Goal: Task Accomplishment & Management: Manage account settings

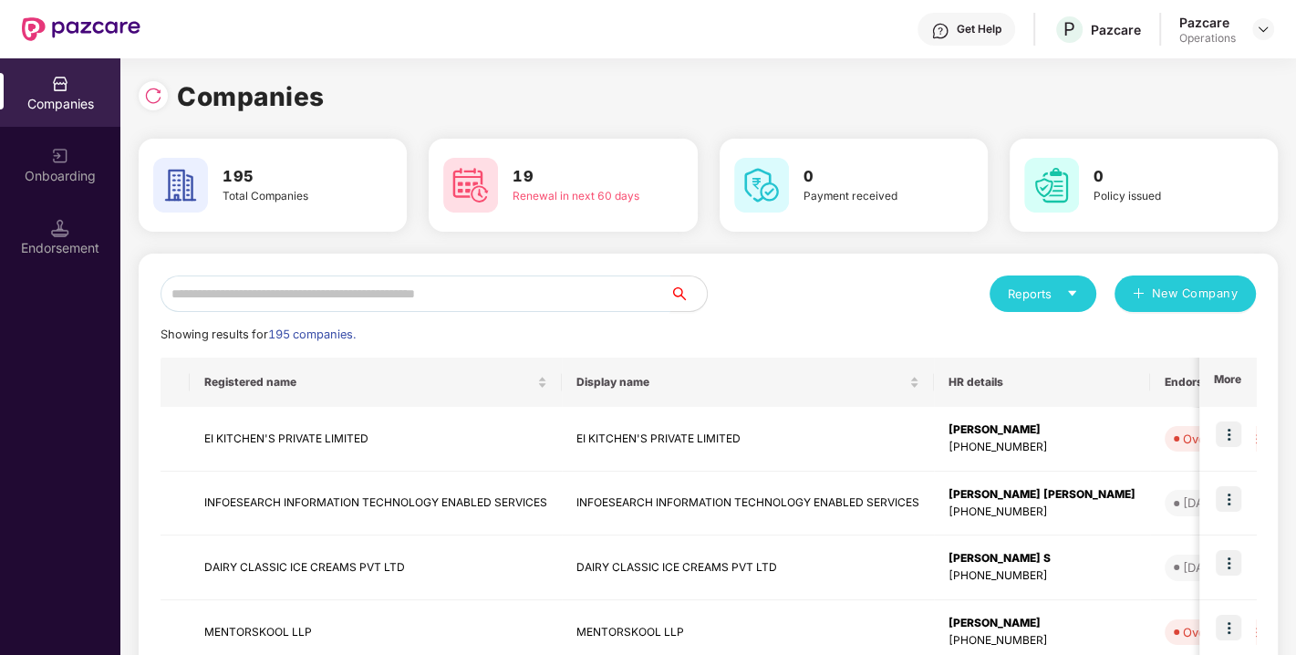
click at [253, 294] on input "text" at bounding box center [415, 293] width 510 height 36
click at [259, 294] on input "text" at bounding box center [415, 293] width 510 height 36
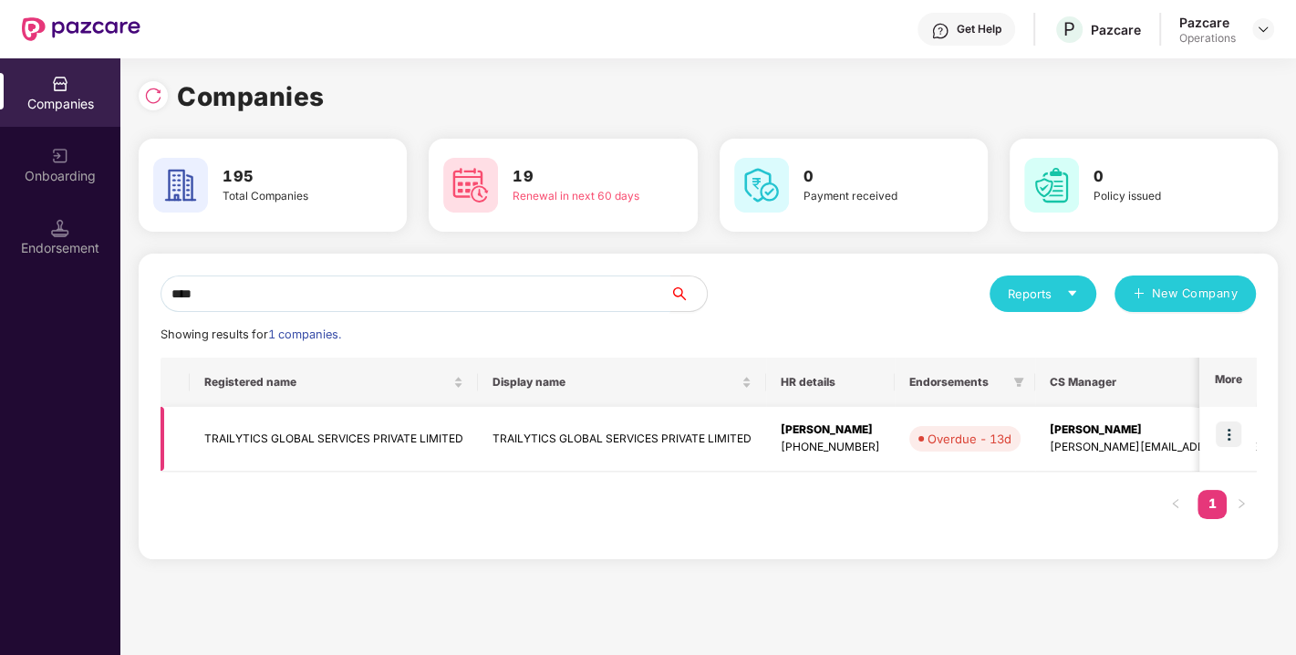
type input "****"
click at [284, 431] on td "TRAILYTICS GLOBAL SERVICES PRIVATE LIMITED" at bounding box center [334, 439] width 288 height 65
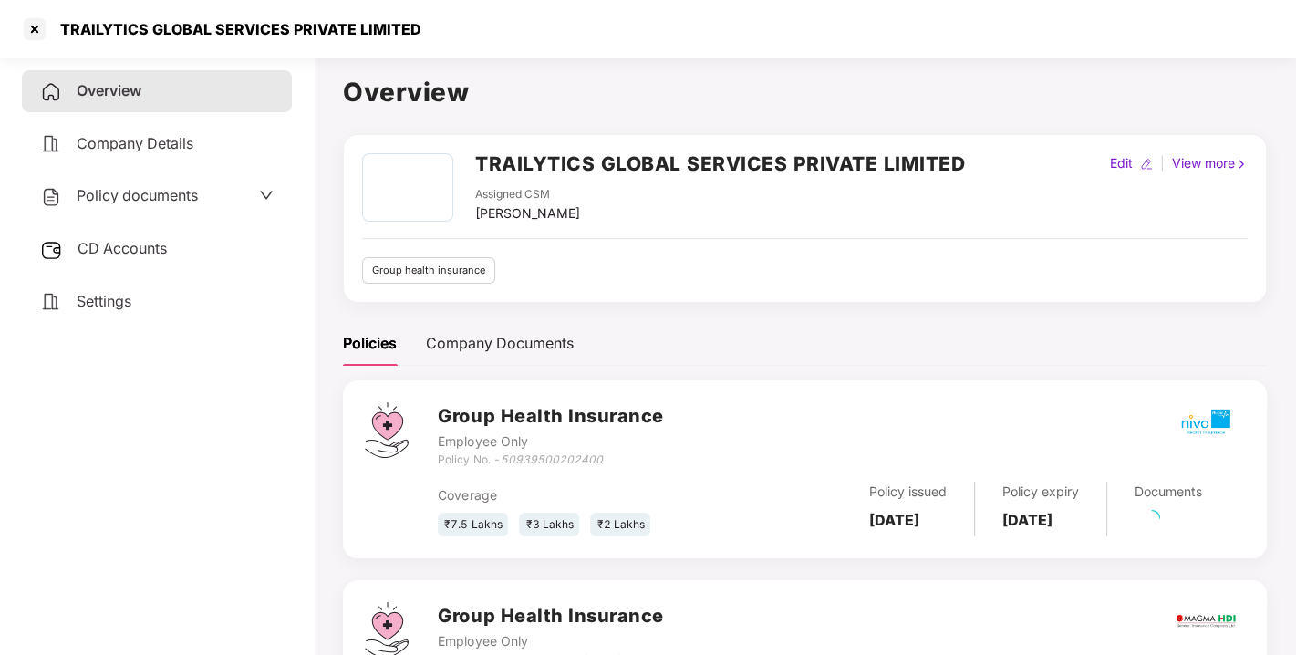
click at [150, 192] on span "Policy documents" at bounding box center [137, 195] width 121 height 18
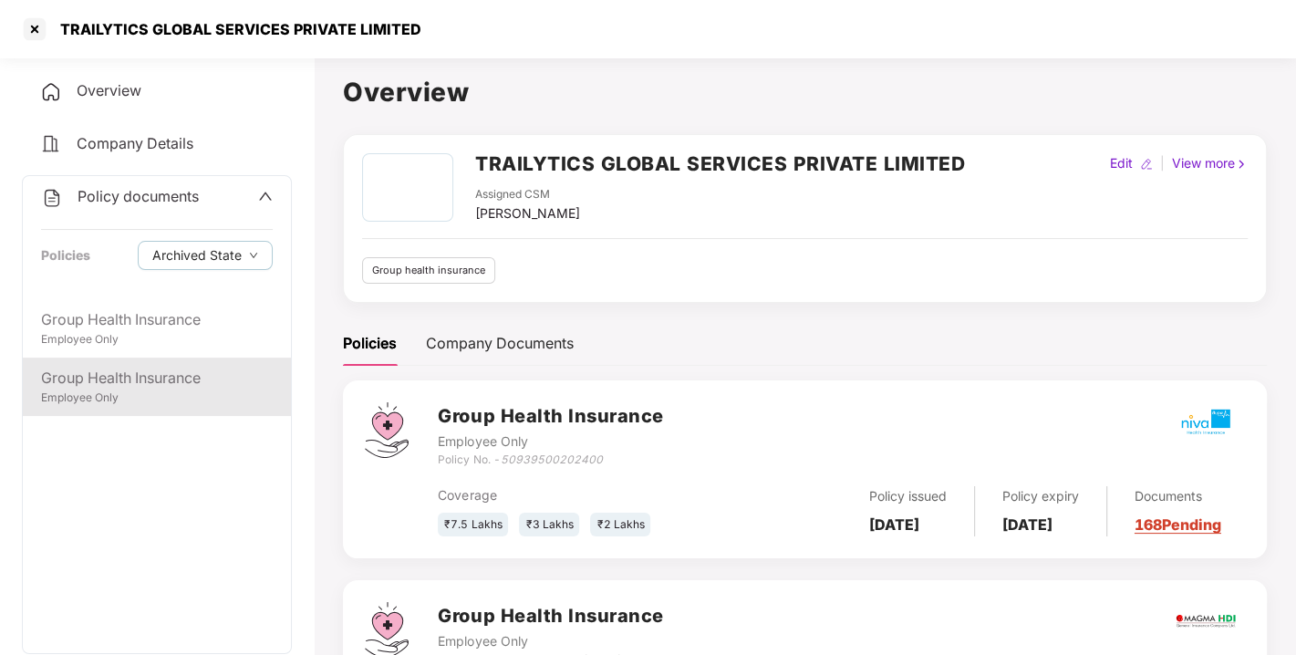
click at [98, 384] on div "Group Health Insurance" at bounding box center [157, 378] width 232 height 23
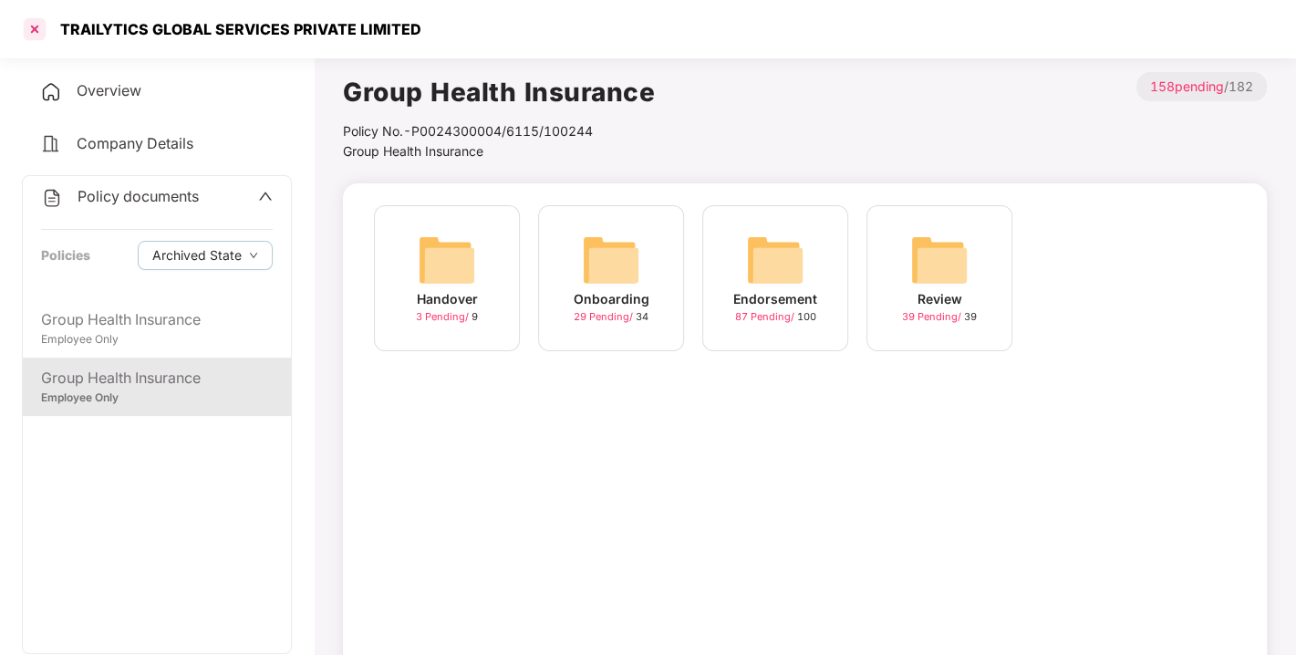
click at [36, 25] on div at bounding box center [34, 29] width 29 height 29
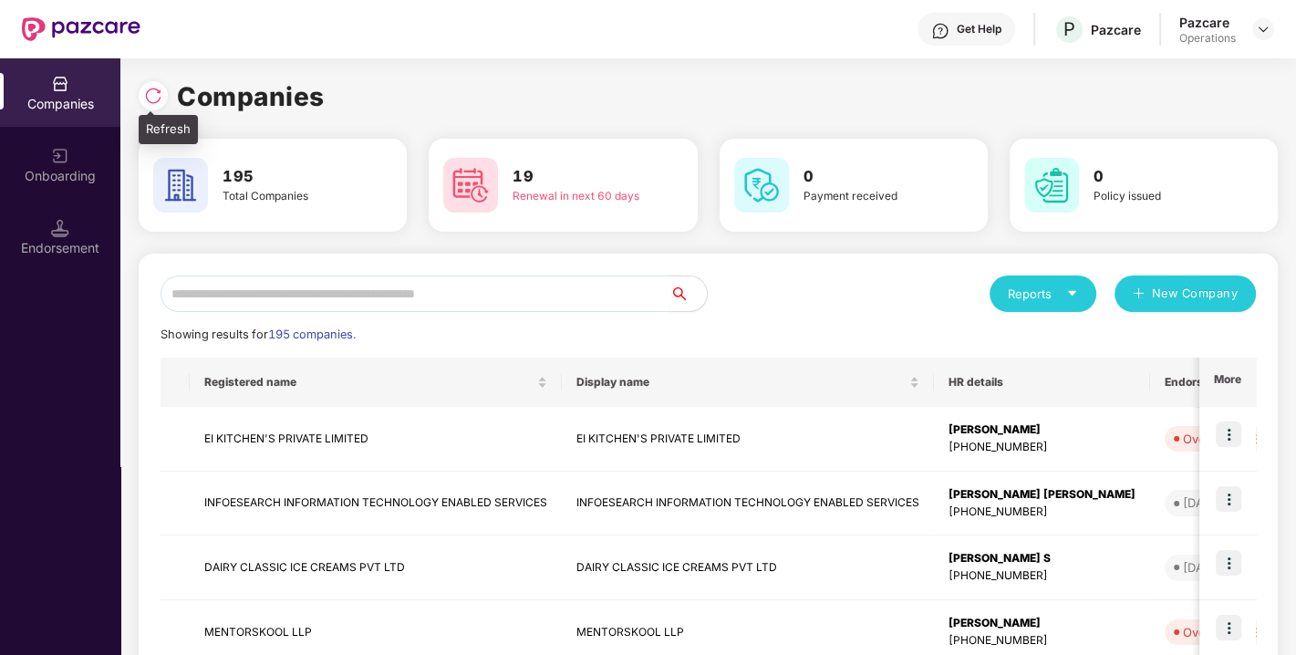
click at [147, 91] on img at bounding box center [153, 96] width 18 height 18
click at [258, 289] on input "text" at bounding box center [415, 293] width 510 height 36
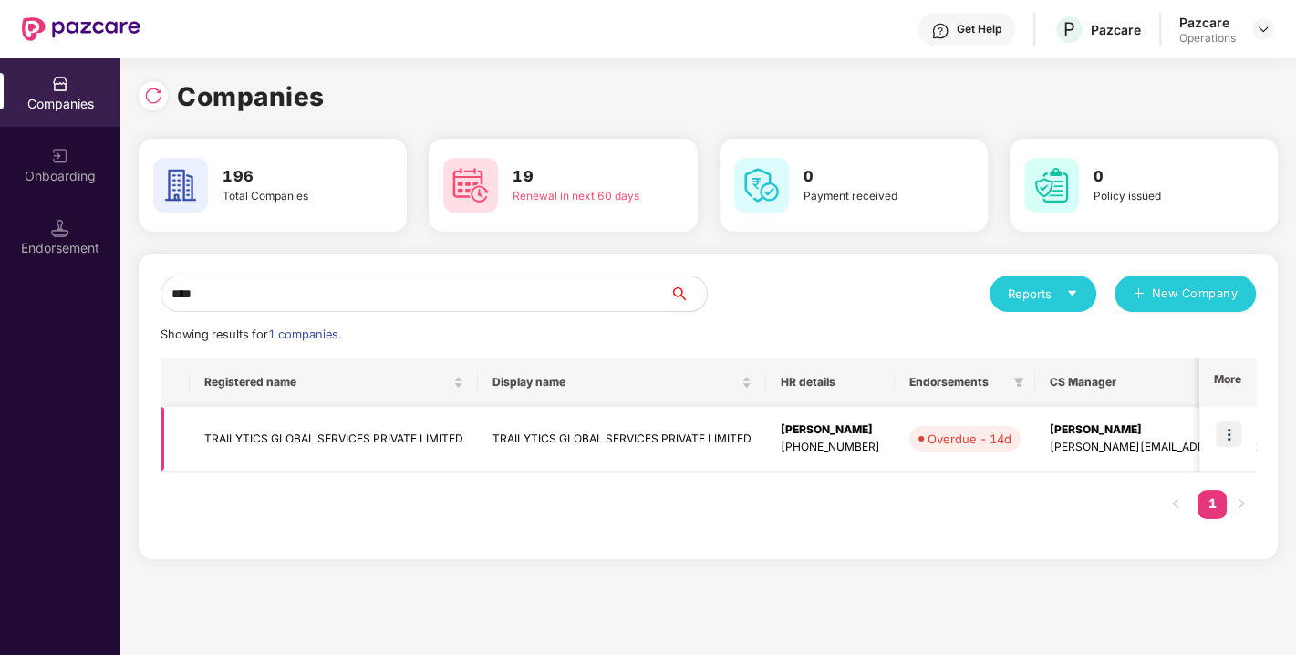
type input "****"
click at [294, 432] on td "TRAILYTICS GLOBAL SERVICES PRIVATE LIMITED" at bounding box center [334, 439] width 288 height 65
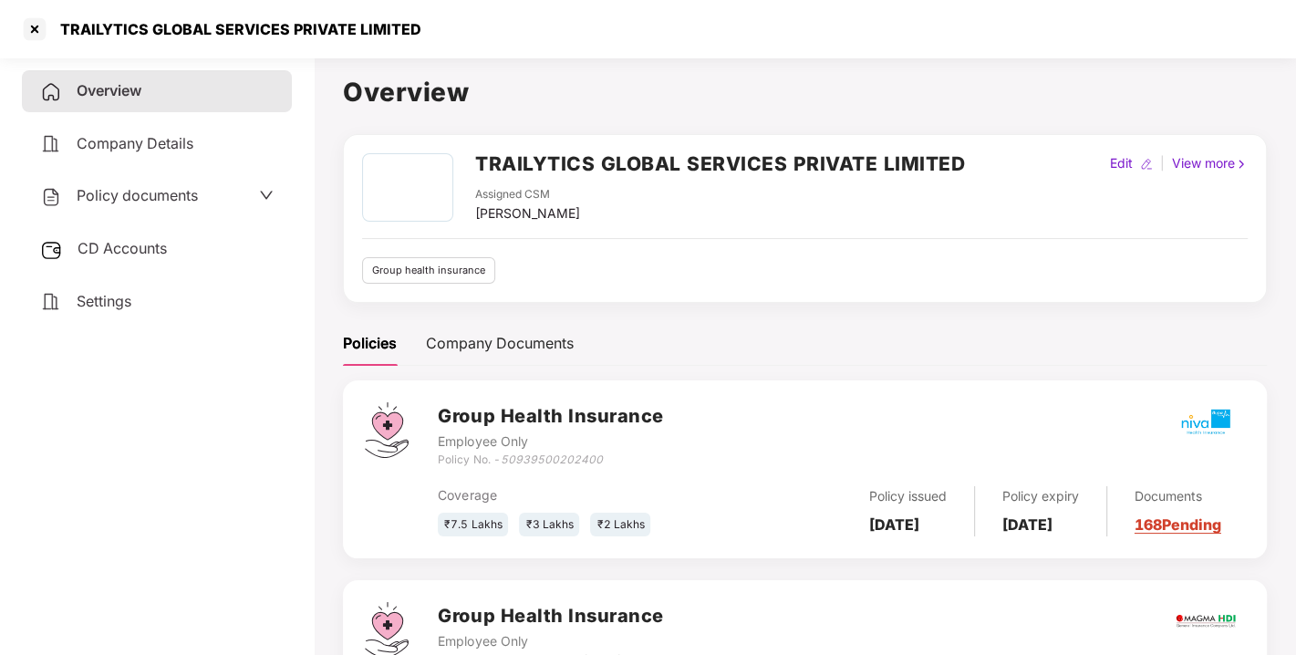
scroll to position [156, 0]
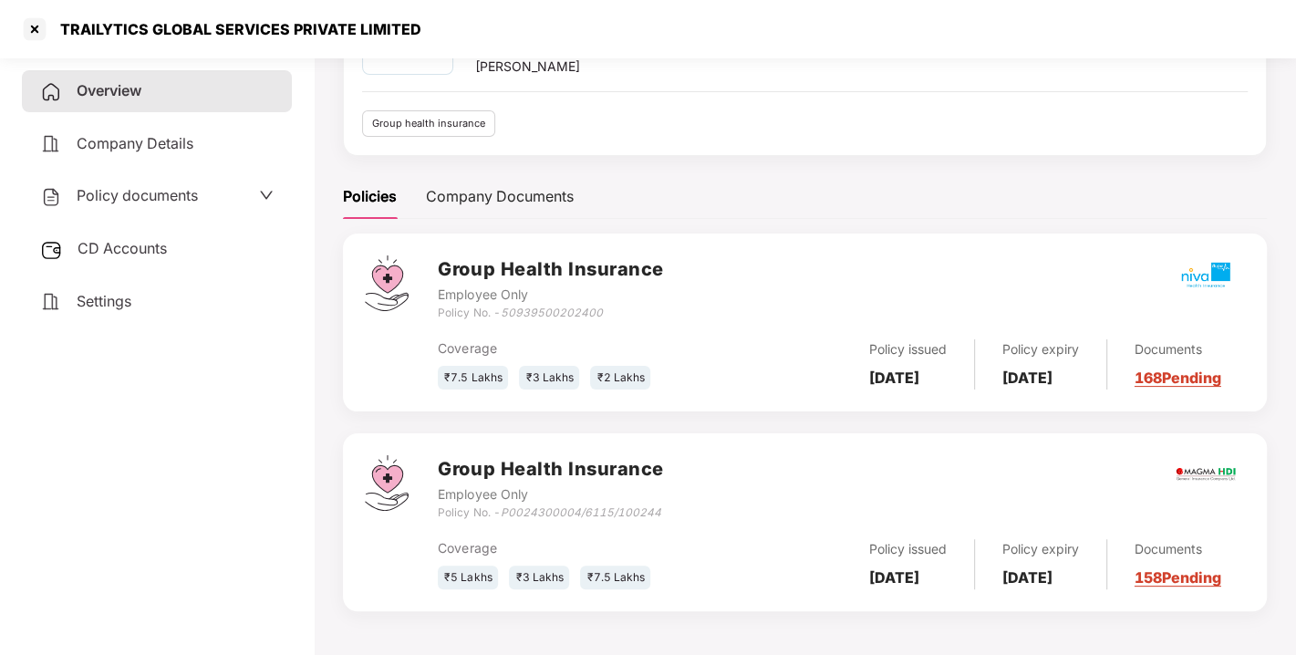
click at [243, 192] on div "Policy documents" at bounding box center [156, 196] width 233 height 24
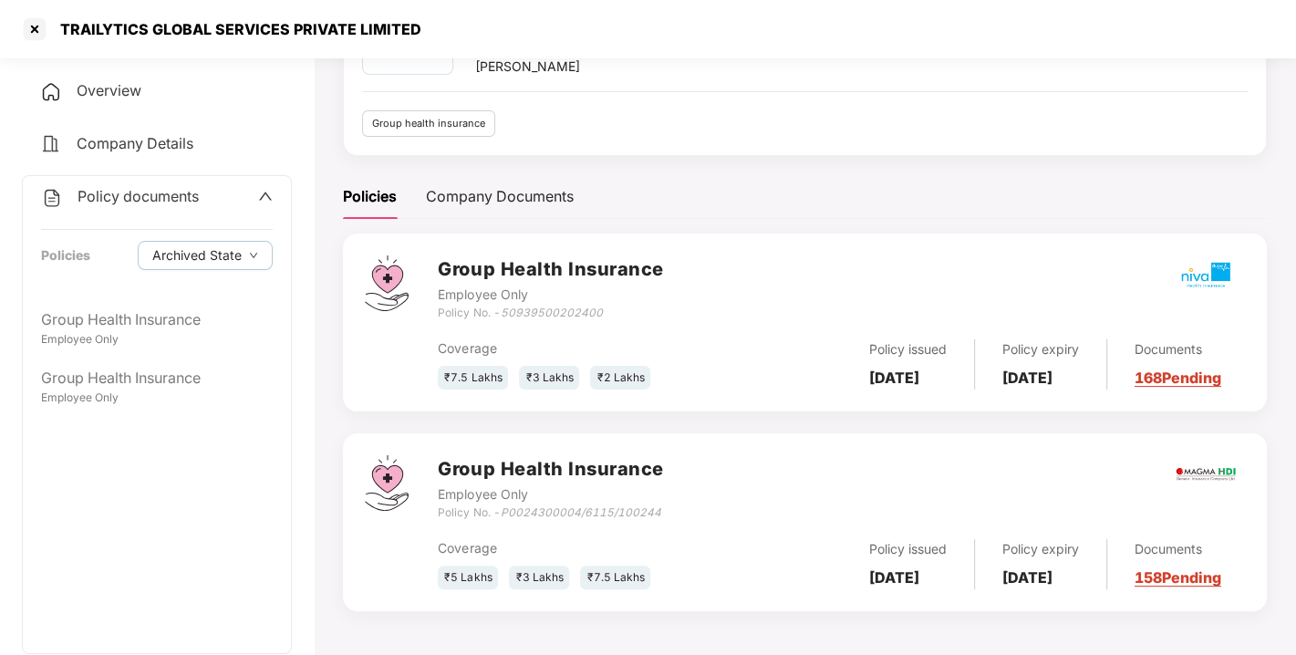
scroll to position [0, 0]
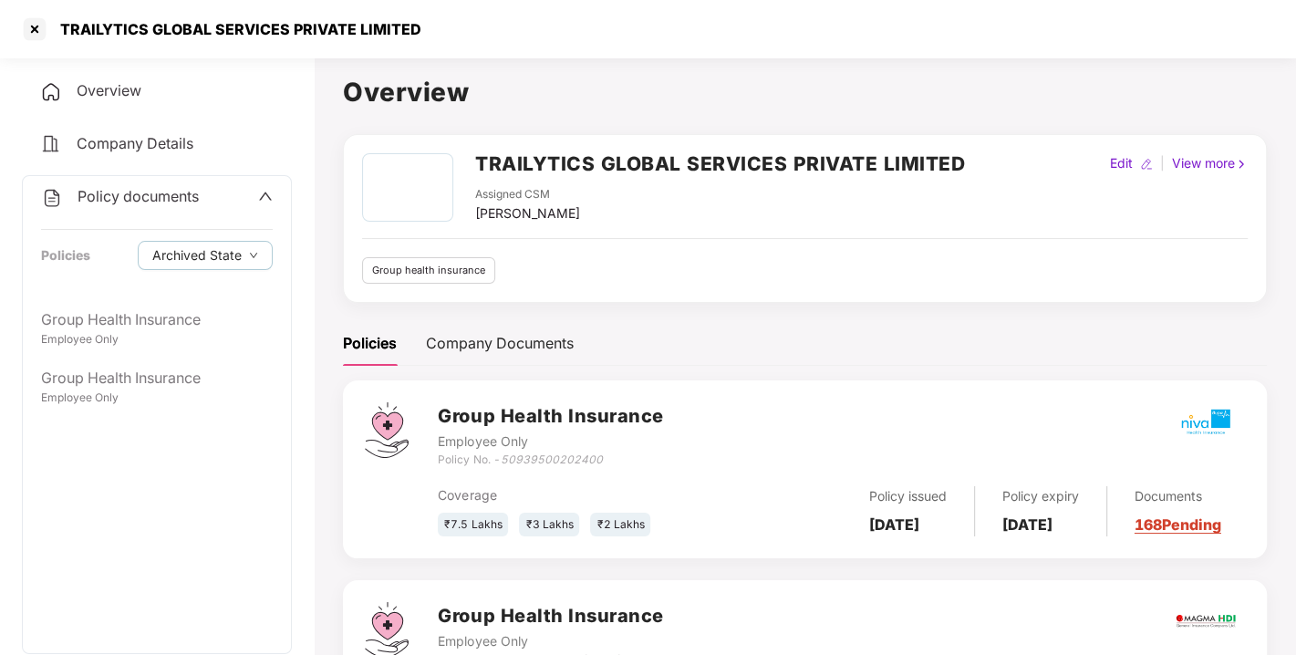
click at [122, 190] on span "Policy documents" at bounding box center [137, 196] width 121 height 18
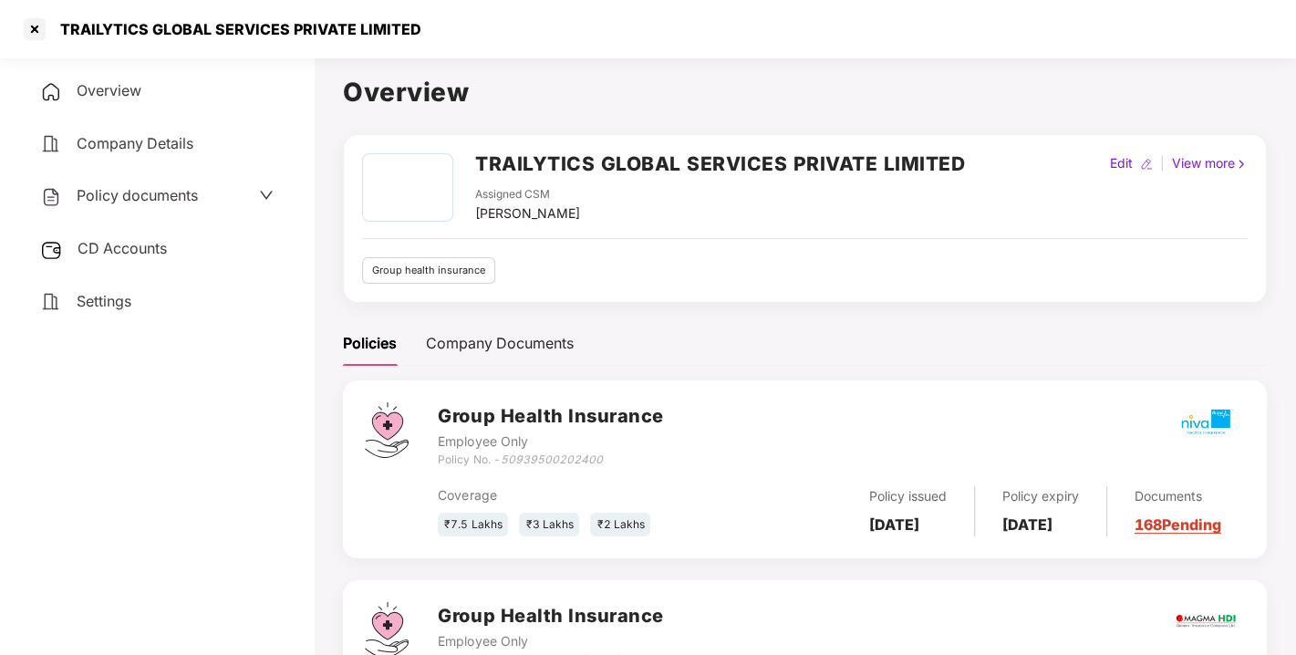
click at [124, 232] on div "CD Accounts" at bounding box center [157, 249] width 270 height 42
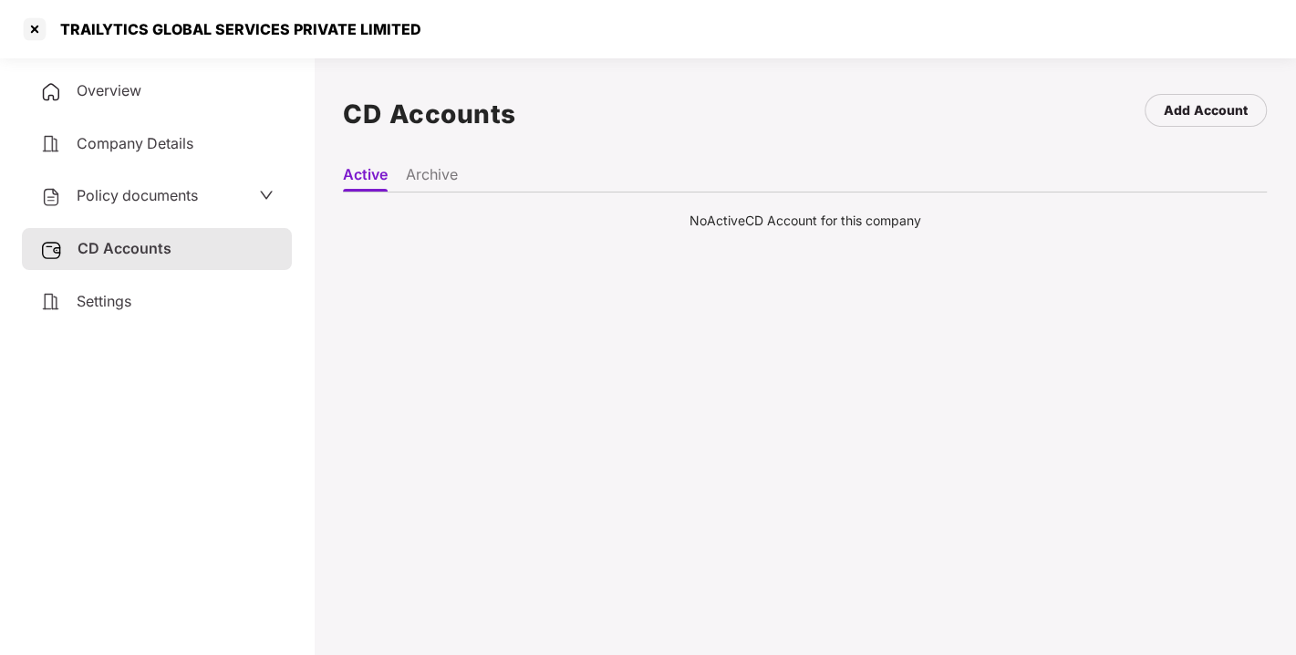
click at [119, 192] on span "Policy documents" at bounding box center [137, 195] width 121 height 18
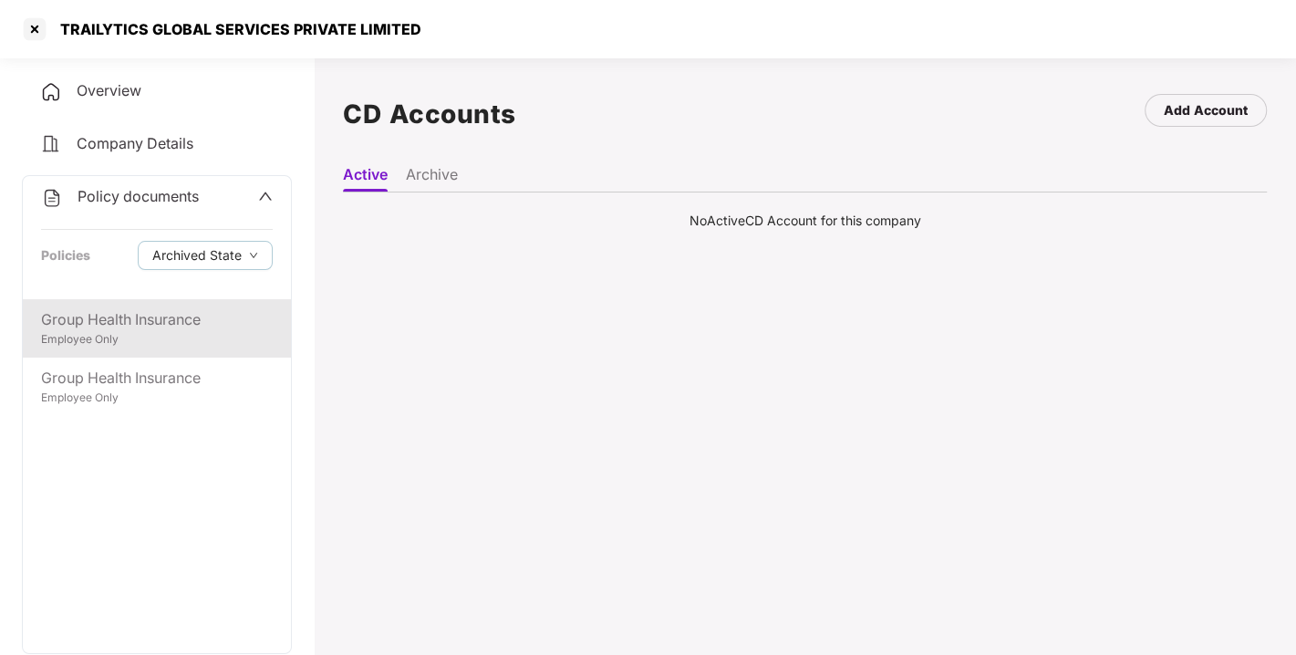
click at [129, 308] on div "Group Health Insurance" at bounding box center [157, 319] width 232 height 23
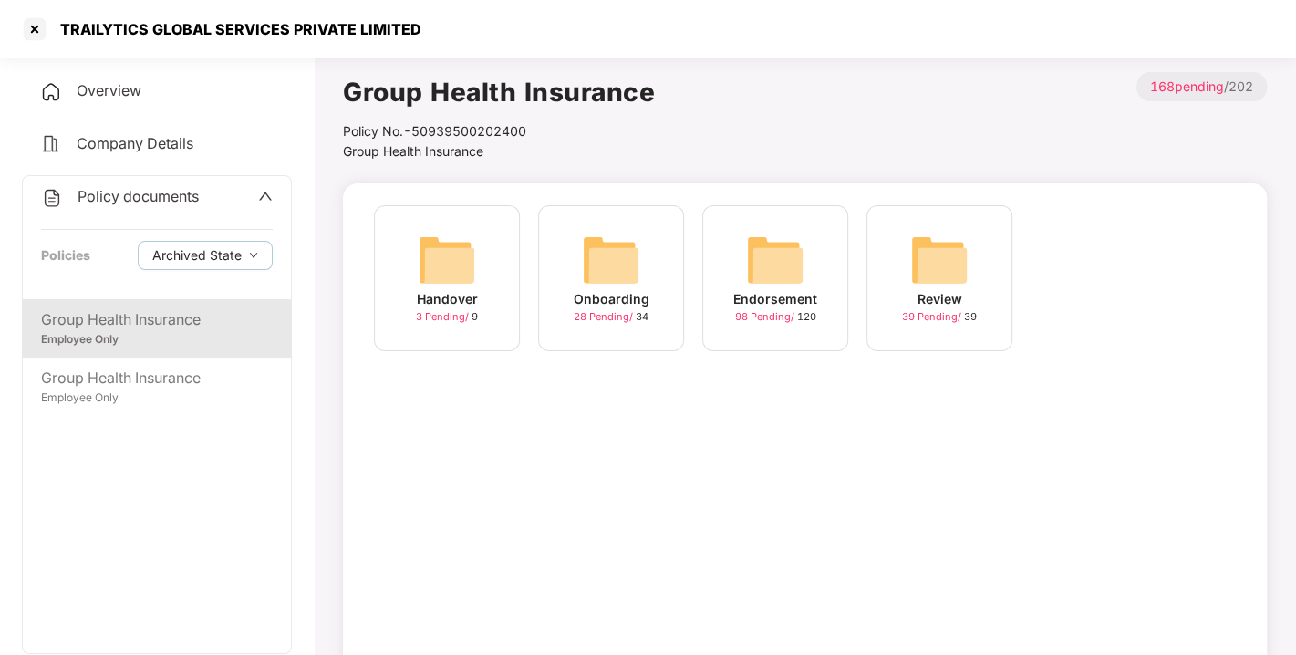
click at [797, 281] on img at bounding box center [775, 260] width 58 height 58
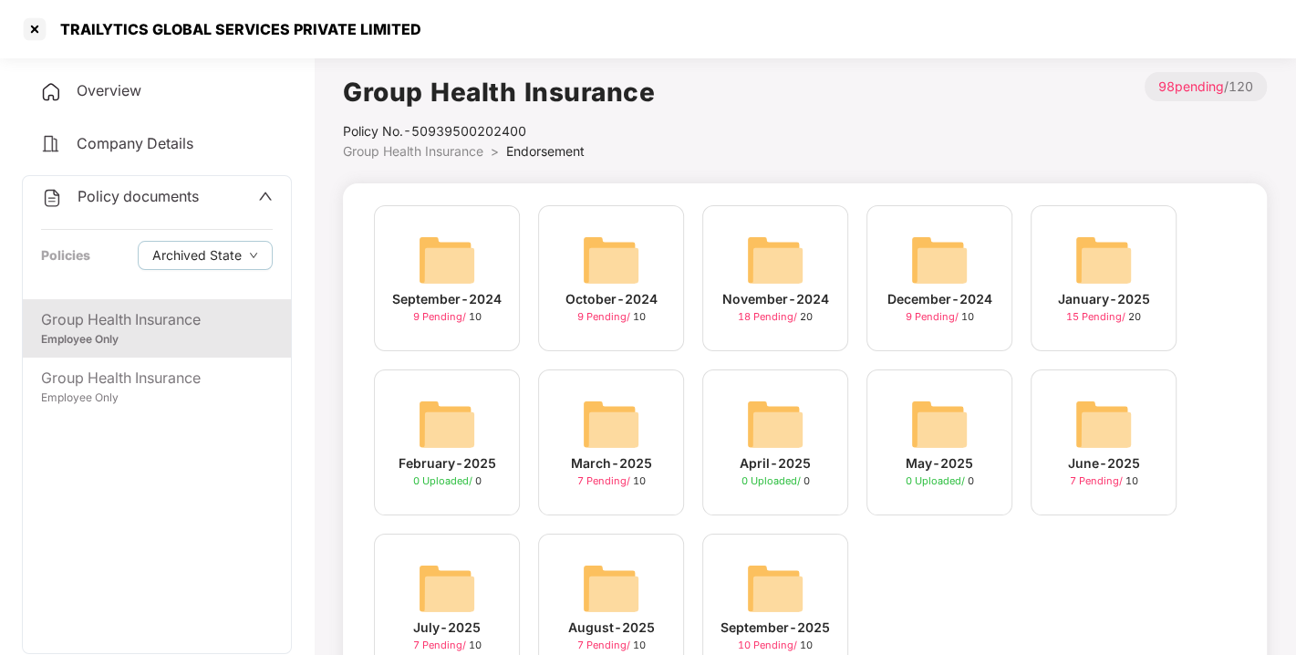
scroll to position [86, 0]
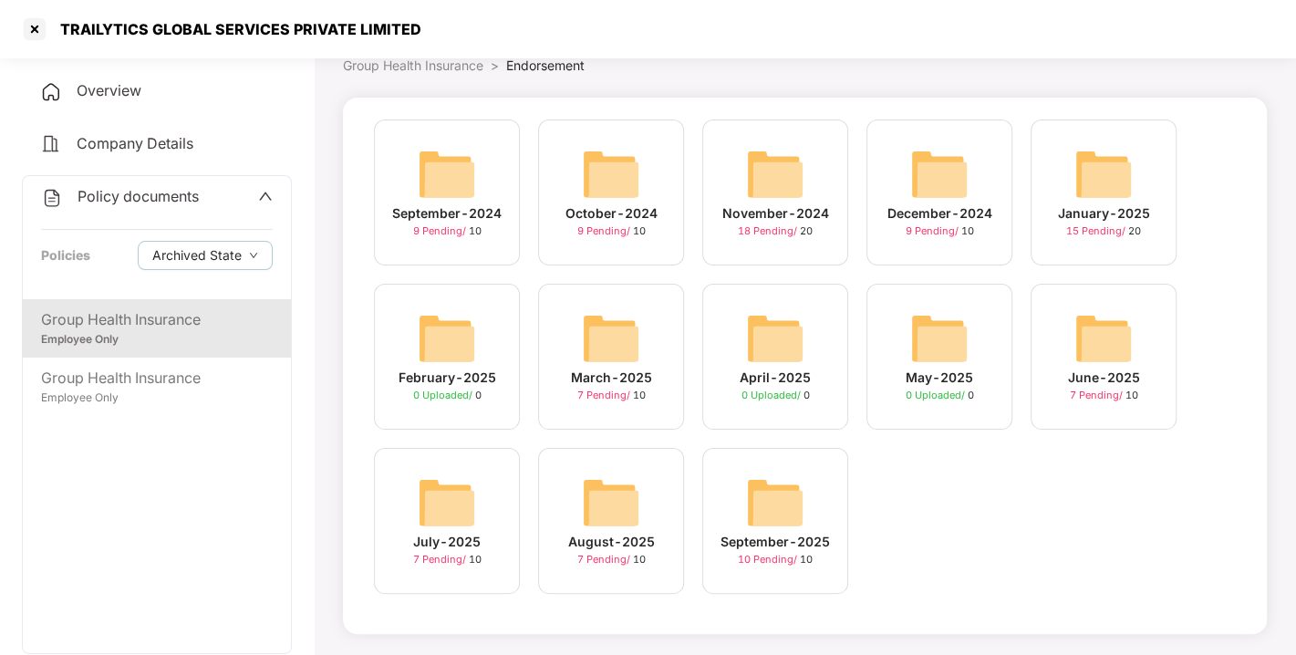
click at [774, 492] on img at bounding box center [775, 502] width 58 height 58
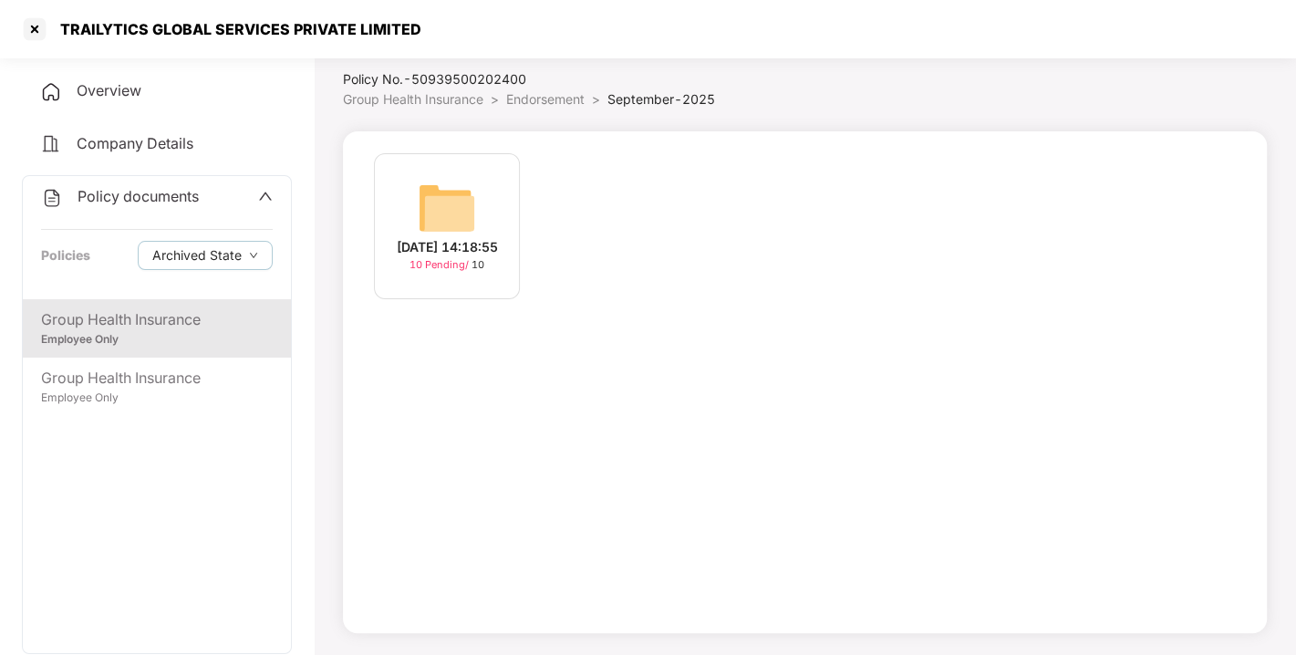
click at [457, 195] on img at bounding box center [447, 208] width 58 height 58
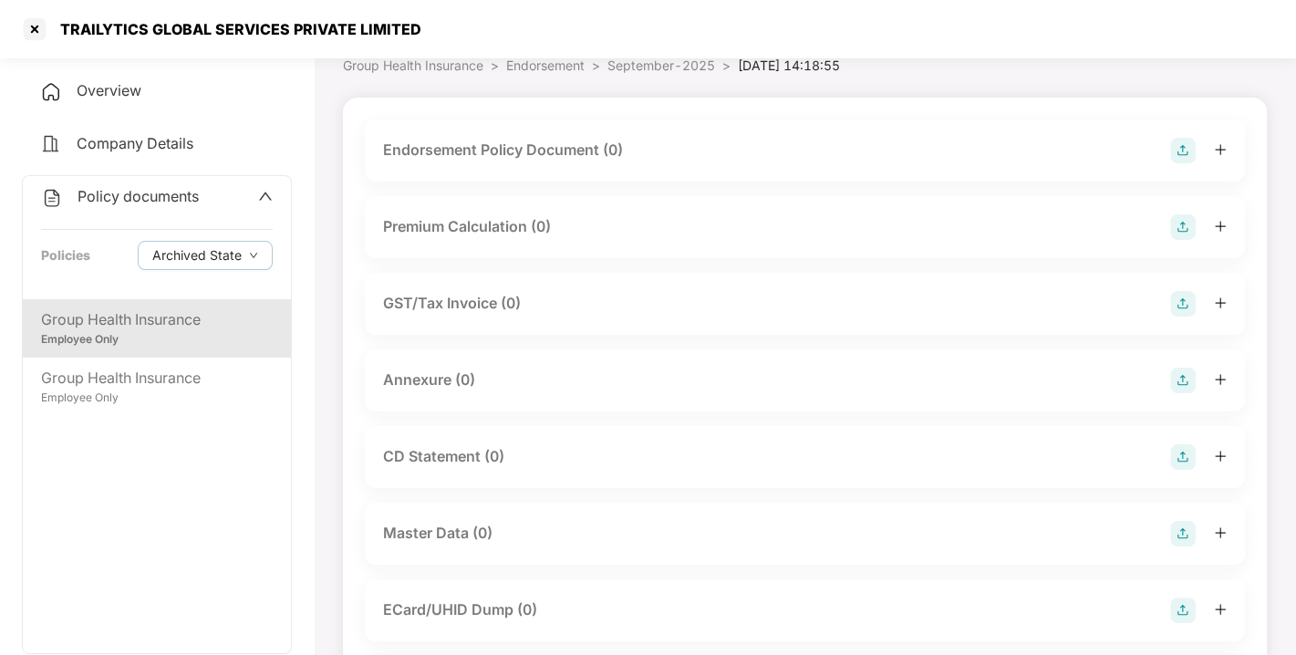
click at [1170, 143] on img at bounding box center [1183, 151] width 26 height 26
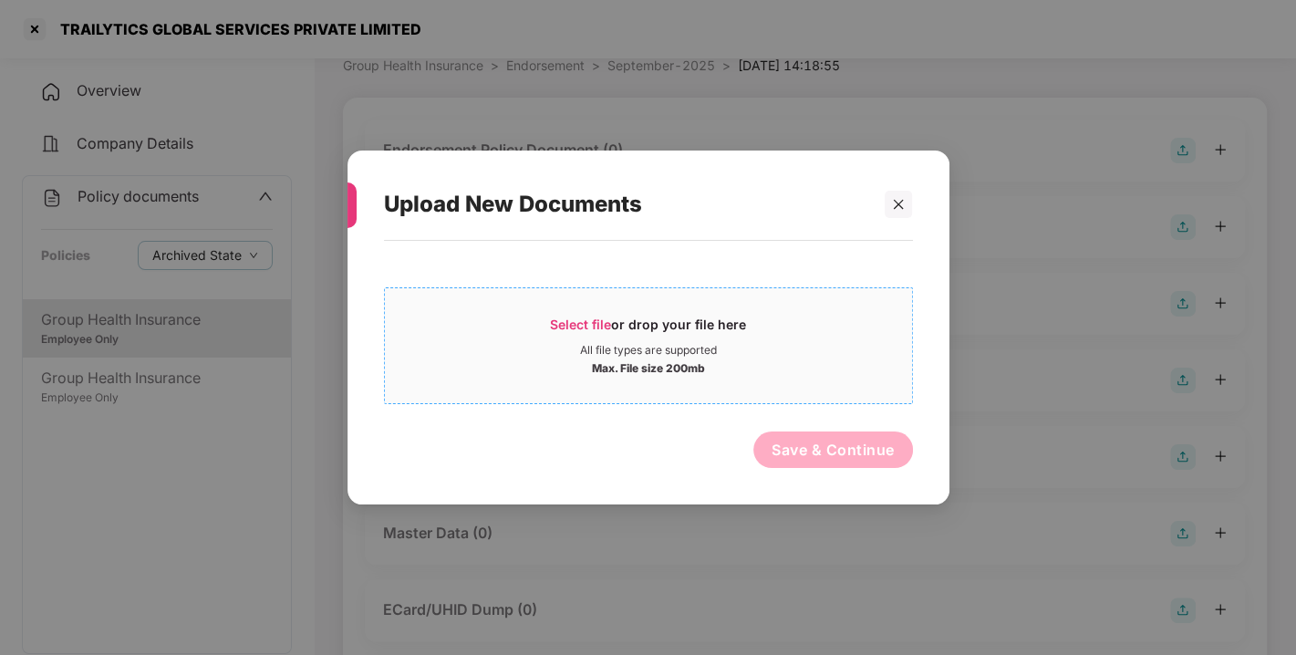
click at [576, 319] on span "Select file" at bounding box center [580, 323] width 61 height 15
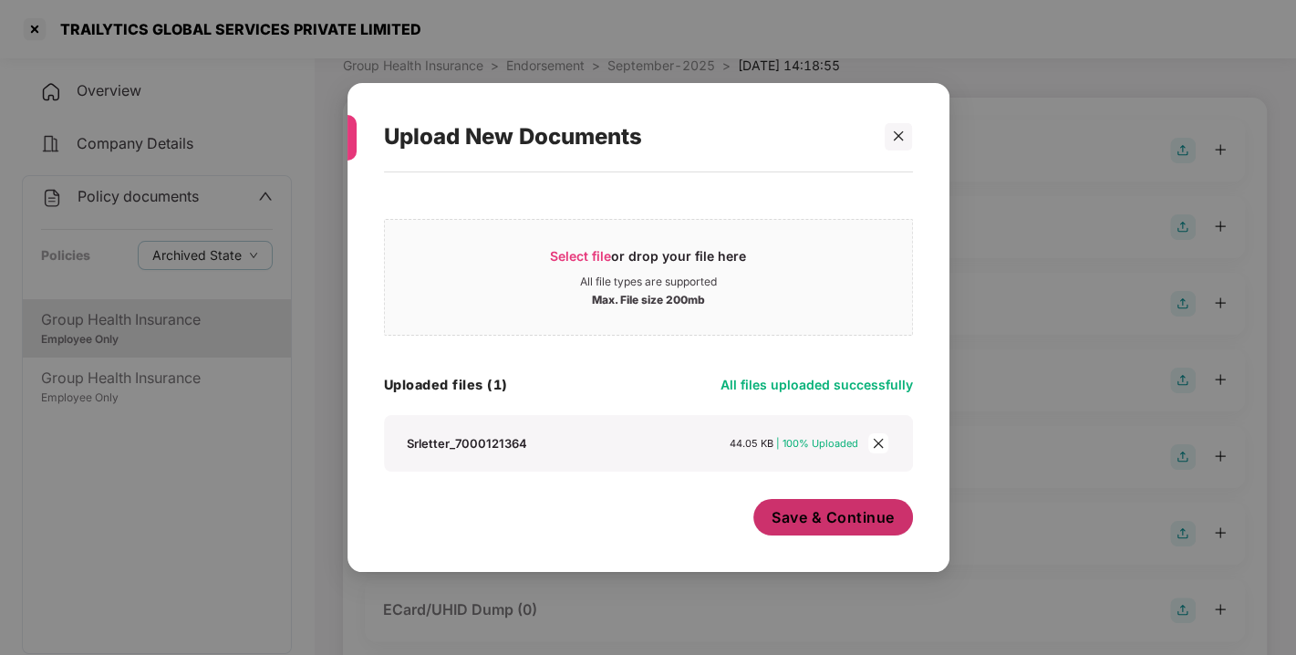
click at [818, 518] on span "Save & Continue" at bounding box center [832, 517] width 123 height 20
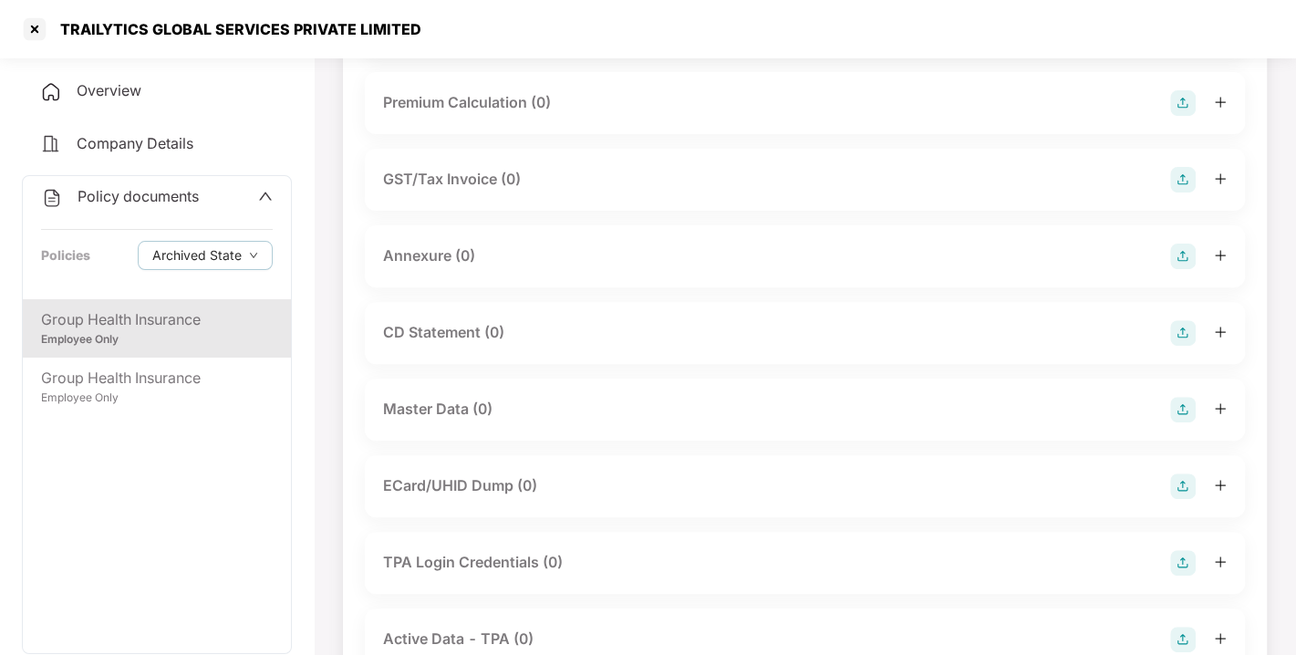
scroll to position [344, 0]
click at [1184, 266] on img at bounding box center [1183, 254] width 26 height 26
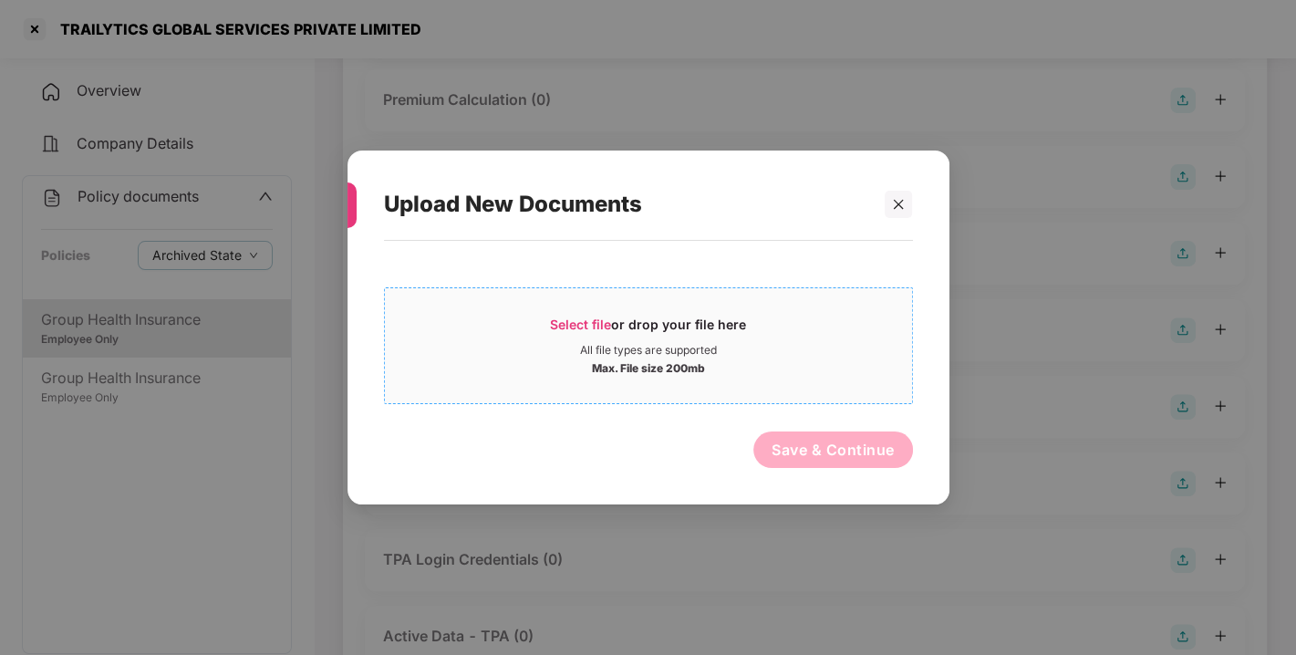
click at [554, 315] on div "Select file or drop your file here" at bounding box center [648, 328] width 196 height 27
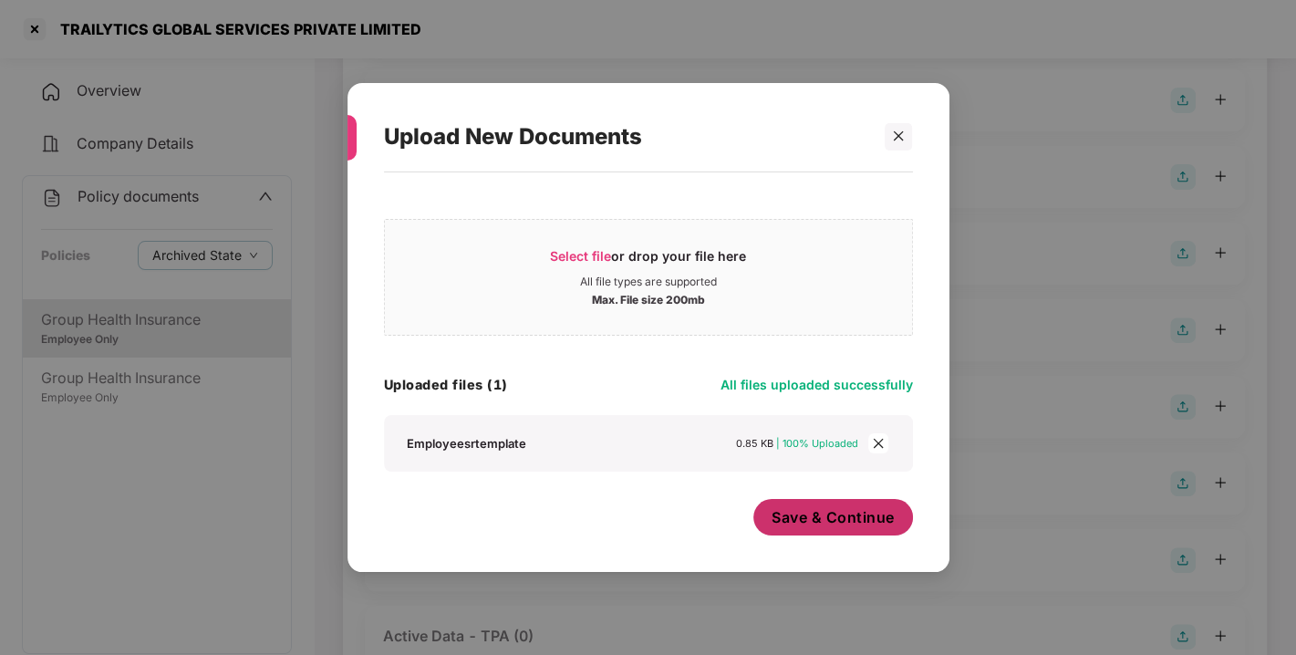
click at [841, 515] on span "Save & Continue" at bounding box center [832, 517] width 123 height 20
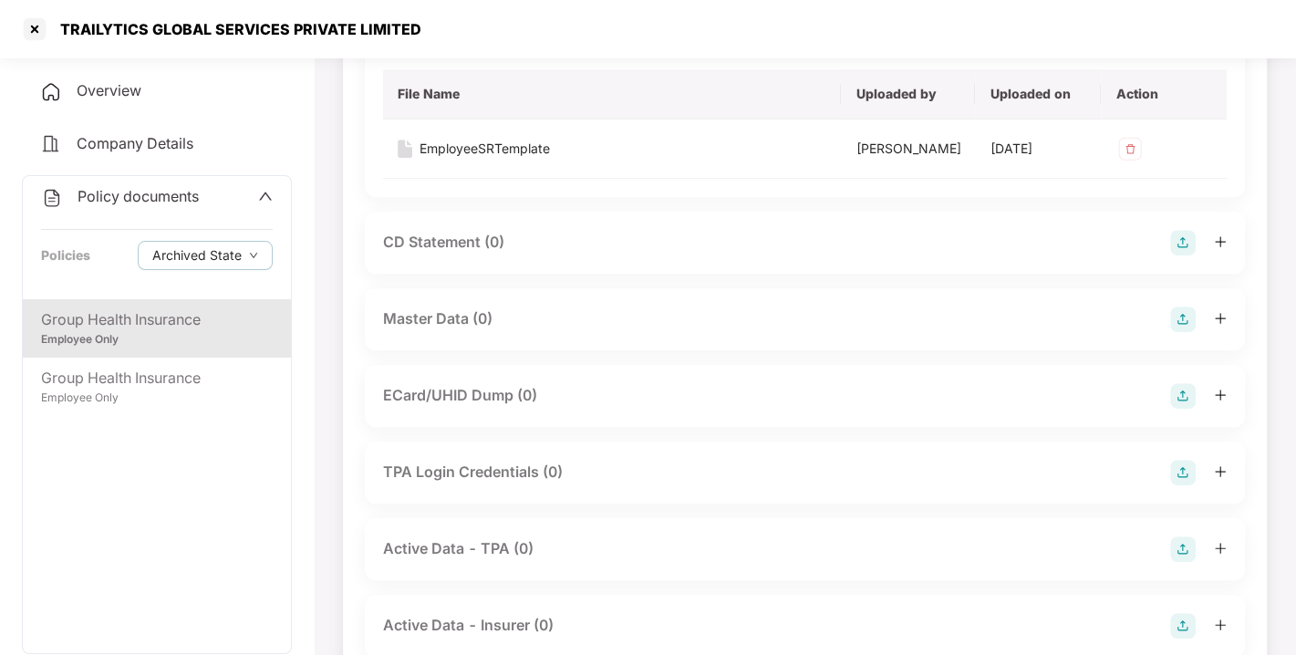
scroll to position [693, 0]
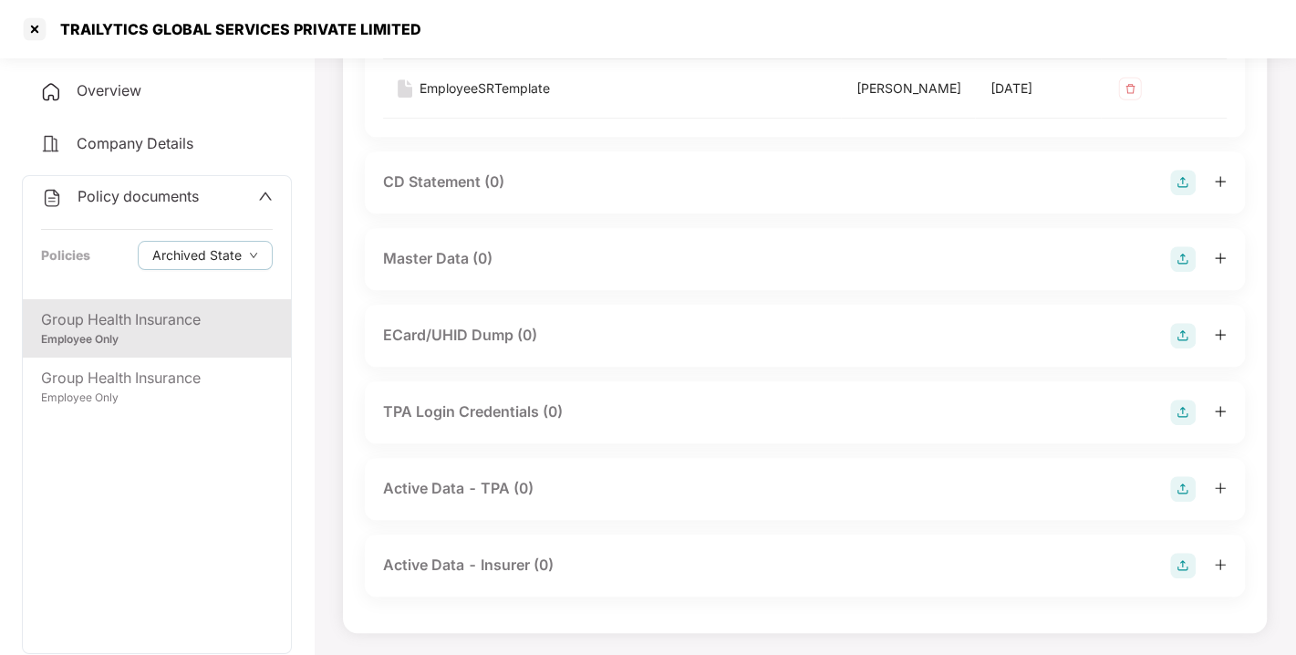
click at [1187, 246] on img at bounding box center [1183, 259] width 26 height 26
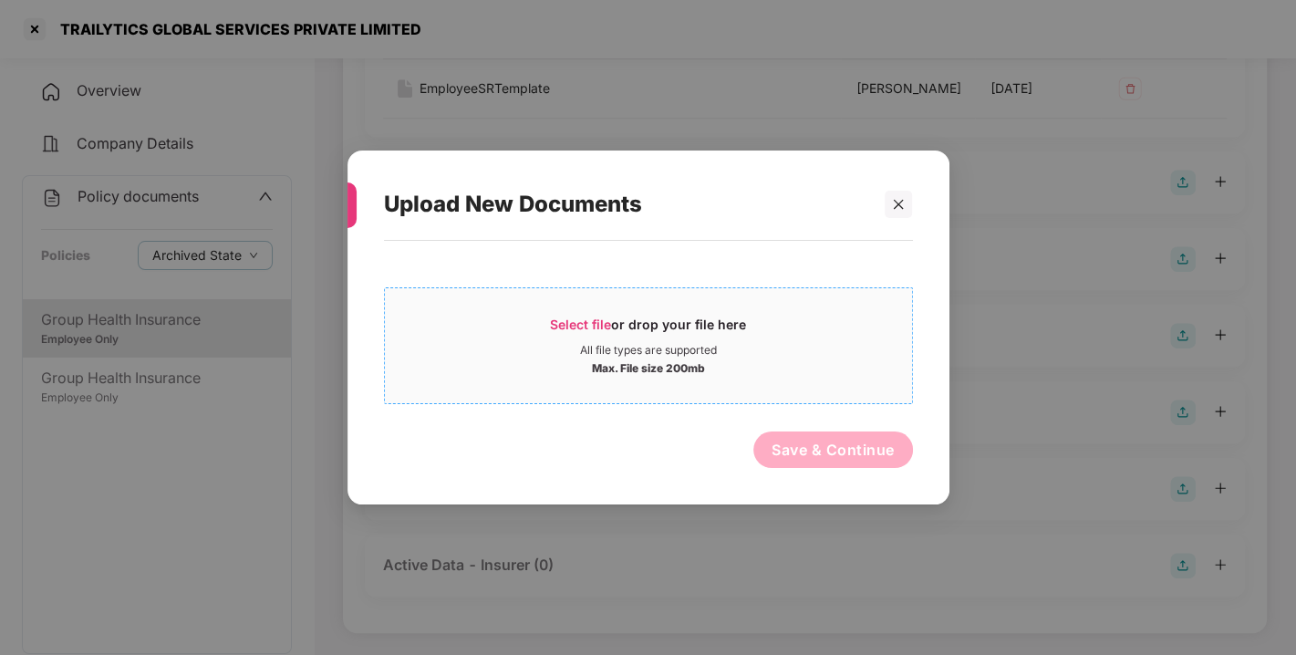
click at [567, 321] on span "Select file" at bounding box center [580, 323] width 61 height 15
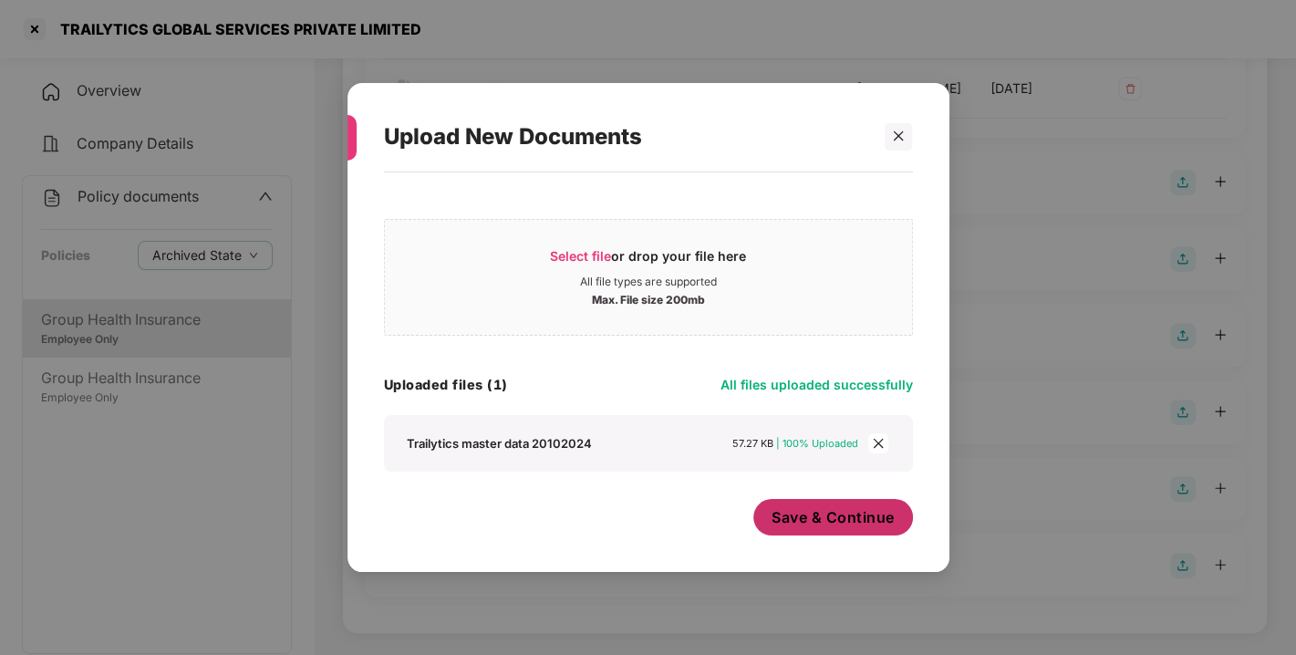
click at [862, 516] on span "Save & Continue" at bounding box center [832, 517] width 123 height 20
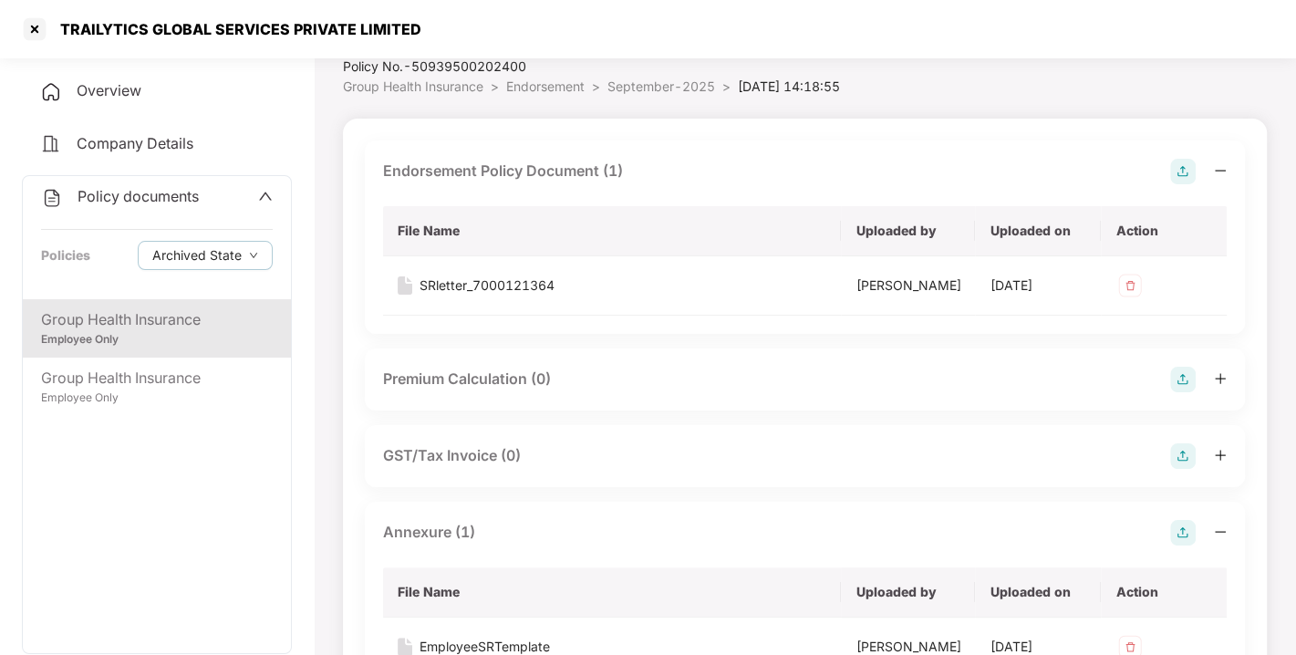
scroll to position [0, 0]
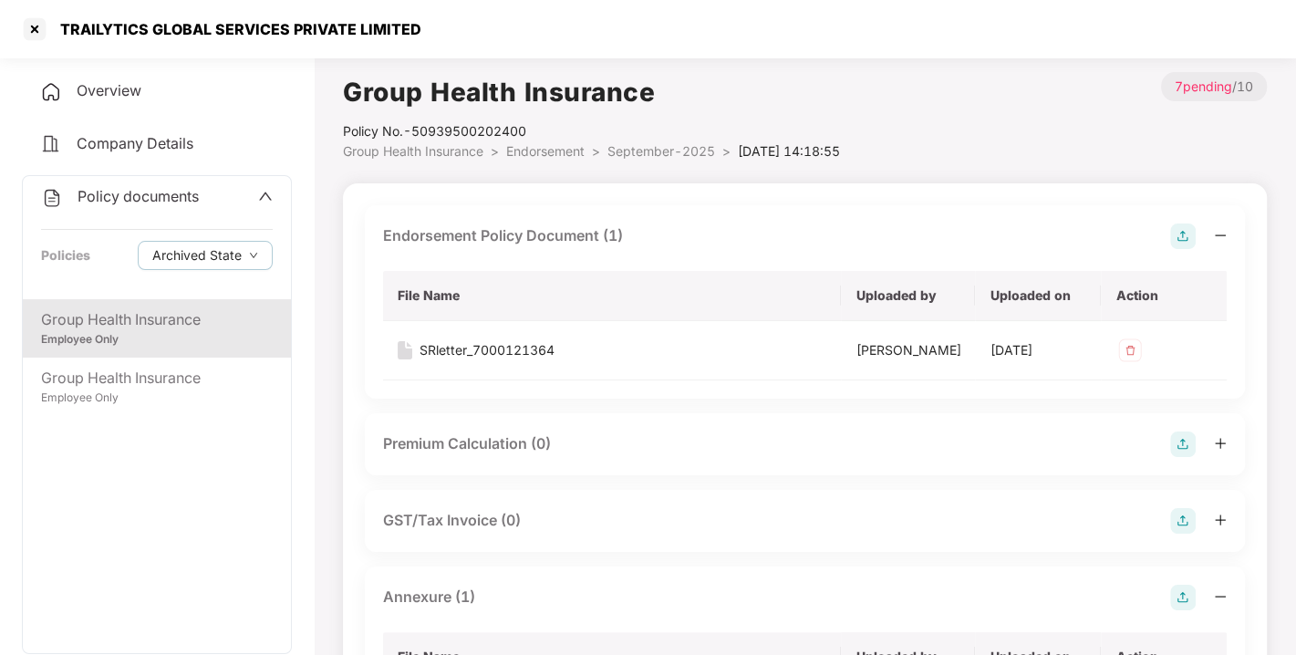
click at [138, 190] on span "Policy documents" at bounding box center [137, 196] width 121 height 18
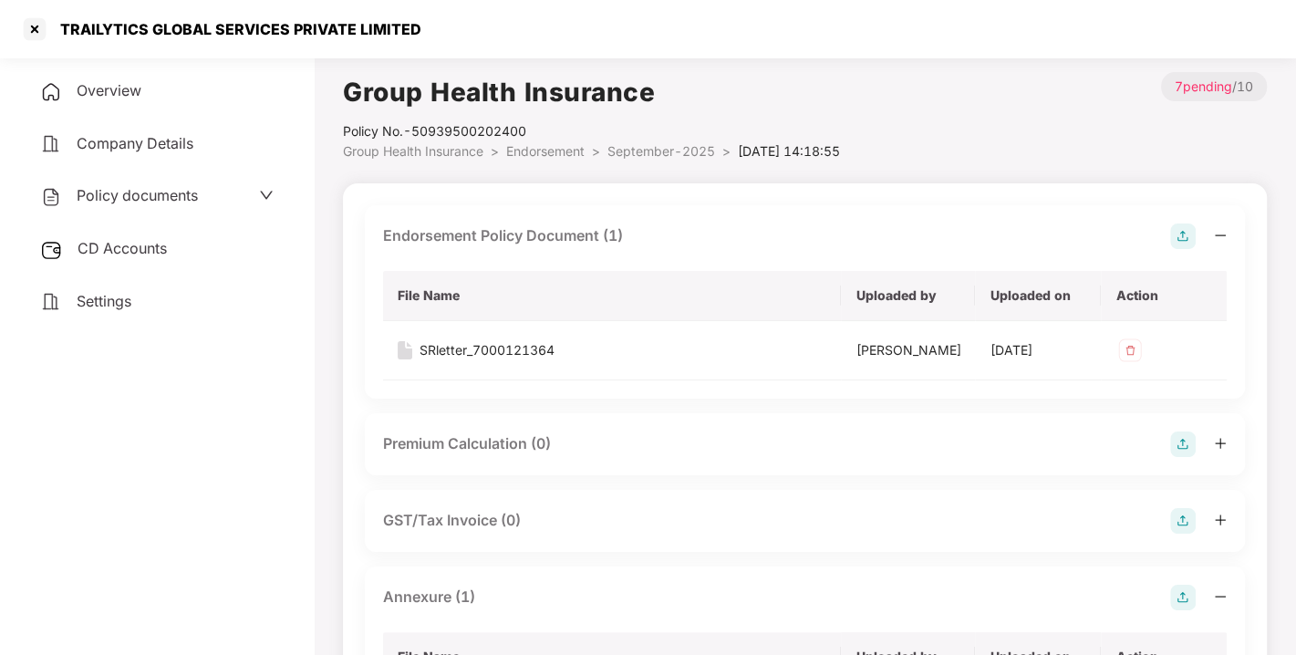
click at [122, 236] on div "CD Accounts" at bounding box center [157, 249] width 270 height 42
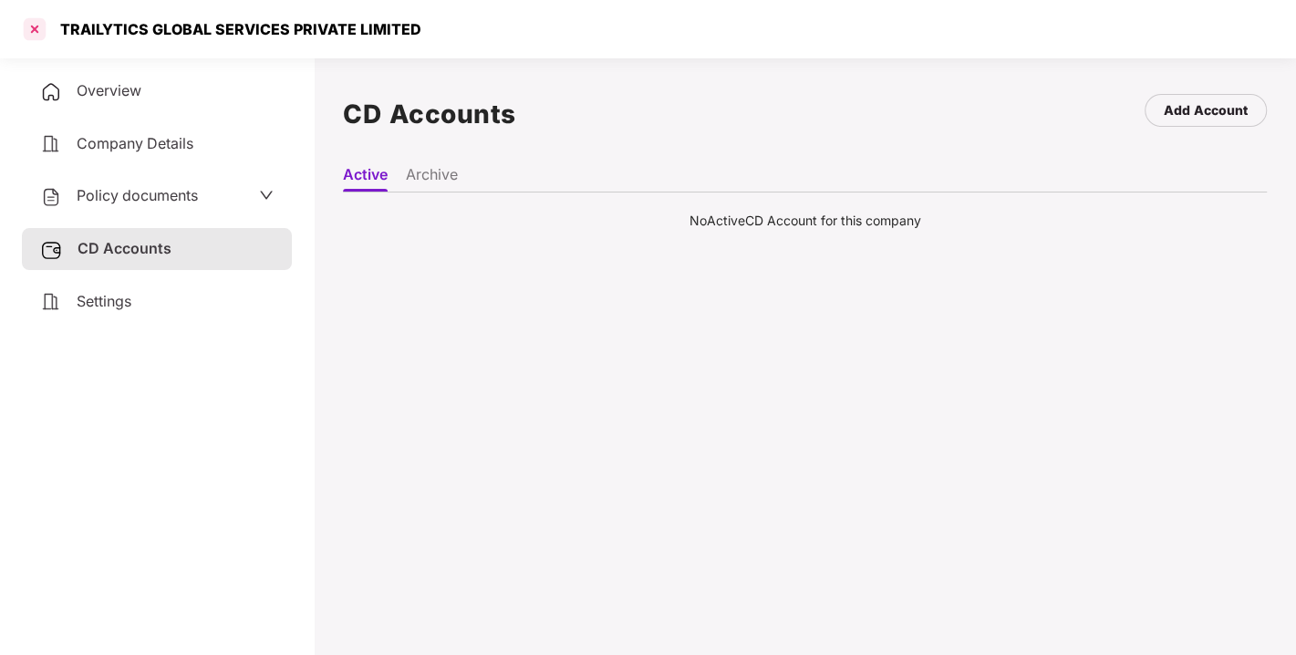
click at [45, 23] on div at bounding box center [34, 29] width 29 height 29
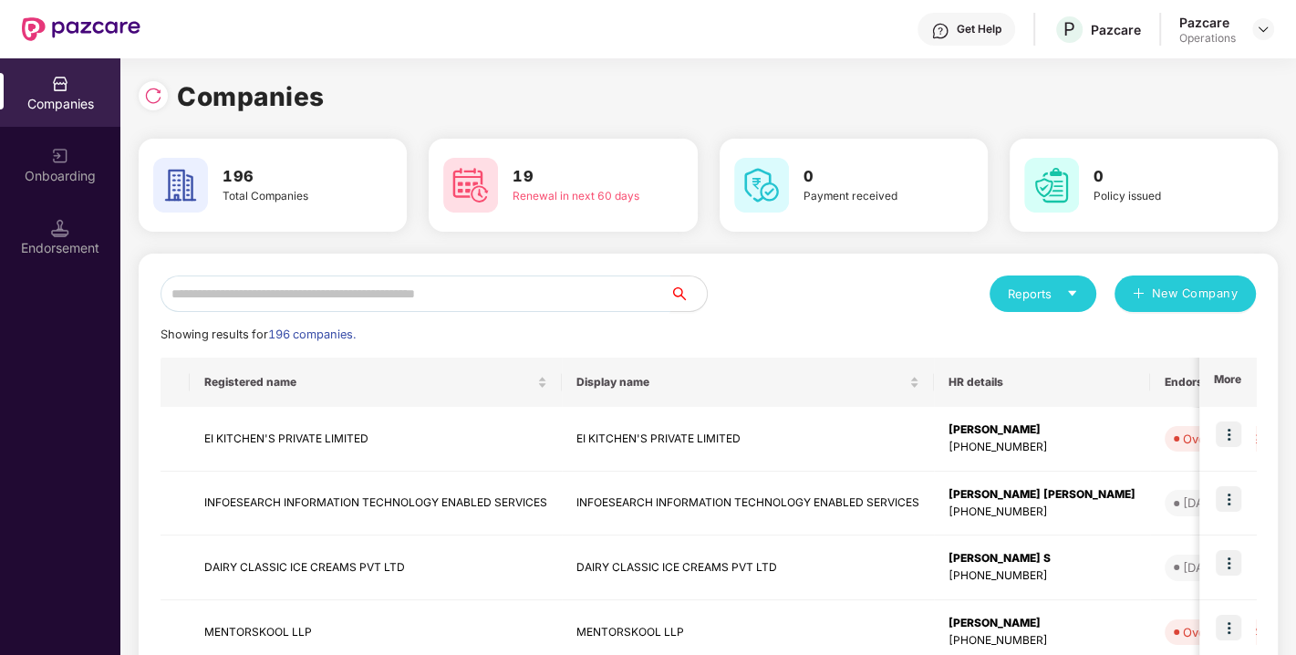
click at [442, 297] on input "text" at bounding box center [415, 293] width 510 height 36
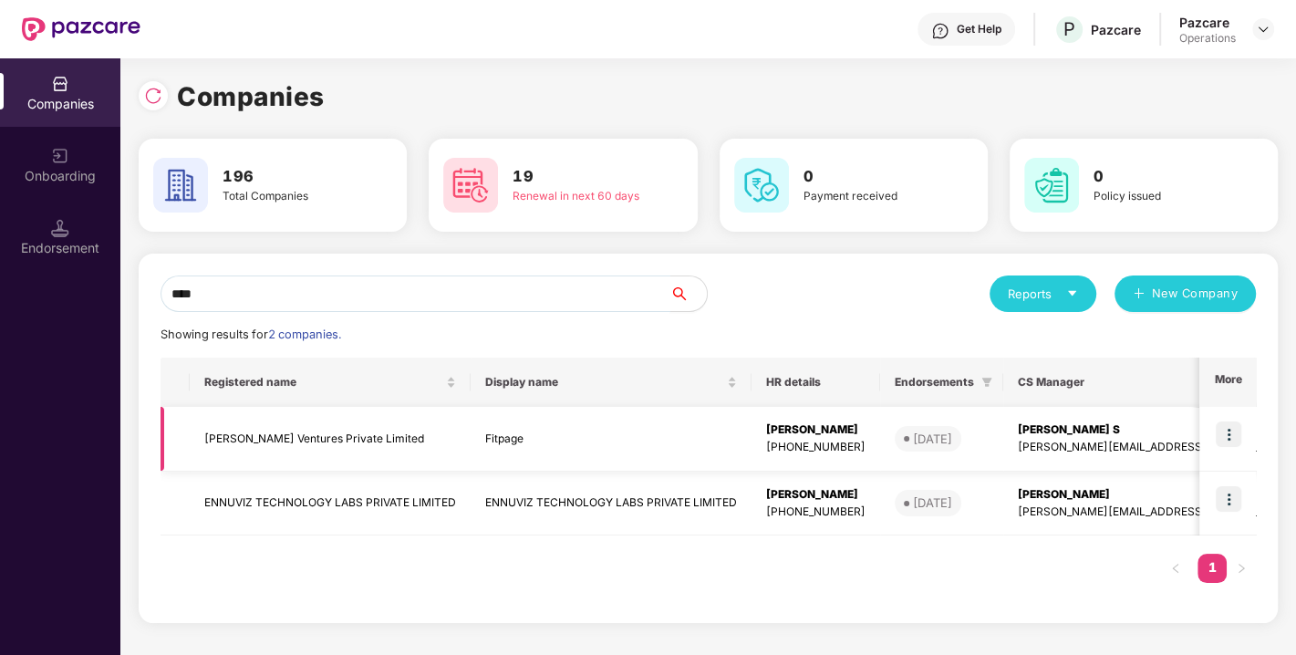
type input "****"
click at [307, 431] on td "[PERSON_NAME] Ventures Private Limited" at bounding box center [330, 439] width 281 height 65
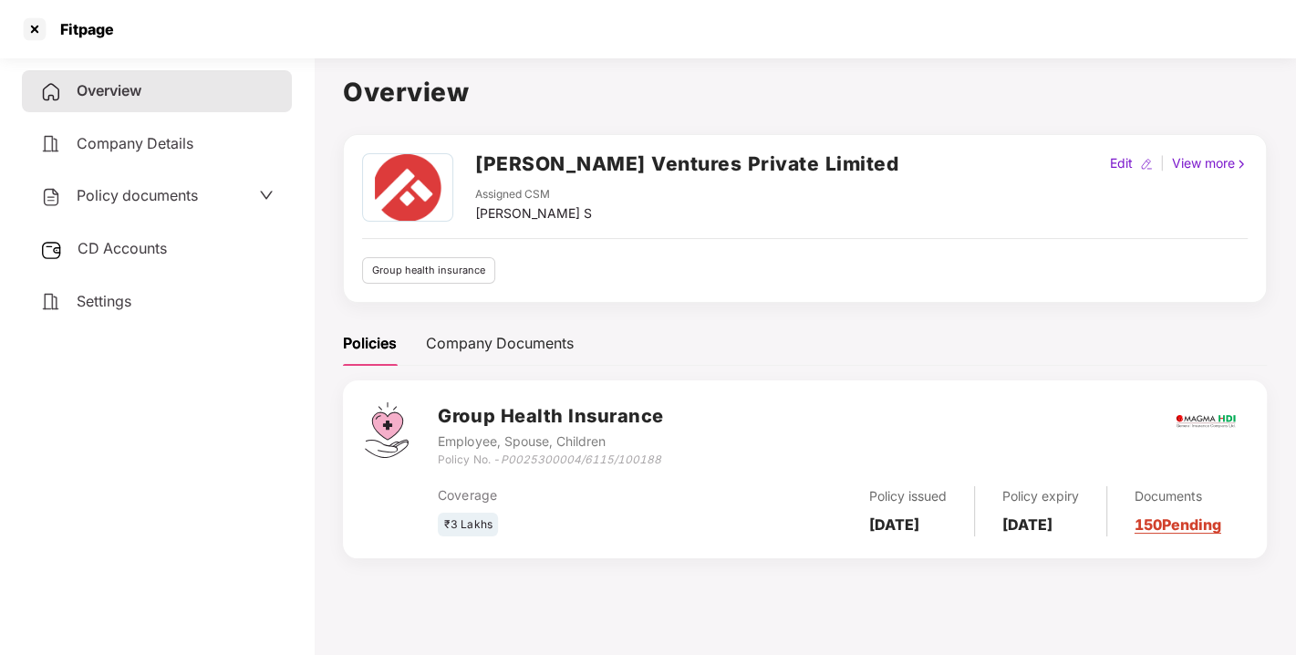
click at [143, 186] on span "Policy documents" at bounding box center [137, 195] width 121 height 18
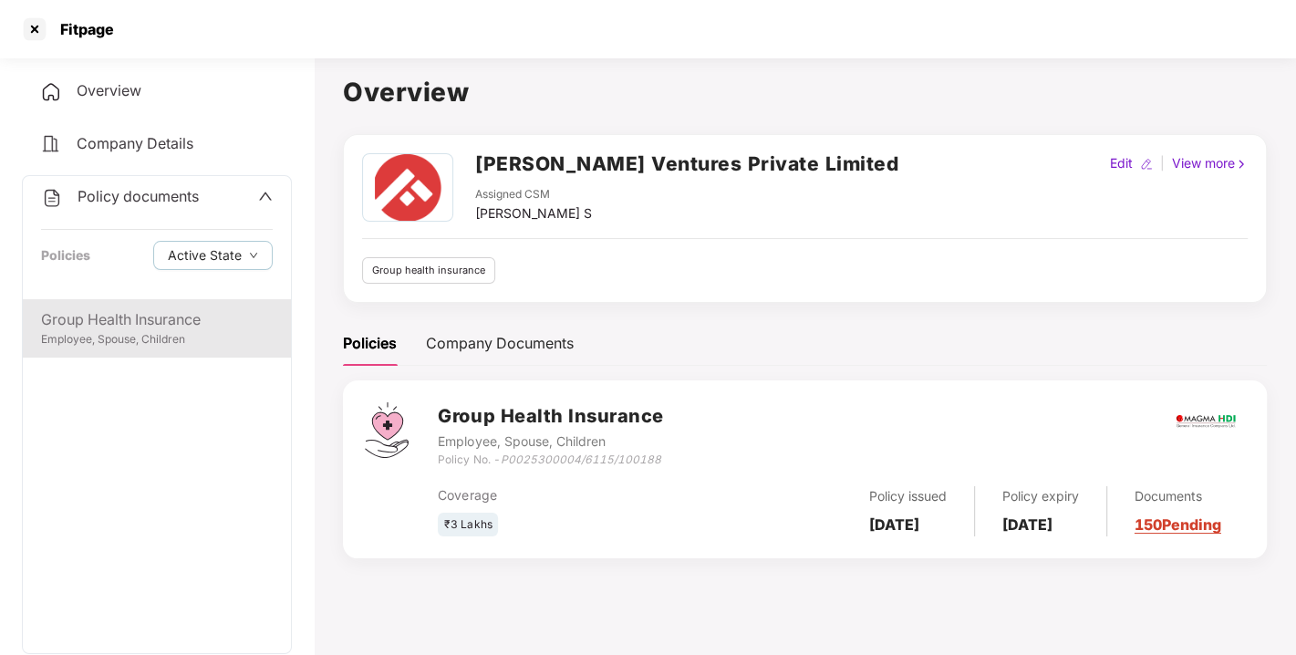
click at [128, 326] on div "Group Health Insurance" at bounding box center [157, 319] width 232 height 23
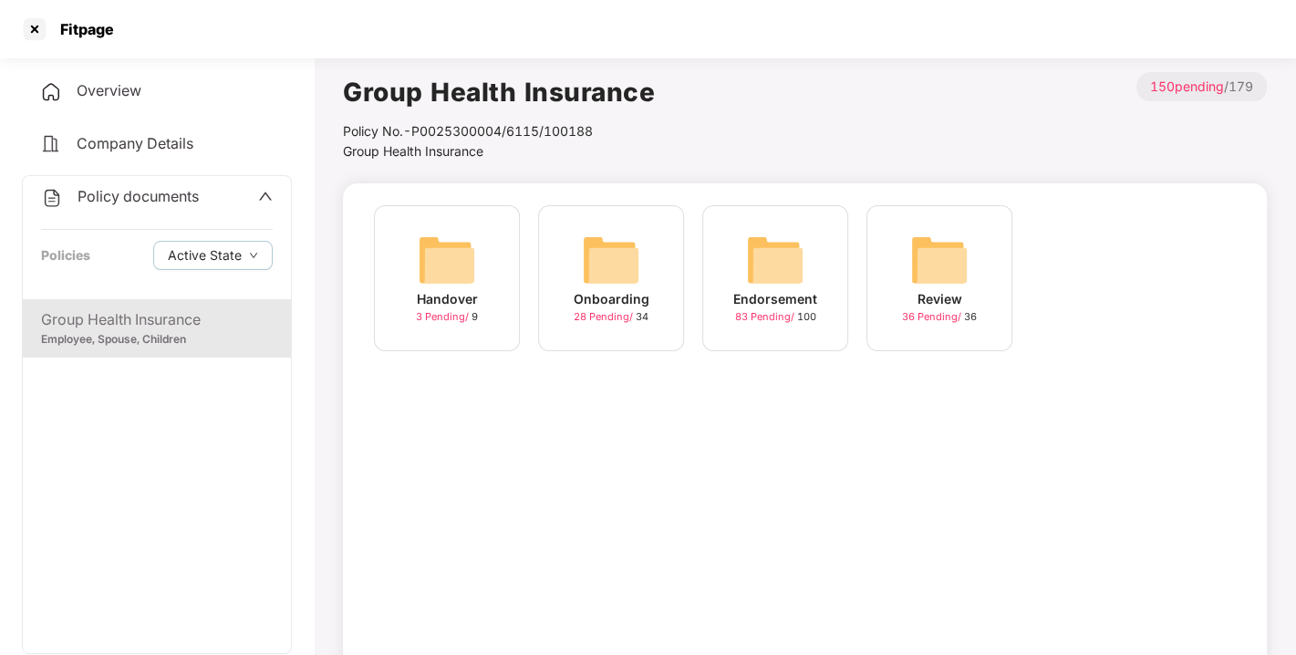
click at [783, 253] on img at bounding box center [775, 260] width 58 height 58
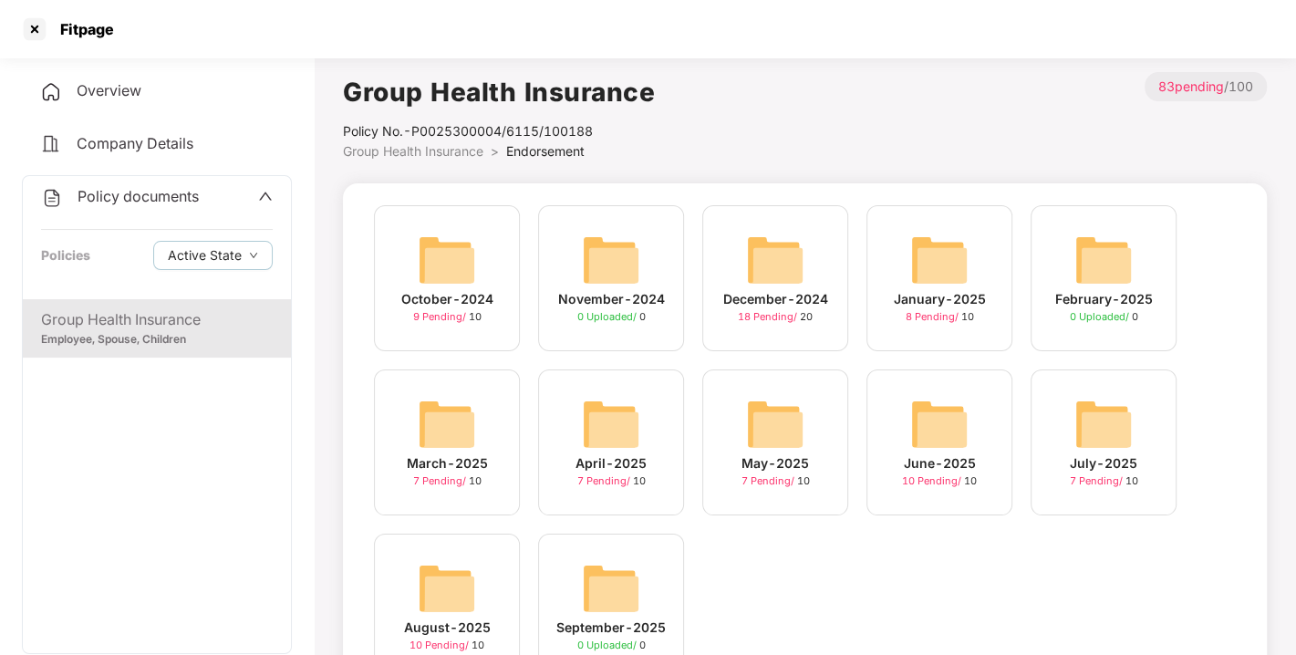
scroll to position [86, 0]
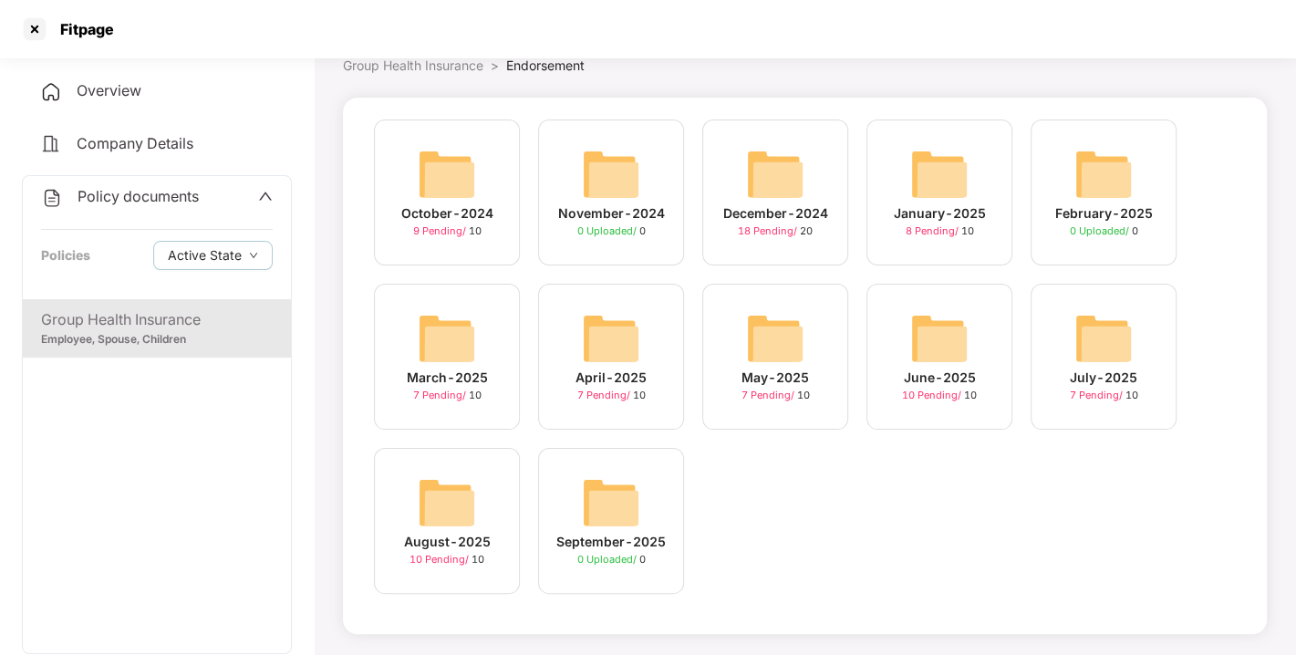
click at [468, 498] on img at bounding box center [447, 502] width 58 height 58
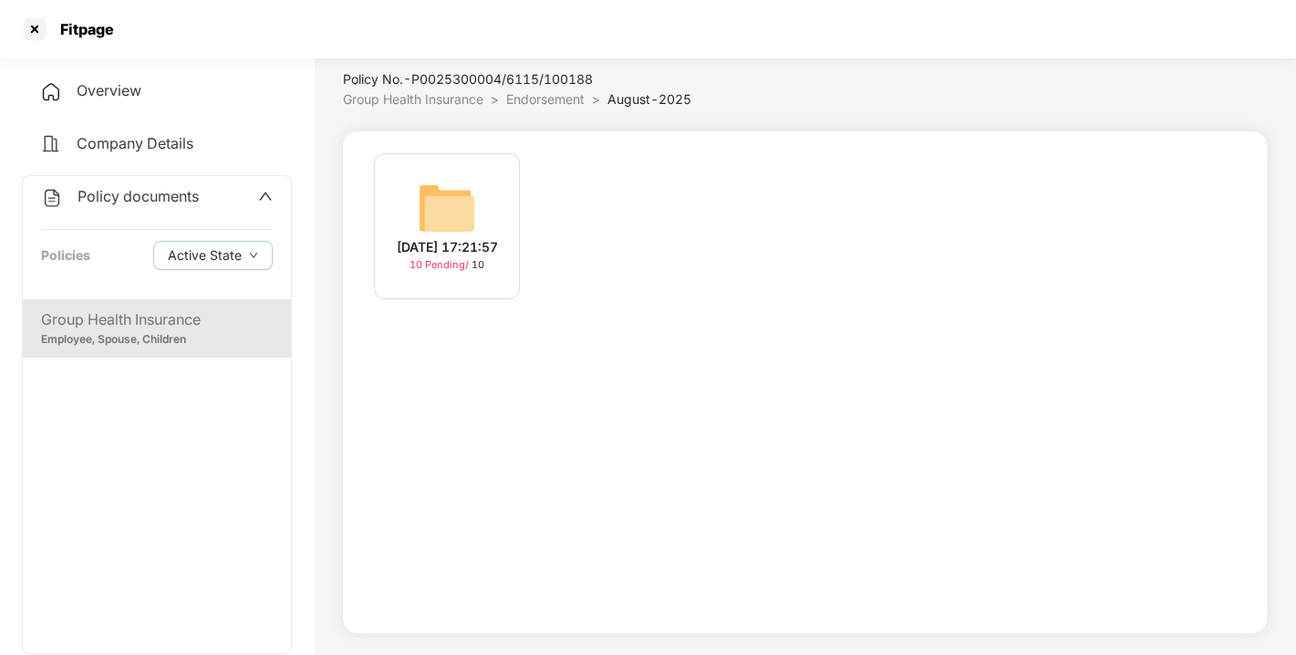
click at [429, 195] on img at bounding box center [447, 208] width 58 height 58
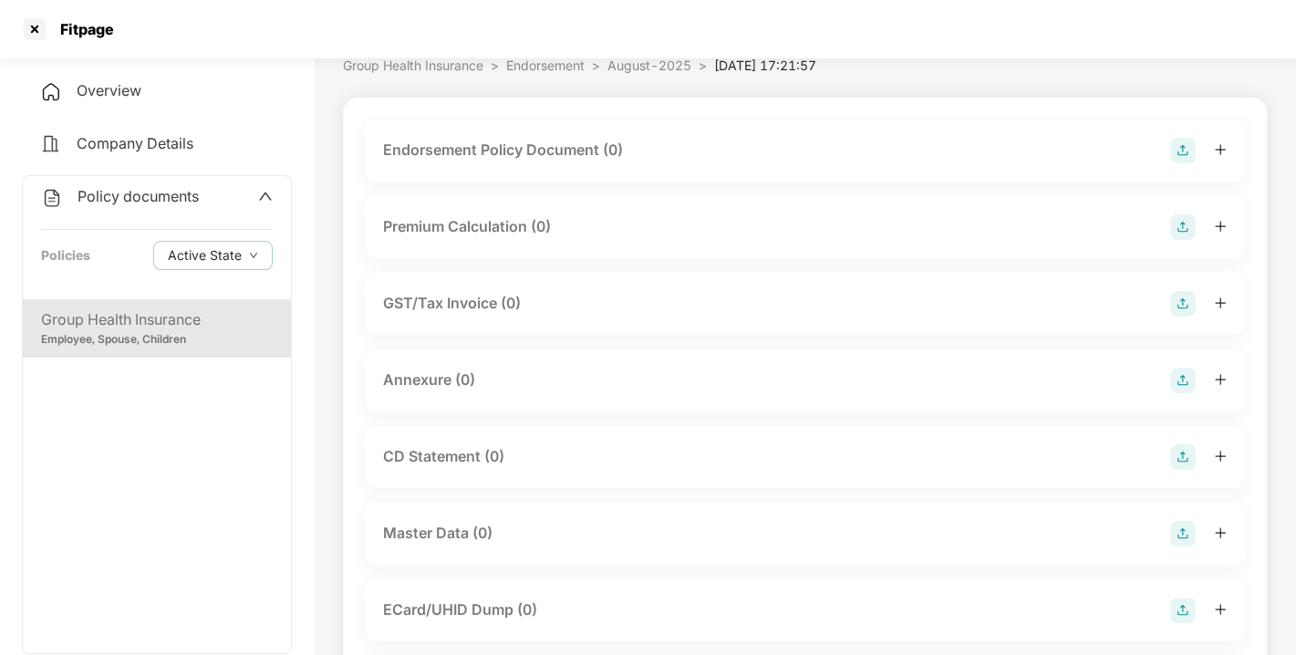
click at [1198, 150] on div at bounding box center [1198, 151] width 57 height 26
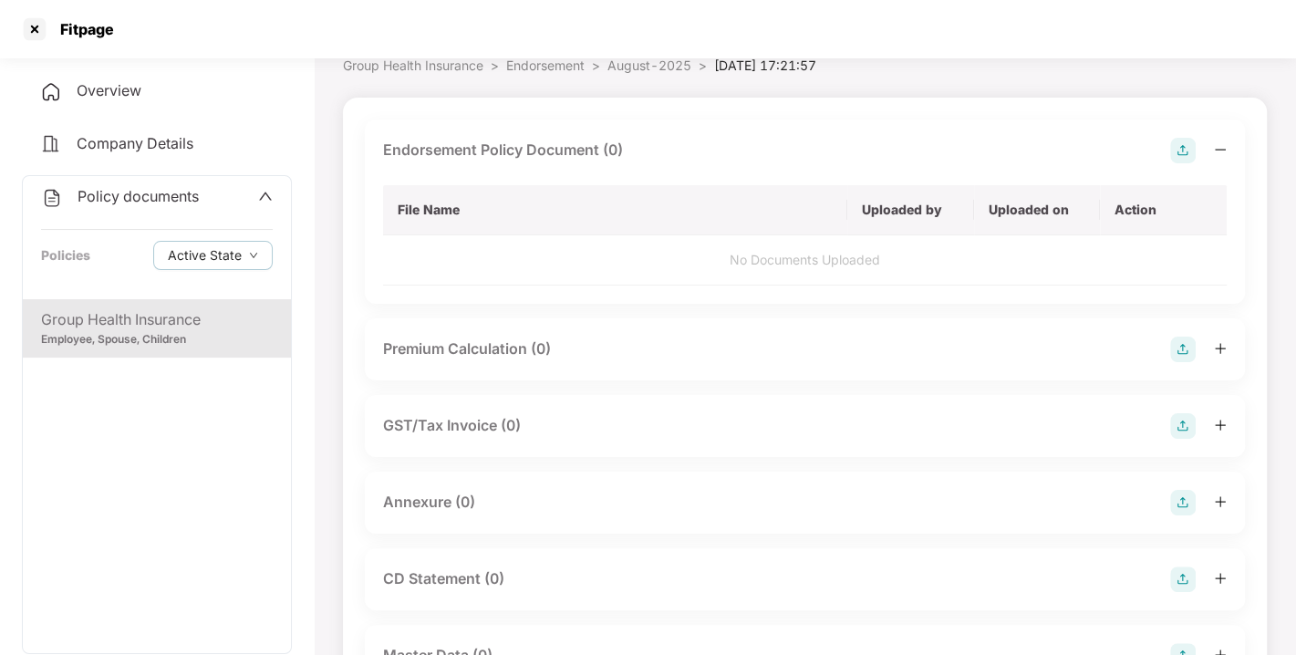
click at [1195, 140] on div at bounding box center [1198, 151] width 57 height 26
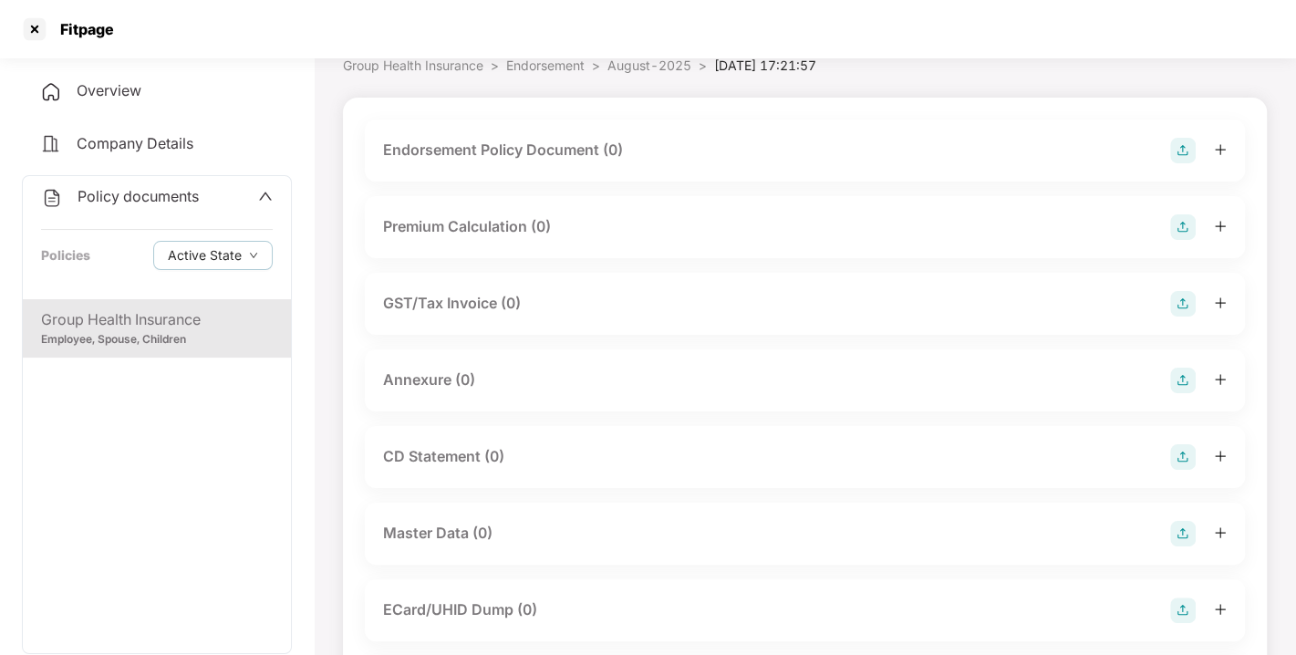
click at [1174, 146] on img at bounding box center [1183, 151] width 26 height 26
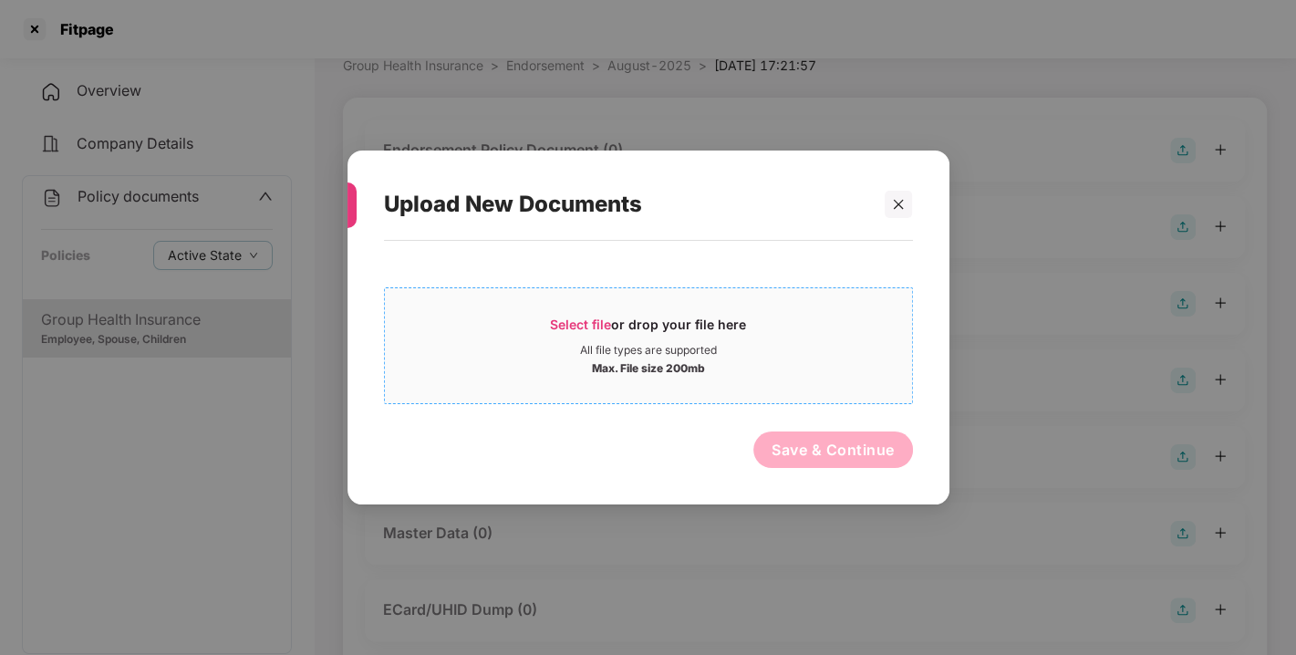
click at [570, 316] on span "Select file" at bounding box center [580, 323] width 61 height 15
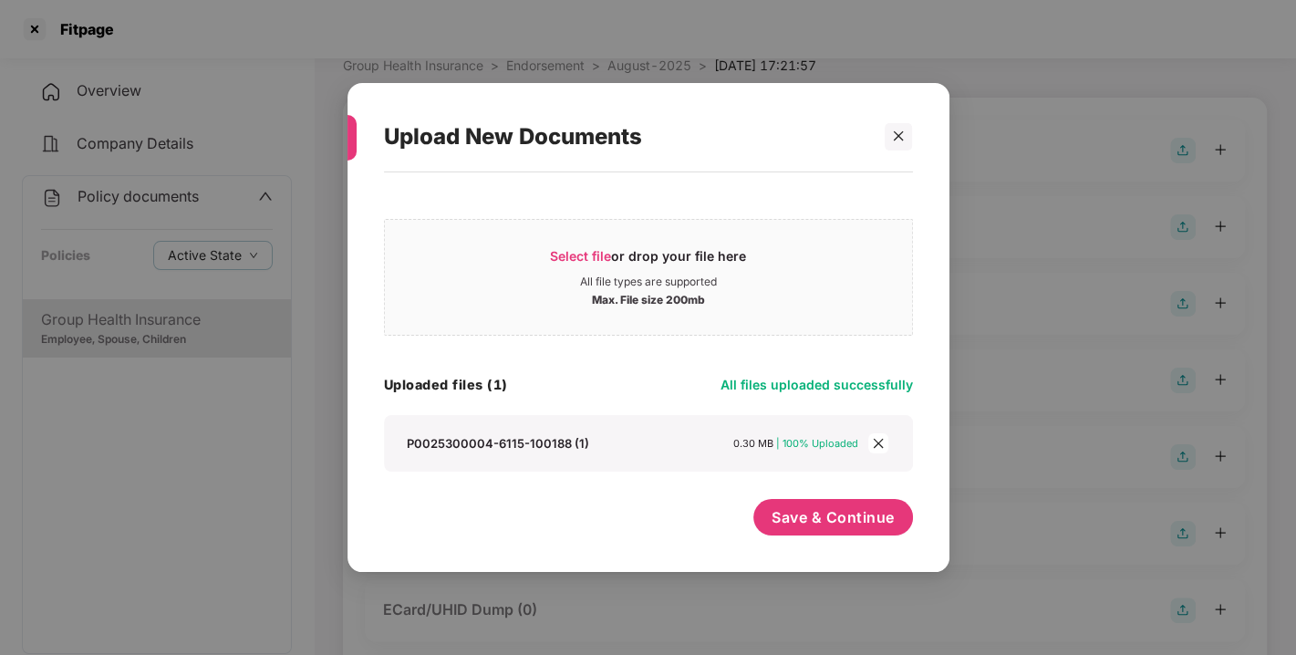
click at [825, 489] on div "Select file or drop your file here All file types are supported Max. File size …" at bounding box center [648, 362] width 529 height 363
click at [834, 501] on button "Save & Continue" at bounding box center [833, 517] width 160 height 36
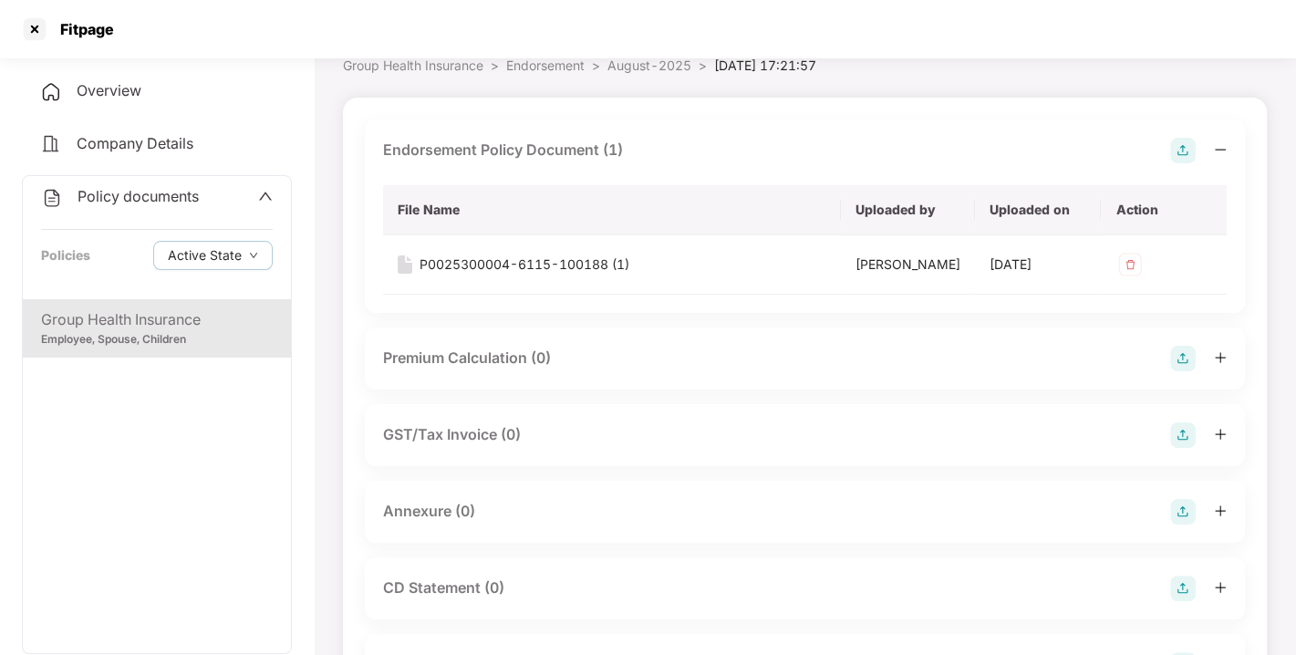
scroll to position [181, 0]
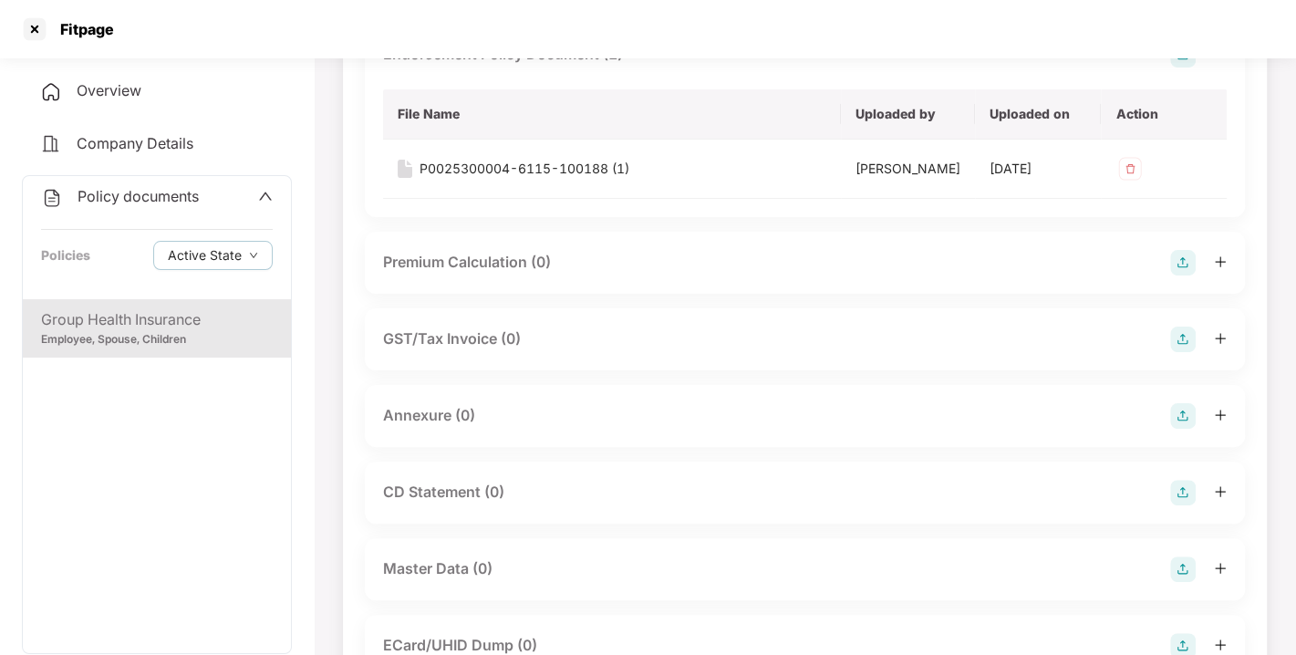
click at [1183, 429] on img at bounding box center [1183, 416] width 26 height 26
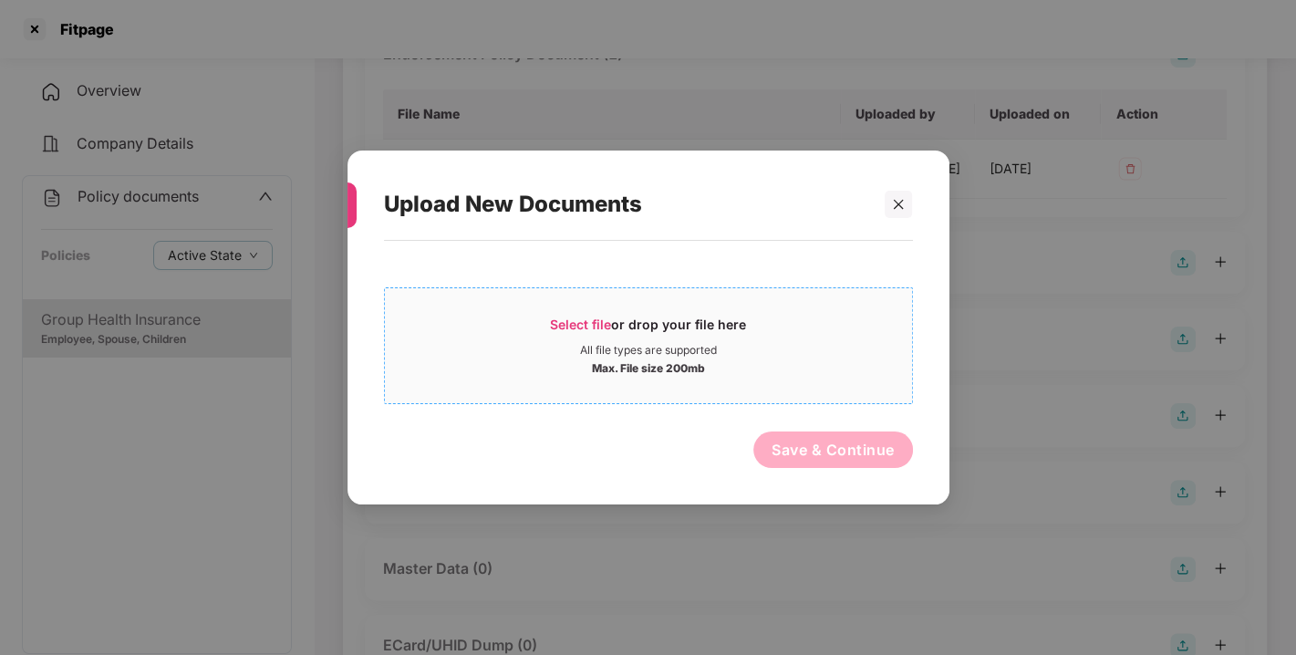
click at [582, 312] on span "Select file or drop your file here All file types are supported Max. File size …" at bounding box center [648, 346] width 527 height 88
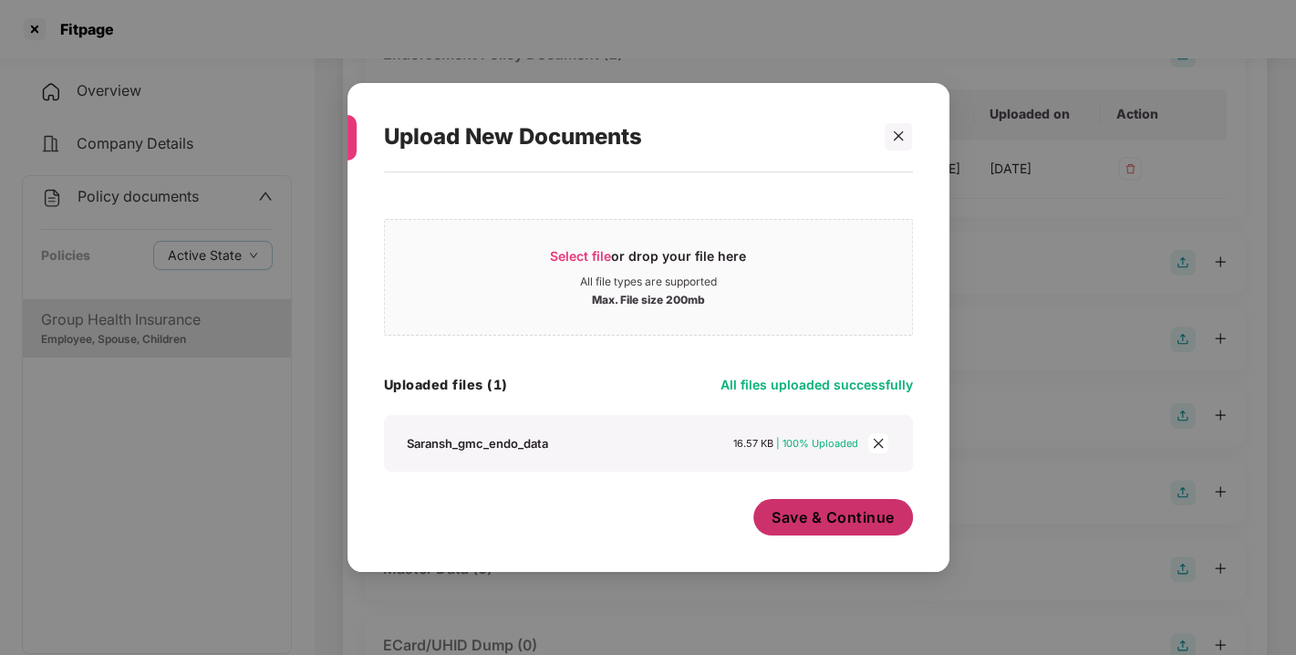
click at [831, 501] on button "Save & Continue" at bounding box center [833, 517] width 160 height 36
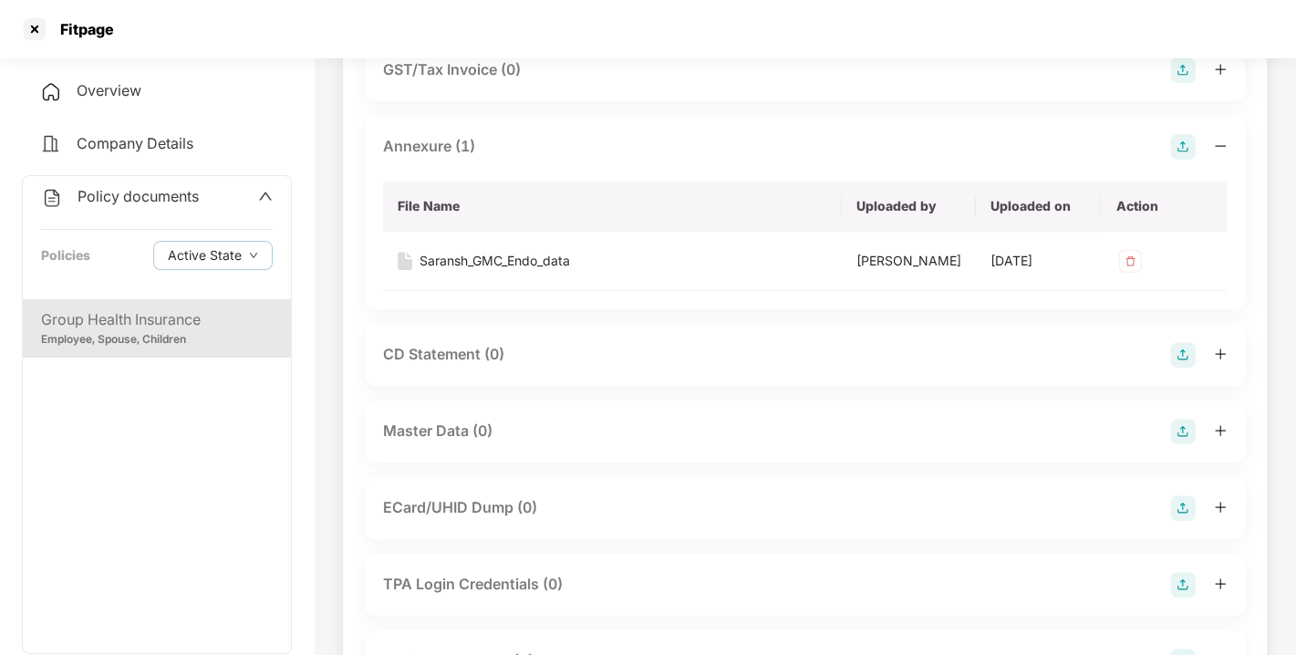
scroll to position [481, 0]
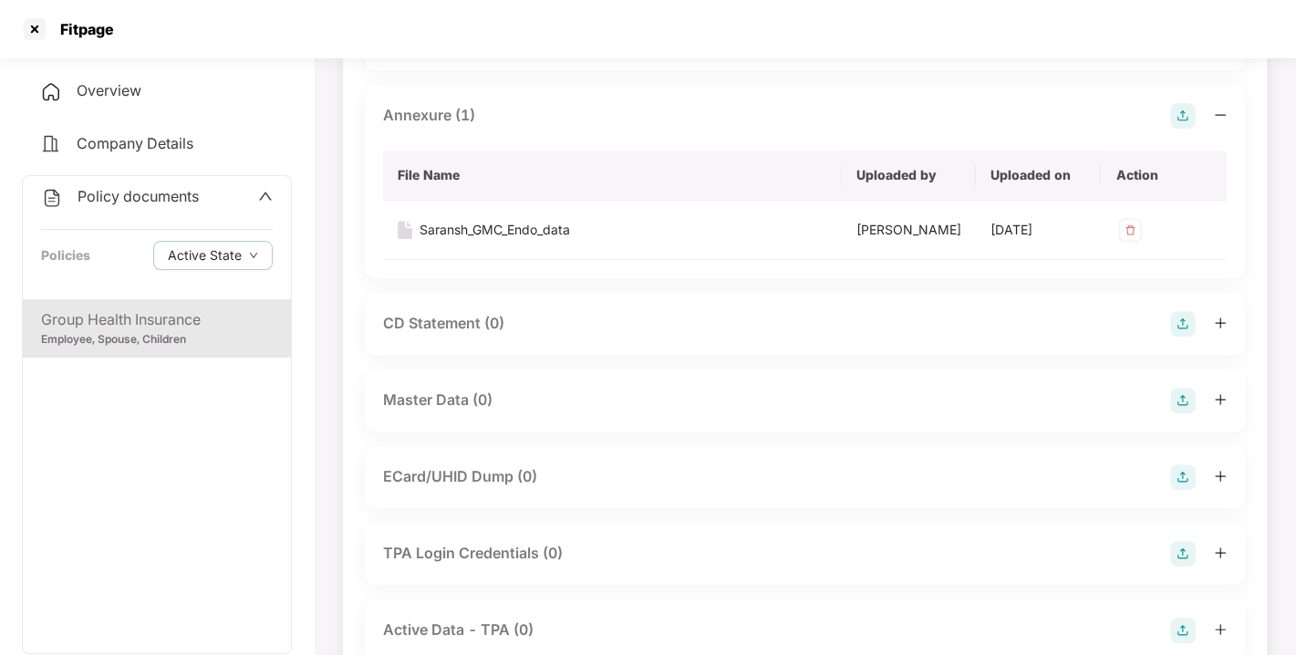
click at [1185, 413] on img at bounding box center [1183, 400] width 26 height 26
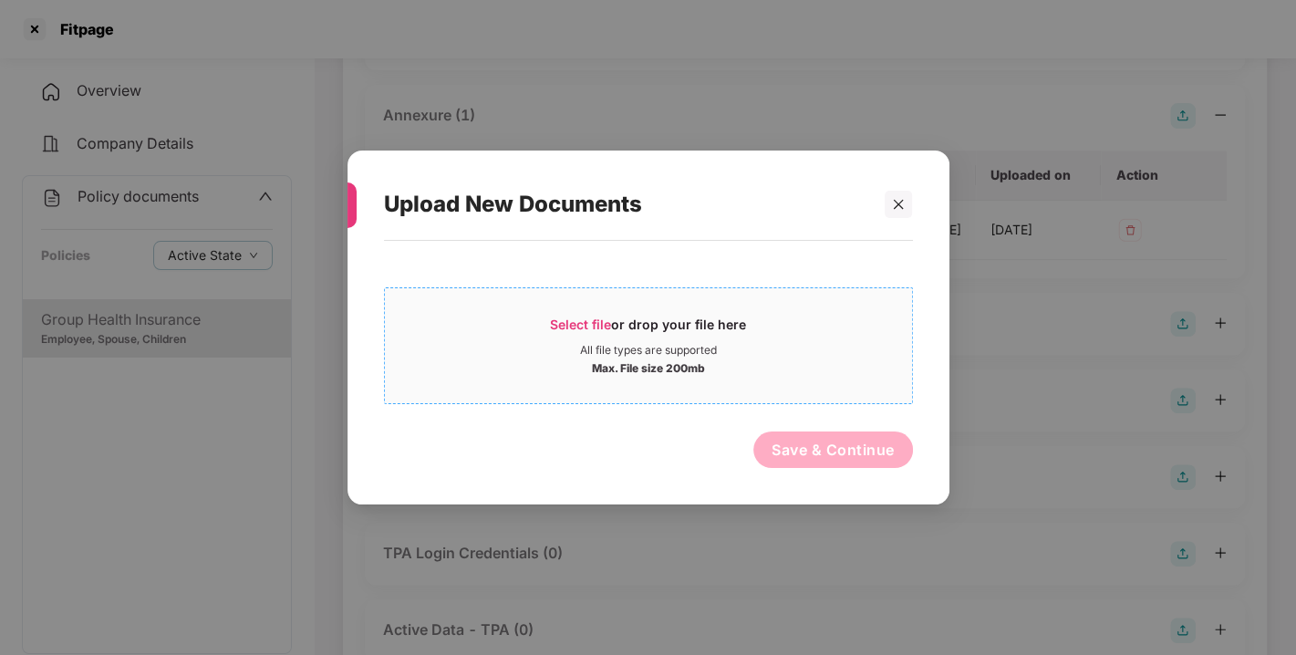
click at [583, 325] on span "Select file" at bounding box center [580, 323] width 61 height 15
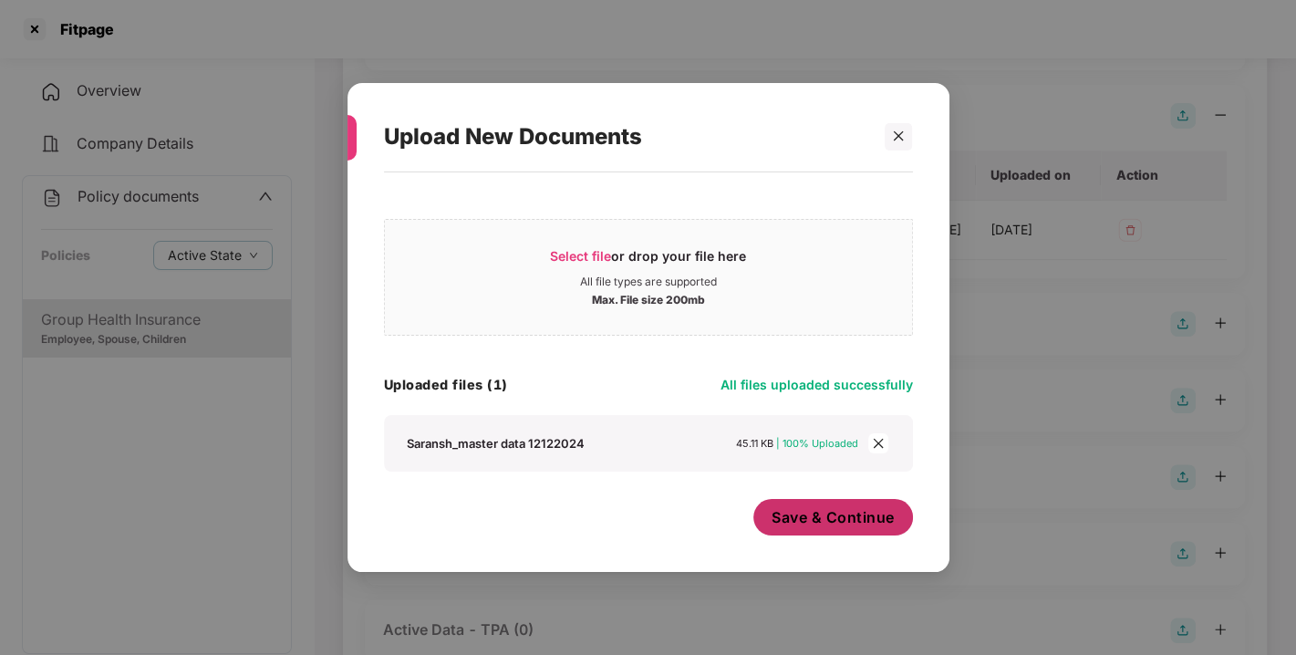
click at [821, 517] on span "Save & Continue" at bounding box center [832, 517] width 123 height 20
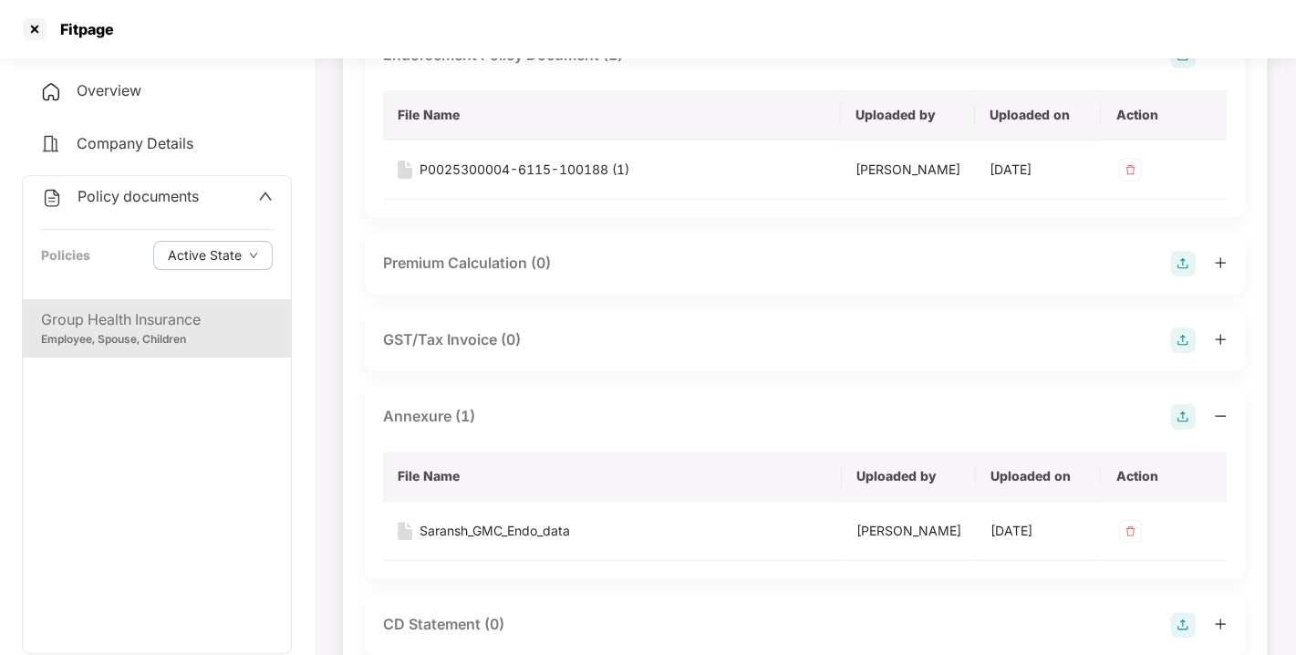
scroll to position [0, 0]
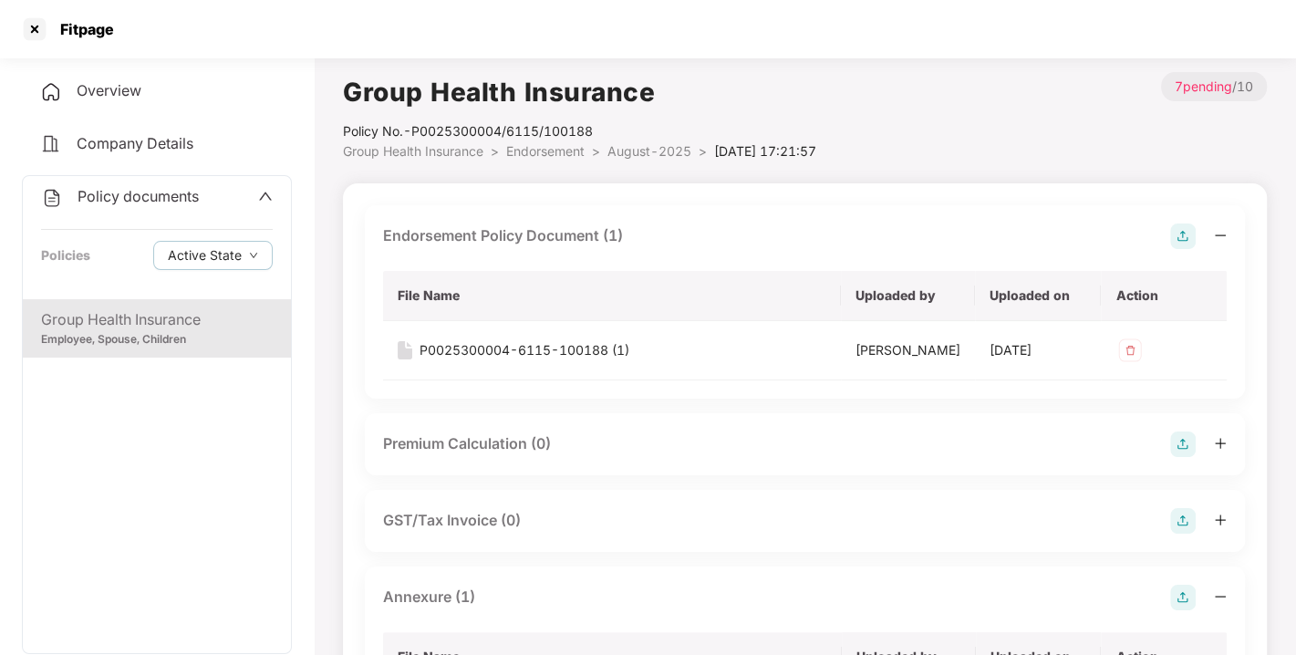
click at [164, 183] on div "Policy documents Policies Active State" at bounding box center [157, 237] width 268 height 123
click at [137, 192] on span "Policy documents" at bounding box center [137, 196] width 121 height 18
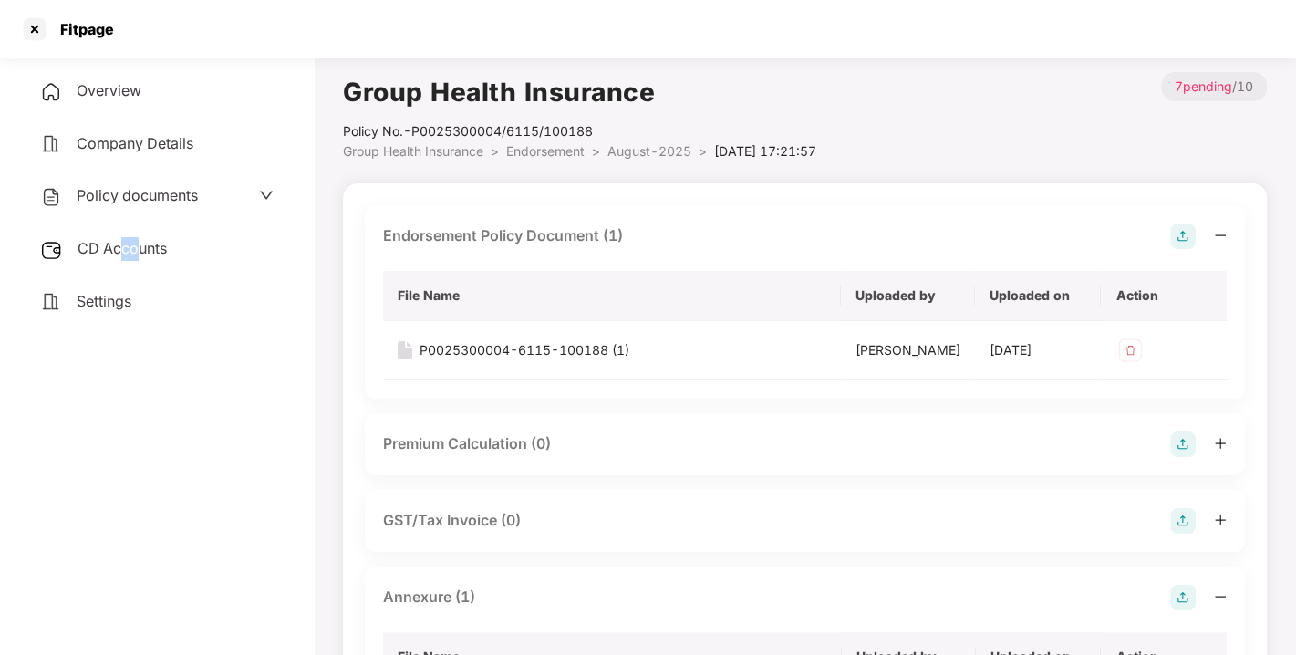
drag, startPoint x: 134, startPoint y: 226, endPoint x: 123, endPoint y: 253, distance: 29.5
click at [123, 253] on div "Overview Company Details Policy documents CD Accounts Settings" at bounding box center [157, 196] width 270 height 252
click at [123, 253] on span "CD Accounts" at bounding box center [121, 248] width 89 height 18
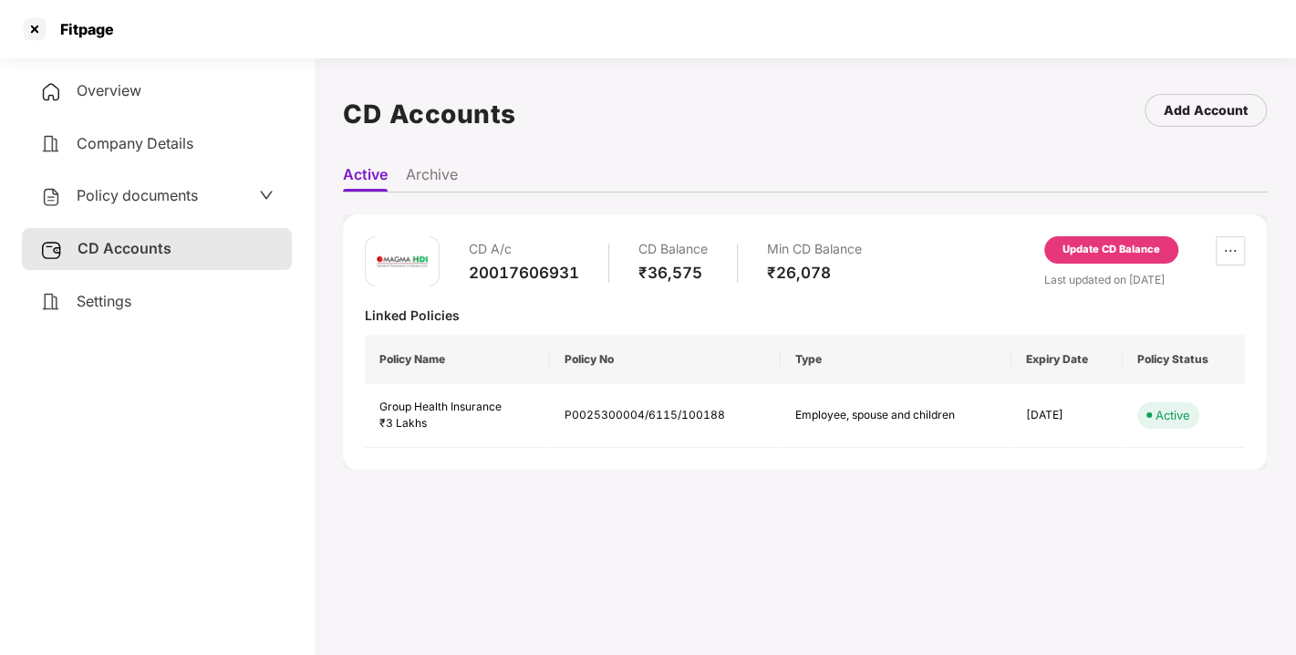
click at [1084, 254] on div "Update CD Balance" at bounding box center [1111, 250] width 98 height 16
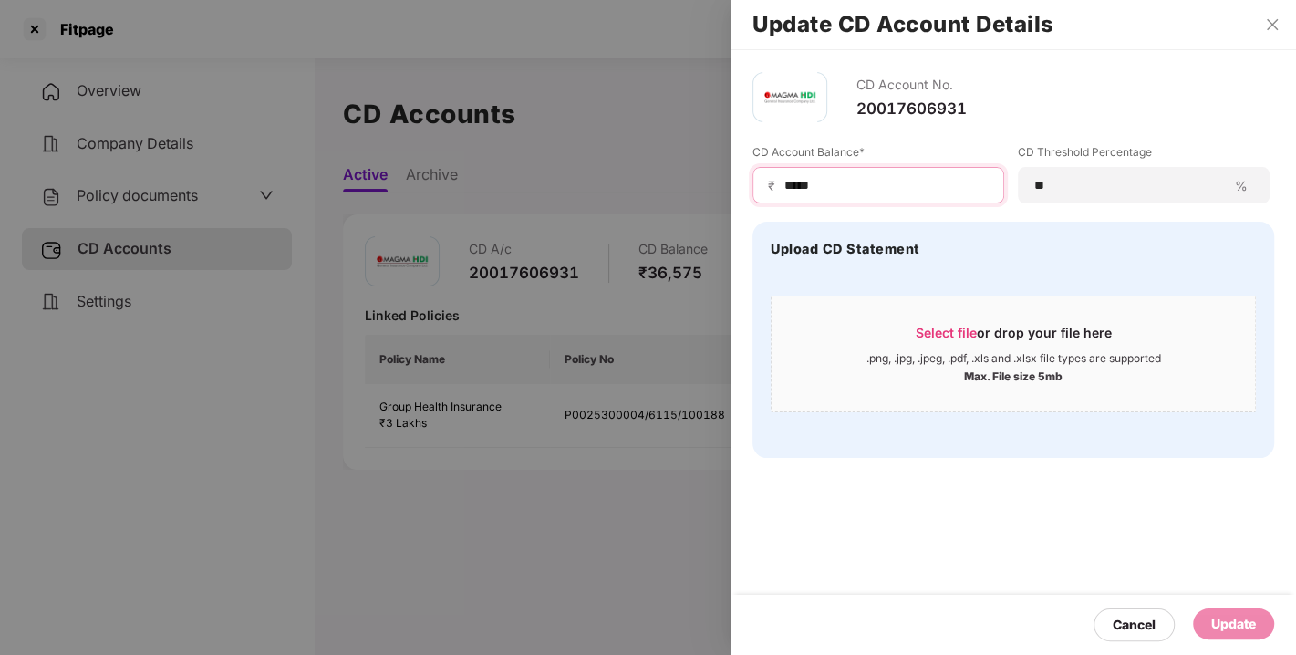
drag, startPoint x: 844, startPoint y: 182, endPoint x: 745, endPoint y: 182, distance: 99.4
click at [745, 182] on div "CD Account No. 20017606931 CD Account Balance* ₹ ***** CD Threshold Percentage …" at bounding box center [1012, 264] width 565 height 429
type input "*****"
click at [1219, 623] on div "Update" at bounding box center [1233, 624] width 45 height 20
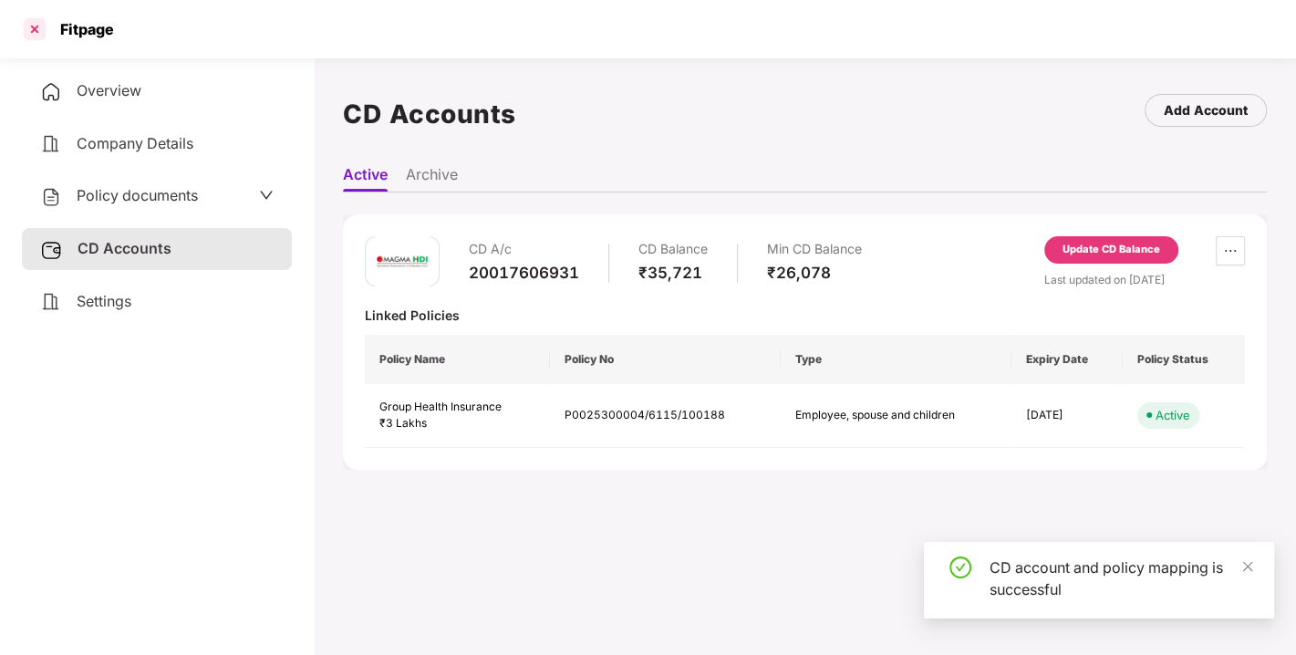
click at [31, 28] on div at bounding box center [34, 29] width 29 height 29
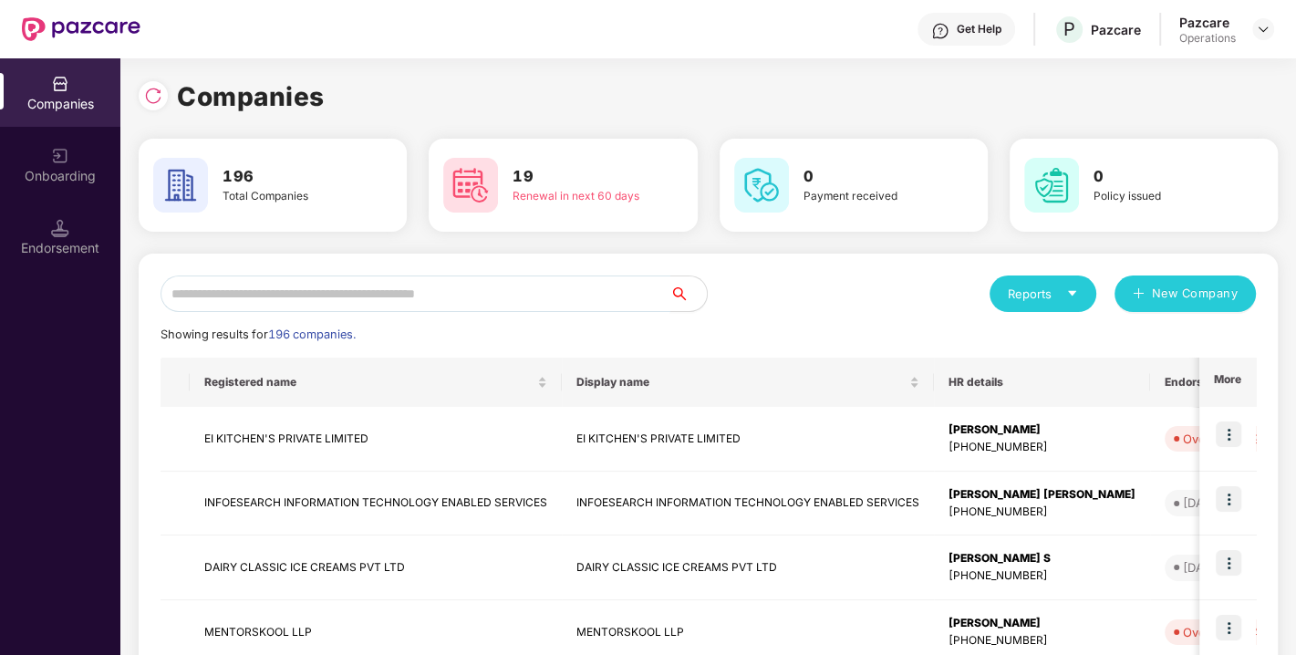
click at [315, 292] on input "text" at bounding box center [415, 293] width 510 height 36
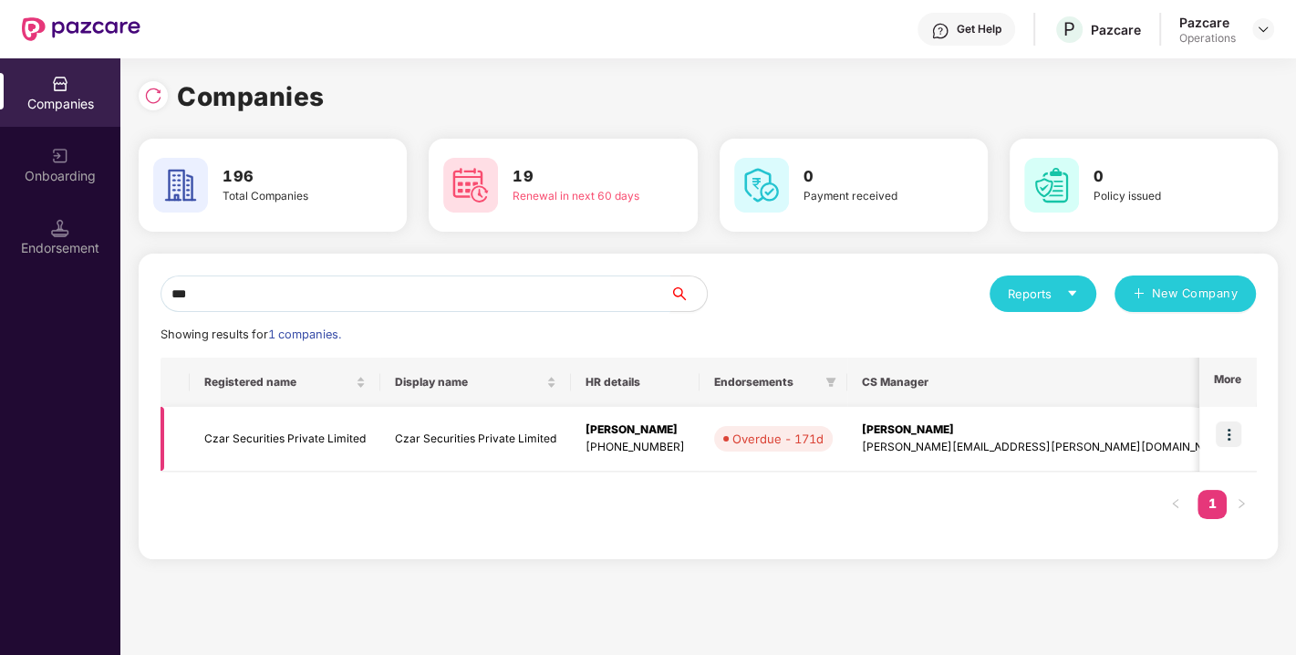
type input "***"
click at [253, 451] on td "Czar Securities Private Limited" at bounding box center [285, 439] width 191 height 65
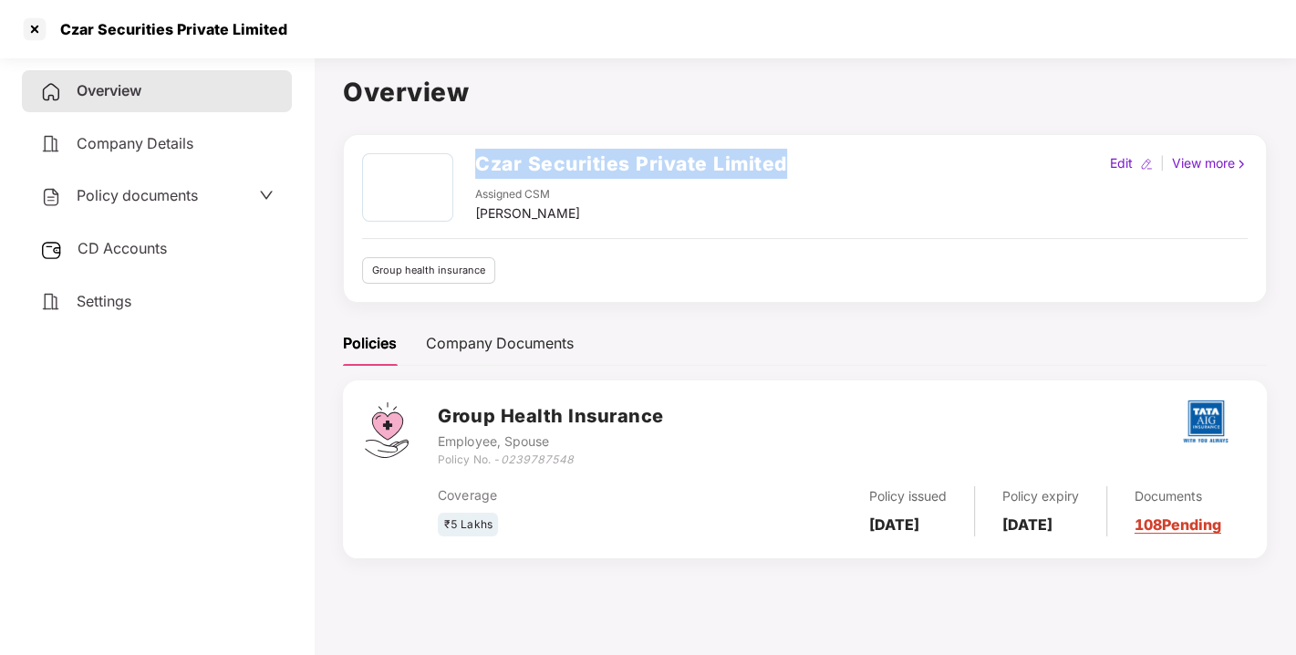
drag, startPoint x: 479, startPoint y: 160, endPoint x: 836, endPoint y: 152, distance: 357.5
click at [836, 153] on div "Czar Securities Private Limited Assigned CSM [PERSON_NAME] Edit | View more" at bounding box center [804, 188] width 885 height 70
copy h2 "Czar Securities Private Limited"
click at [530, 459] on icon "0239787548" at bounding box center [536, 459] width 73 height 14
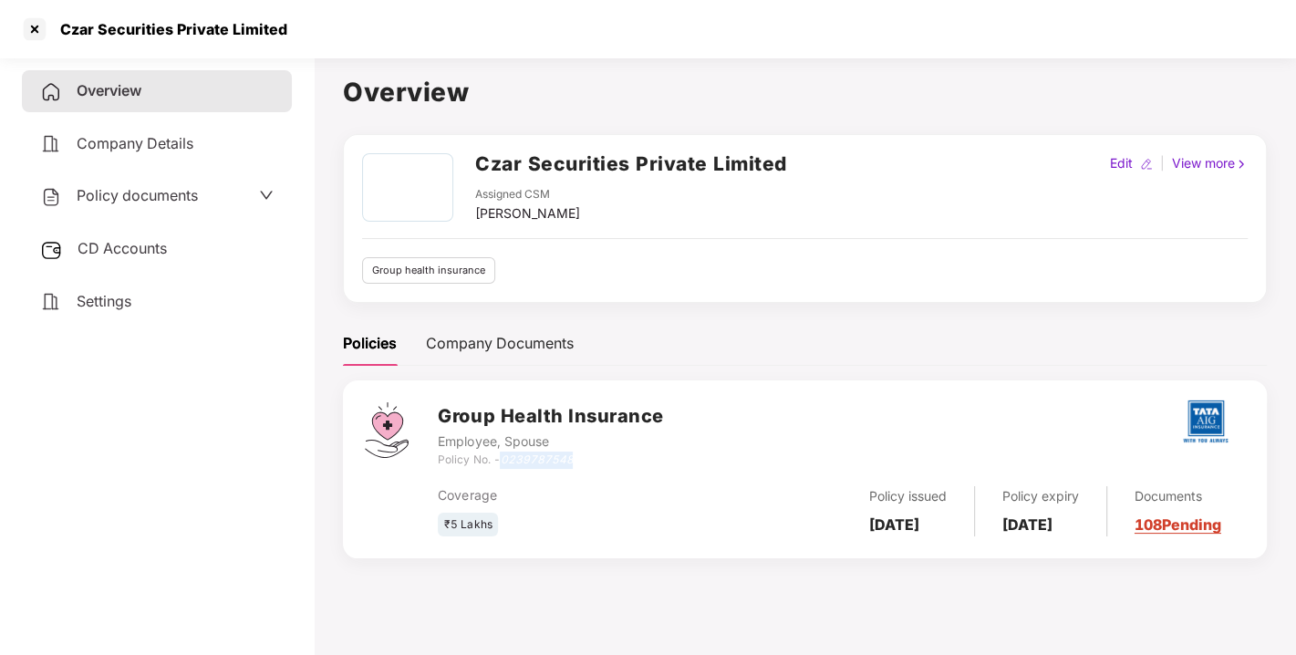
copy icon "0239787548"
click at [530, 459] on icon "0239787548" at bounding box center [536, 459] width 73 height 14
click at [26, 37] on div at bounding box center [34, 29] width 29 height 29
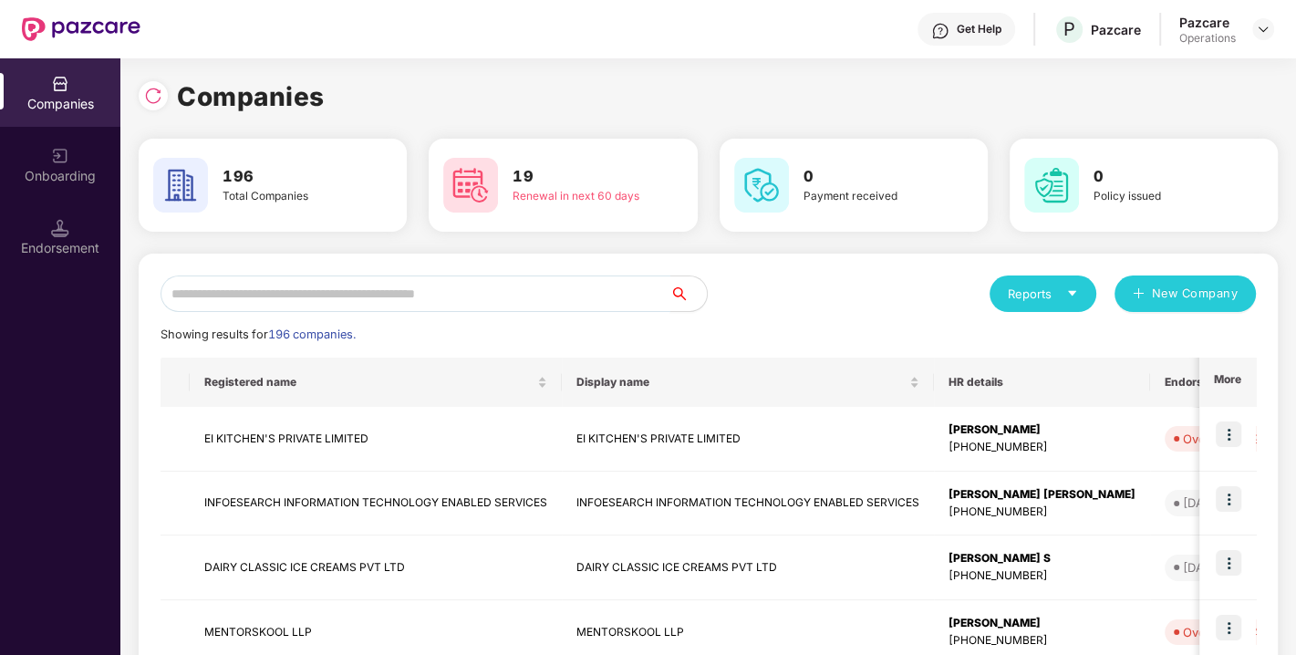
click at [336, 295] on input "text" at bounding box center [415, 293] width 510 height 36
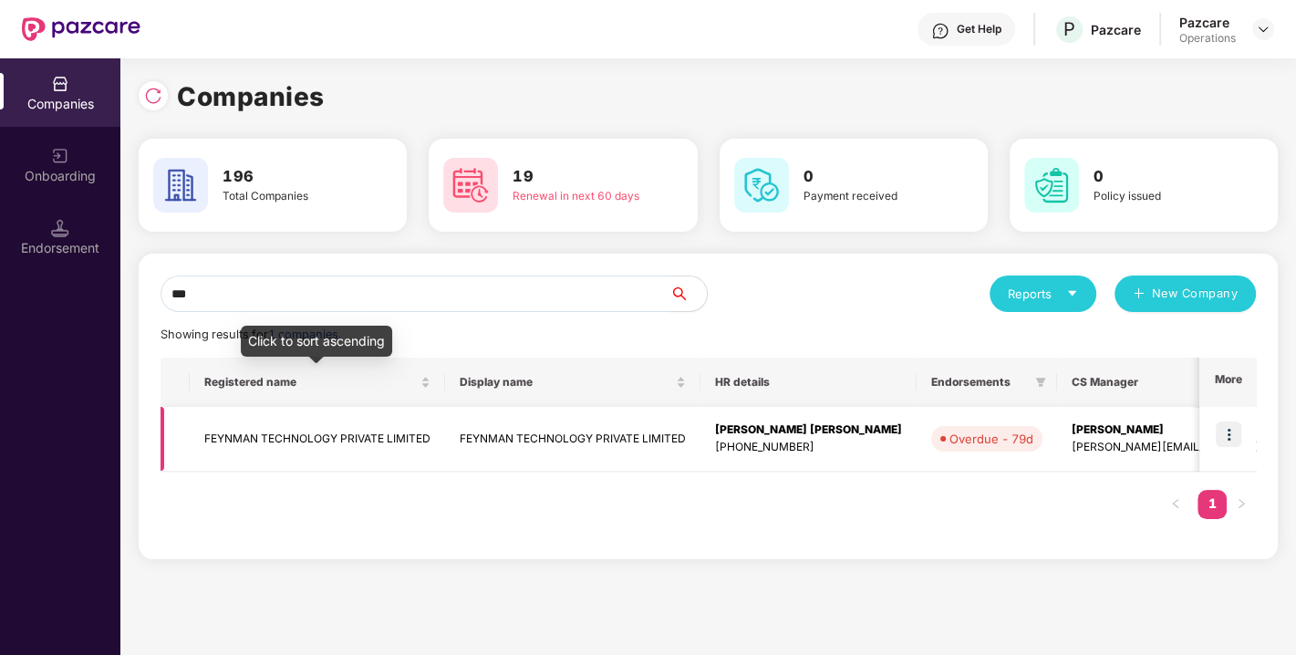
type input "***"
click at [294, 421] on td "FEYNMAN TECHNOLOGY PRIVATE LIMITED" at bounding box center [317, 439] width 255 height 65
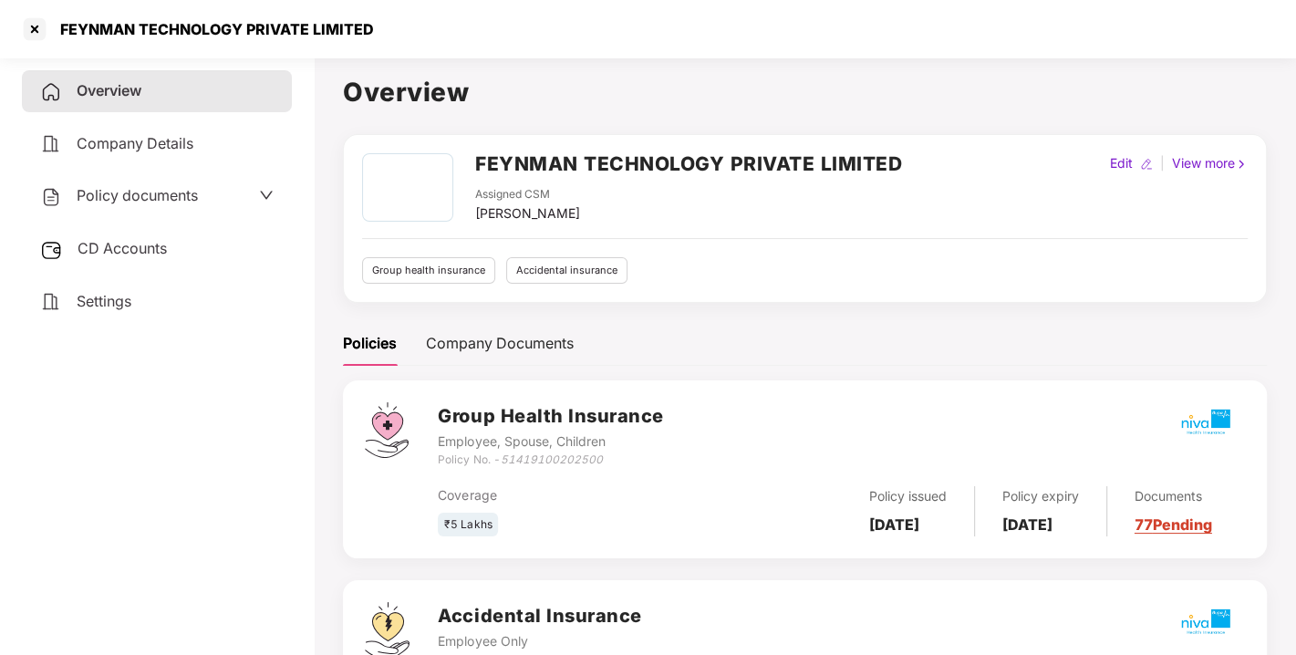
click at [135, 193] on span "Policy documents" at bounding box center [137, 195] width 121 height 18
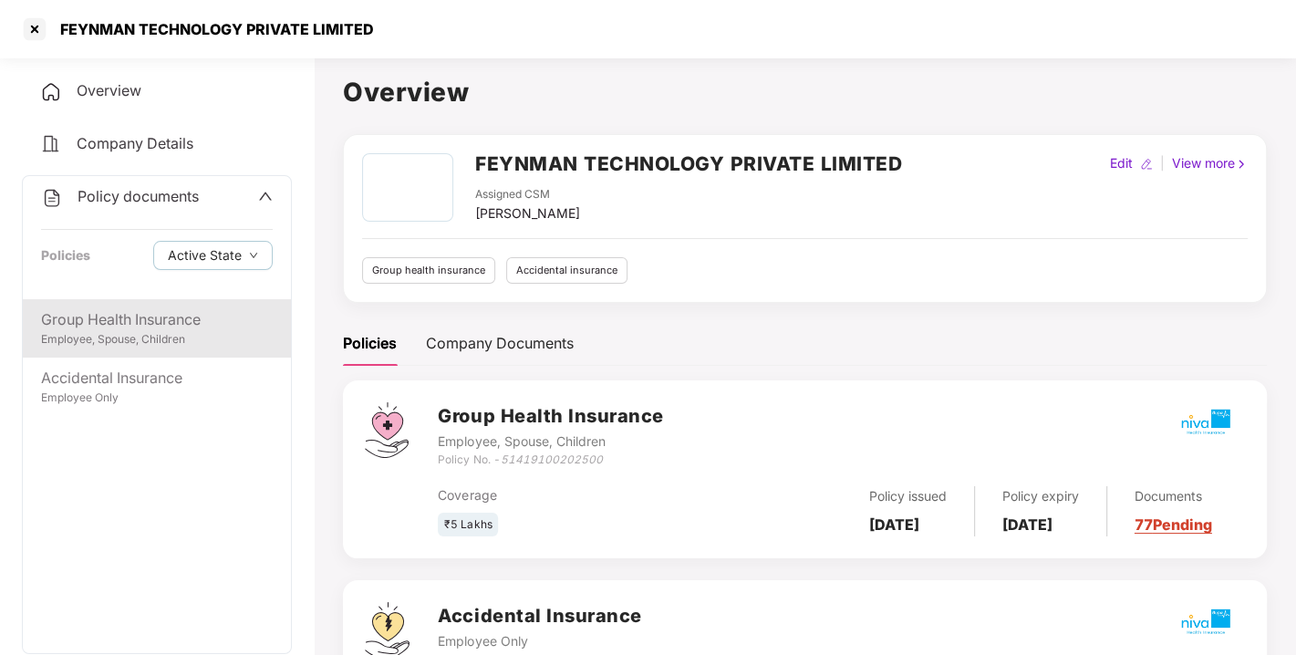
click at [148, 308] on div "Group Health Insurance" at bounding box center [157, 319] width 232 height 23
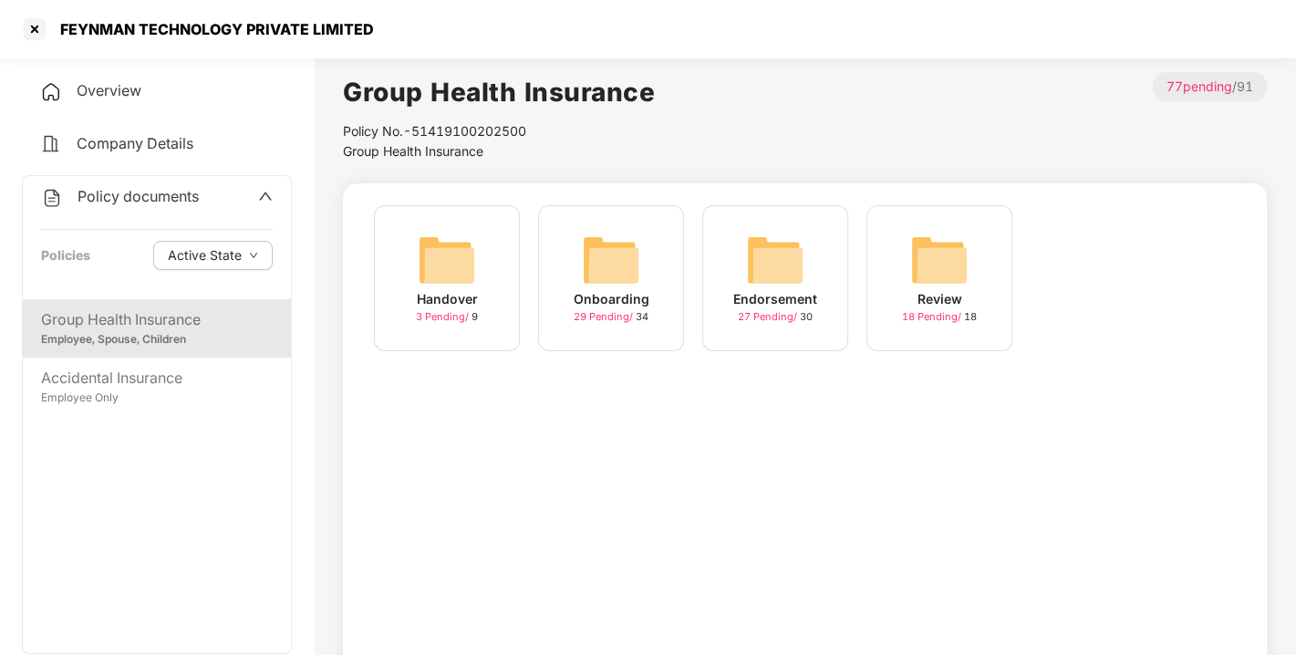
click at [799, 255] on img at bounding box center [775, 260] width 58 height 58
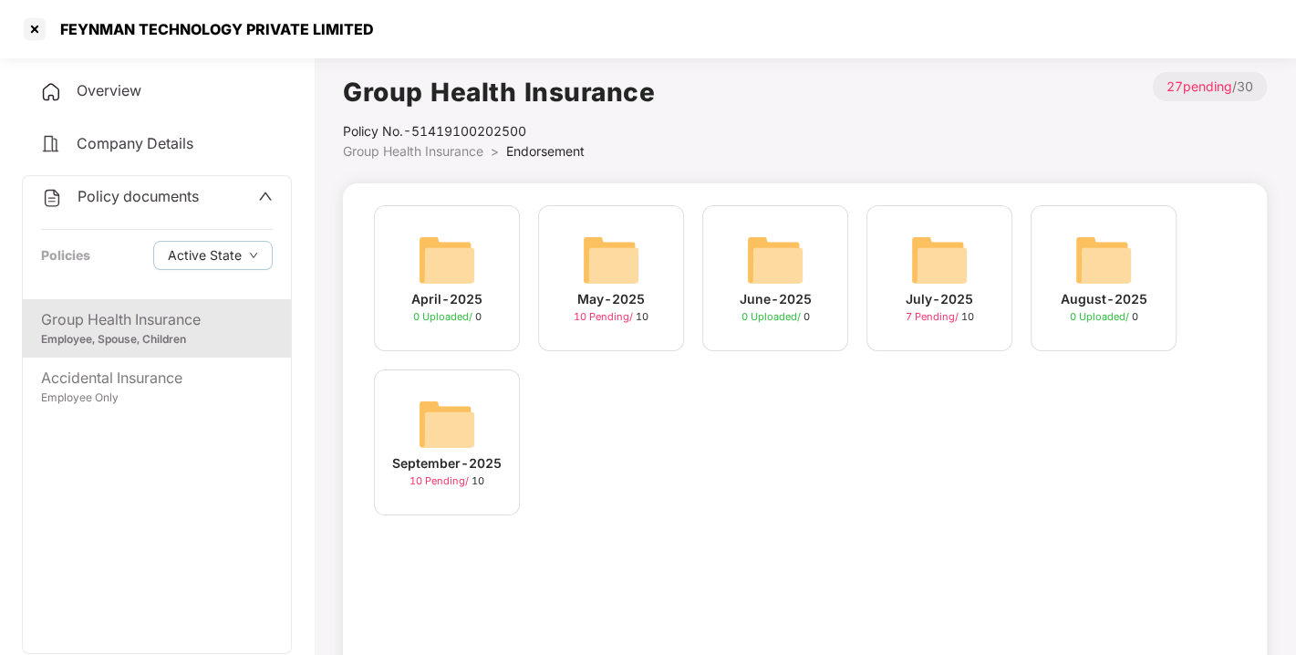
click at [444, 406] on img at bounding box center [447, 424] width 58 height 58
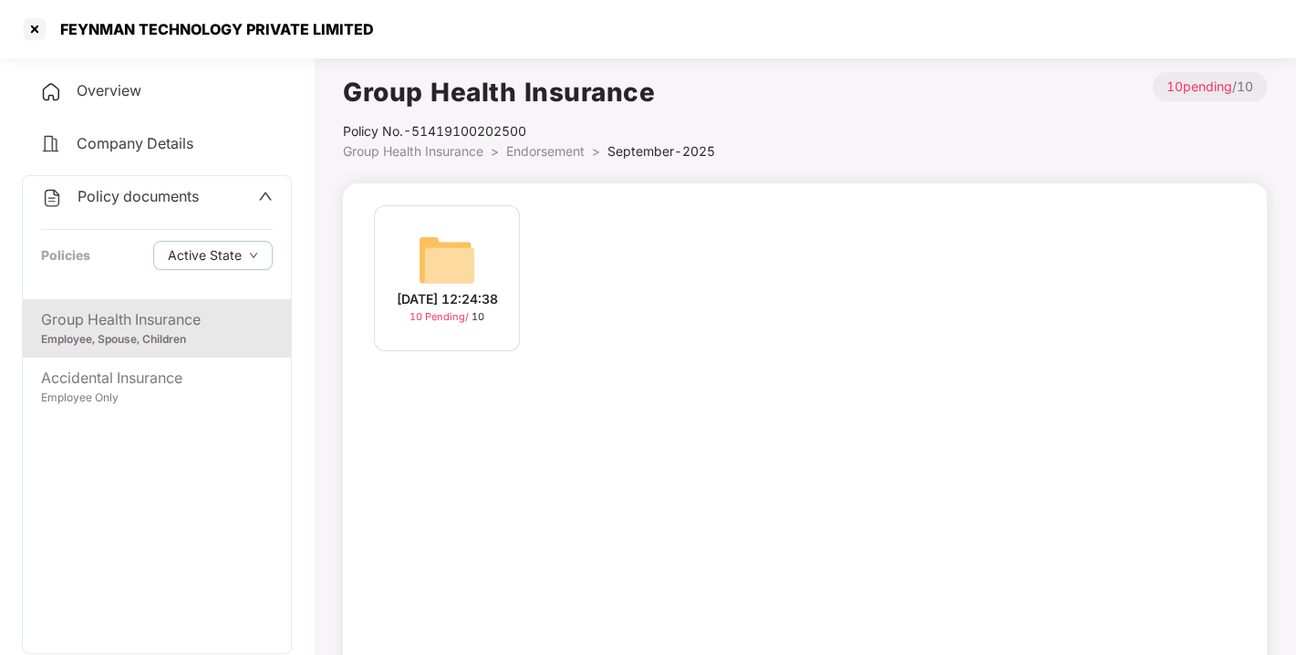
click at [454, 231] on img at bounding box center [447, 260] width 58 height 58
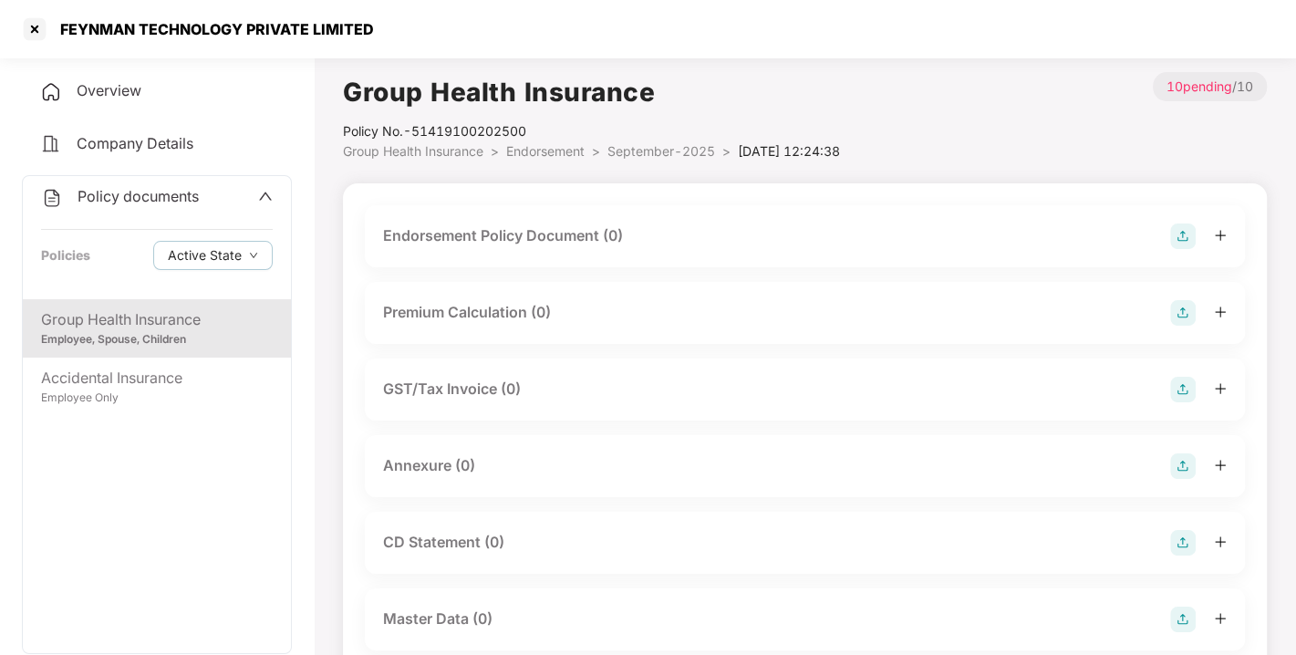
click at [1176, 232] on img at bounding box center [1183, 236] width 26 height 26
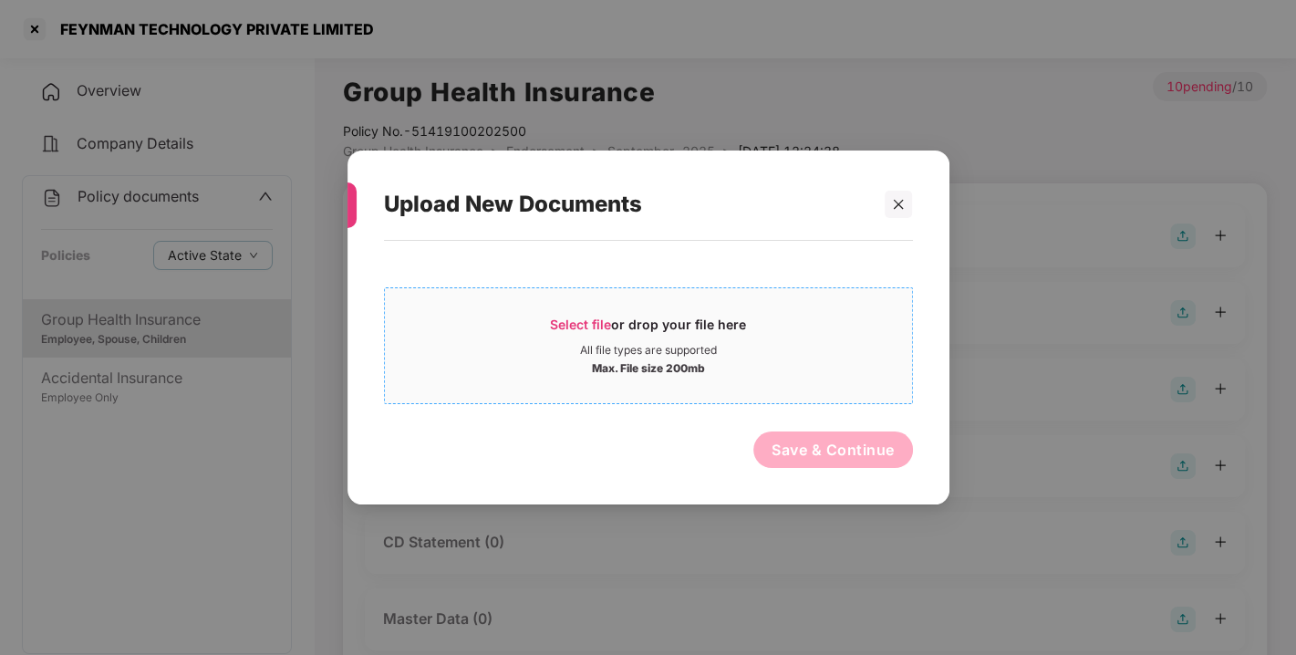
click at [560, 318] on span "Select file" at bounding box center [580, 323] width 61 height 15
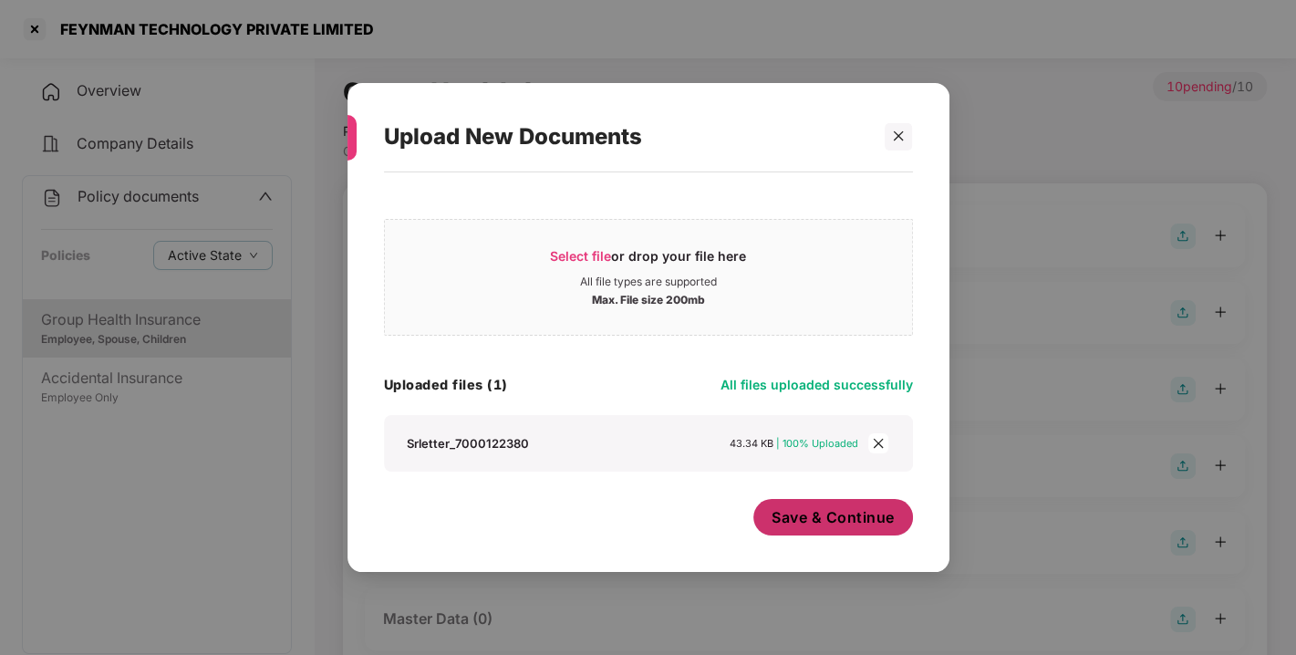
click at [843, 519] on span "Save & Continue" at bounding box center [832, 517] width 123 height 20
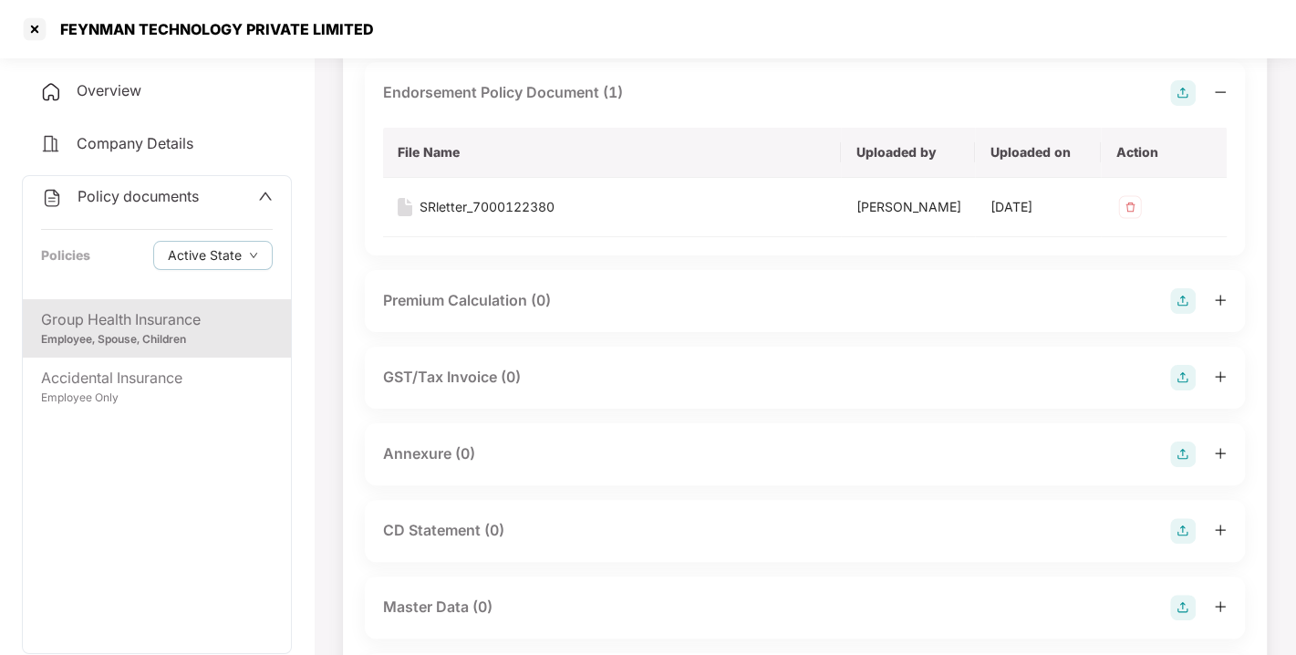
scroll to position [259, 0]
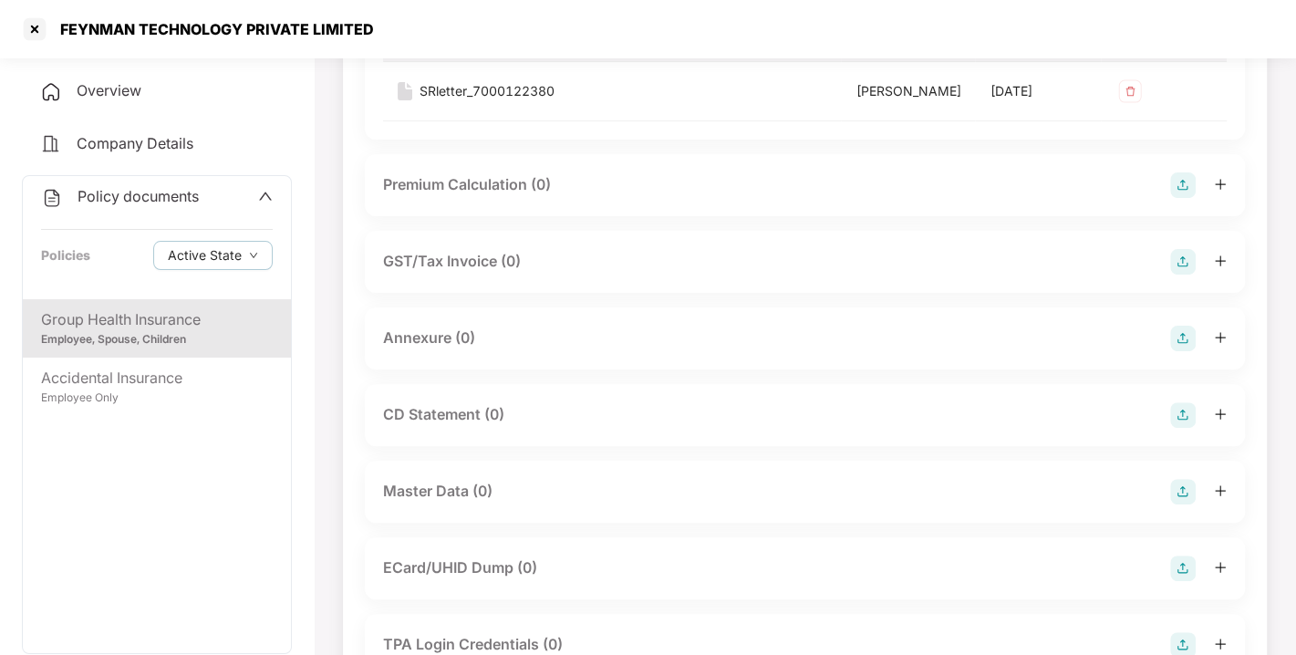
click at [1196, 351] on div at bounding box center [1198, 338] width 57 height 26
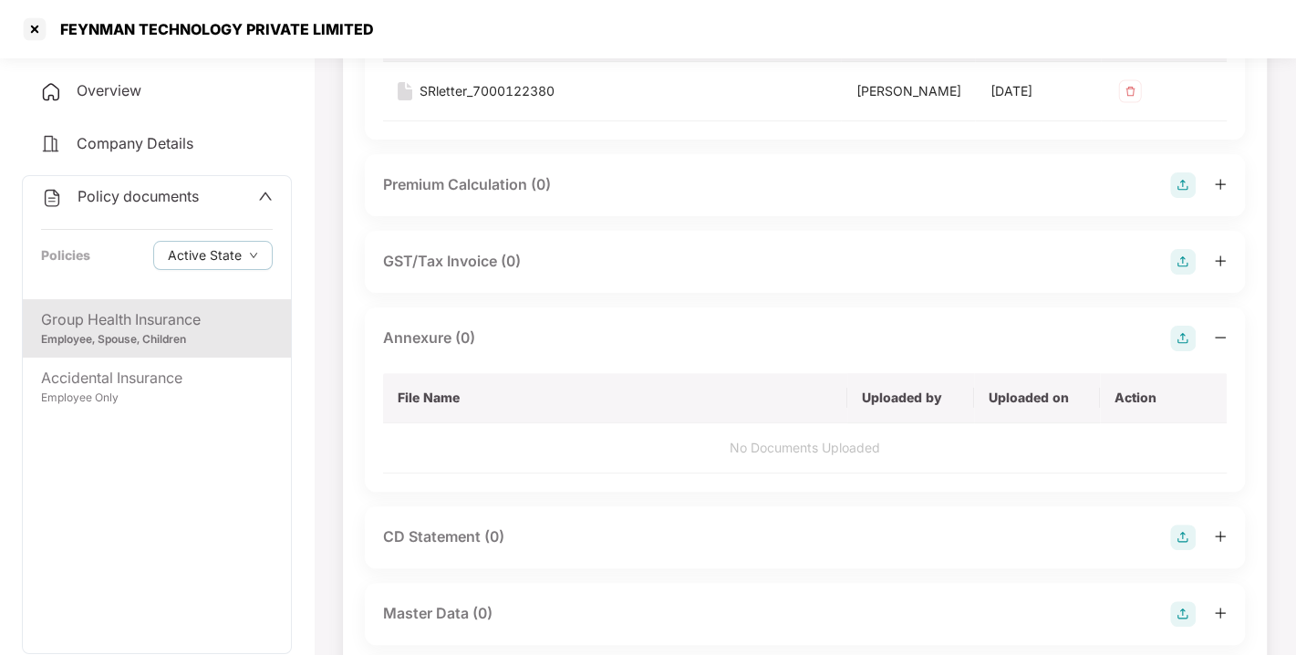
click at [1173, 351] on img at bounding box center [1183, 338] width 26 height 26
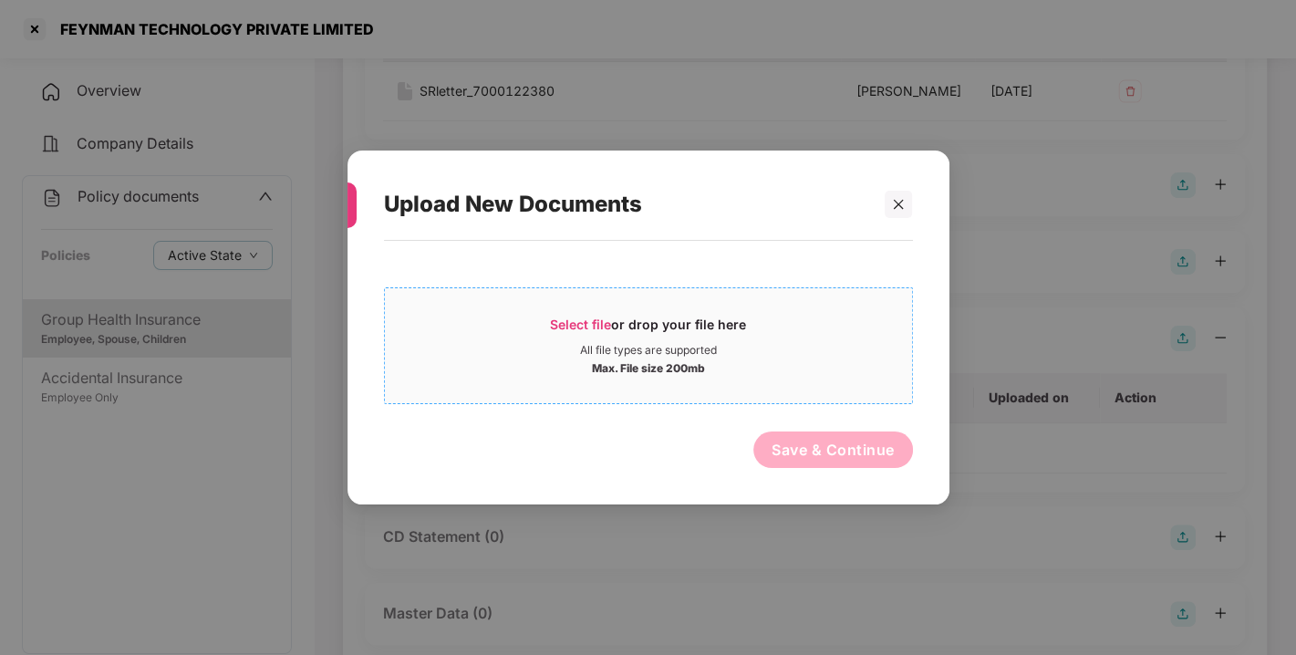
click at [580, 332] on div "Select file or drop your file here" at bounding box center [648, 328] width 196 height 27
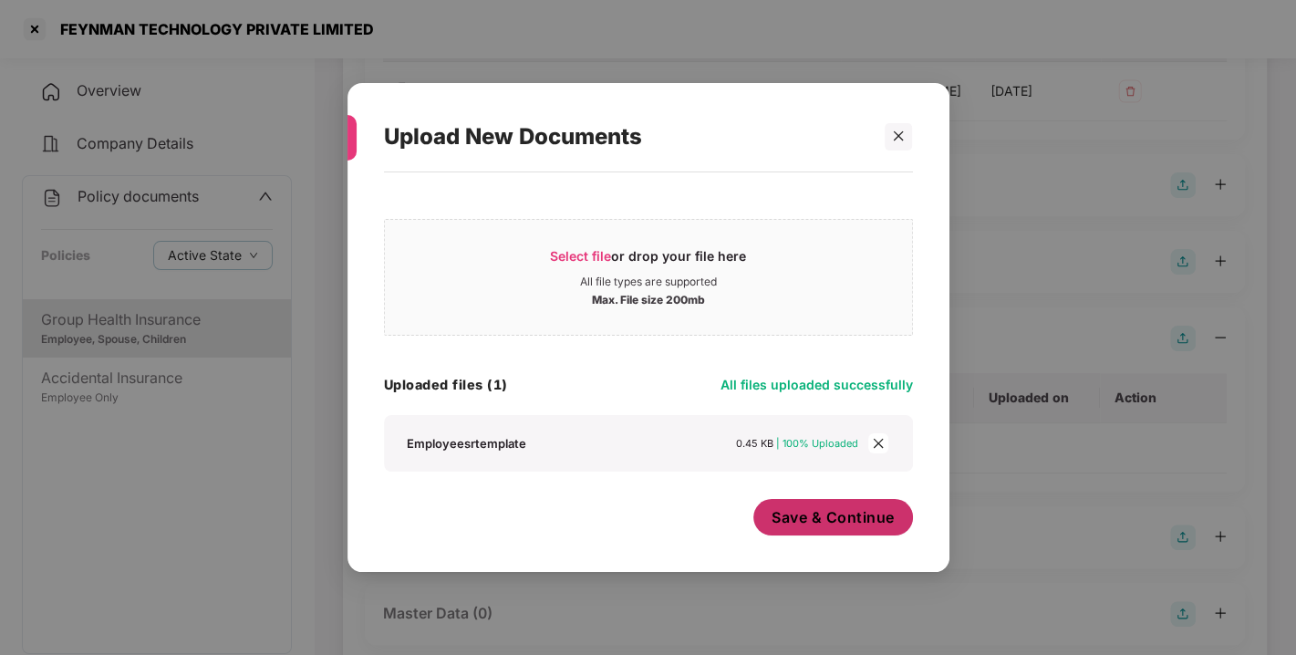
click at [822, 517] on span "Save & Continue" at bounding box center [832, 517] width 123 height 20
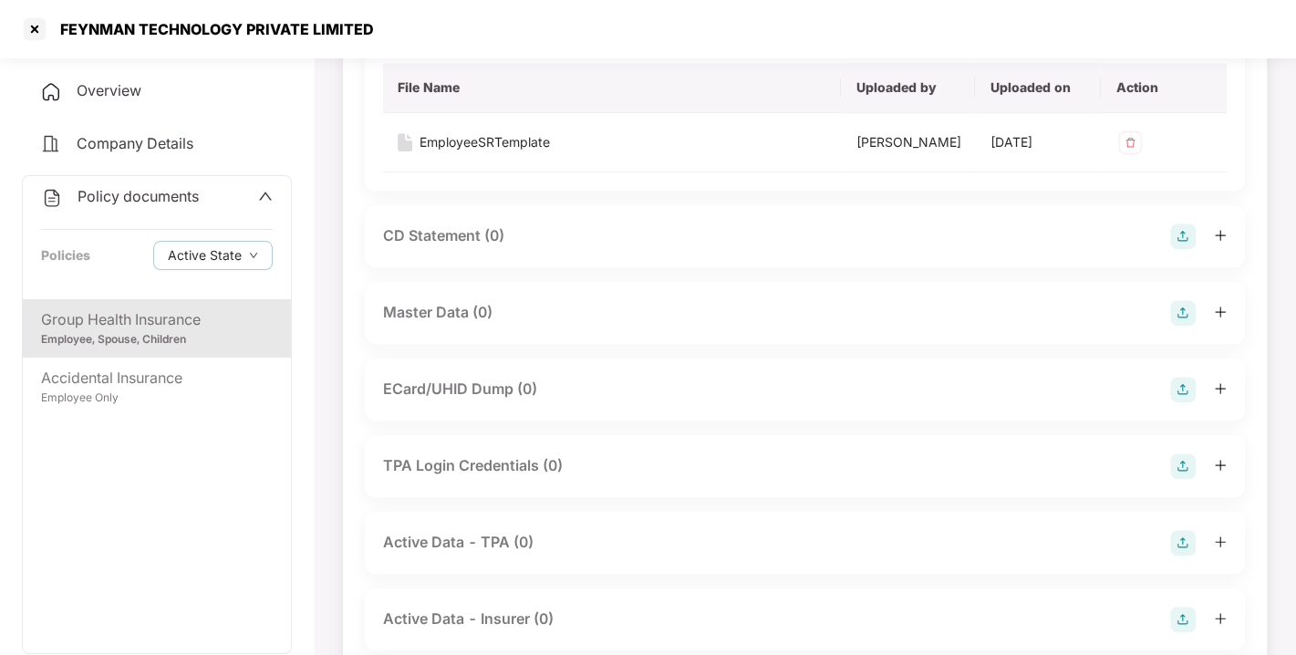
scroll to position [609, 0]
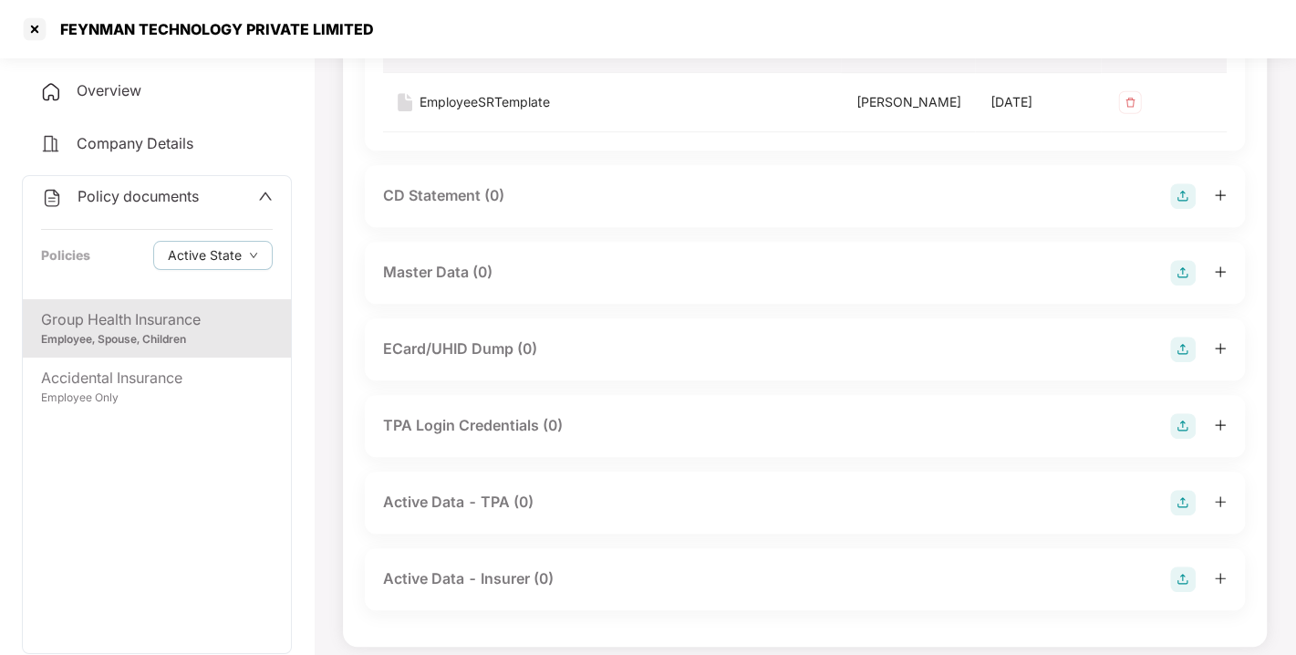
click at [1181, 285] on img at bounding box center [1183, 273] width 26 height 26
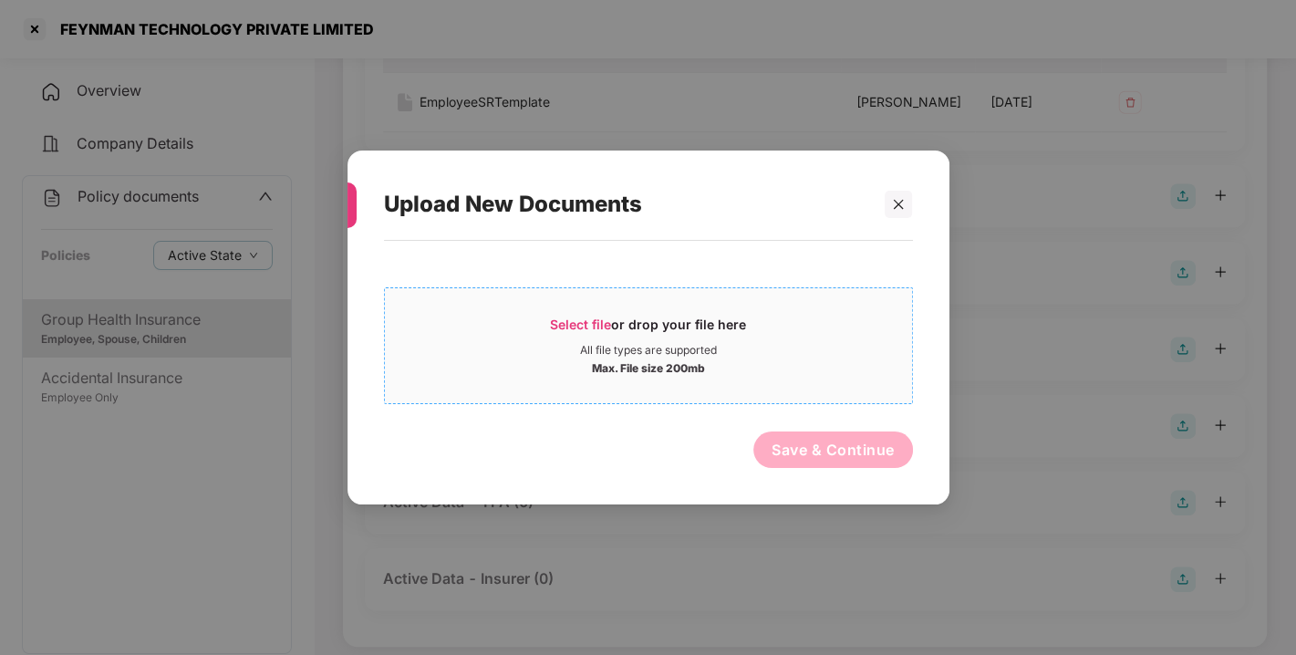
click at [568, 324] on span "Select file" at bounding box center [580, 323] width 61 height 15
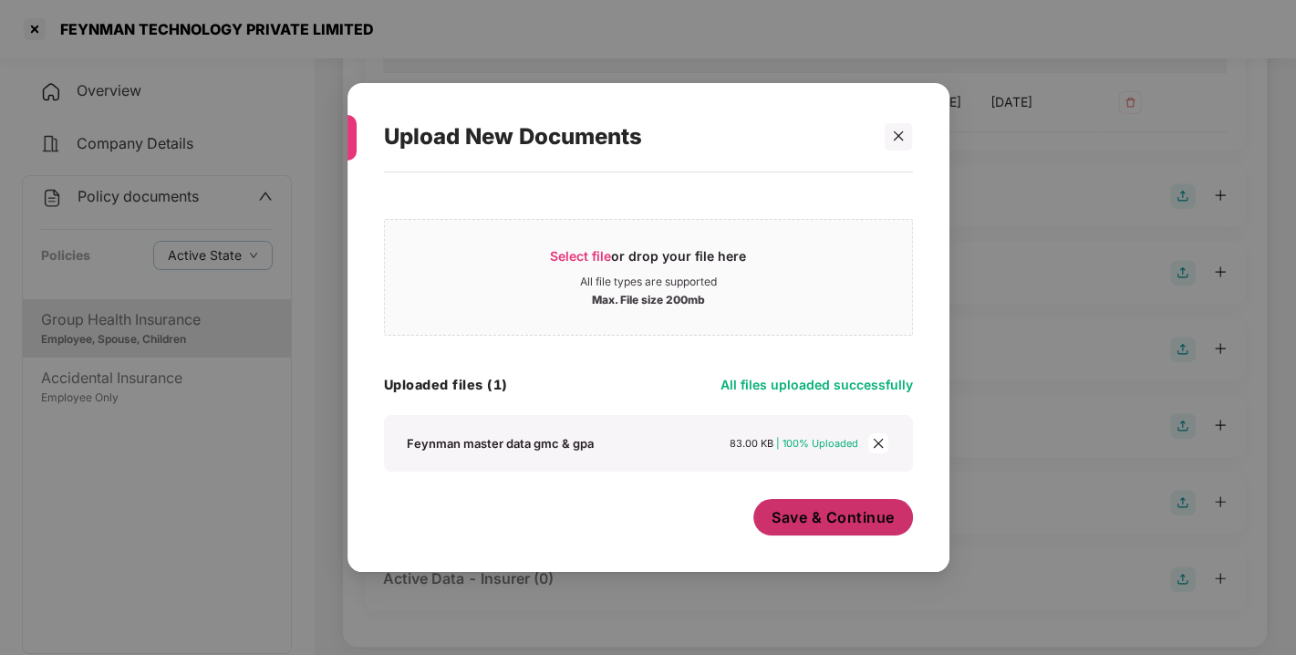
click at [836, 510] on span "Save & Continue" at bounding box center [832, 517] width 123 height 20
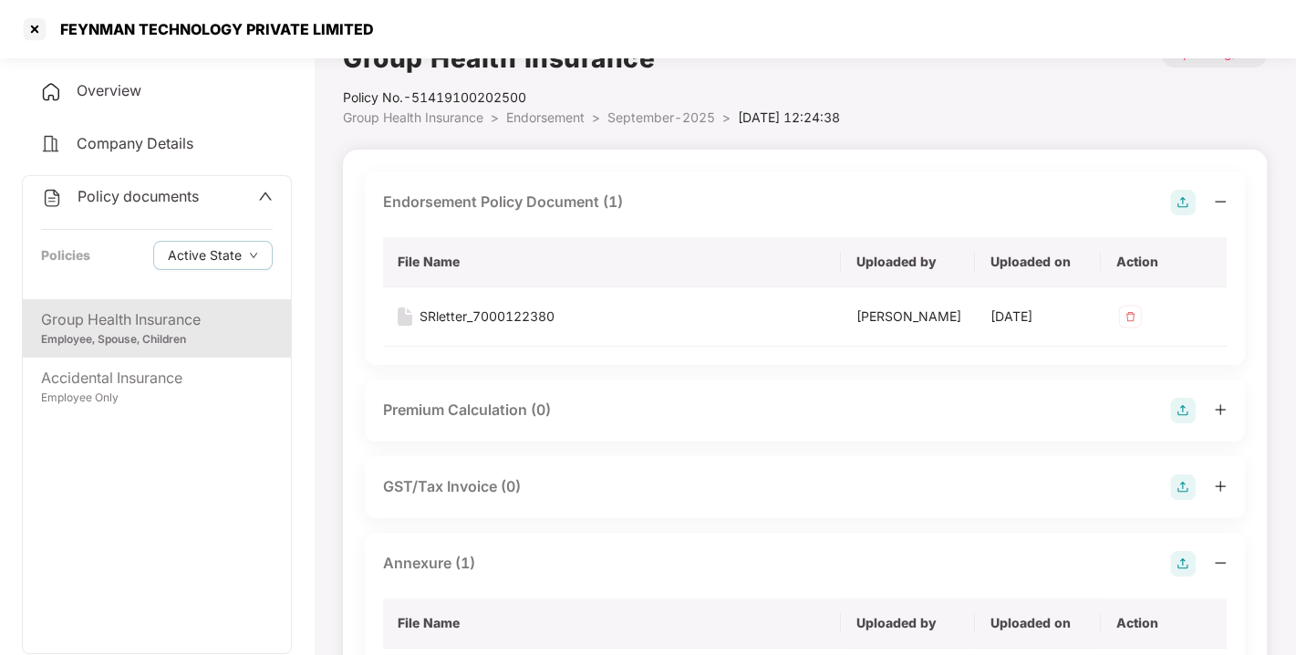
scroll to position [0, 0]
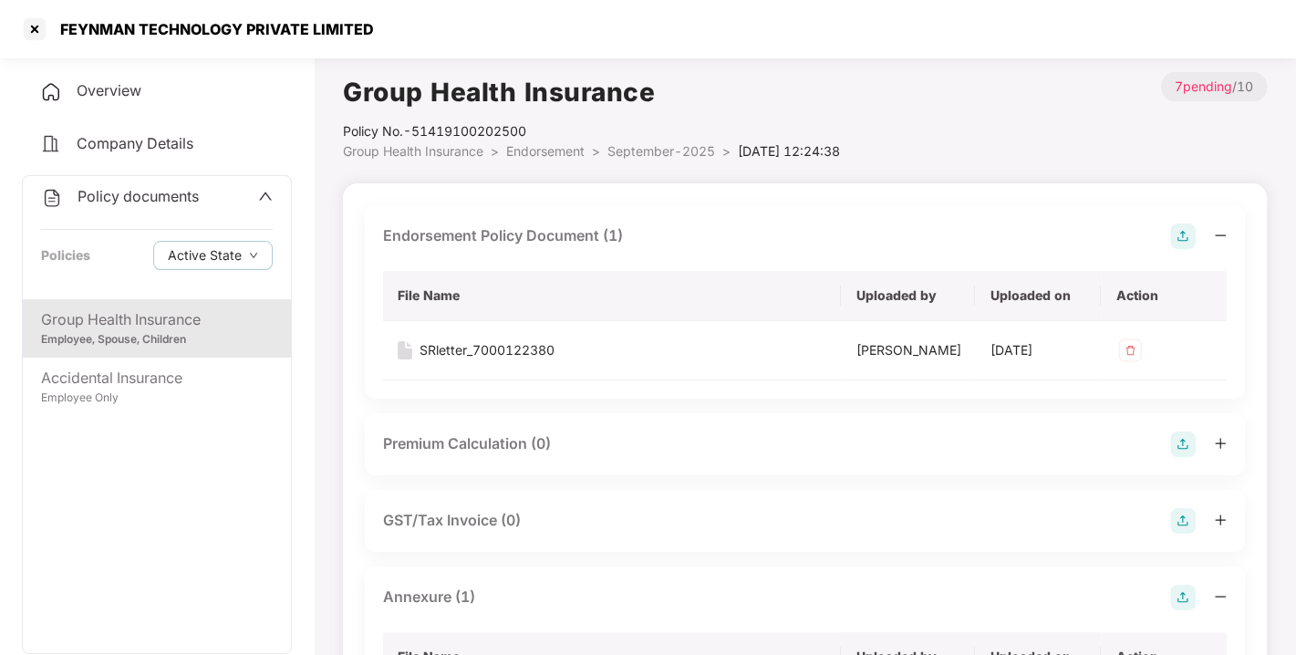
click at [159, 198] on span "Policy documents" at bounding box center [137, 196] width 121 height 18
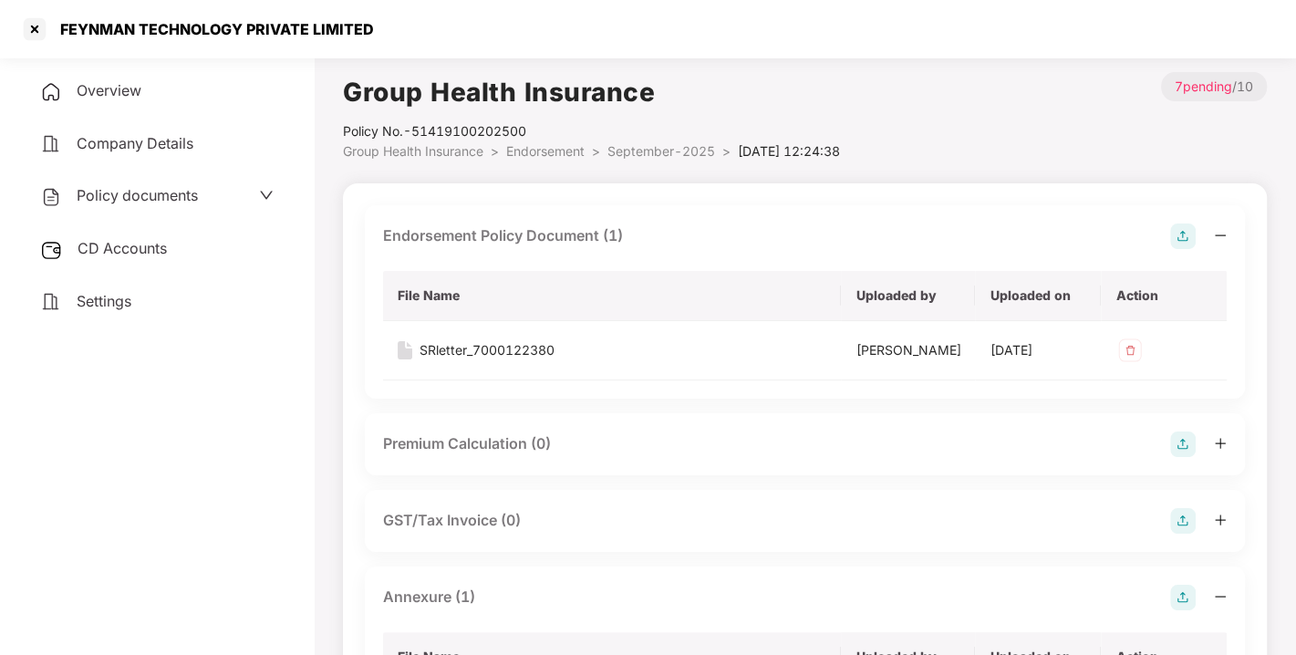
click at [147, 249] on span "CD Accounts" at bounding box center [121, 248] width 89 height 18
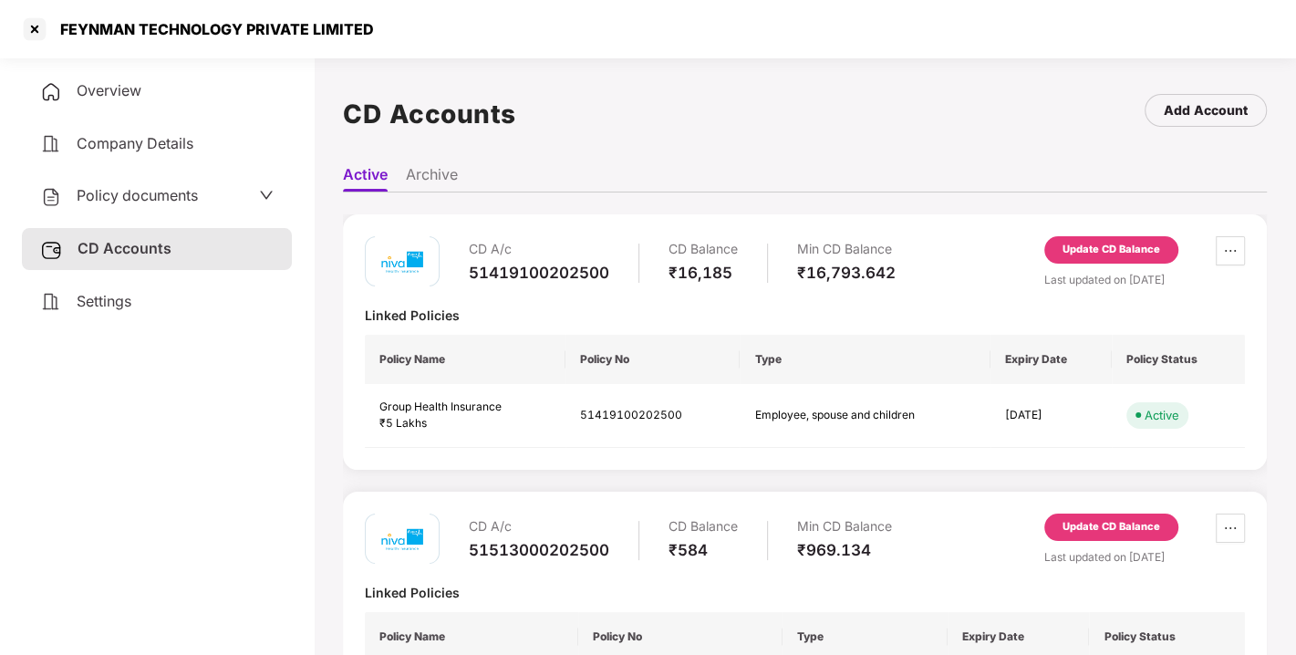
click at [1091, 257] on div "Update CD Balance" at bounding box center [1111, 250] width 98 height 16
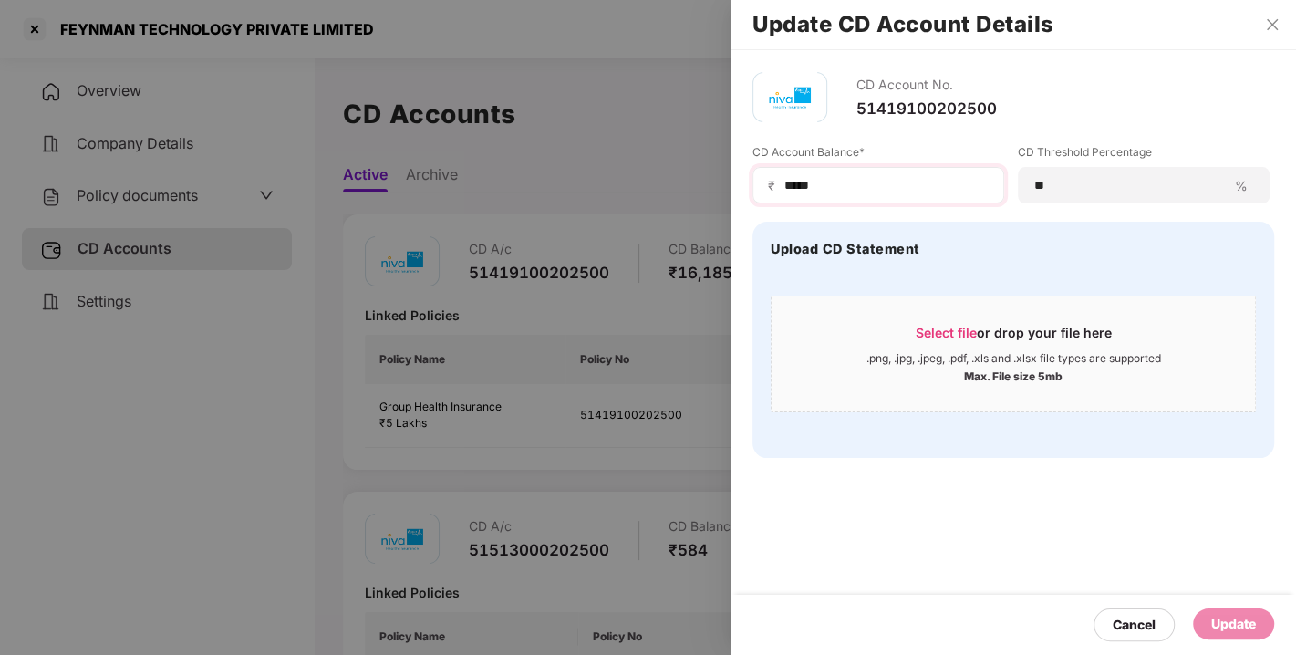
drag, startPoint x: 853, startPoint y: 196, endPoint x: 833, endPoint y: 180, distance: 25.9
click at [833, 180] on div "₹ *****" at bounding box center [878, 185] width 252 height 36
drag, startPoint x: 833, startPoint y: 180, endPoint x: 704, endPoint y: 183, distance: 129.5
click at [704, 183] on div "Update CD Account Details CD Account No. 51419100202500 CD Account Balance* ₹ *…" at bounding box center [648, 327] width 1296 height 655
type input "****"
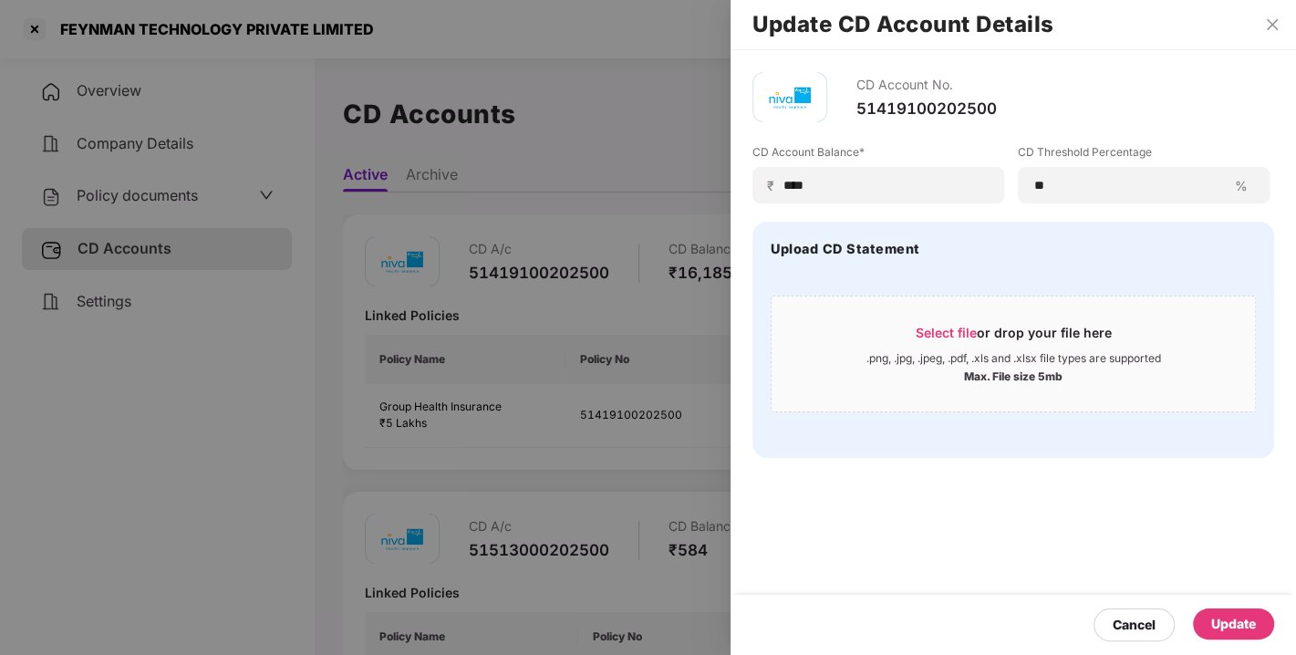
click at [1216, 626] on div "Update" at bounding box center [1233, 624] width 45 height 20
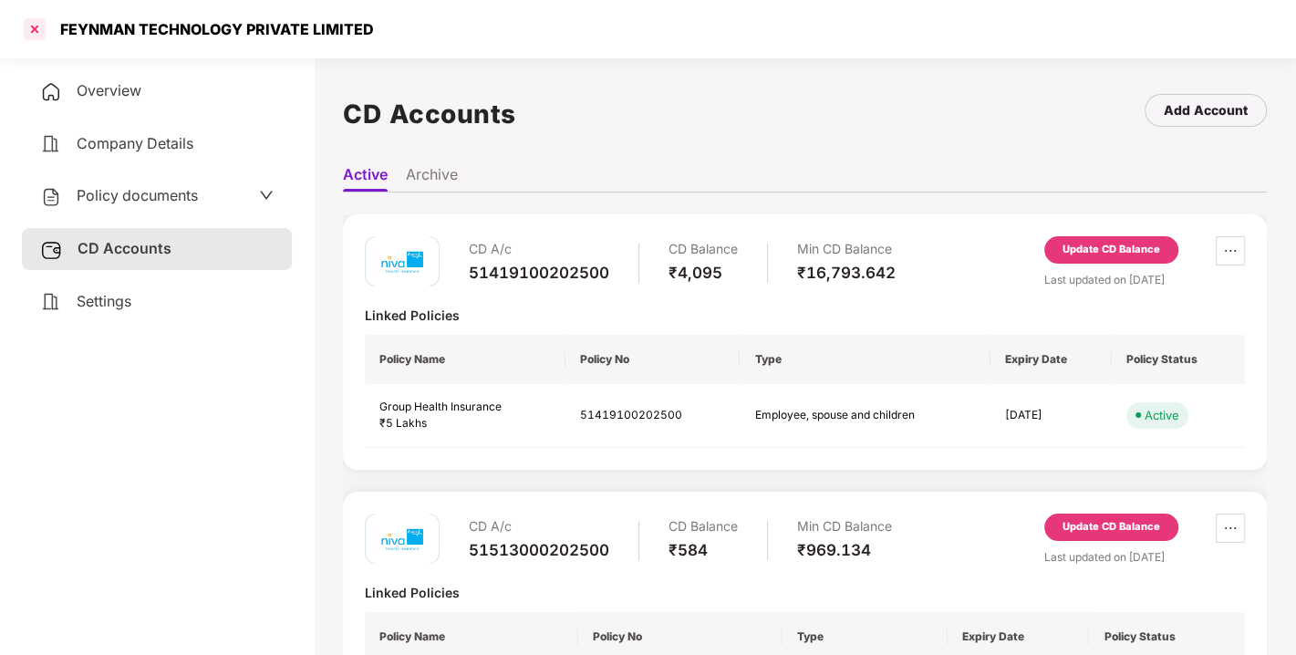
click at [31, 19] on div at bounding box center [34, 29] width 29 height 29
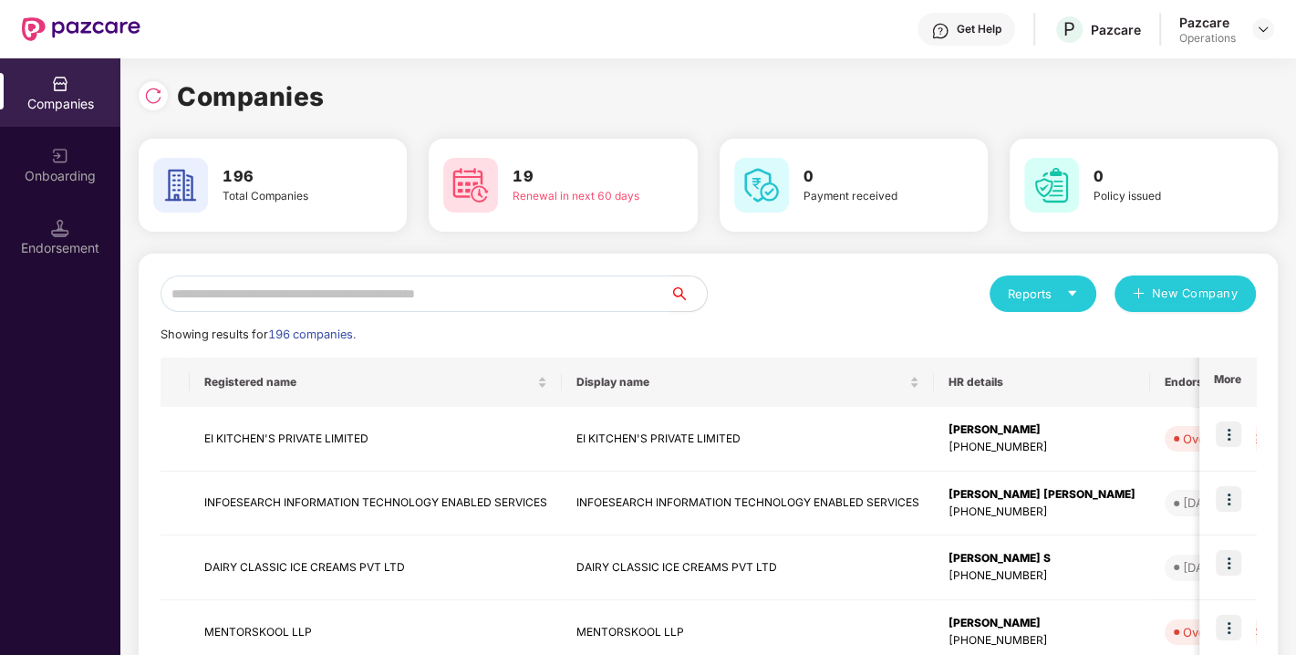
click at [390, 289] on input "text" at bounding box center [415, 293] width 510 height 36
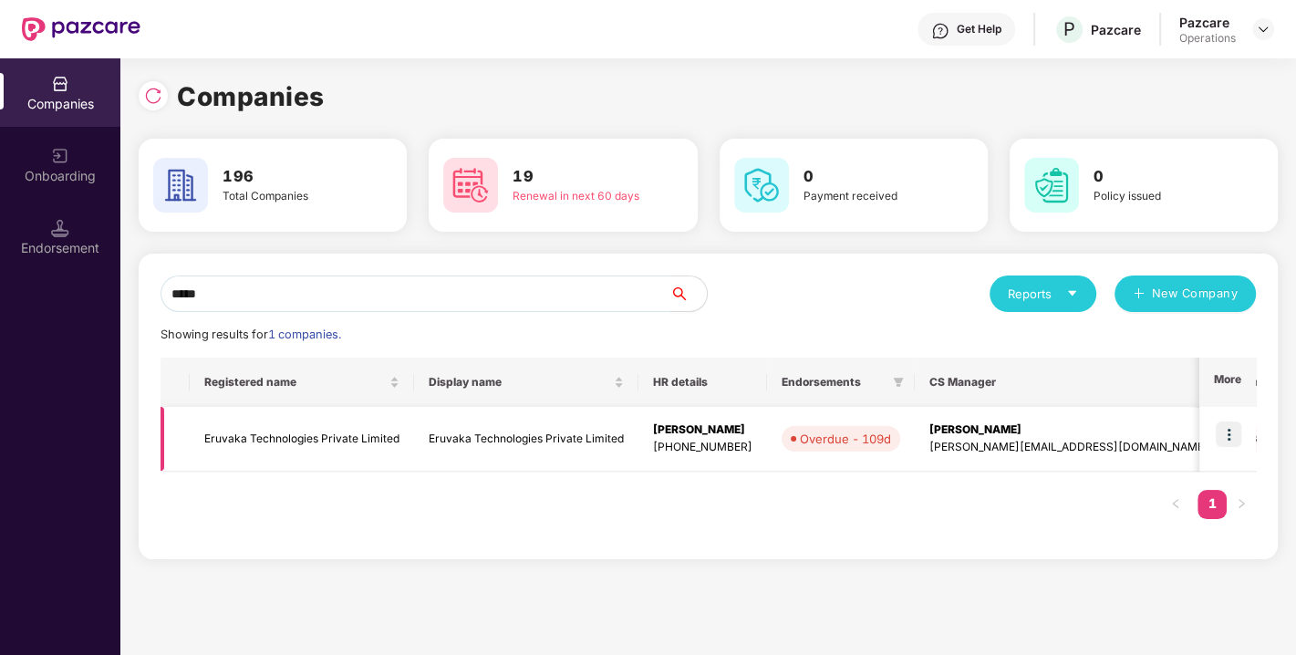
type input "*****"
click at [1222, 432] on img at bounding box center [1228, 434] width 26 height 26
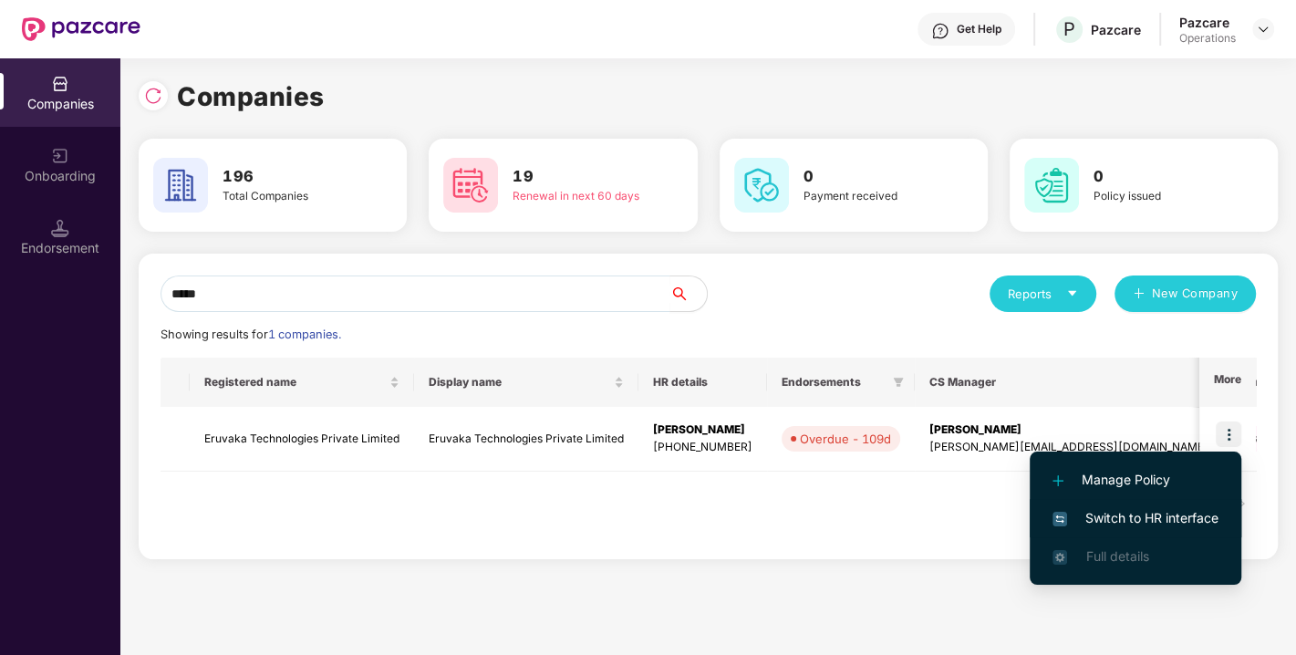
click at [1156, 528] on li "Switch to HR interface" at bounding box center [1135, 518] width 212 height 38
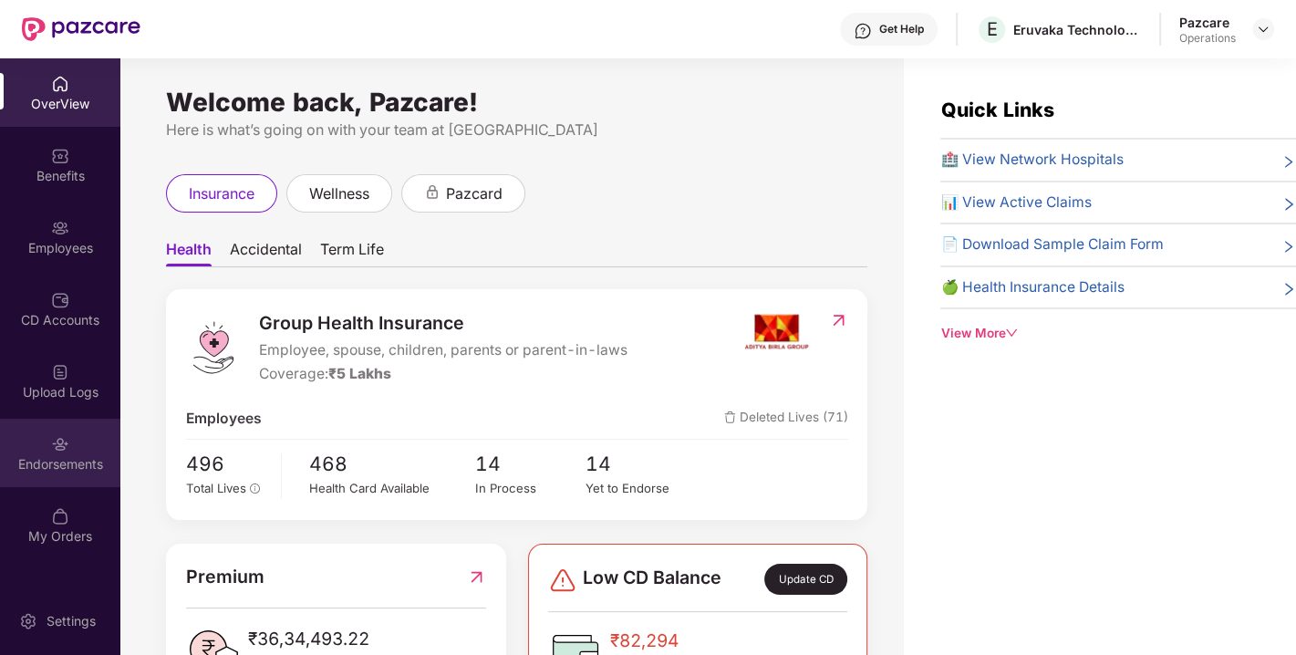
click at [44, 472] on div "Endorsements" at bounding box center [60, 452] width 120 height 68
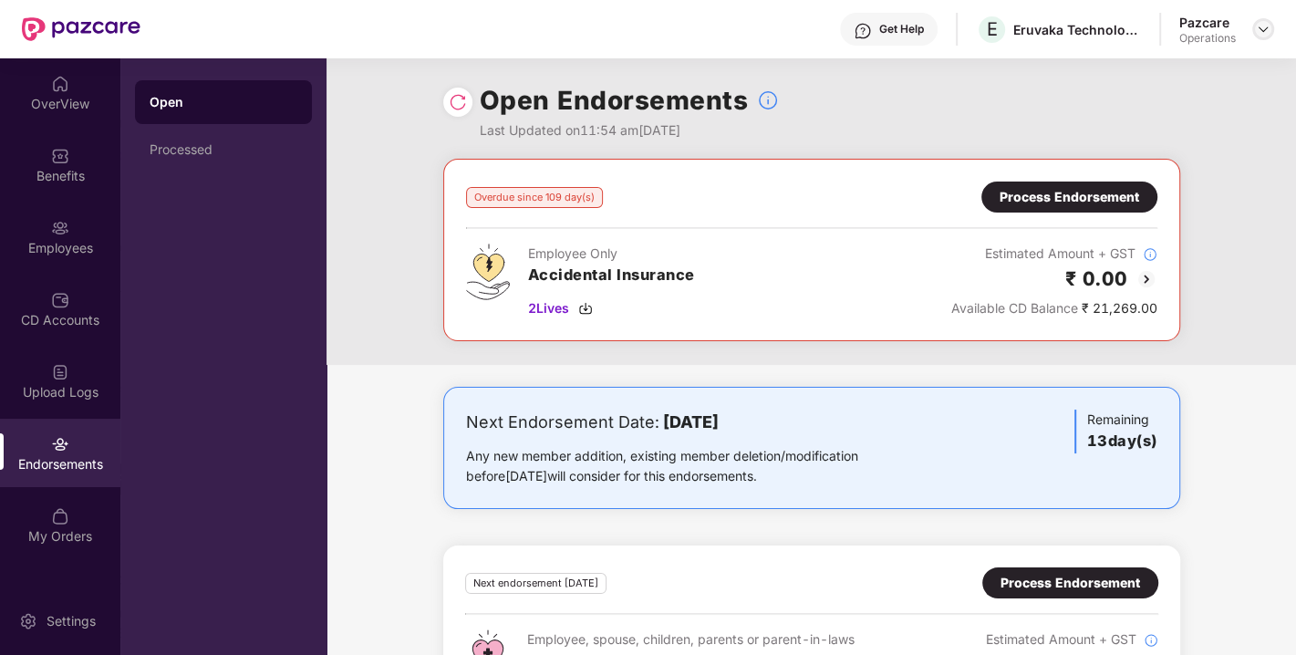
click at [1257, 29] on img at bounding box center [1262, 29] width 15 height 15
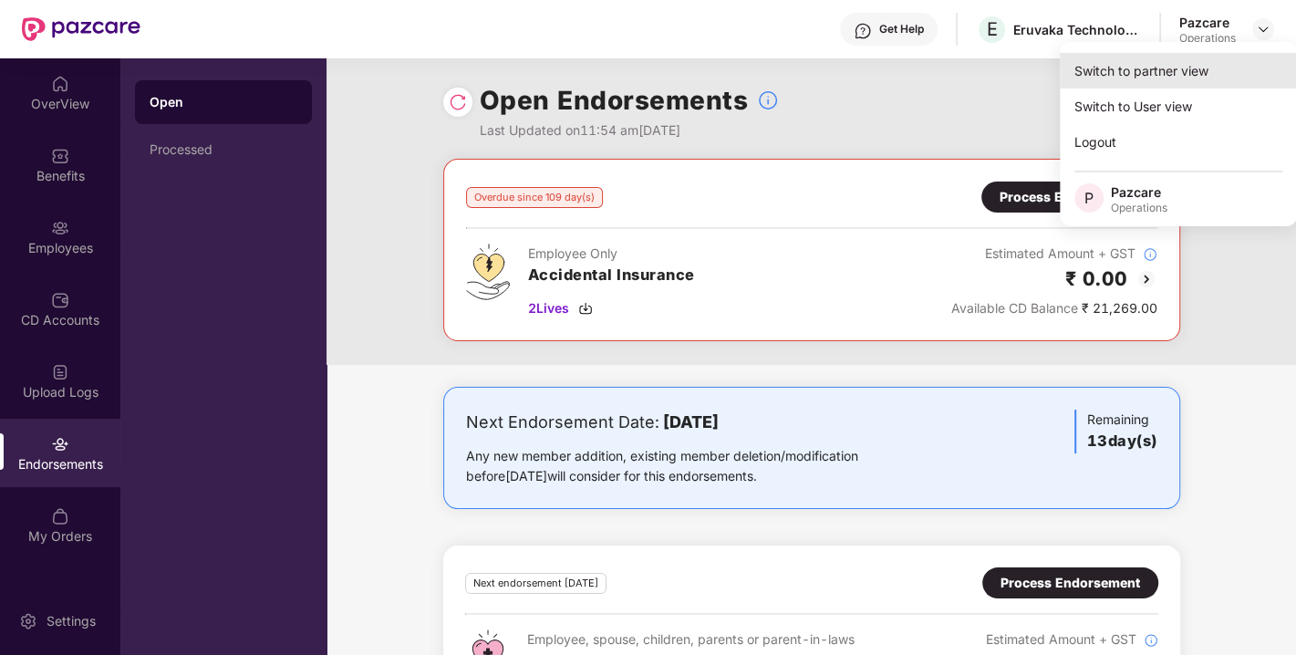
click at [1162, 62] on div "Switch to partner view" at bounding box center [1177, 71] width 237 height 36
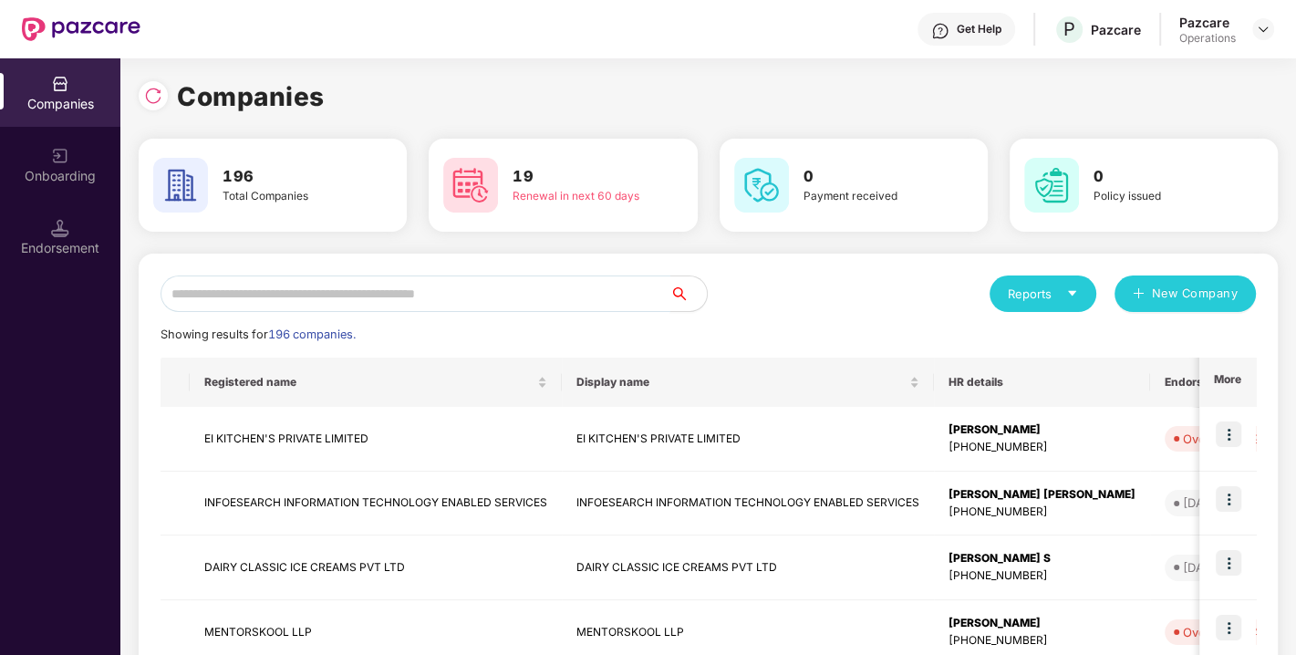
click at [339, 286] on input "text" at bounding box center [415, 293] width 510 height 36
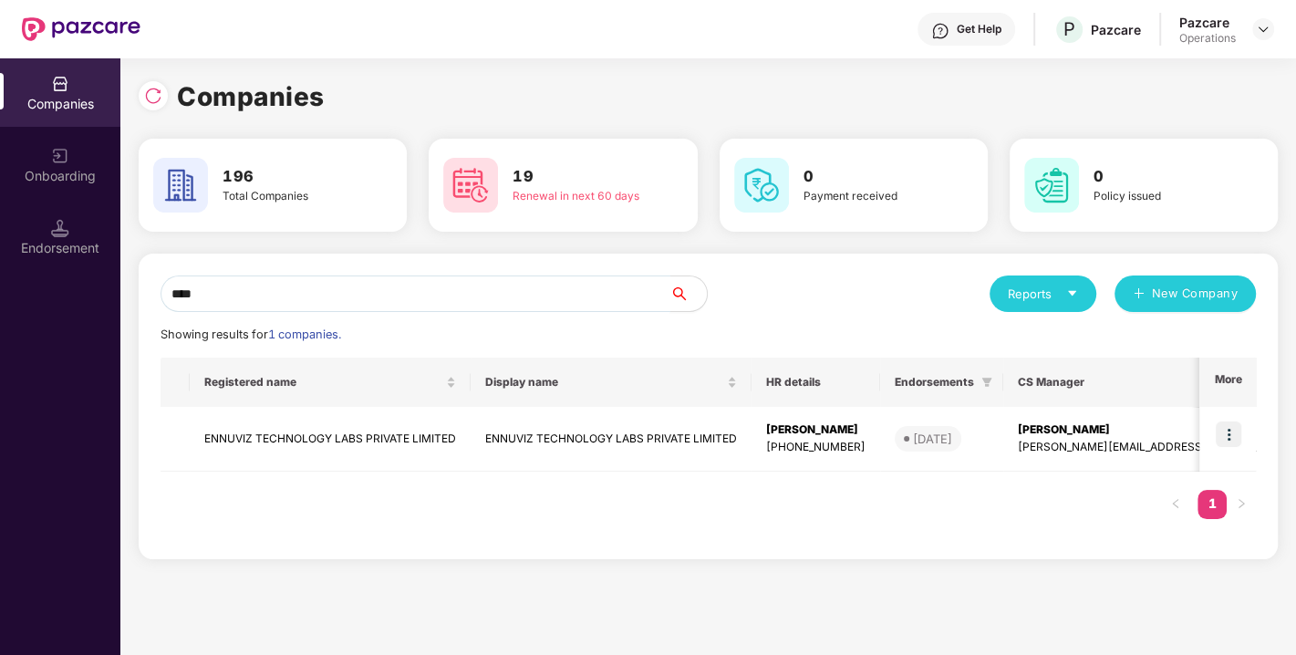
type input "****"
click at [308, 432] on td "ENNUVIZ TECHNOLOGY LABS PRIVATE LIMITED" at bounding box center [330, 439] width 281 height 65
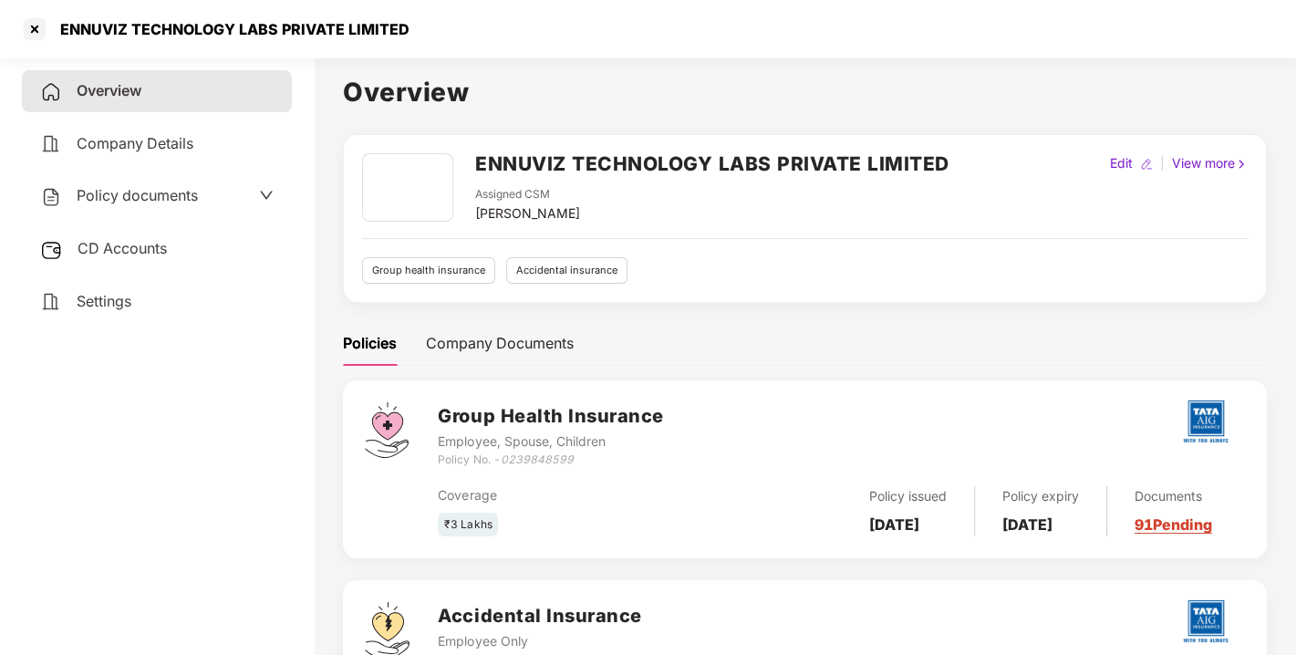
click at [123, 197] on span "Policy documents" at bounding box center [137, 195] width 121 height 18
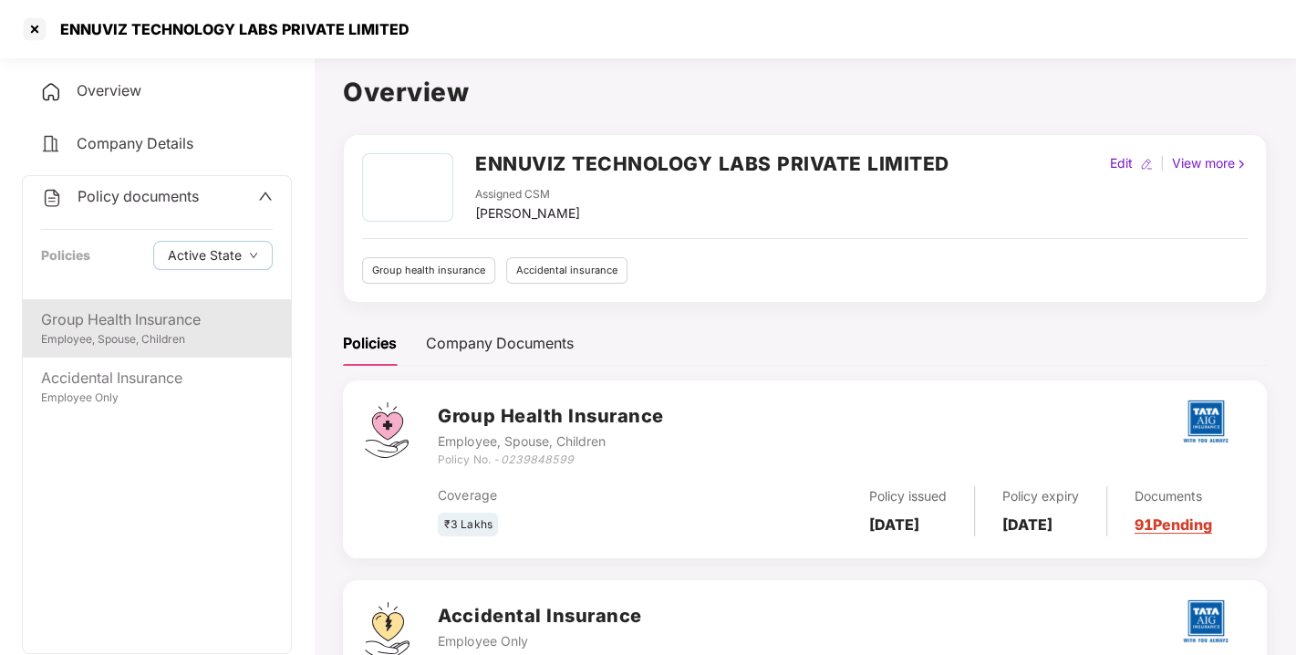
click at [156, 317] on div "Group Health Insurance" at bounding box center [157, 319] width 232 height 23
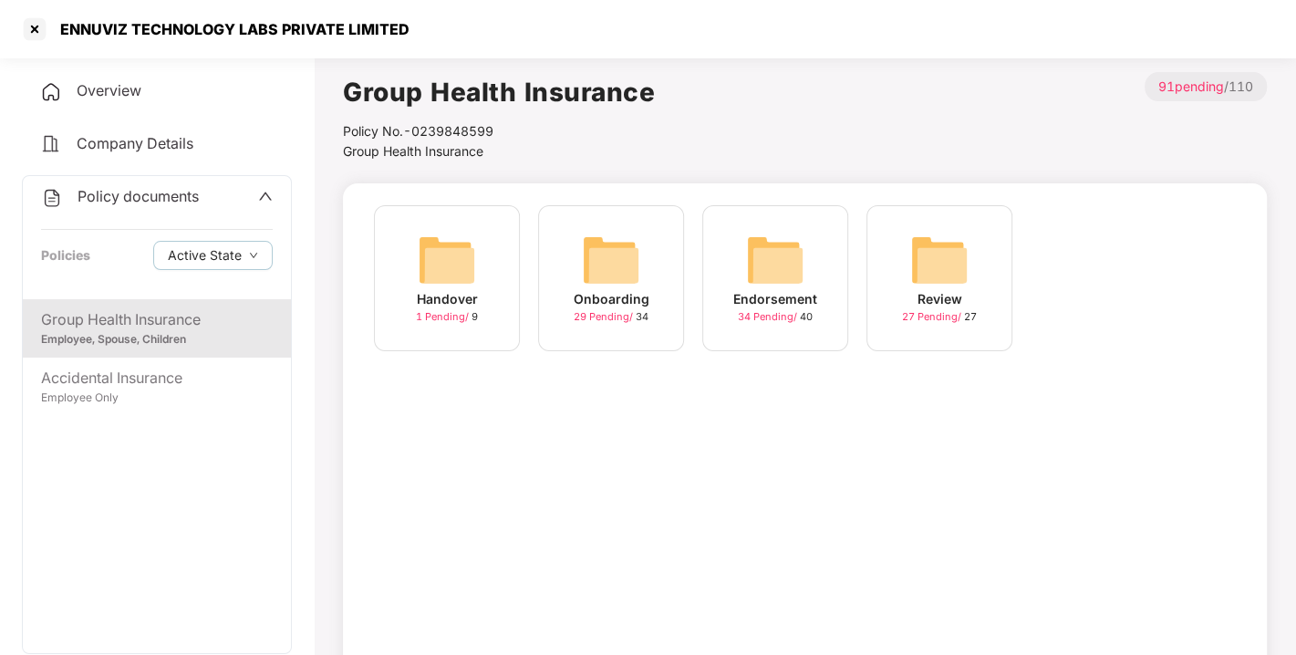
click at [762, 274] on img at bounding box center [775, 260] width 58 height 58
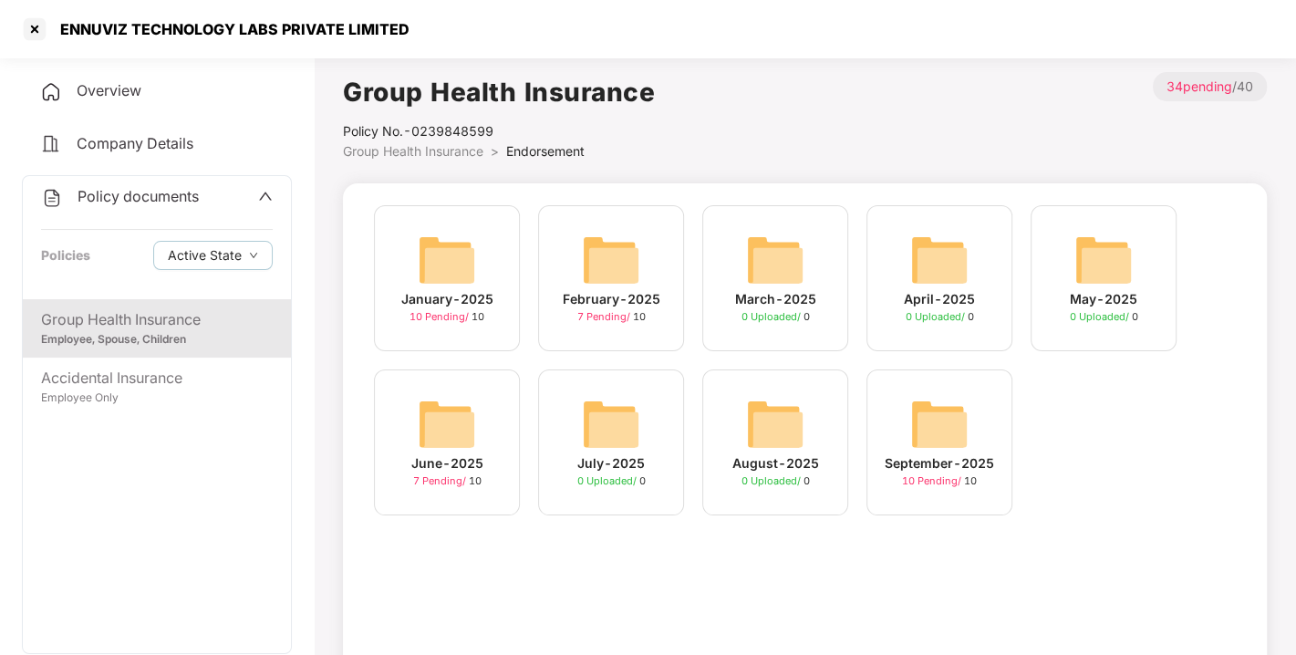
click at [925, 413] on img at bounding box center [939, 424] width 58 height 58
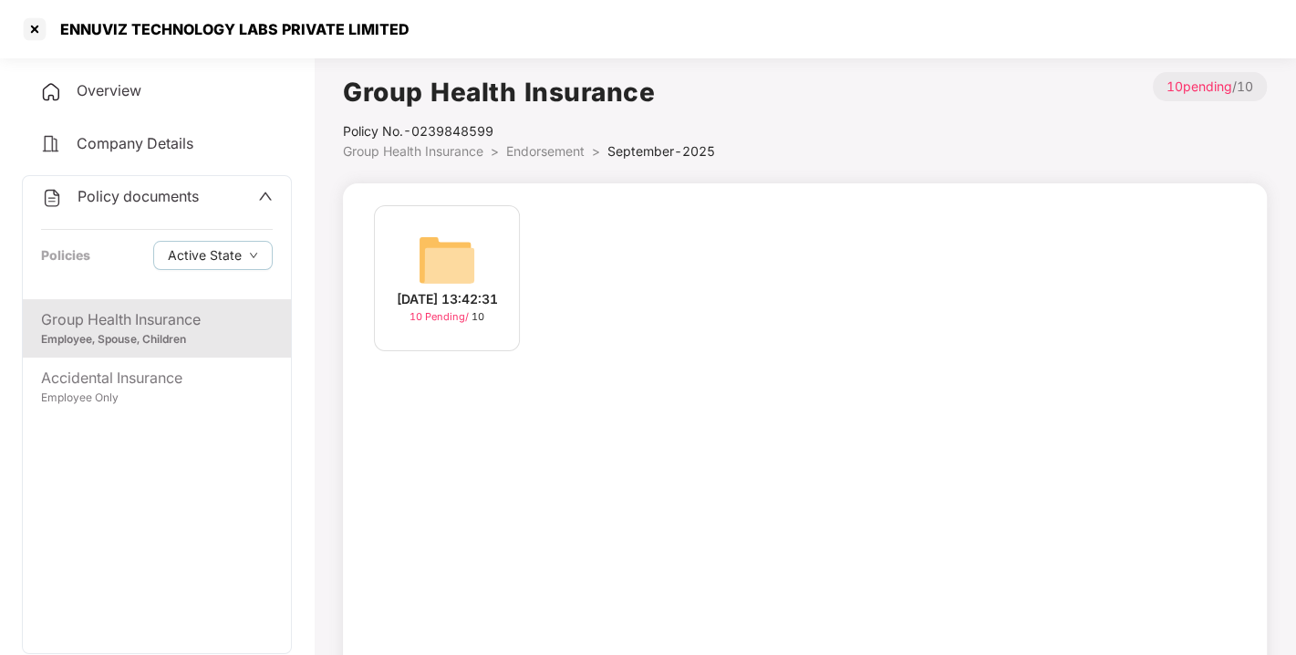
click at [461, 262] on img at bounding box center [447, 260] width 58 height 58
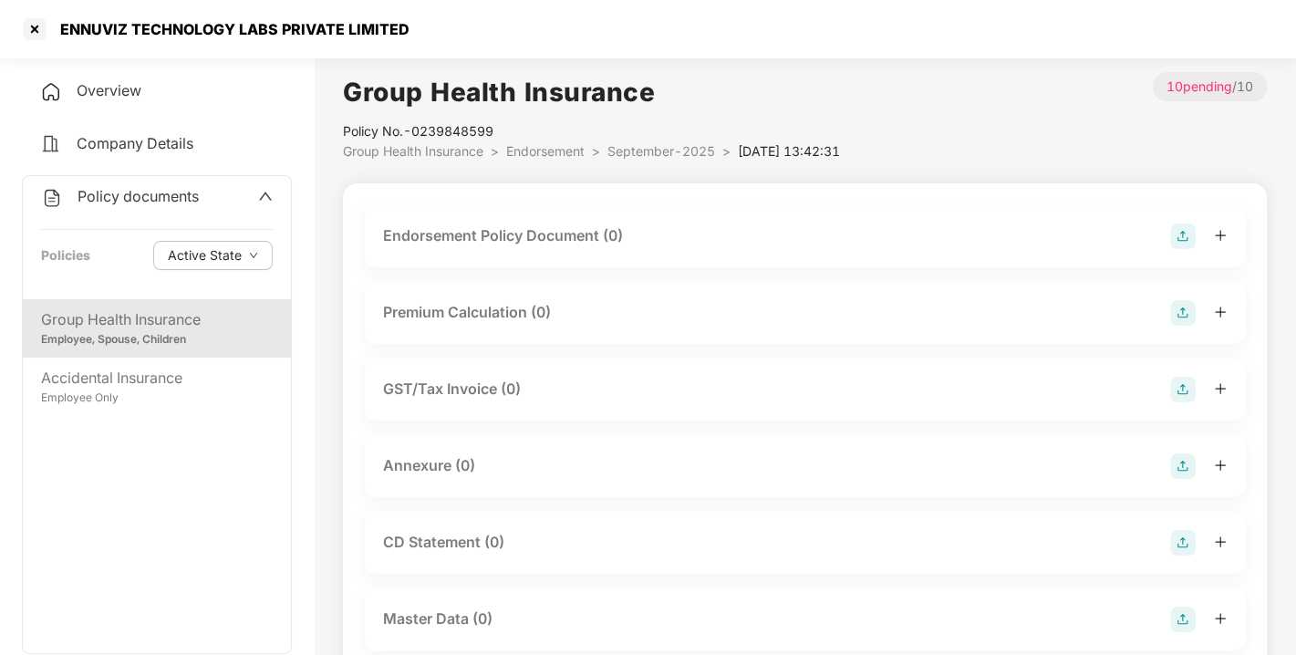
click at [1175, 238] on img at bounding box center [1183, 236] width 26 height 26
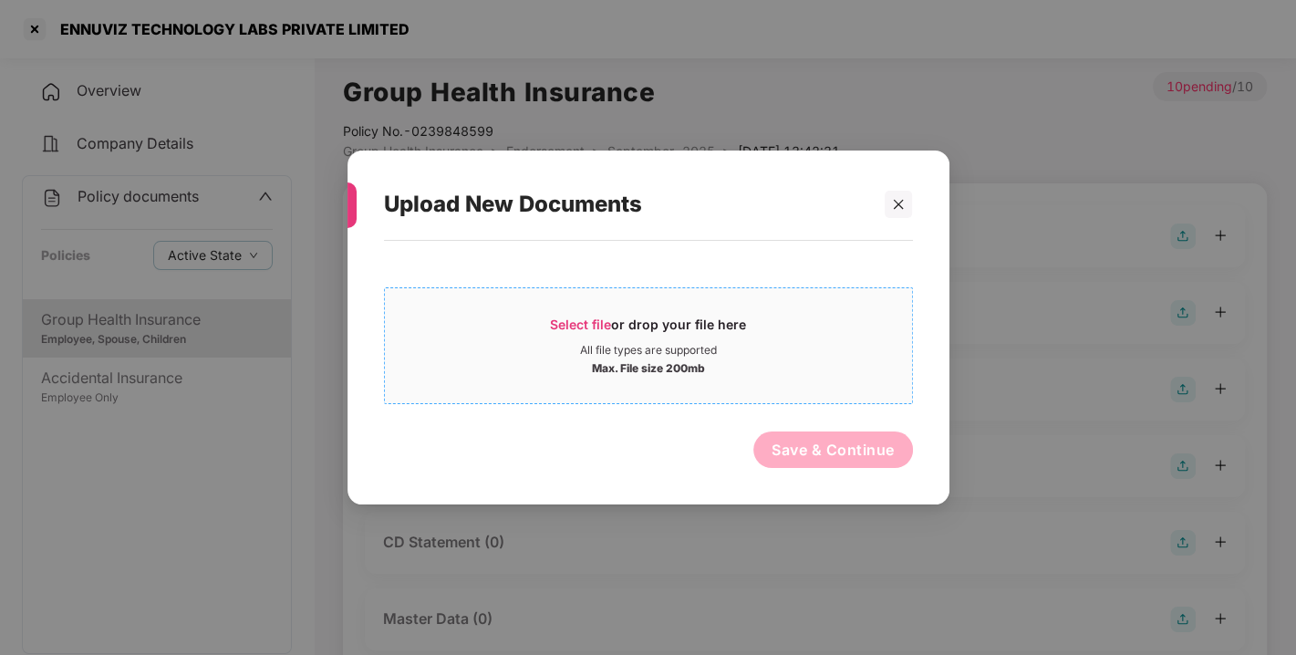
click at [563, 321] on span "Select file" at bounding box center [580, 323] width 61 height 15
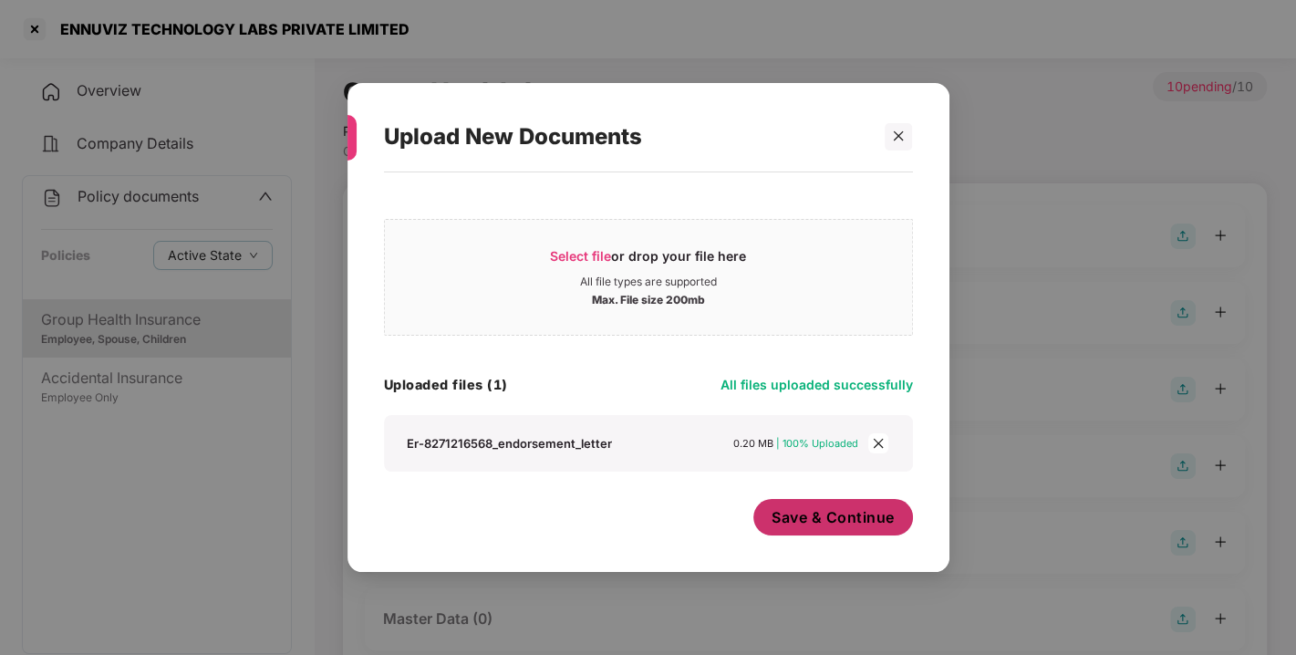
click at [849, 529] on button "Save & Continue" at bounding box center [833, 517] width 160 height 36
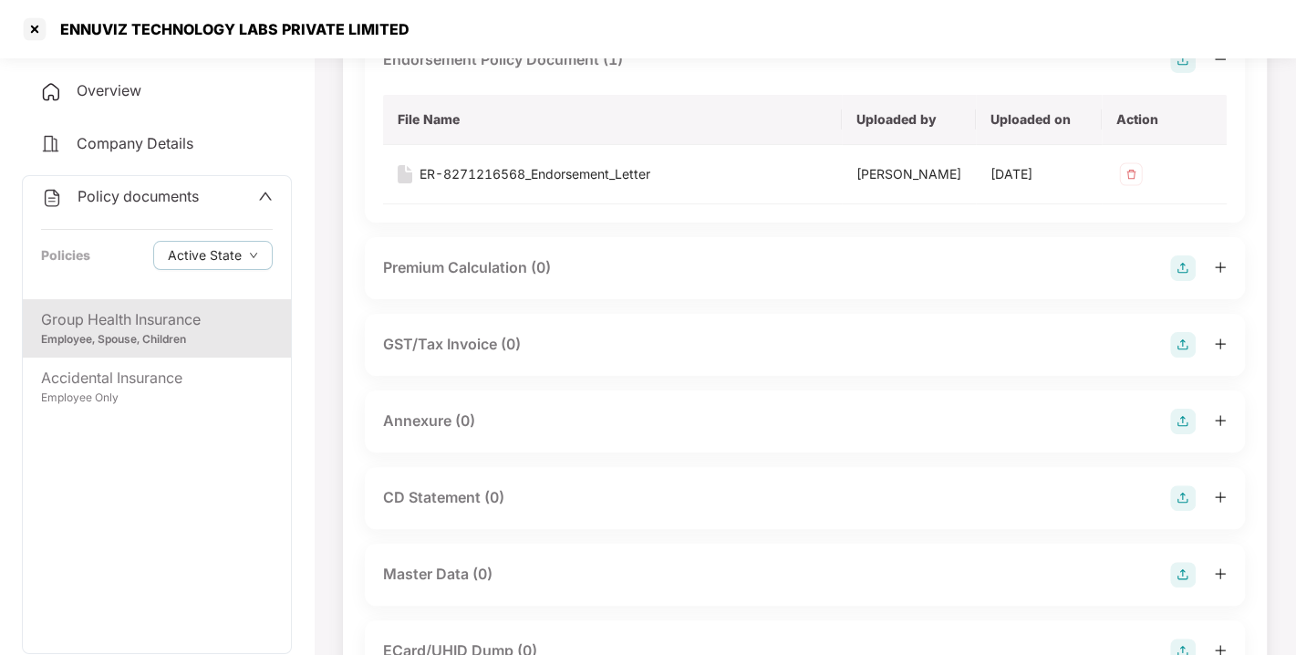
scroll to position [185, 0]
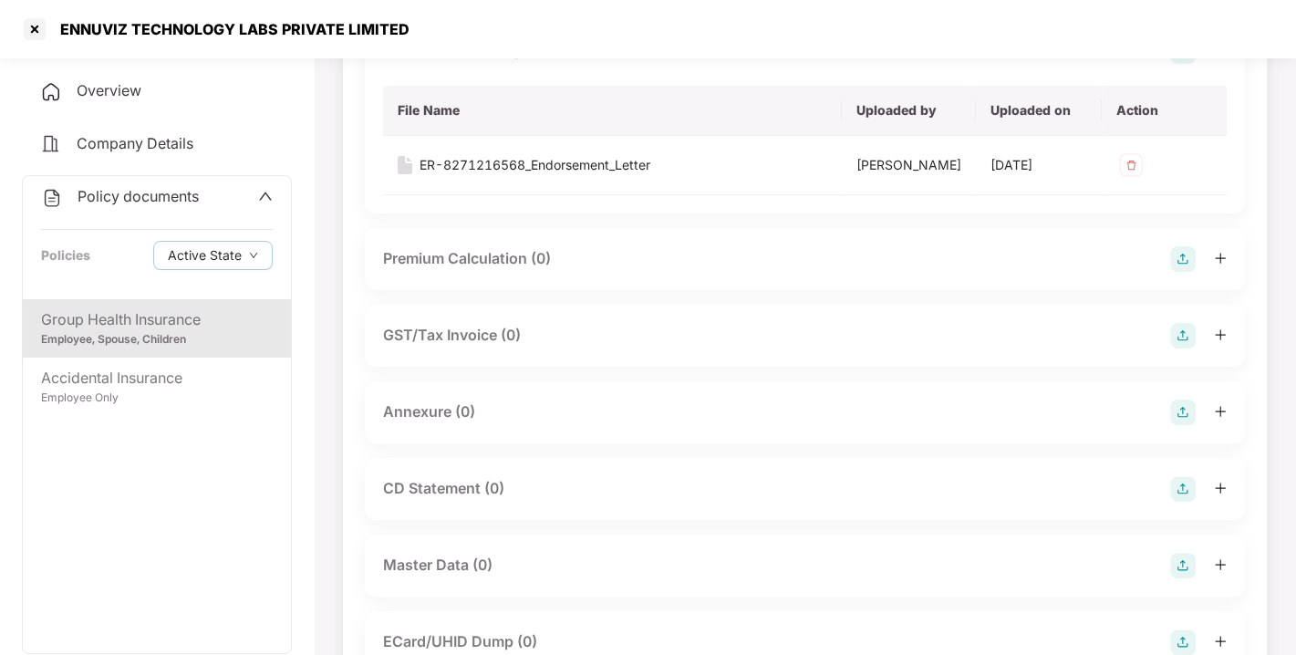
click at [1182, 425] on img at bounding box center [1183, 412] width 26 height 26
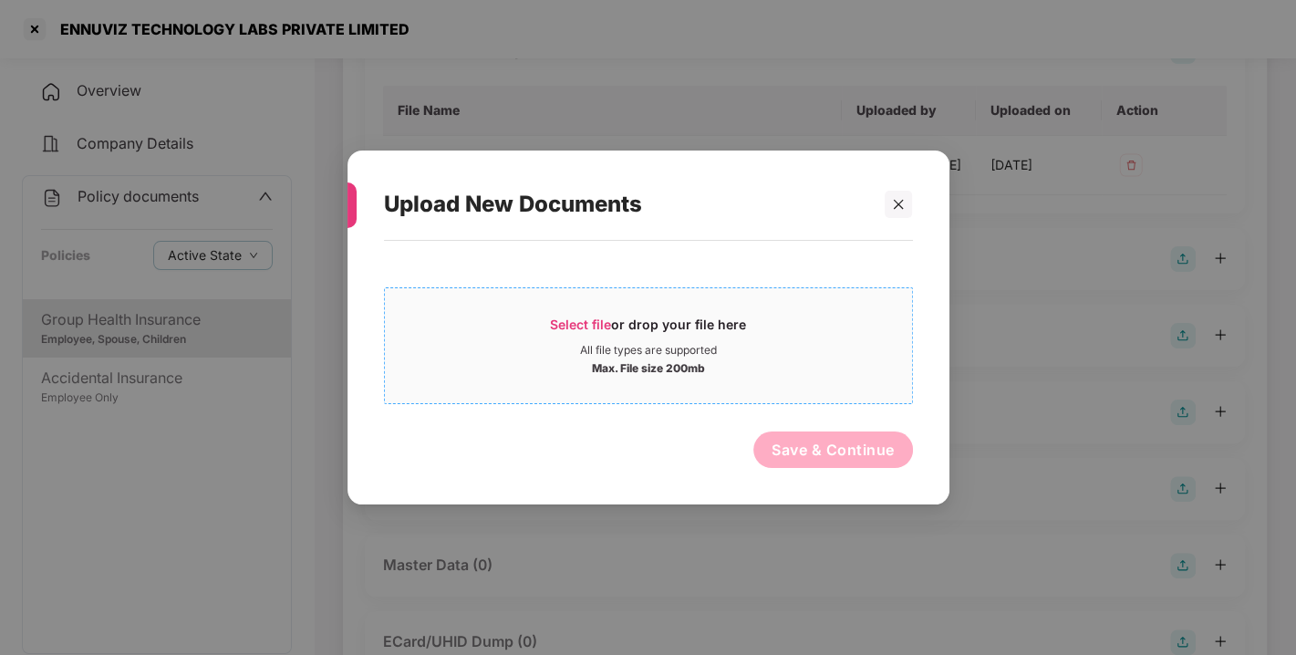
click at [562, 323] on span "Select file" at bounding box center [580, 323] width 61 height 15
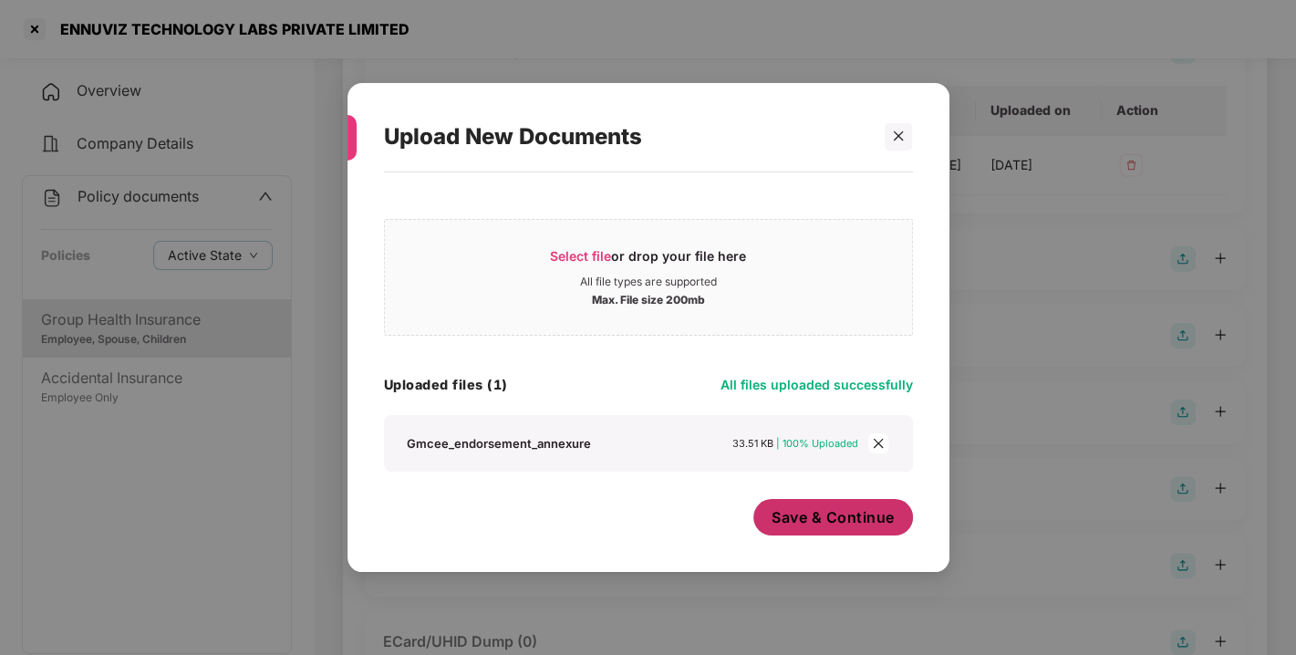
click at [833, 511] on span "Save & Continue" at bounding box center [832, 517] width 123 height 20
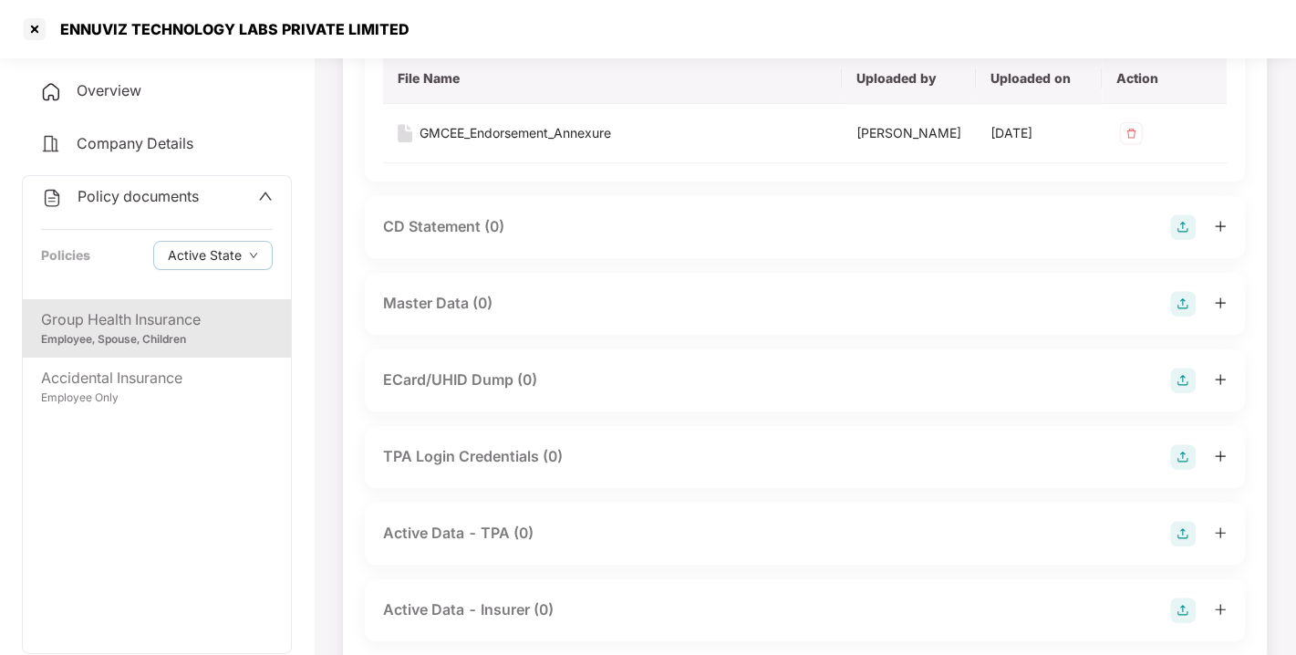
scroll to position [588, 0]
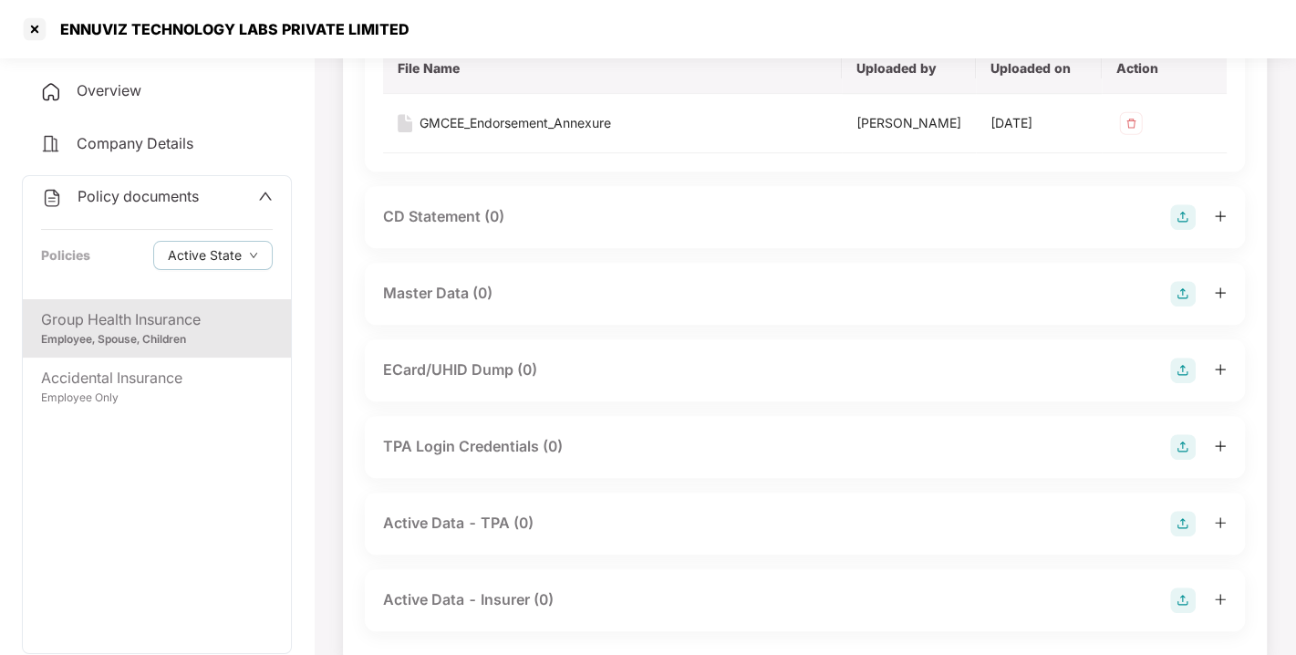
click at [1172, 306] on img at bounding box center [1183, 294] width 26 height 26
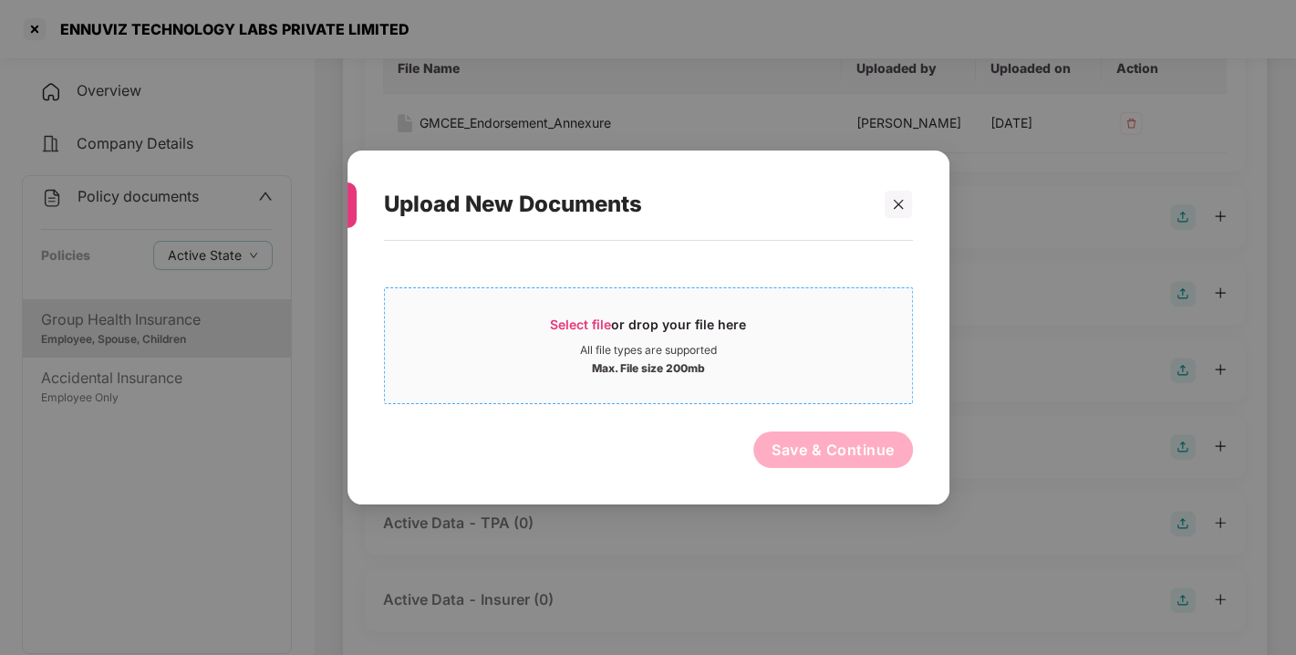
click at [562, 331] on div "Select file or drop your file here" at bounding box center [648, 328] width 196 height 27
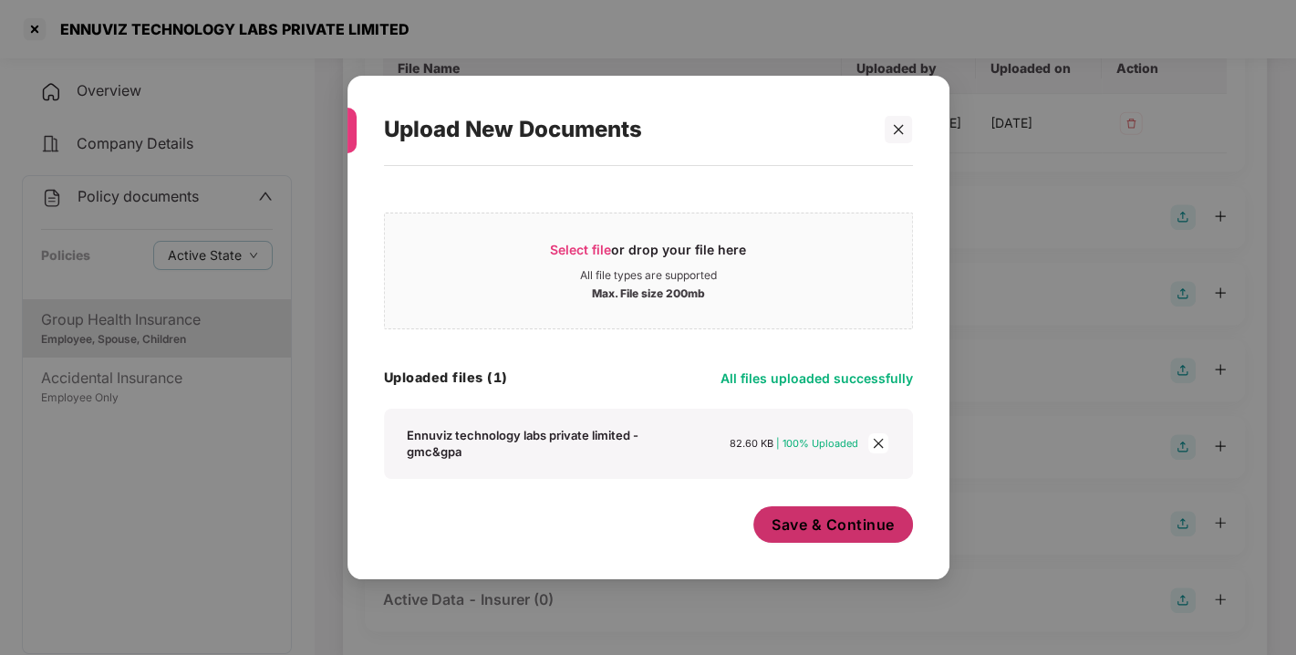
click at [841, 518] on span "Save & Continue" at bounding box center [832, 524] width 123 height 20
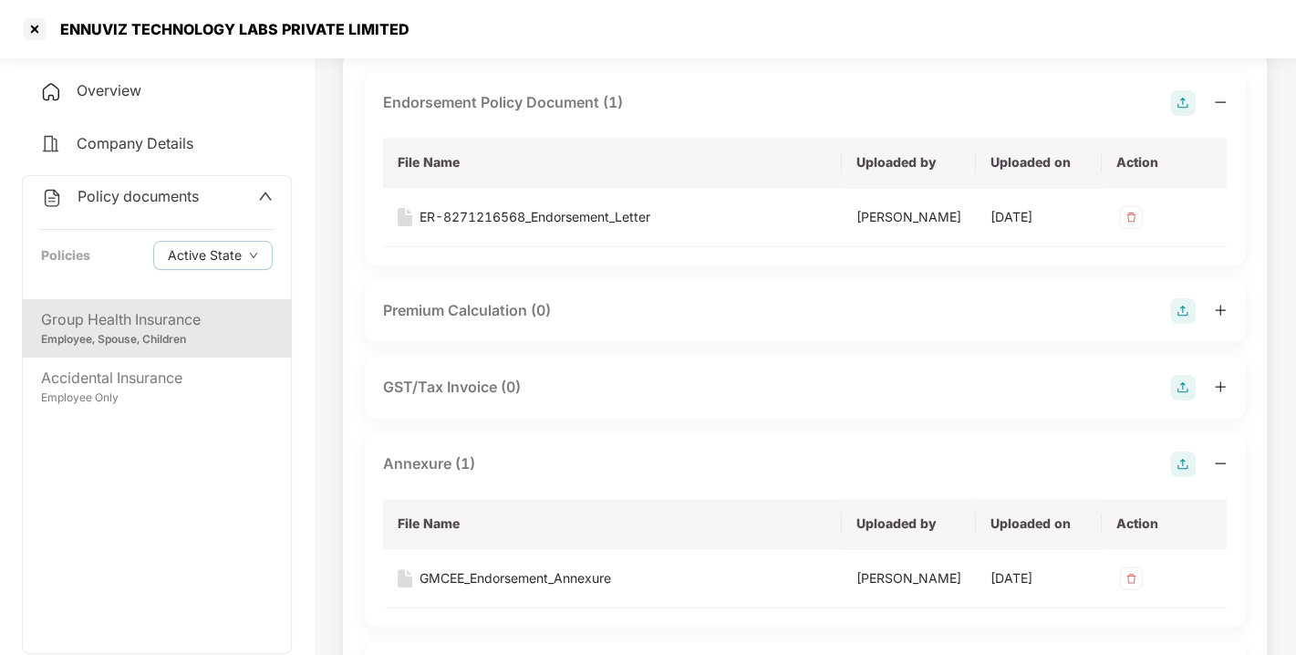
scroll to position [0, 0]
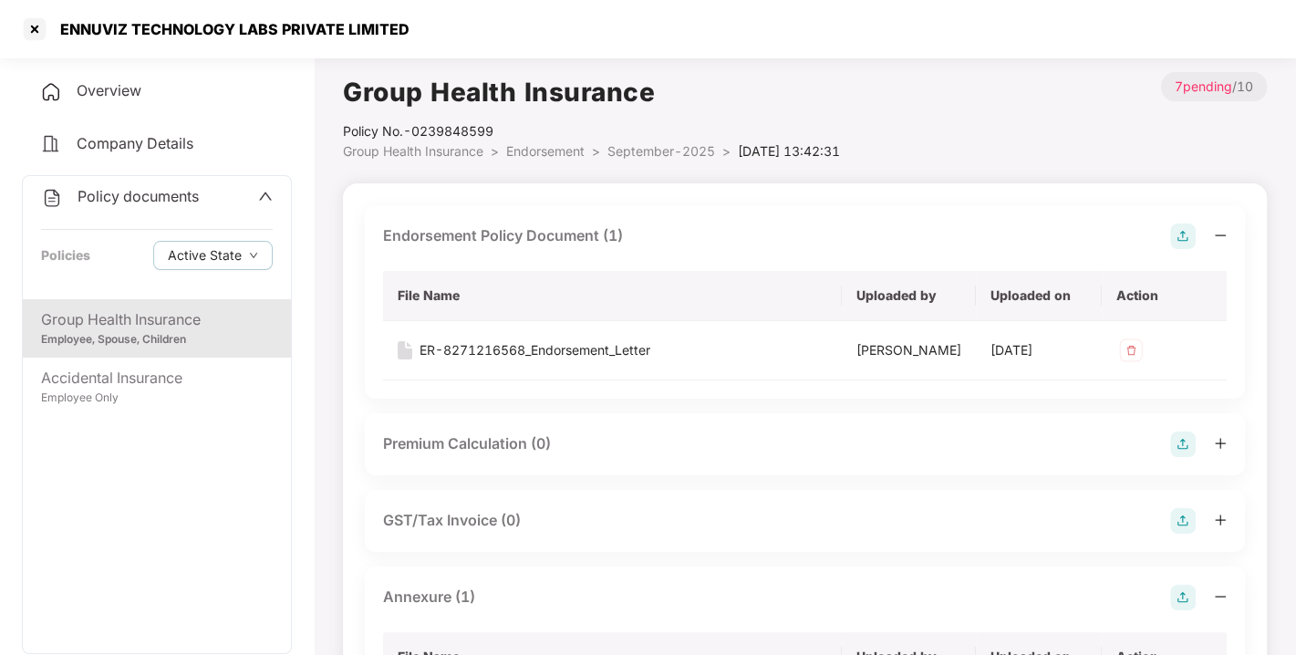
click at [558, 160] on li "Endorsement >" at bounding box center [556, 151] width 101 height 20
click at [549, 154] on span "Endorsement" at bounding box center [545, 150] width 78 height 15
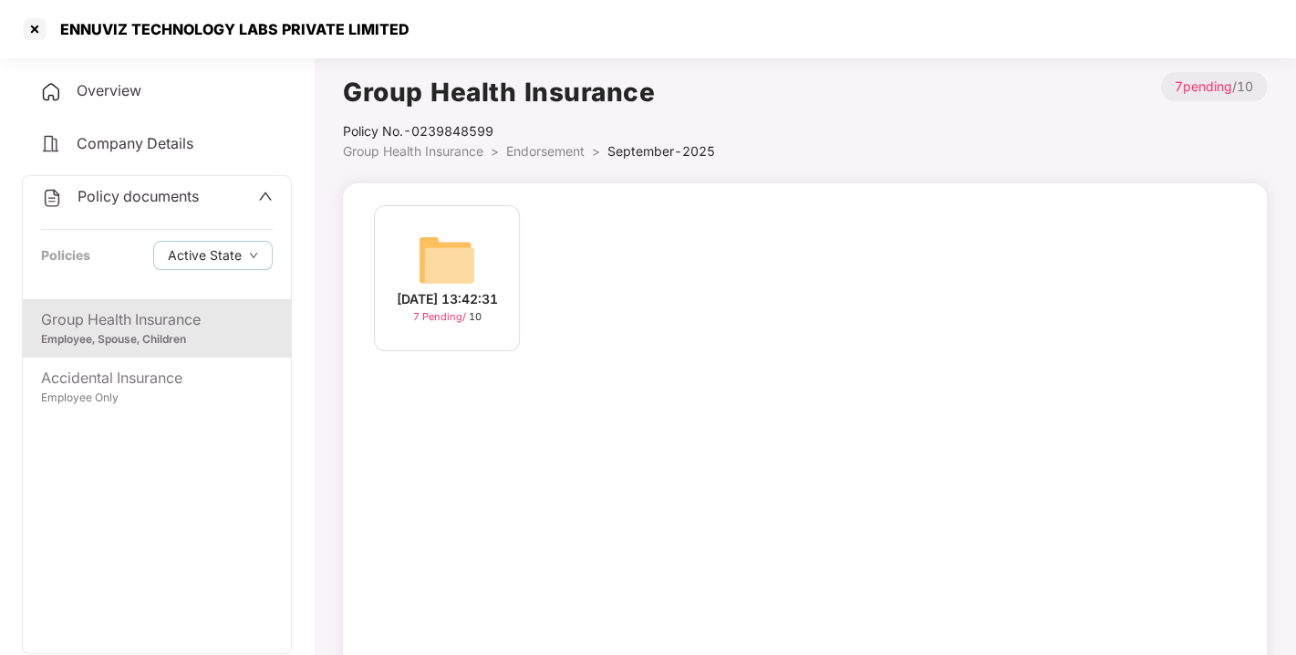
click at [549, 154] on span "Endorsement" at bounding box center [545, 150] width 78 height 15
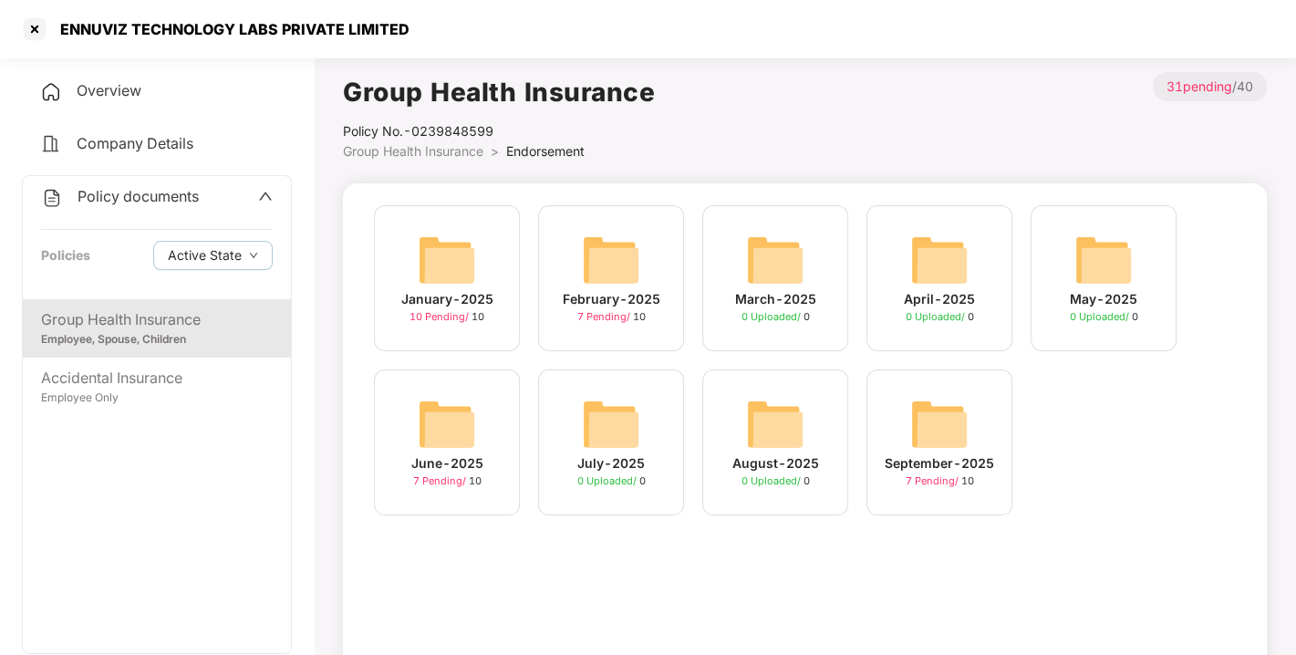
click at [149, 191] on span "Policy documents" at bounding box center [137, 196] width 121 height 18
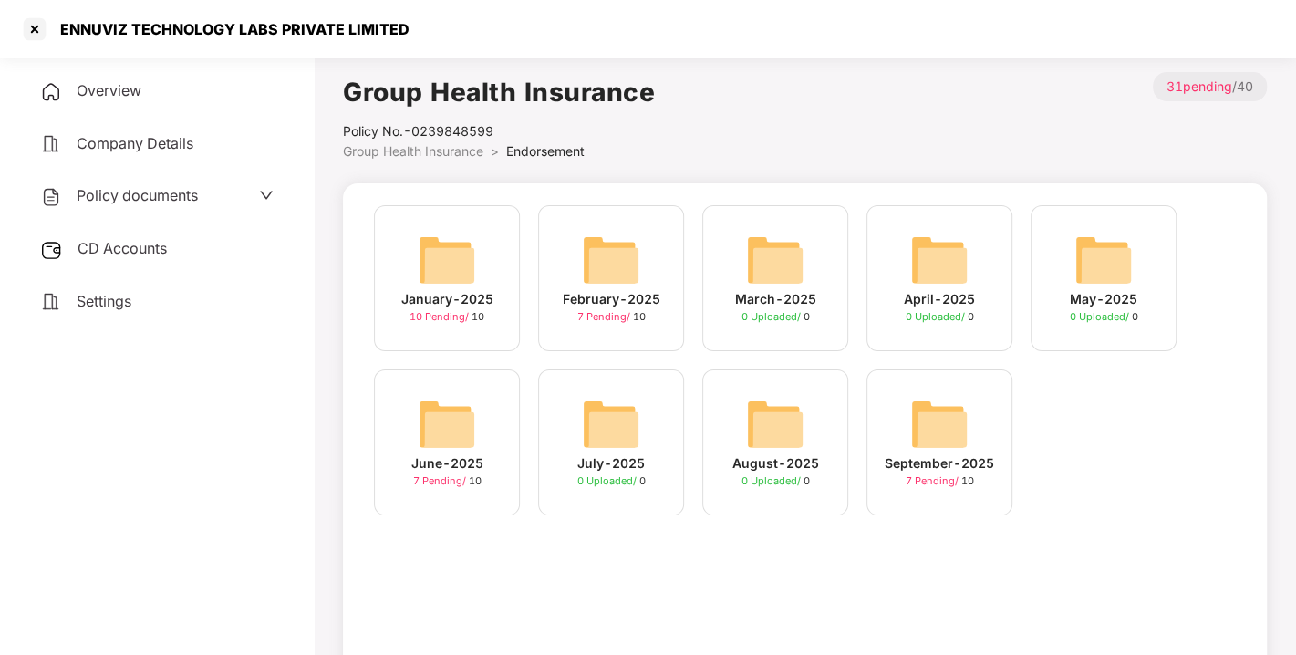
click at [129, 242] on span "CD Accounts" at bounding box center [121, 248] width 89 height 18
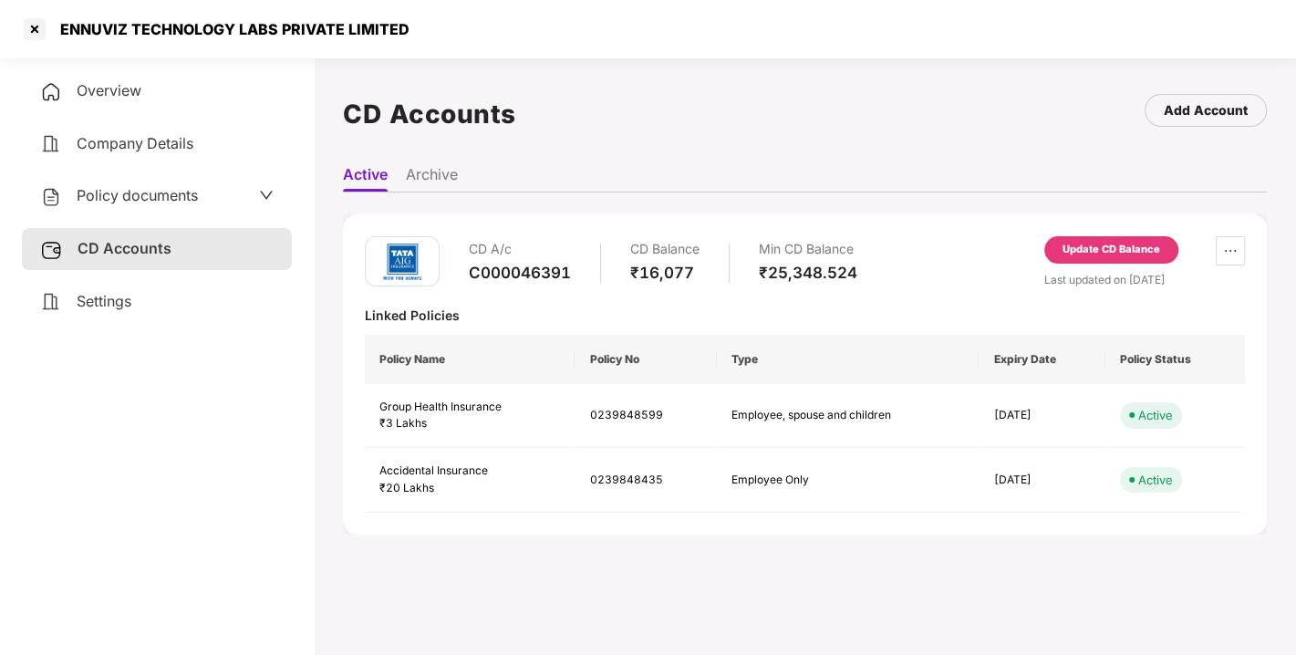
click at [1131, 239] on div "Update CD Balance" at bounding box center [1111, 249] width 134 height 27
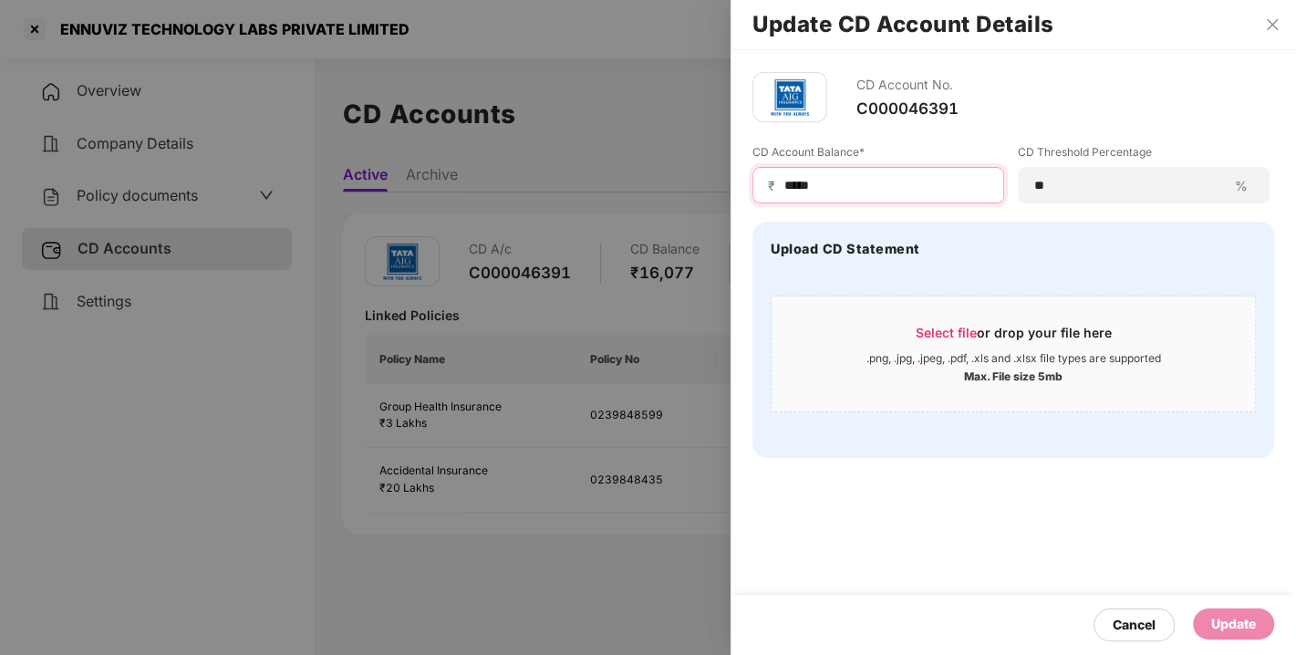
drag, startPoint x: 851, startPoint y: 184, endPoint x: 719, endPoint y: 191, distance: 131.4
click at [719, 191] on div "Update CD Account Details CD Account No. C000046391 CD Account Balance* ₹ *****…" at bounding box center [648, 327] width 1296 height 655
type input "****"
click at [1232, 625] on div "Update" at bounding box center [1233, 624] width 45 height 20
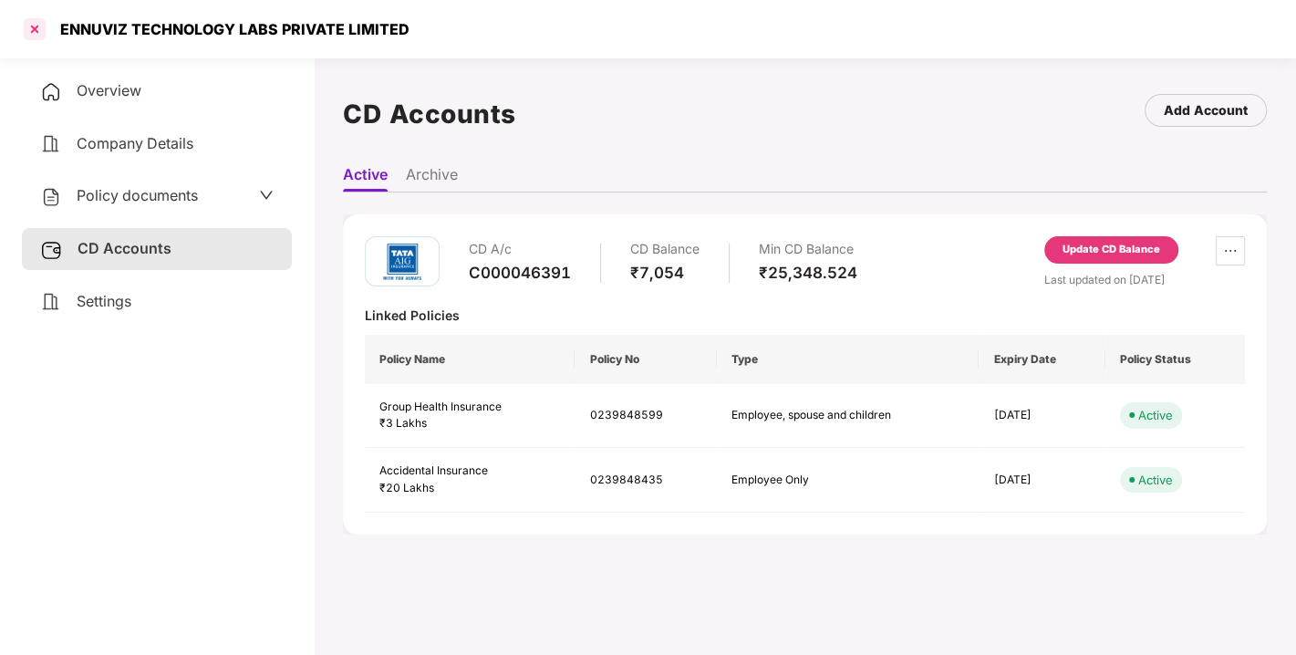
click at [26, 31] on div at bounding box center [34, 29] width 29 height 29
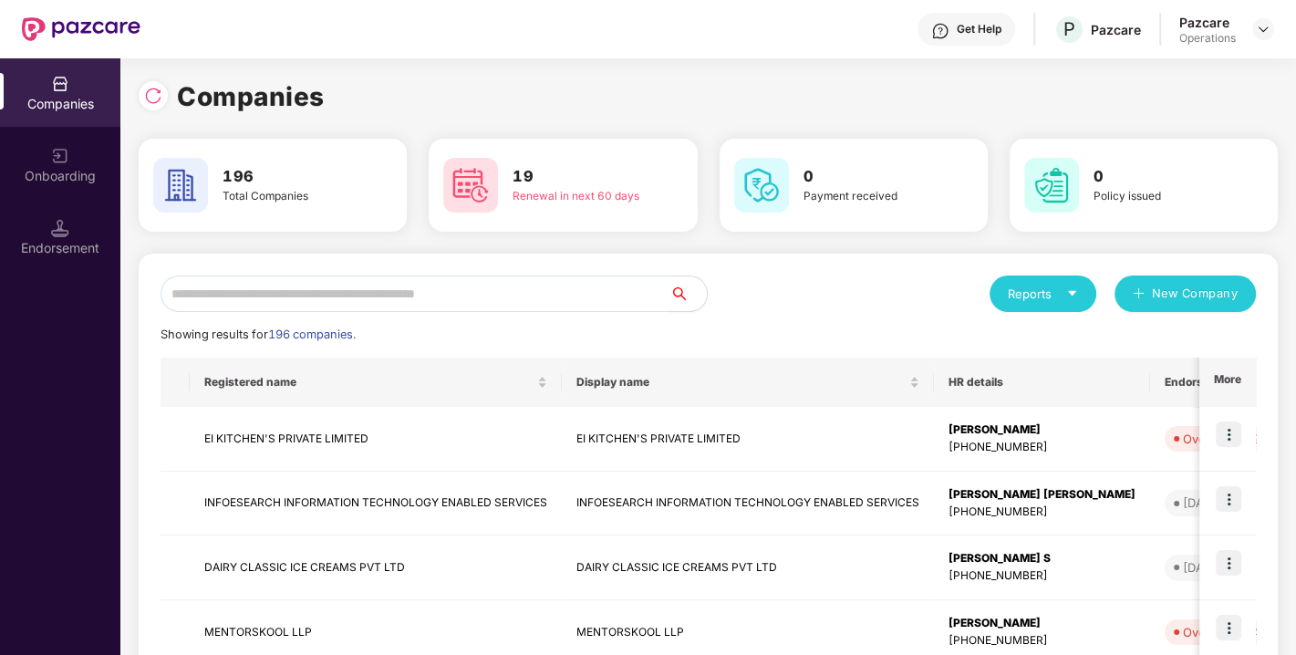
click at [265, 289] on input "text" at bounding box center [415, 293] width 510 height 36
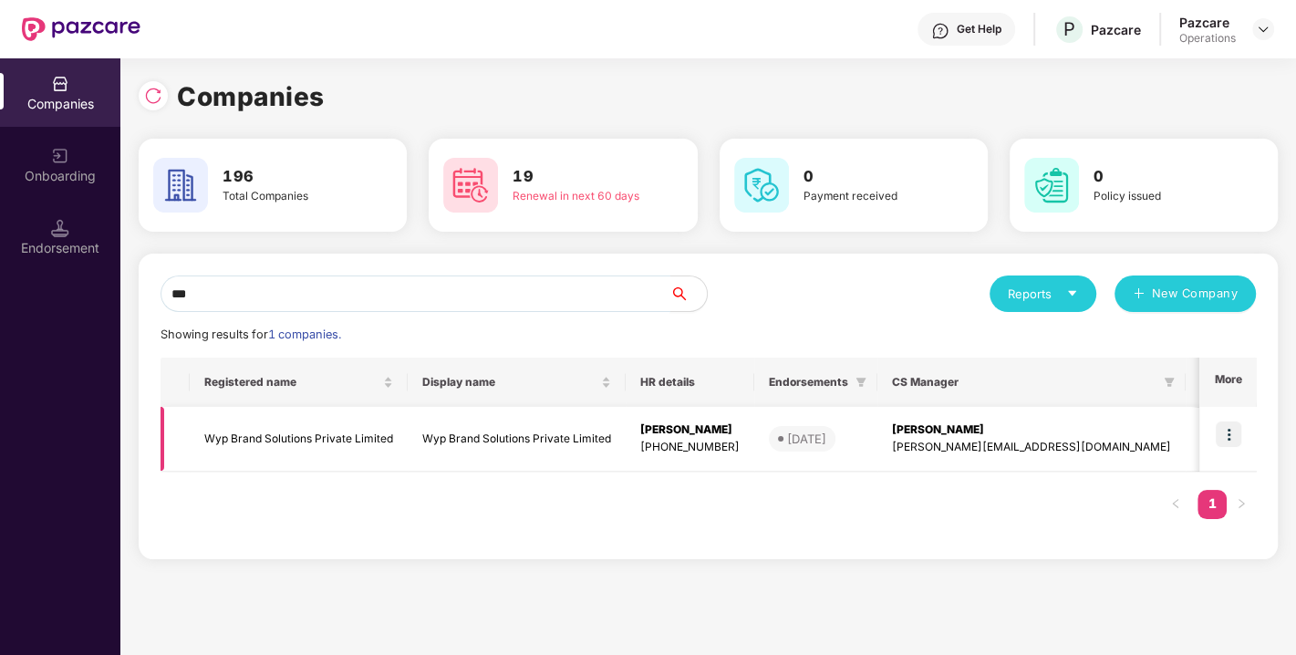
type input "***"
click at [274, 430] on td "Wyp Brand Solutions Private Limited" at bounding box center [299, 439] width 218 height 65
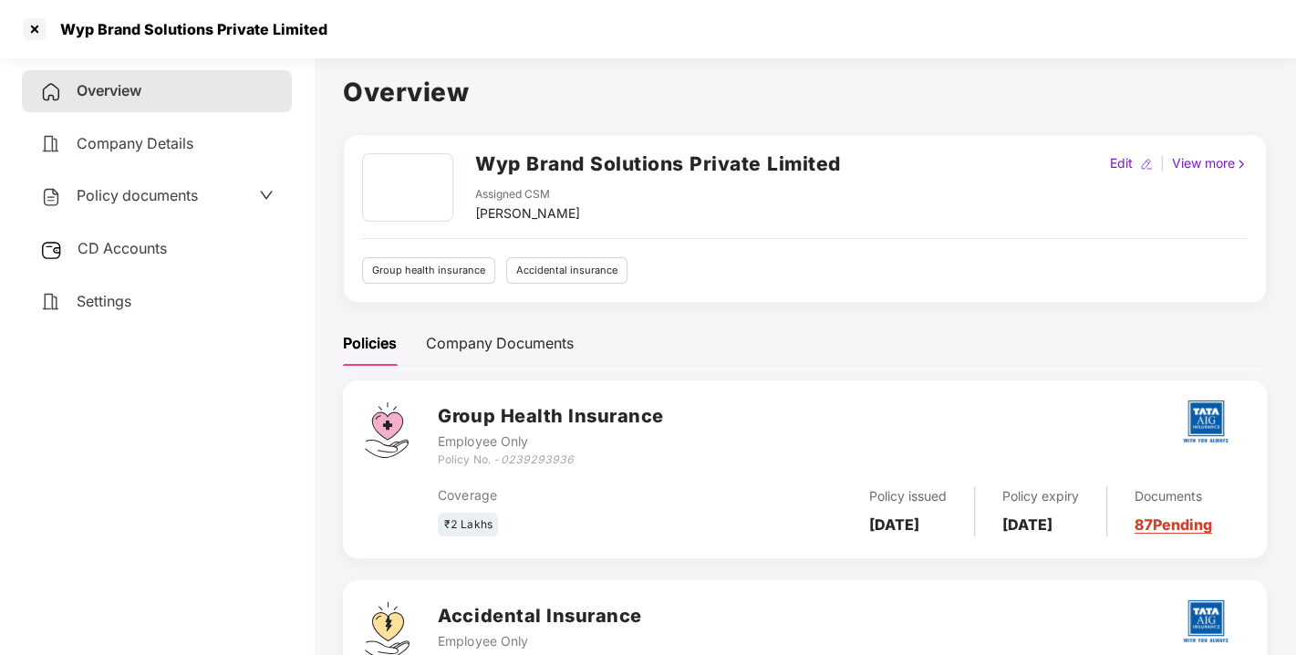
click at [129, 195] on span "Policy documents" at bounding box center [137, 195] width 121 height 18
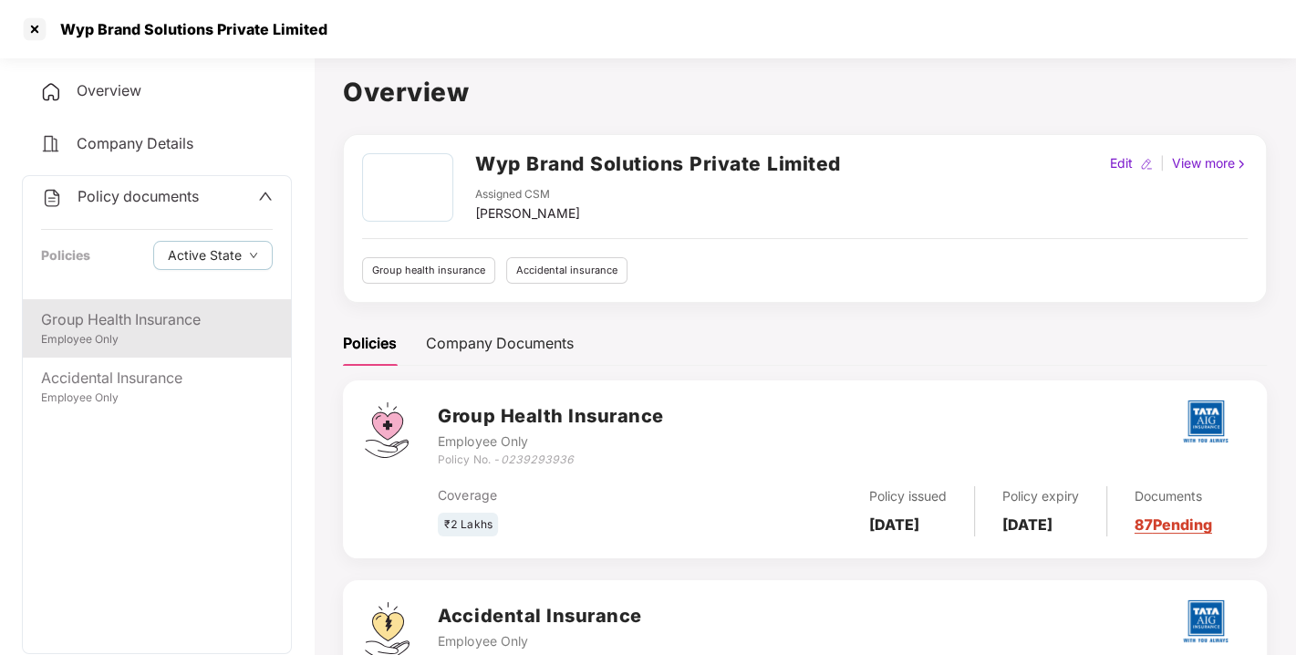
click at [123, 321] on div "Group Health Insurance" at bounding box center [157, 319] width 232 height 23
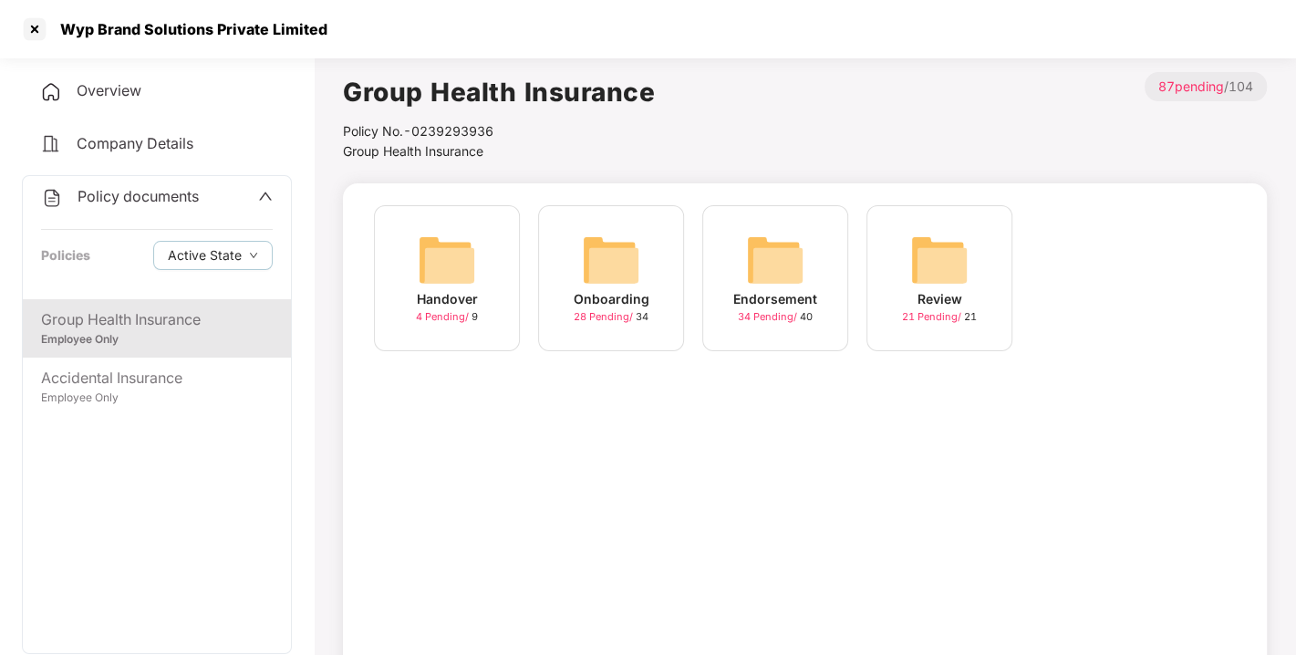
click at [790, 263] on img at bounding box center [775, 260] width 58 height 58
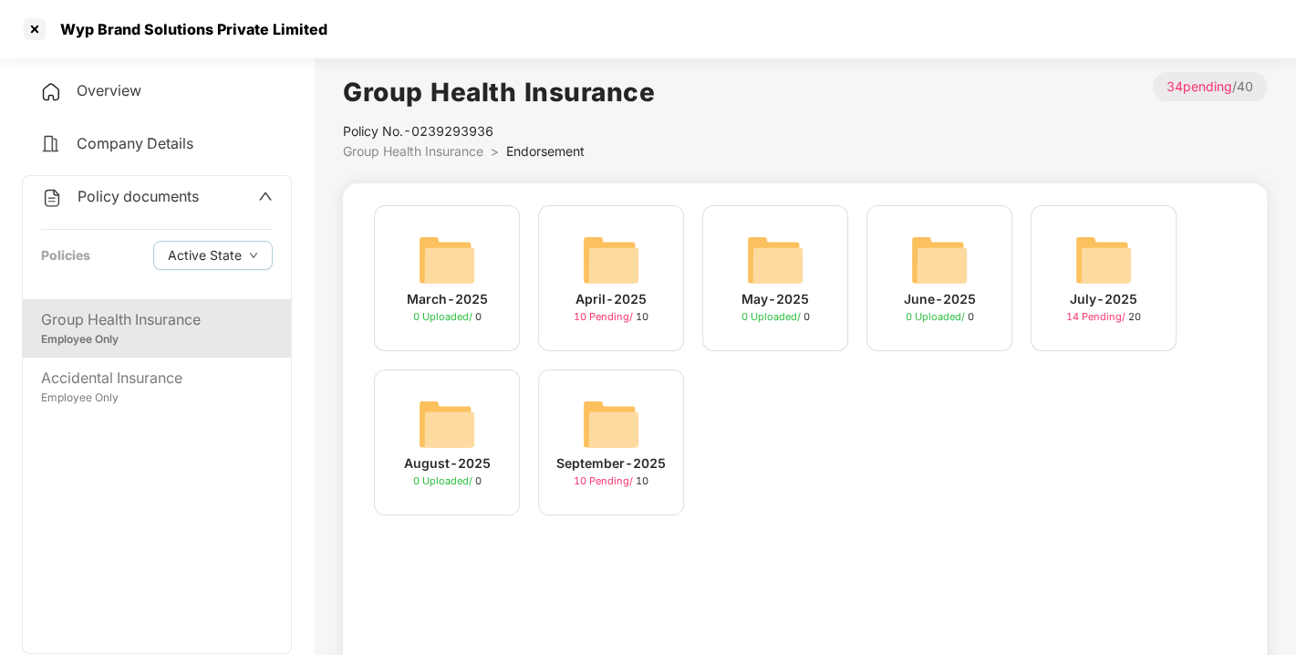
click at [609, 397] on img at bounding box center [611, 424] width 58 height 58
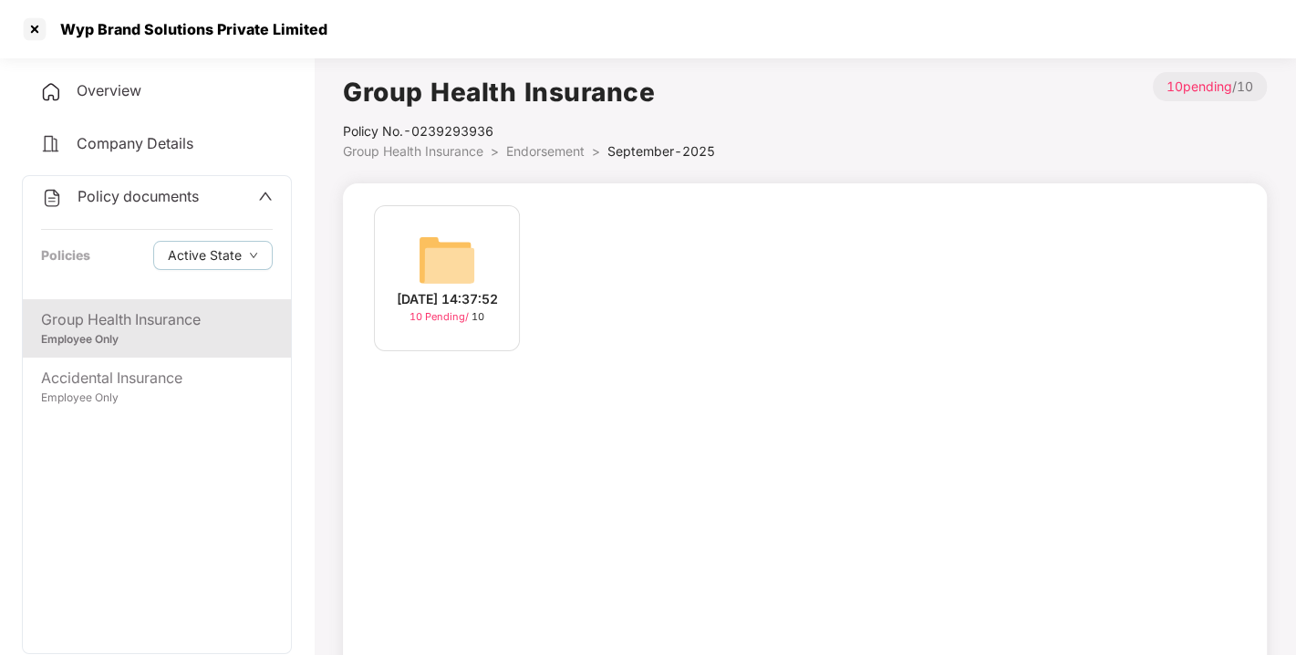
click at [494, 289] on div "[DATE] 14:37:52" at bounding box center [447, 299] width 101 height 20
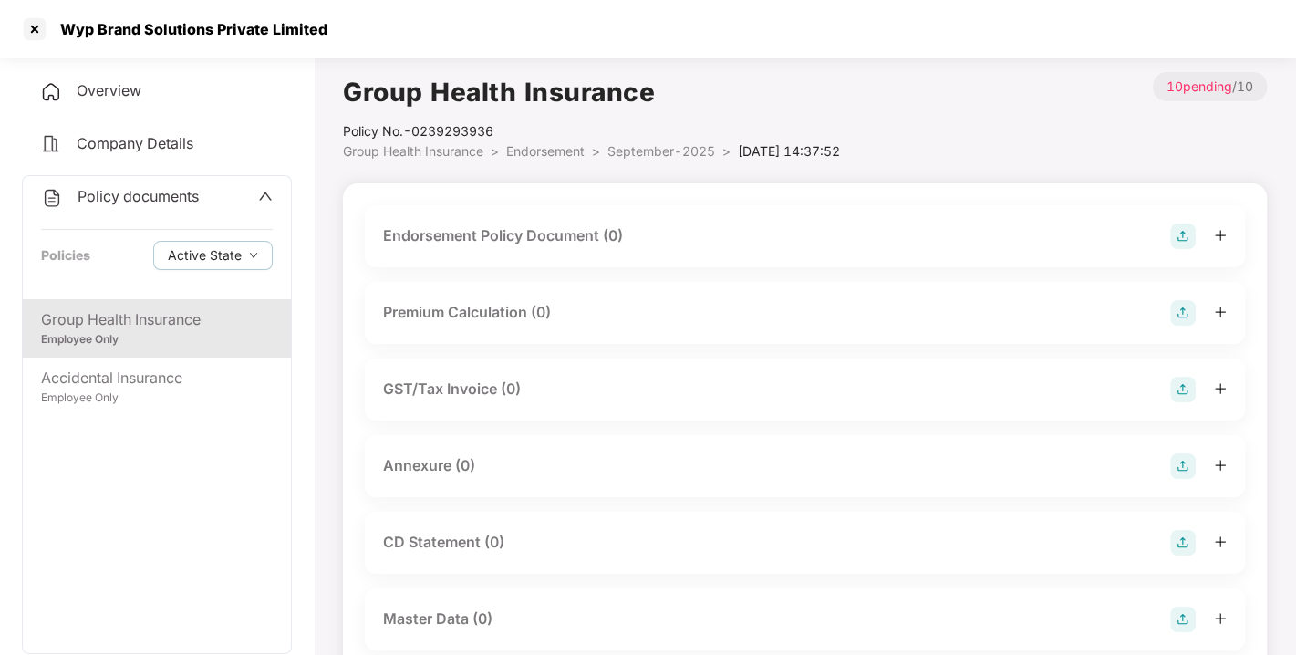
click at [1193, 231] on img at bounding box center [1183, 236] width 26 height 26
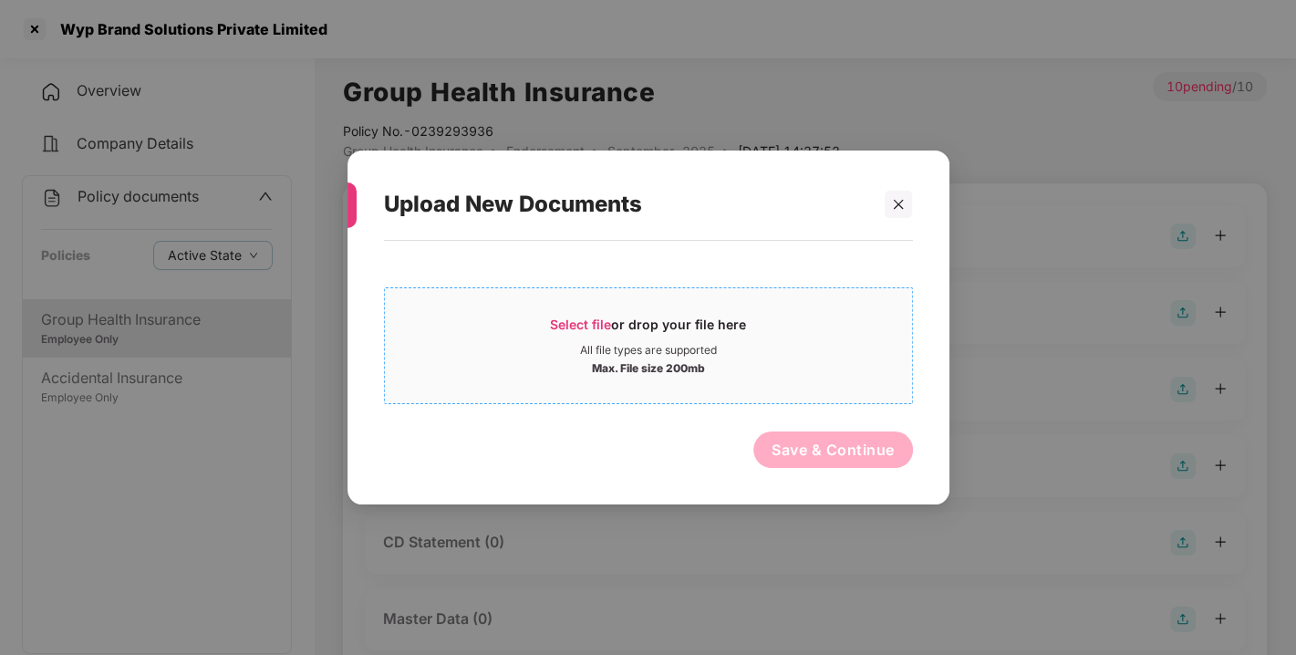
click at [610, 321] on span "Select file" at bounding box center [580, 323] width 61 height 15
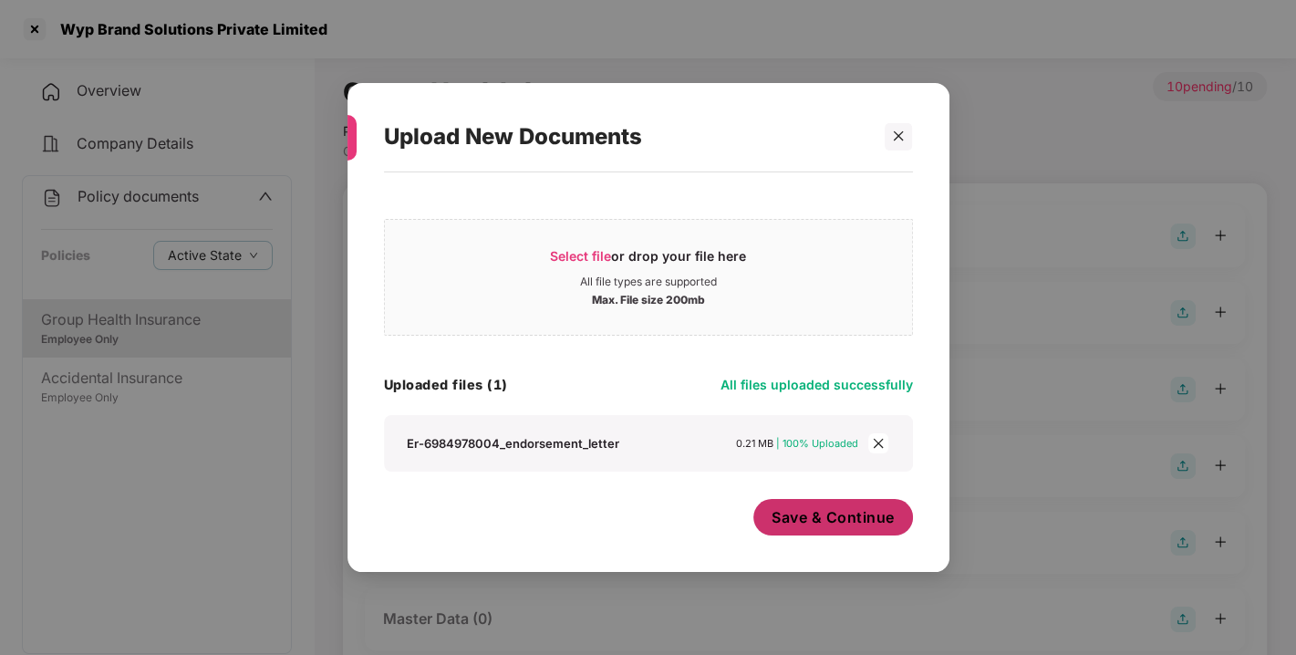
click at [831, 518] on span "Save & Continue" at bounding box center [832, 517] width 123 height 20
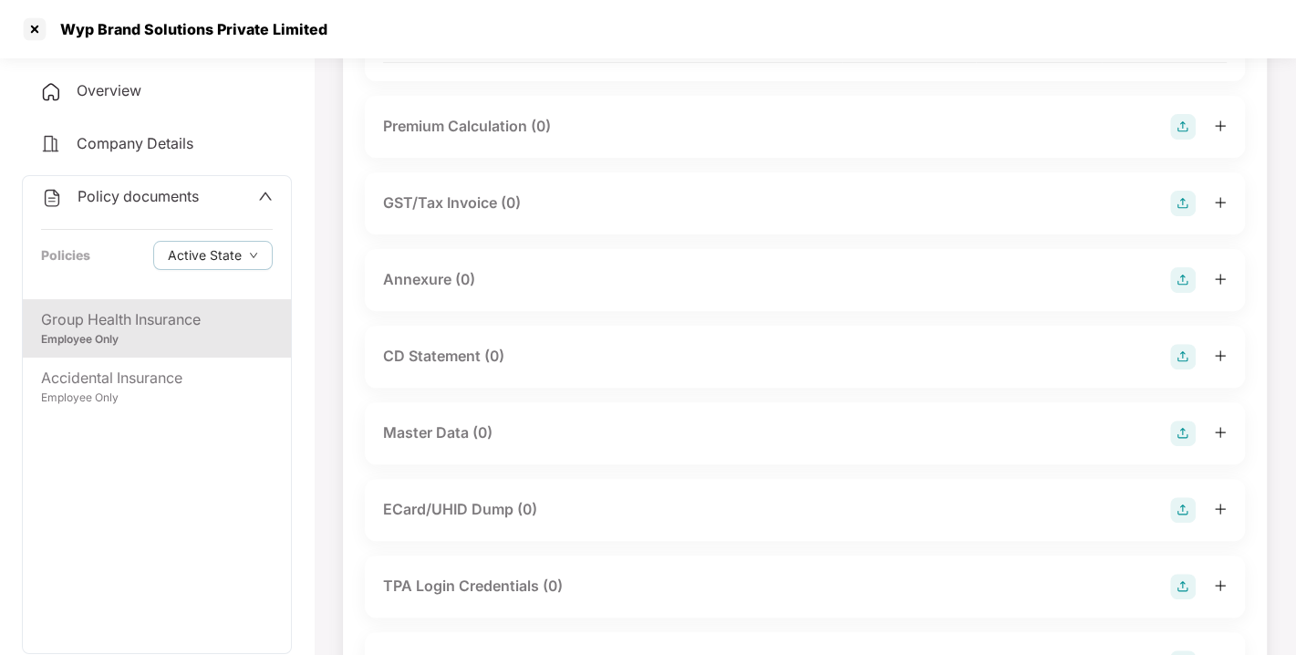
scroll to position [317, 0]
click at [1175, 293] on img at bounding box center [1183, 280] width 26 height 26
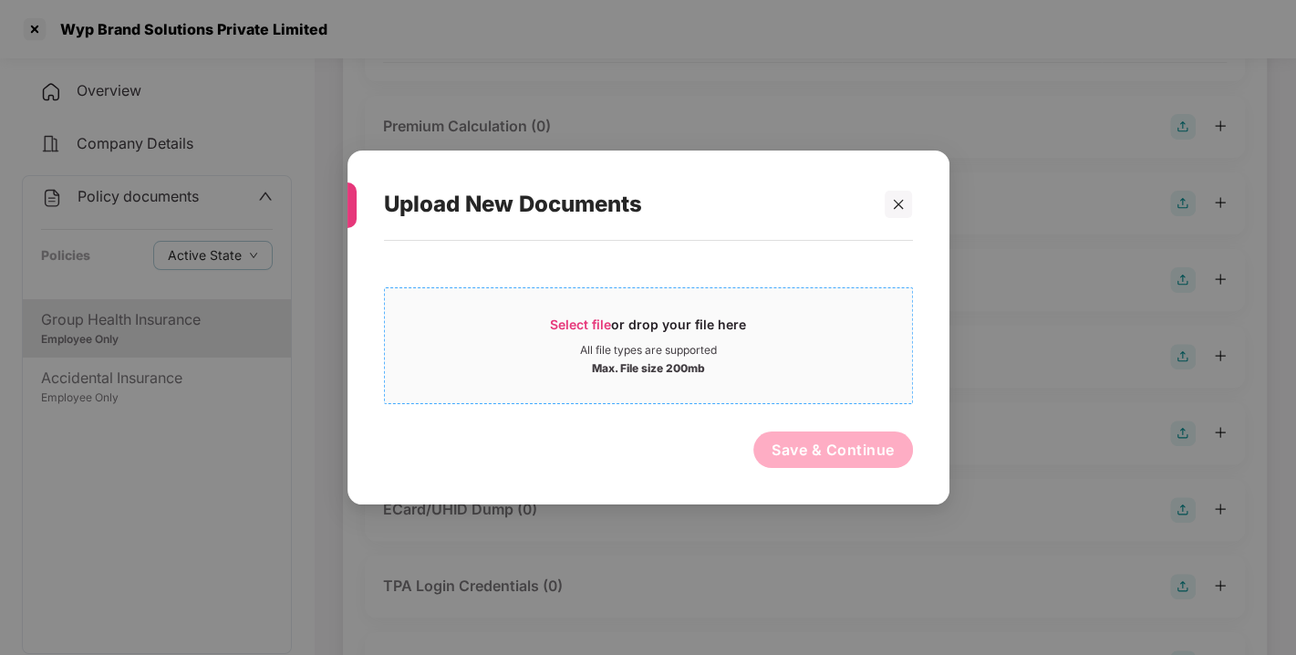
click at [615, 319] on div "Select file or drop your file here" at bounding box center [648, 328] width 196 height 27
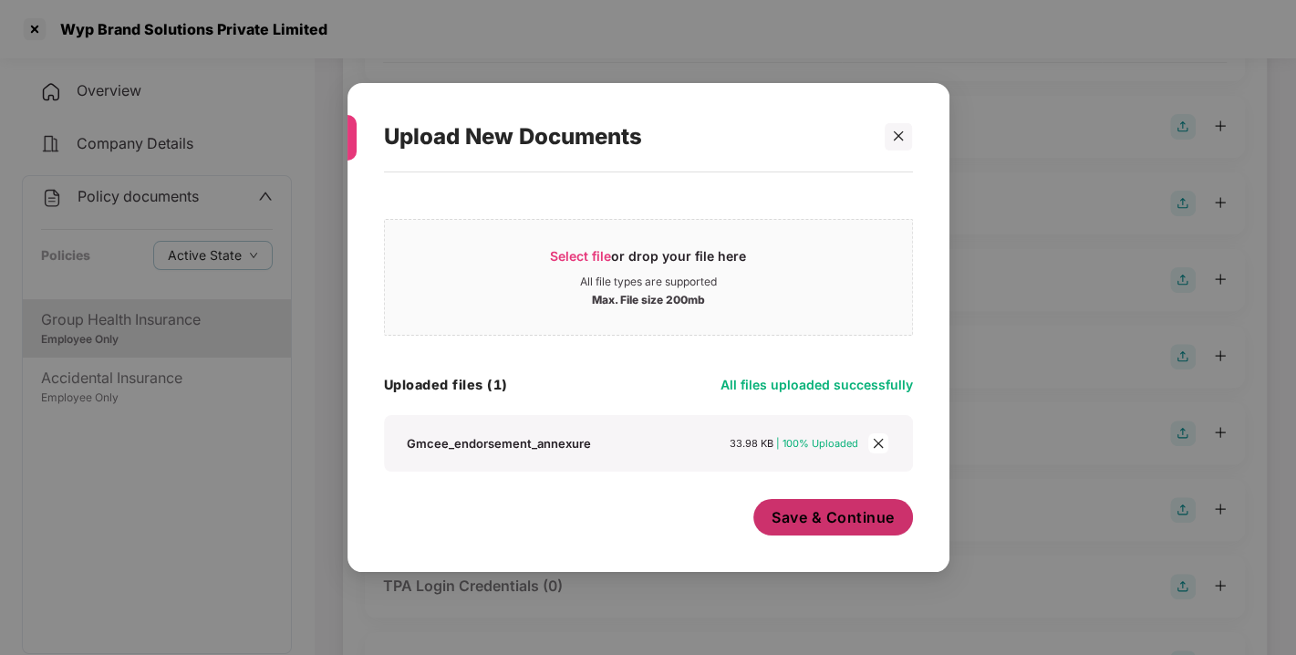
click at [843, 529] on button "Save & Continue" at bounding box center [833, 517] width 160 height 36
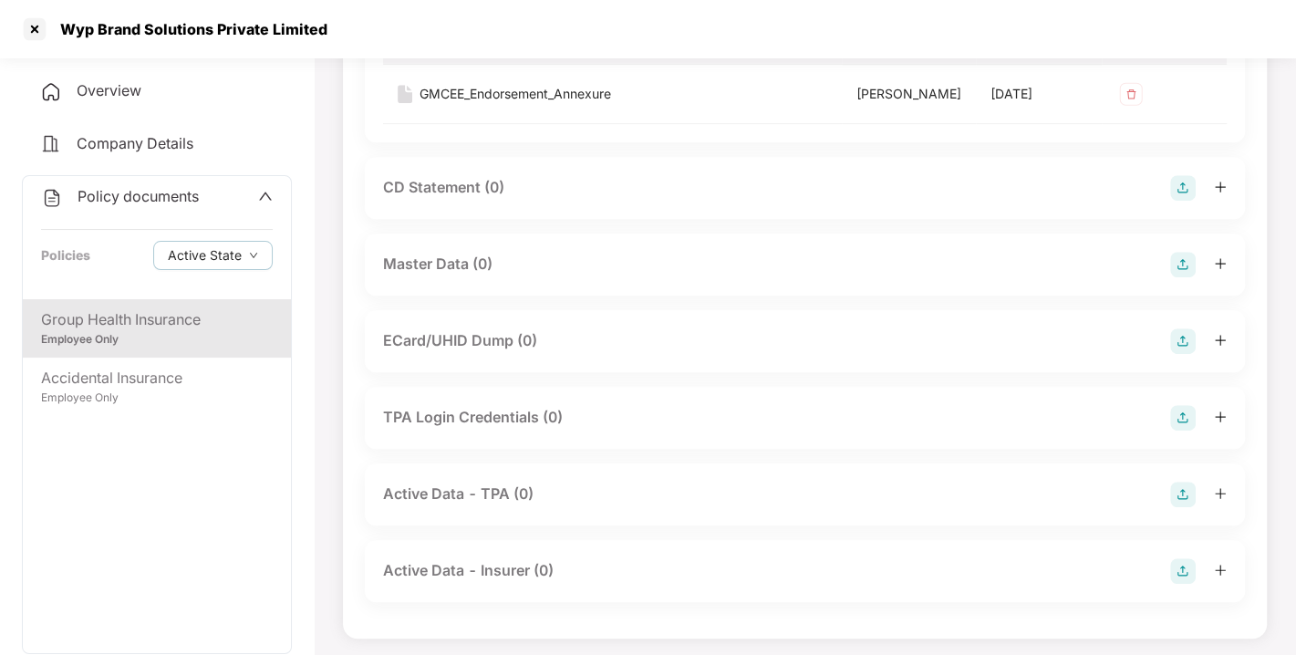
scroll to position [620, 0]
click at [1186, 274] on img at bounding box center [1183, 262] width 26 height 26
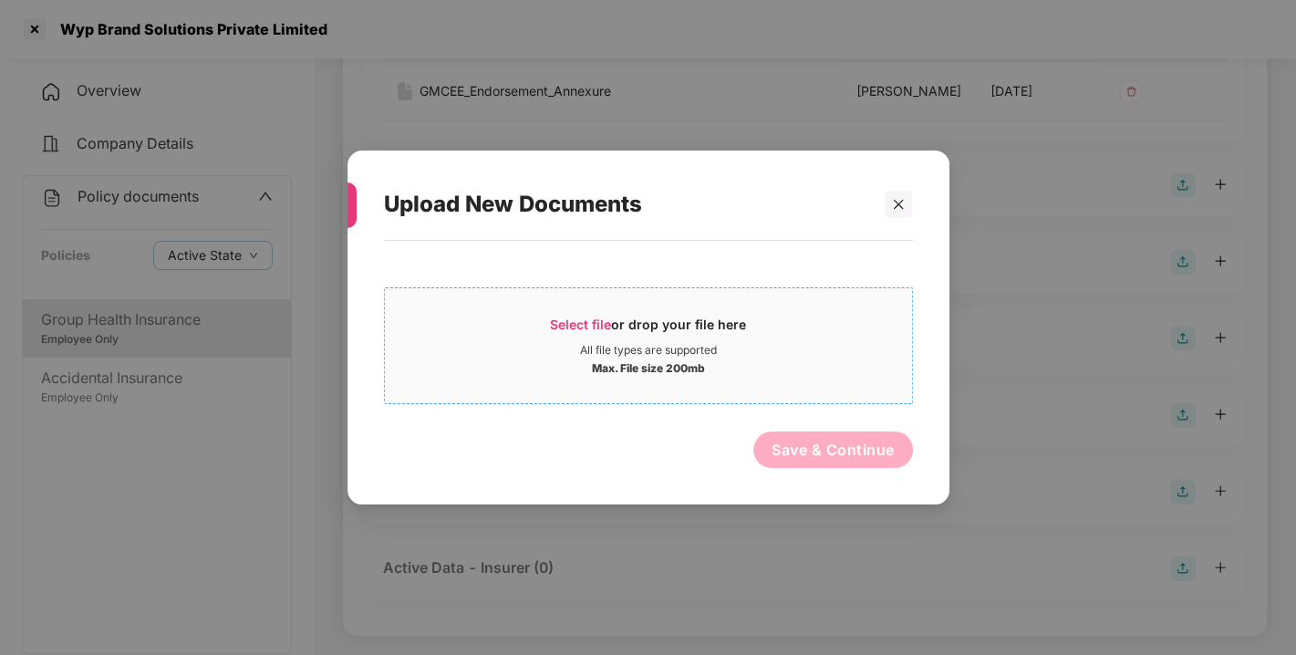
click at [563, 302] on span "Select file or drop your file here All file types are supported Max. File size …" at bounding box center [648, 346] width 527 height 88
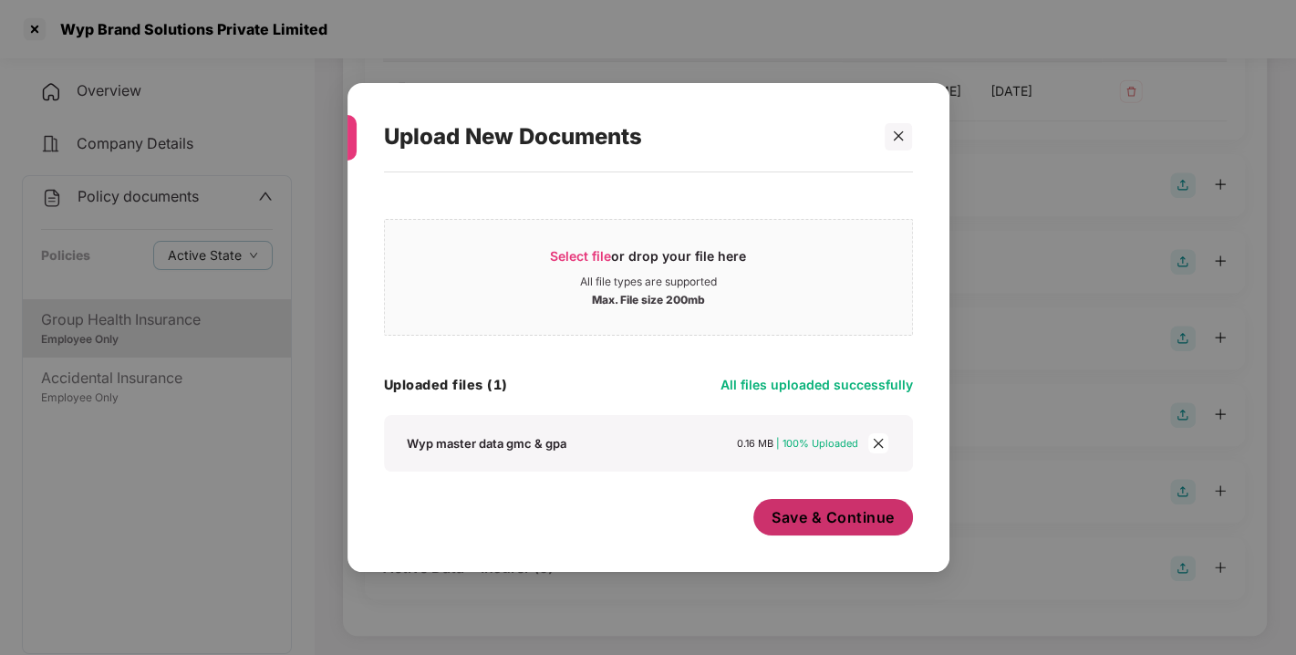
click at [831, 516] on span "Save & Continue" at bounding box center [832, 517] width 123 height 20
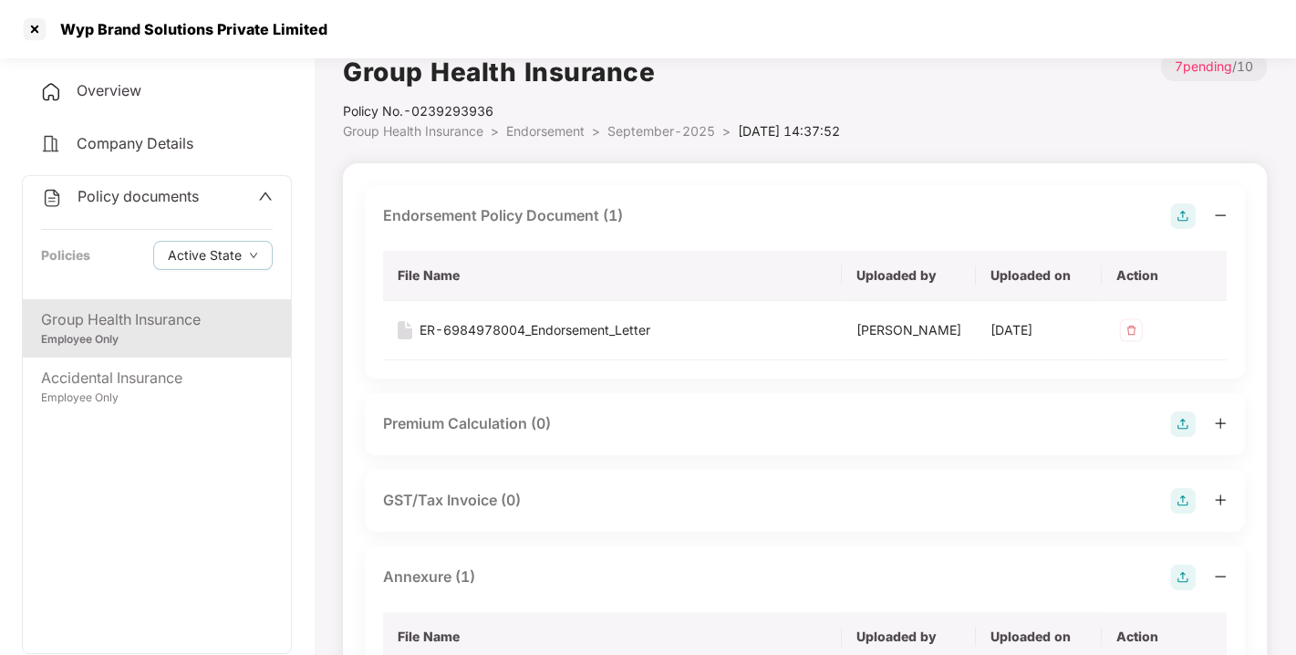
scroll to position [0, 0]
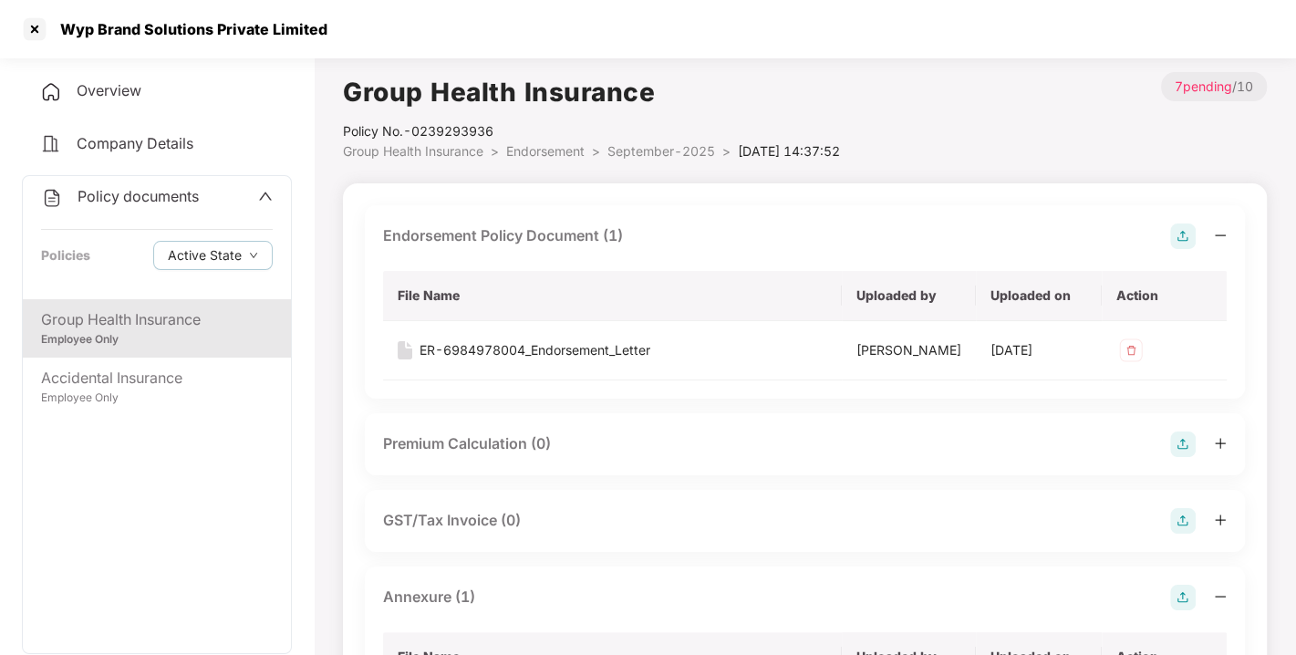
click at [549, 144] on span "Endorsement" at bounding box center [545, 150] width 78 height 15
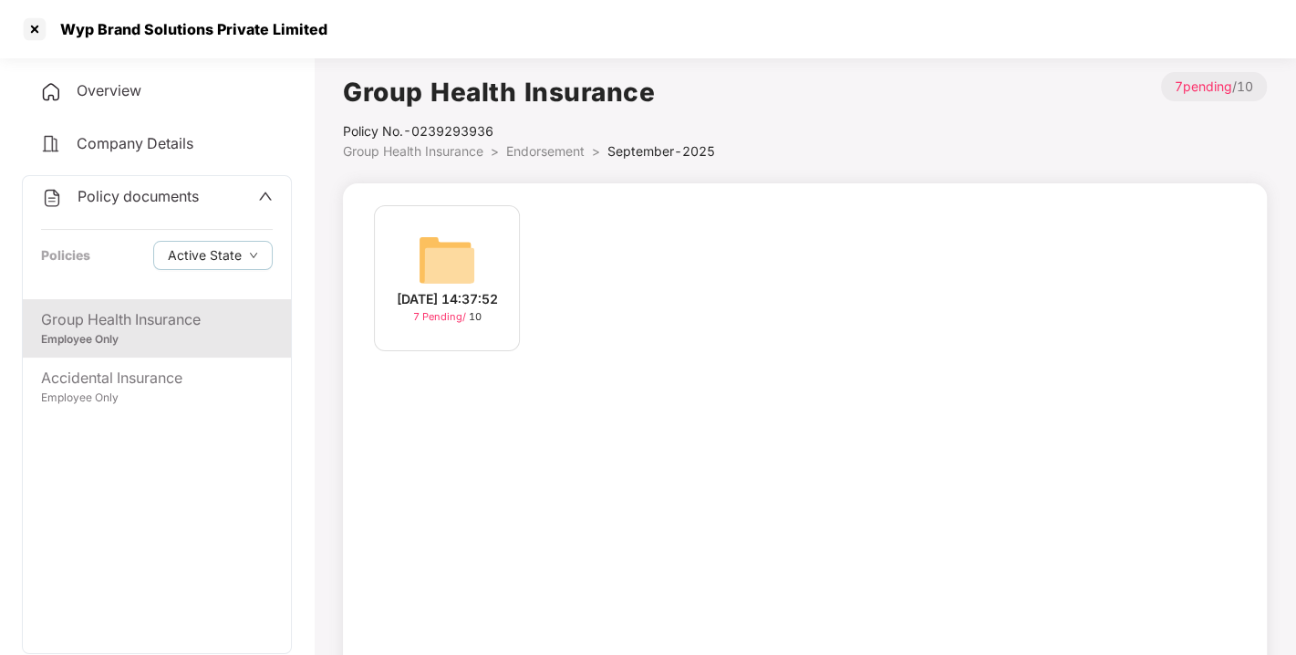
click at [140, 201] on span "Policy documents" at bounding box center [137, 196] width 121 height 18
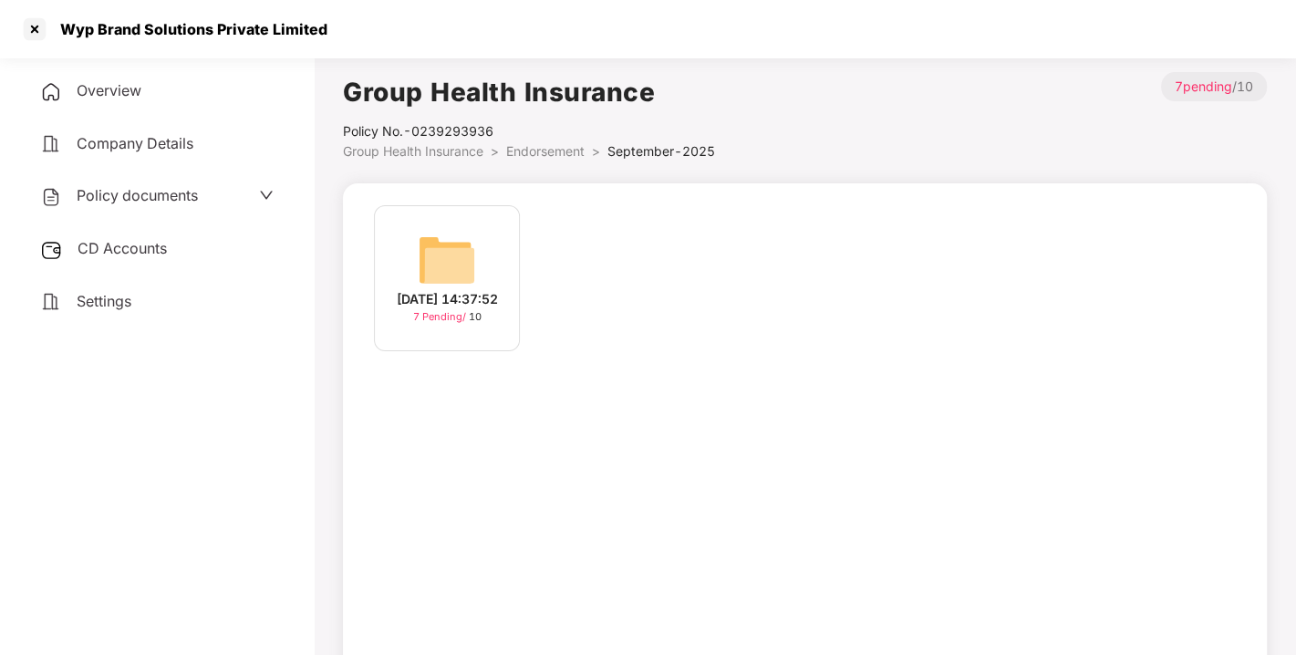
click at [114, 234] on div "CD Accounts" at bounding box center [157, 249] width 270 height 42
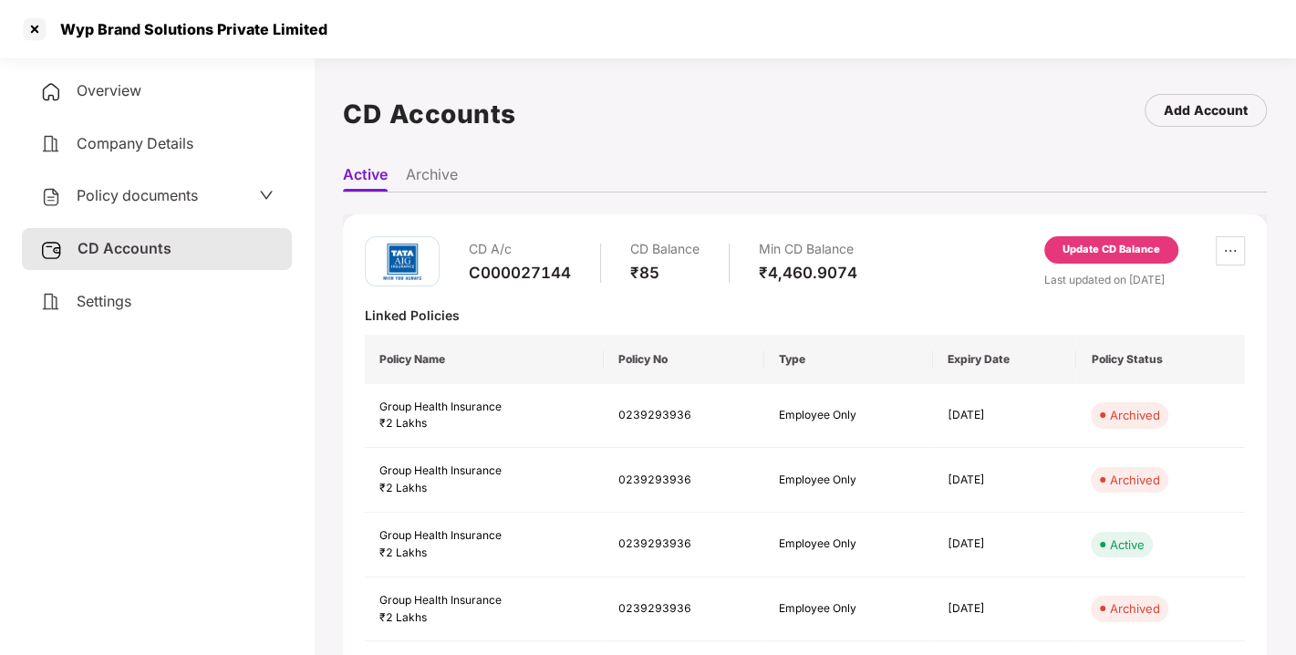
click at [1103, 246] on div "Update CD Balance" at bounding box center [1111, 250] width 98 height 16
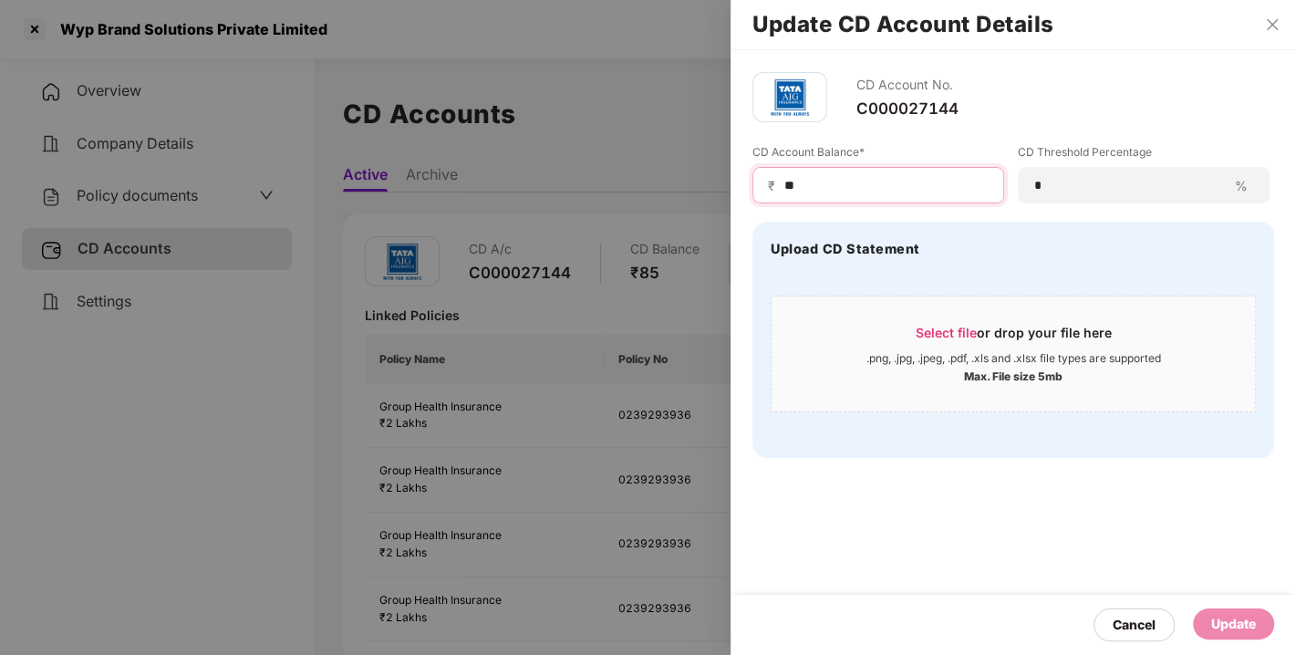
drag, startPoint x: 838, startPoint y: 191, endPoint x: 738, endPoint y: 191, distance: 100.3
click at [738, 191] on div "CD Account No. C000027144 CD Account Balance* ₹ ** CD Threshold Percentage * % …" at bounding box center [1012, 264] width 565 height 429
type input "*****"
click at [1225, 622] on div "Update" at bounding box center [1233, 624] width 45 height 20
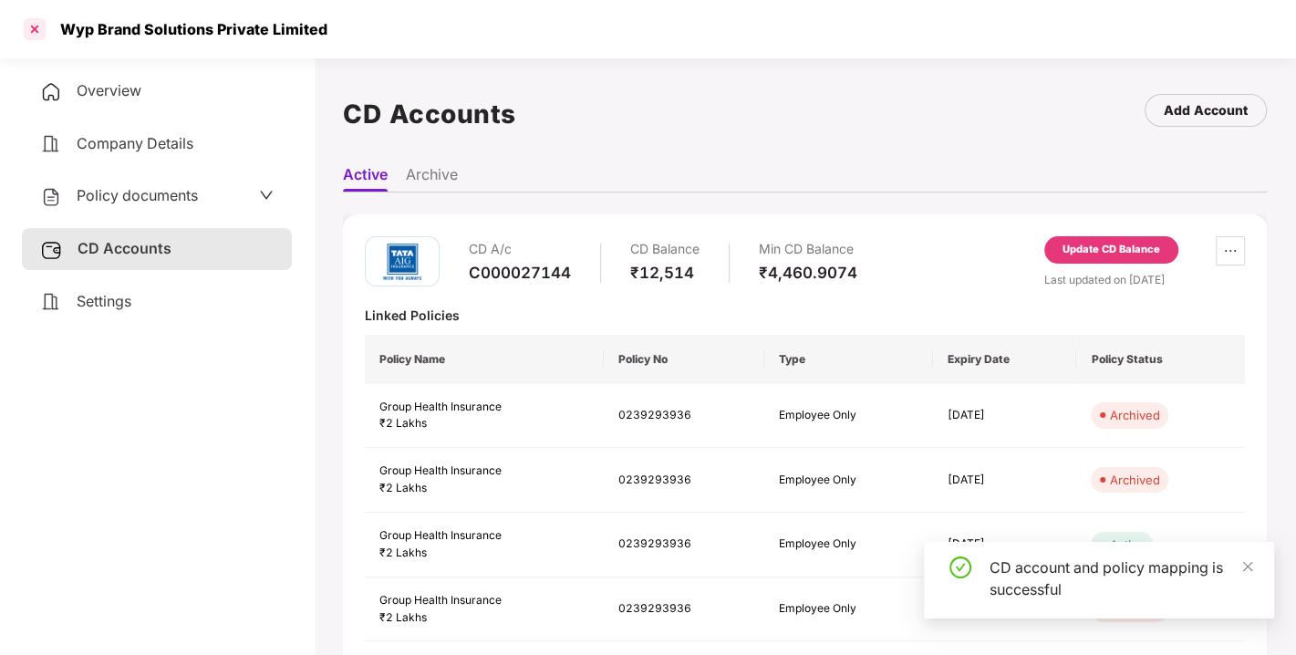
click at [36, 28] on div at bounding box center [34, 29] width 29 height 29
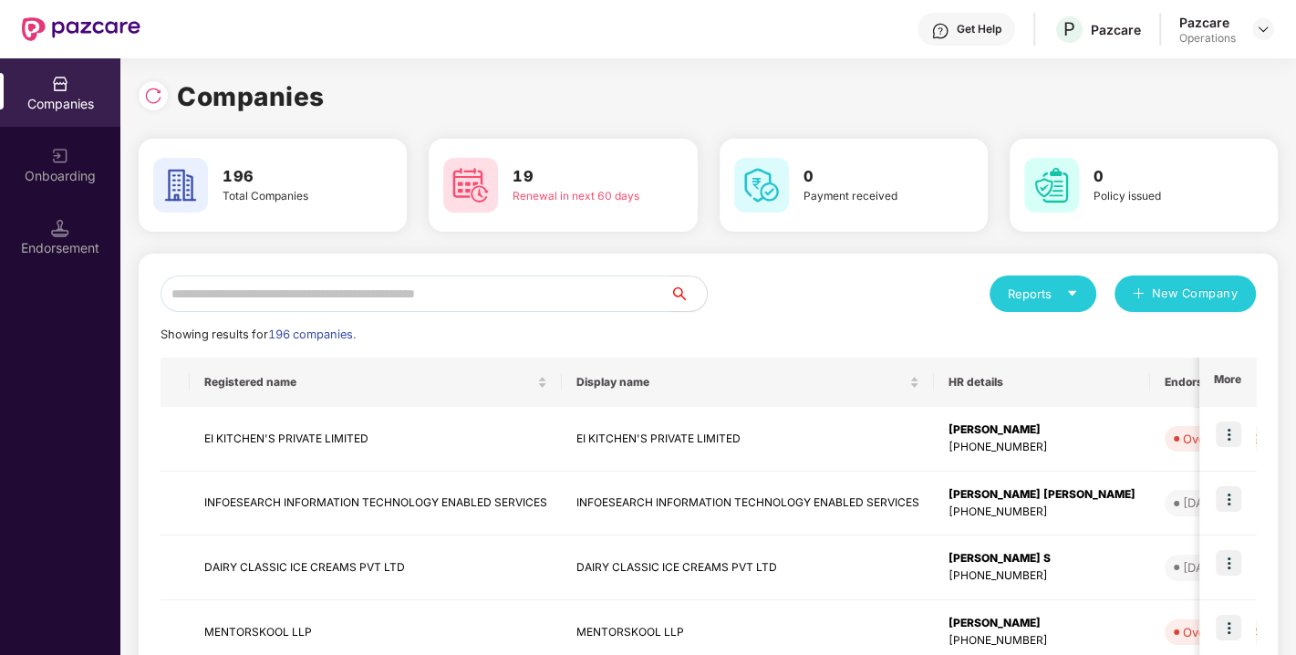
click at [389, 299] on input "text" at bounding box center [415, 293] width 510 height 36
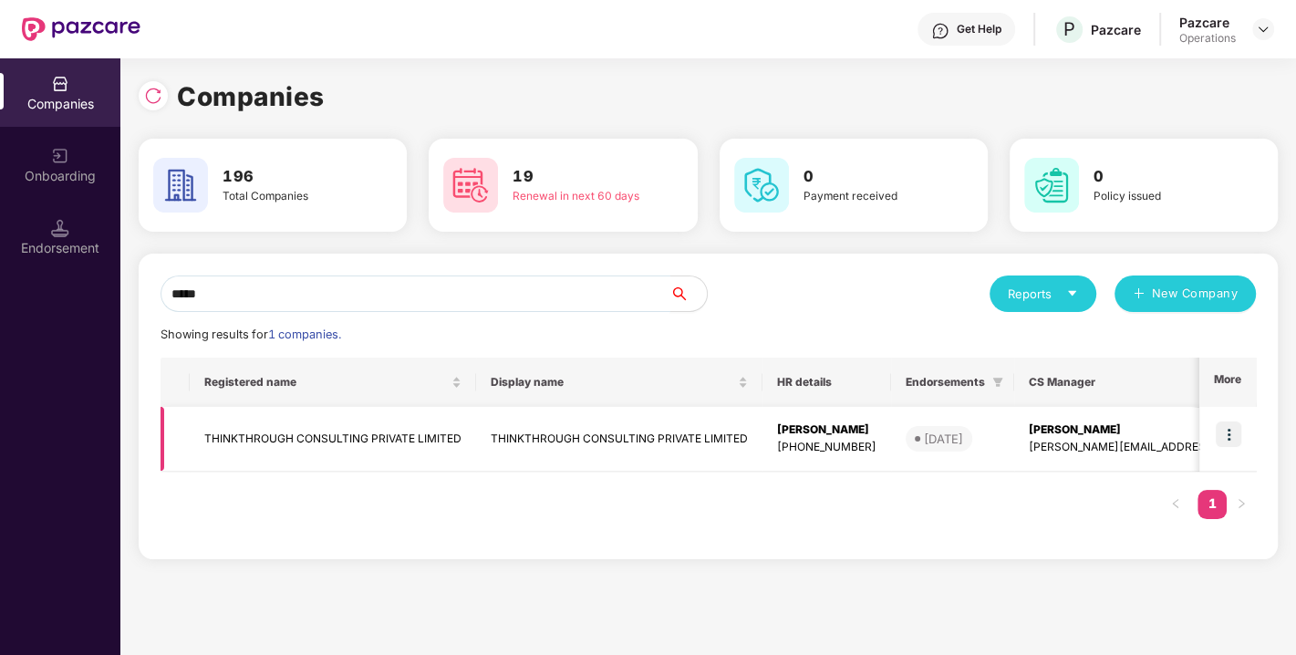
type input "*****"
click at [296, 427] on td "THINKTHROUGH CONSULTING PRIVATE LIMITED" at bounding box center [333, 439] width 286 height 65
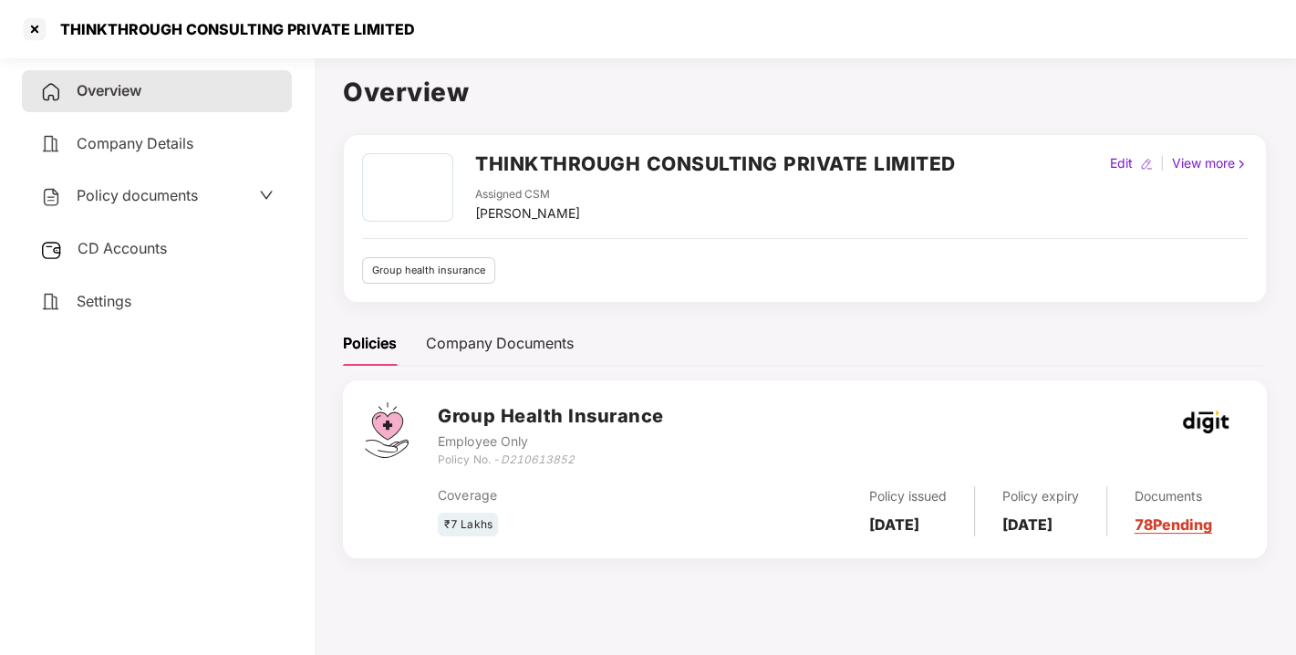
click at [143, 195] on span "Policy documents" at bounding box center [137, 195] width 121 height 18
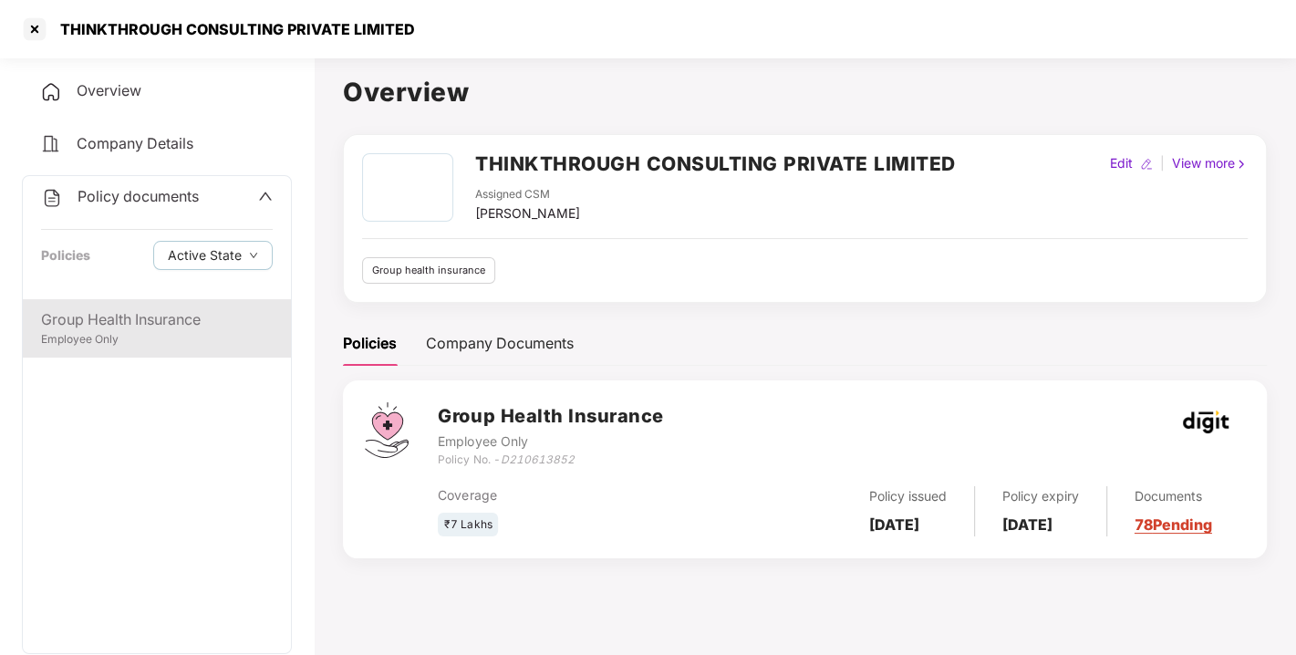
click at [122, 315] on div "Group Health Insurance" at bounding box center [157, 319] width 232 height 23
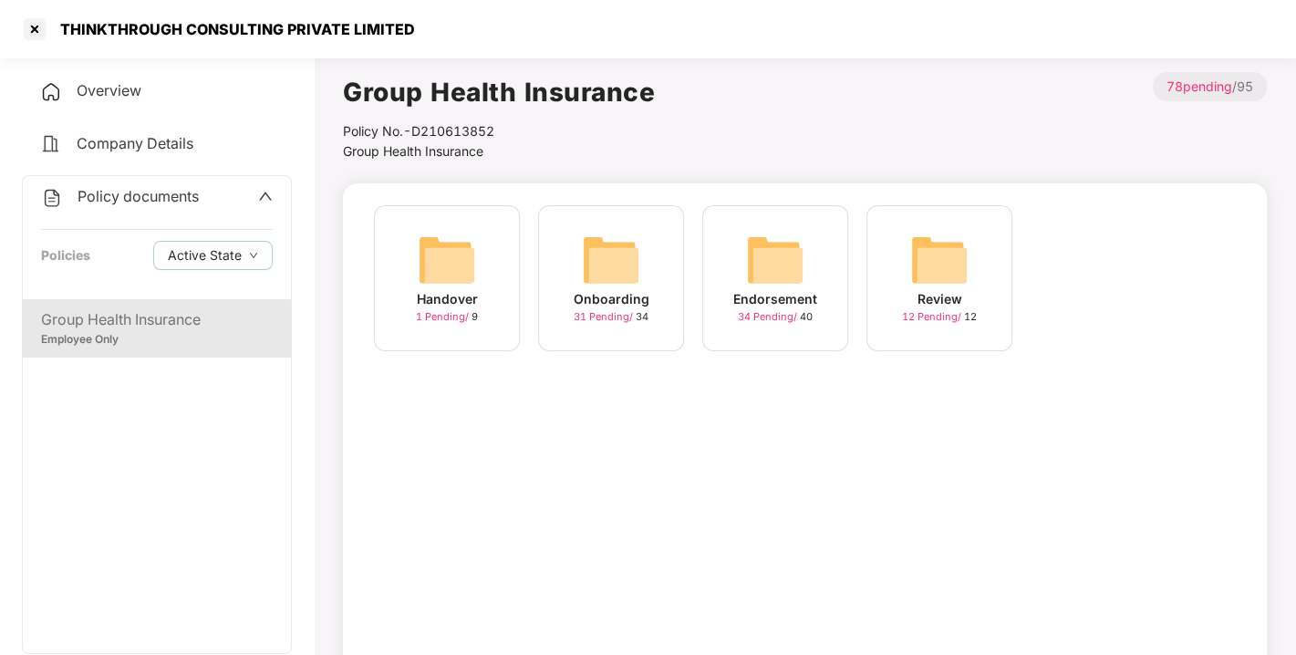
click at [776, 257] on img at bounding box center [775, 260] width 58 height 58
click at [950, 254] on img at bounding box center [939, 260] width 58 height 58
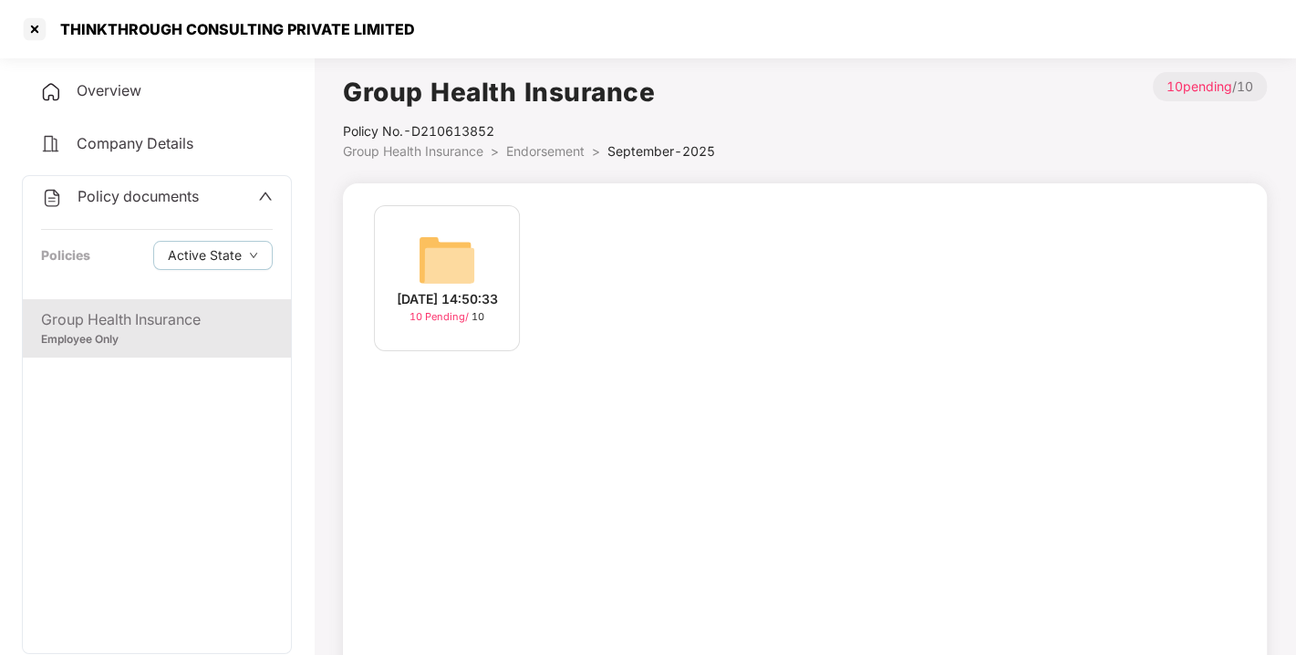
click at [449, 237] on img at bounding box center [447, 260] width 58 height 58
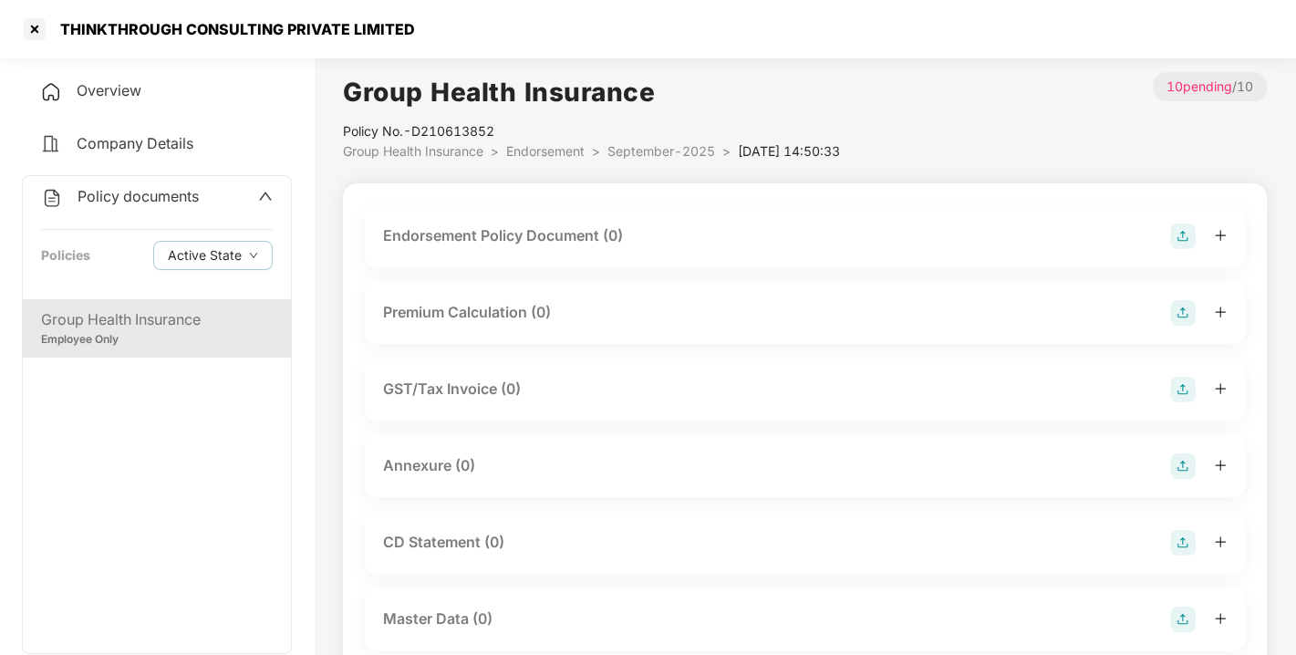
click at [1185, 232] on img at bounding box center [1183, 236] width 26 height 26
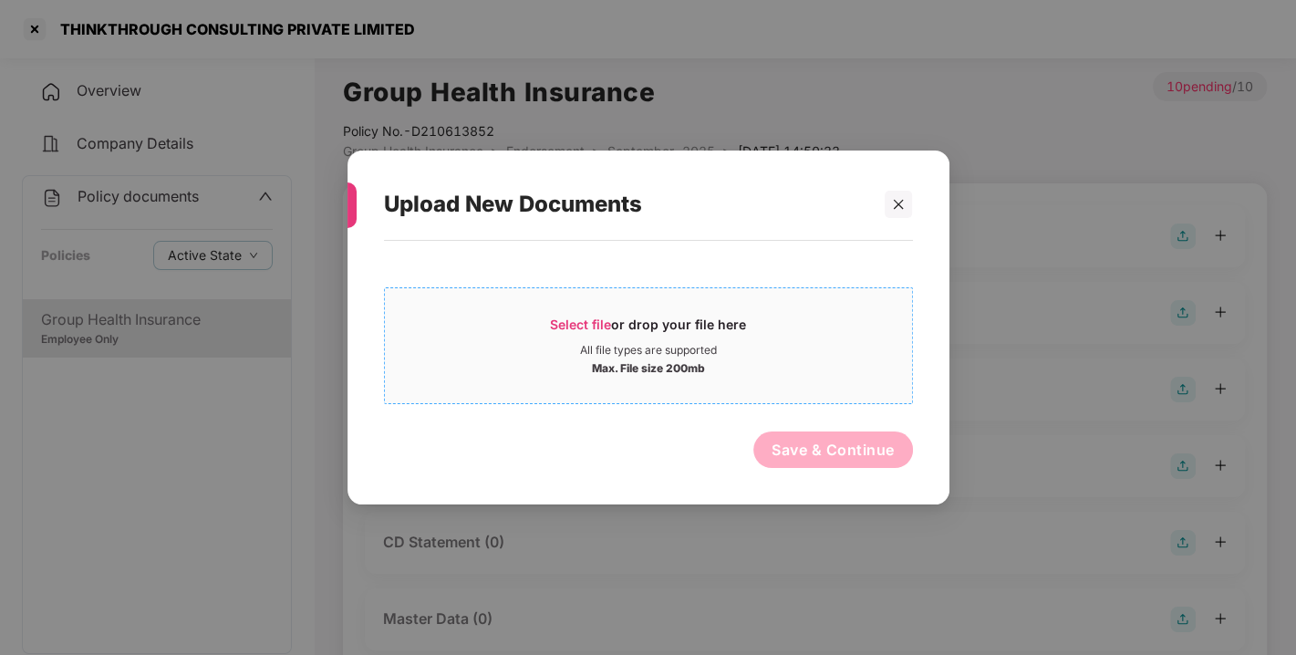
click at [573, 320] on span "Select file" at bounding box center [580, 323] width 61 height 15
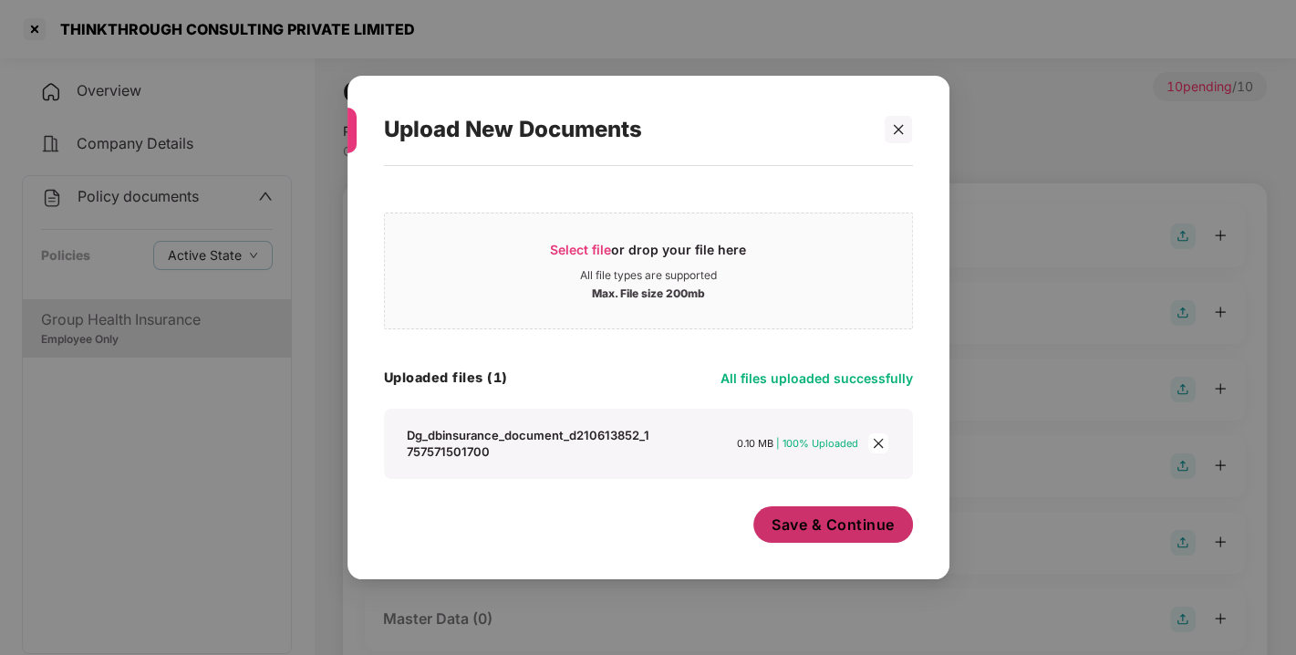
click at [815, 511] on button "Save & Continue" at bounding box center [833, 524] width 160 height 36
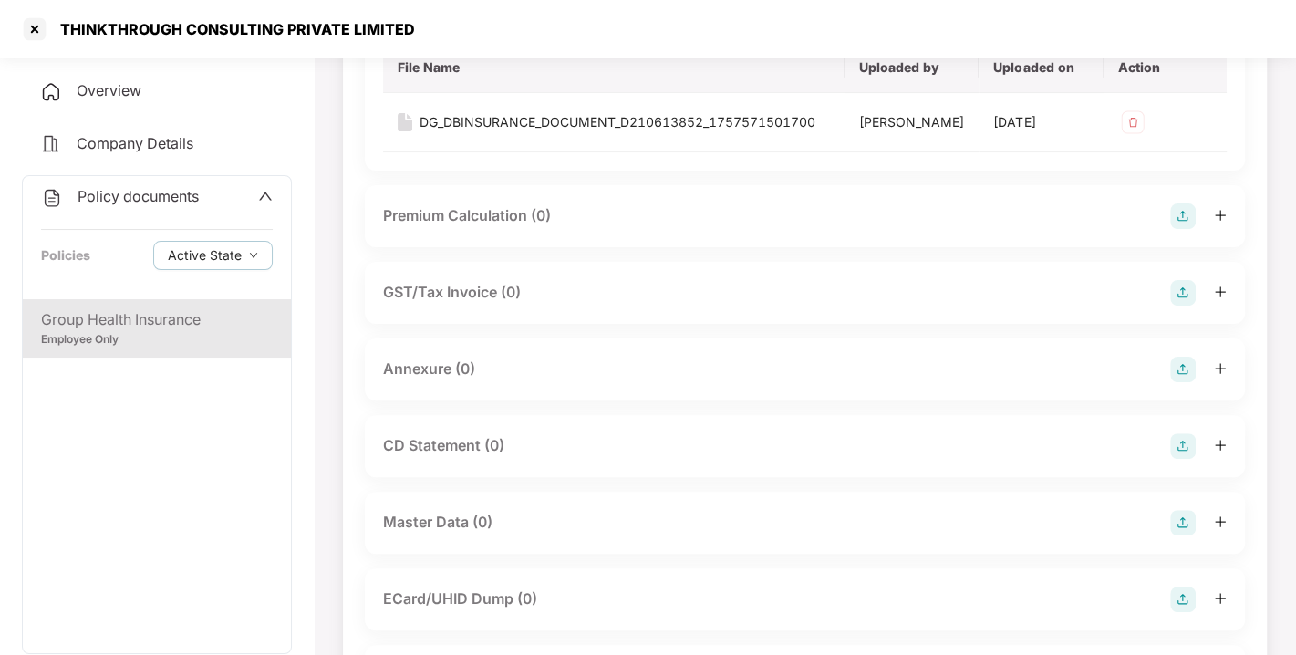
scroll to position [311, 0]
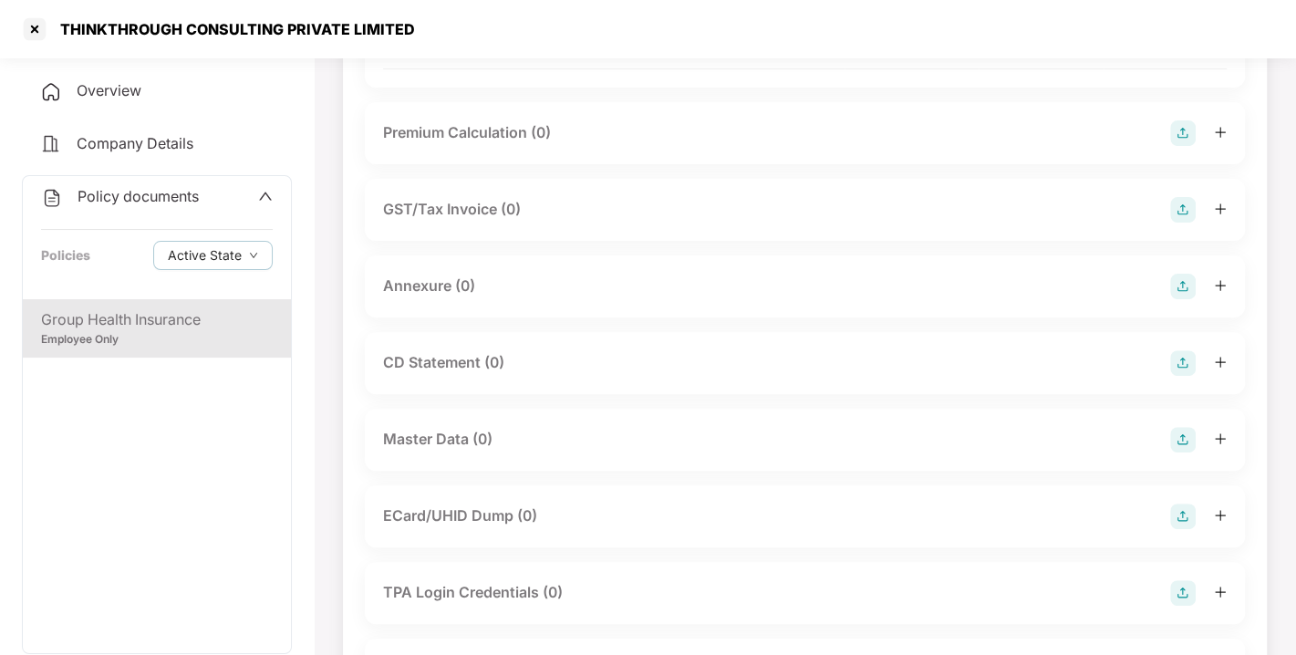
click at [1177, 299] on img at bounding box center [1183, 287] width 26 height 26
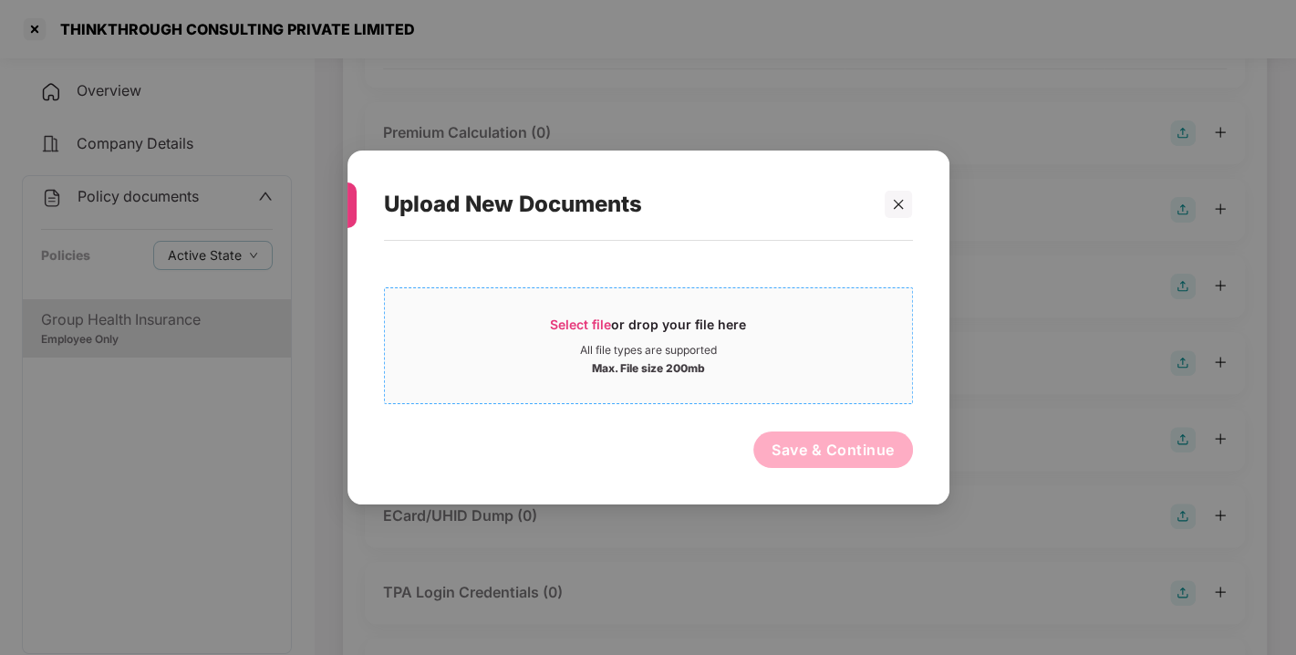
click at [583, 322] on span "Select file" at bounding box center [580, 323] width 61 height 15
click at [899, 200] on icon "close" at bounding box center [898, 204] width 13 height 13
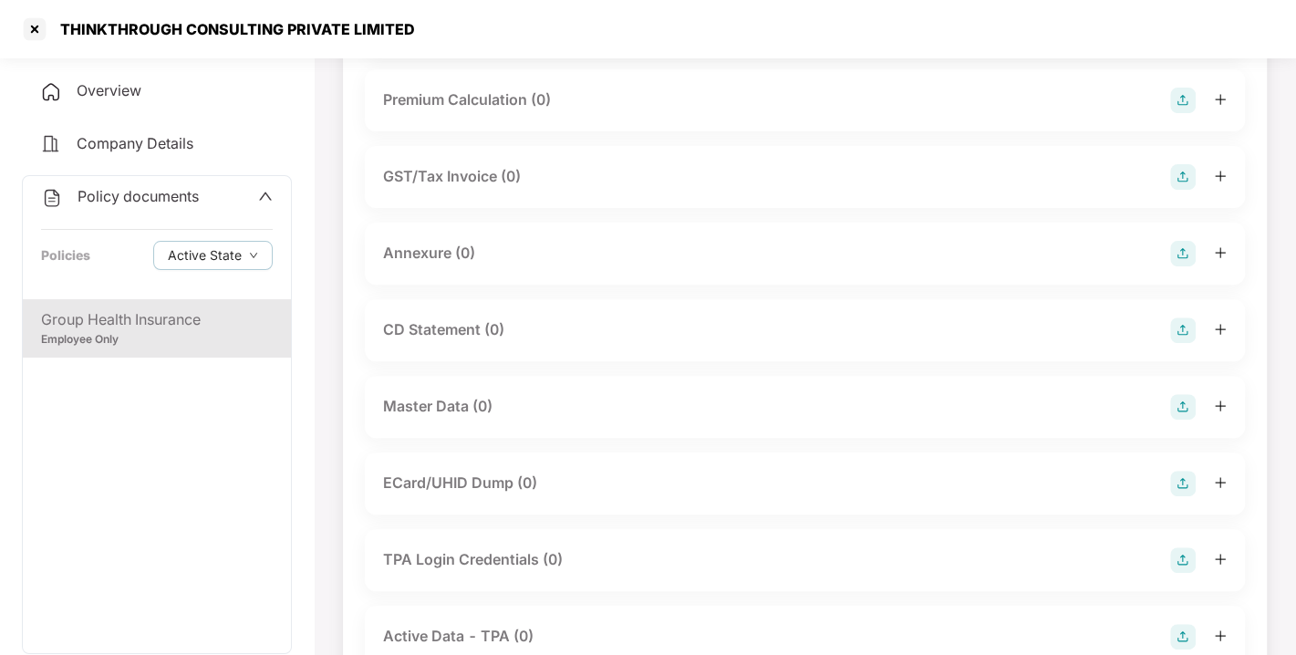
scroll to position [346, 0]
click at [1175, 263] on img at bounding box center [1183, 251] width 26 height 26
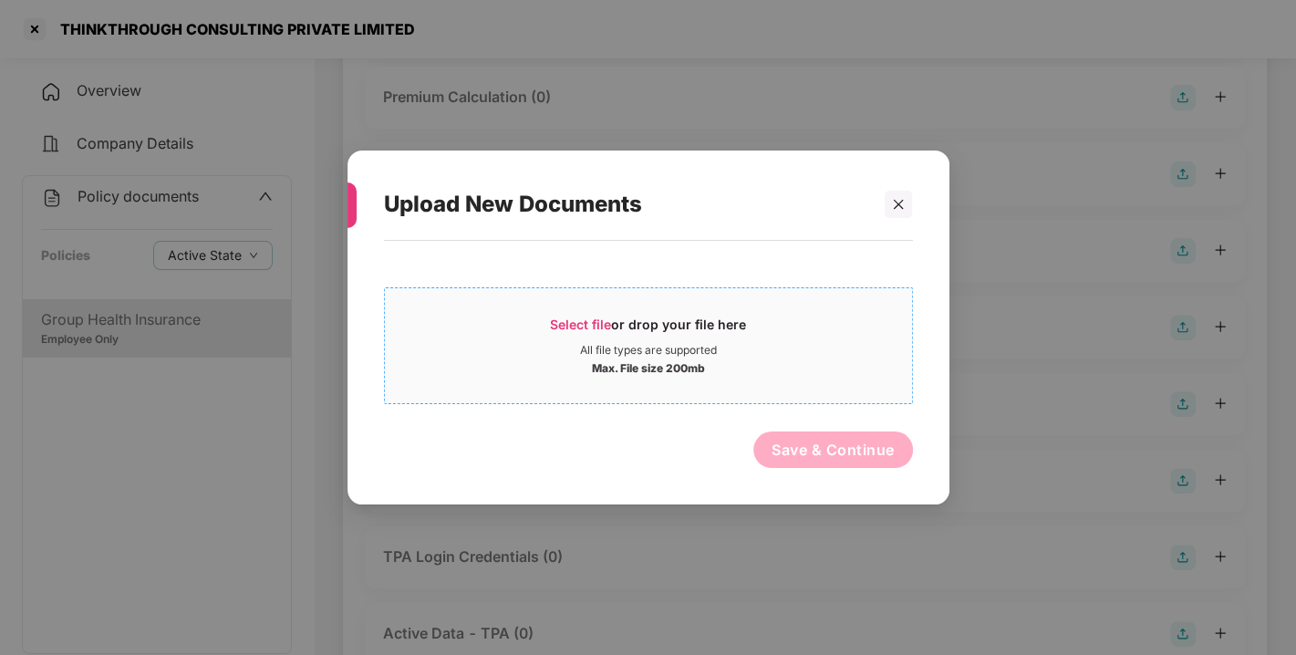
click at [581, 316] on span "Select file" at bounding box center [580, 323] width 61 height 15
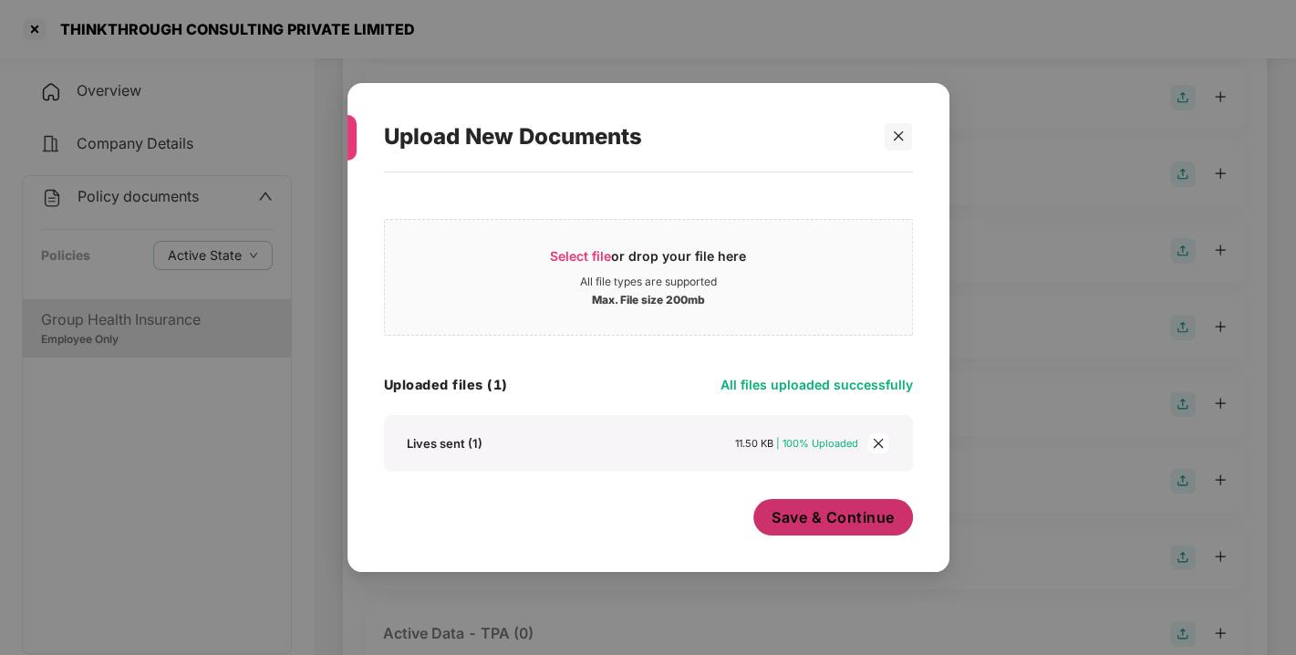
click at [800, 524] on span "Save & Continue" at bounding box center [832, 517] width 123 height 20
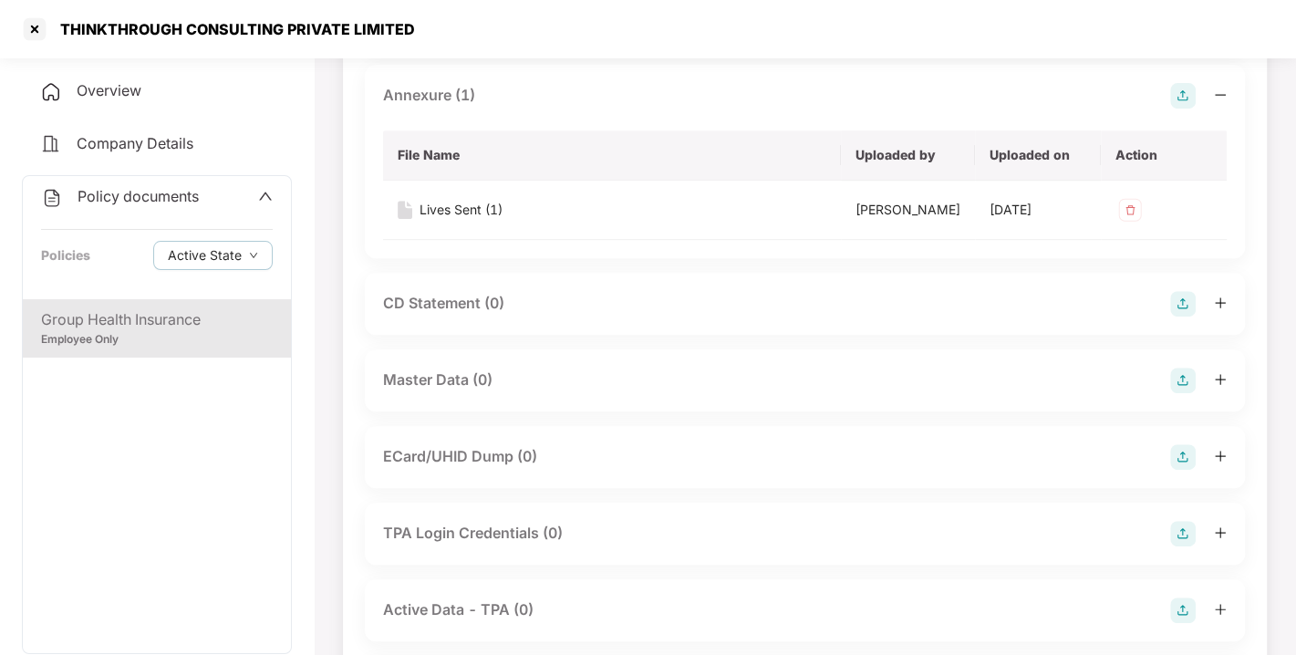
scroll to position [585, 0]
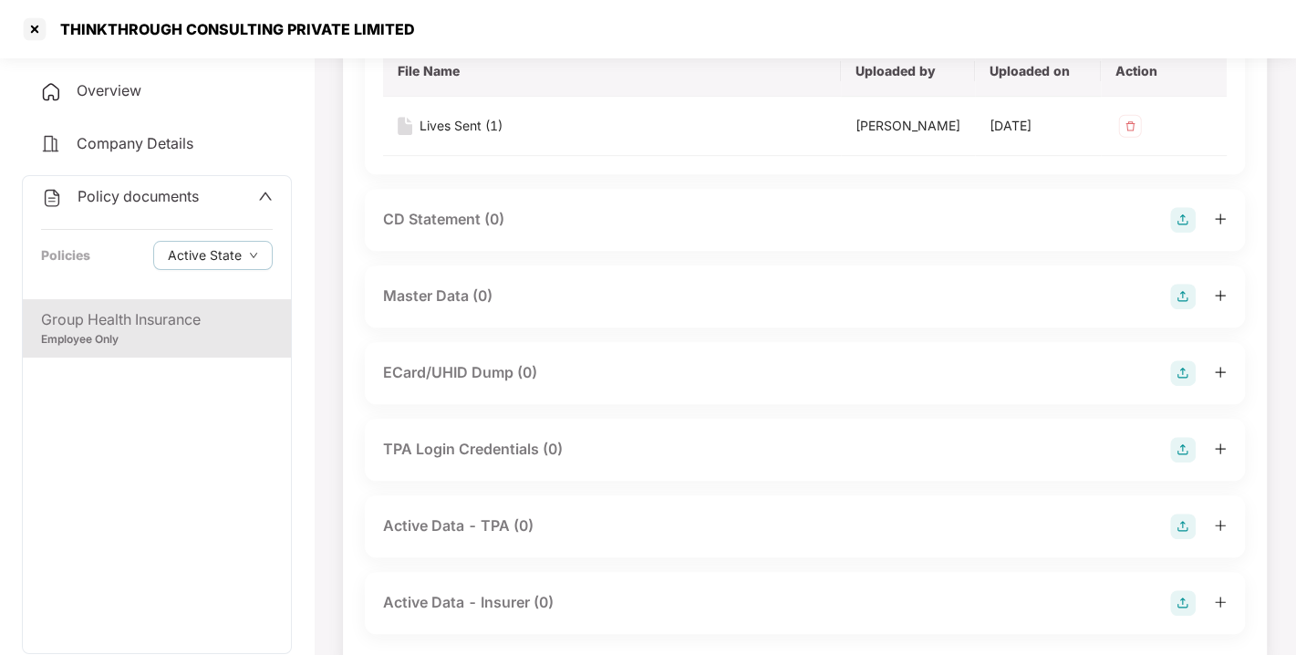
click at [1180, 309] on img at bounding box center [1183, 297] width 26 height 26
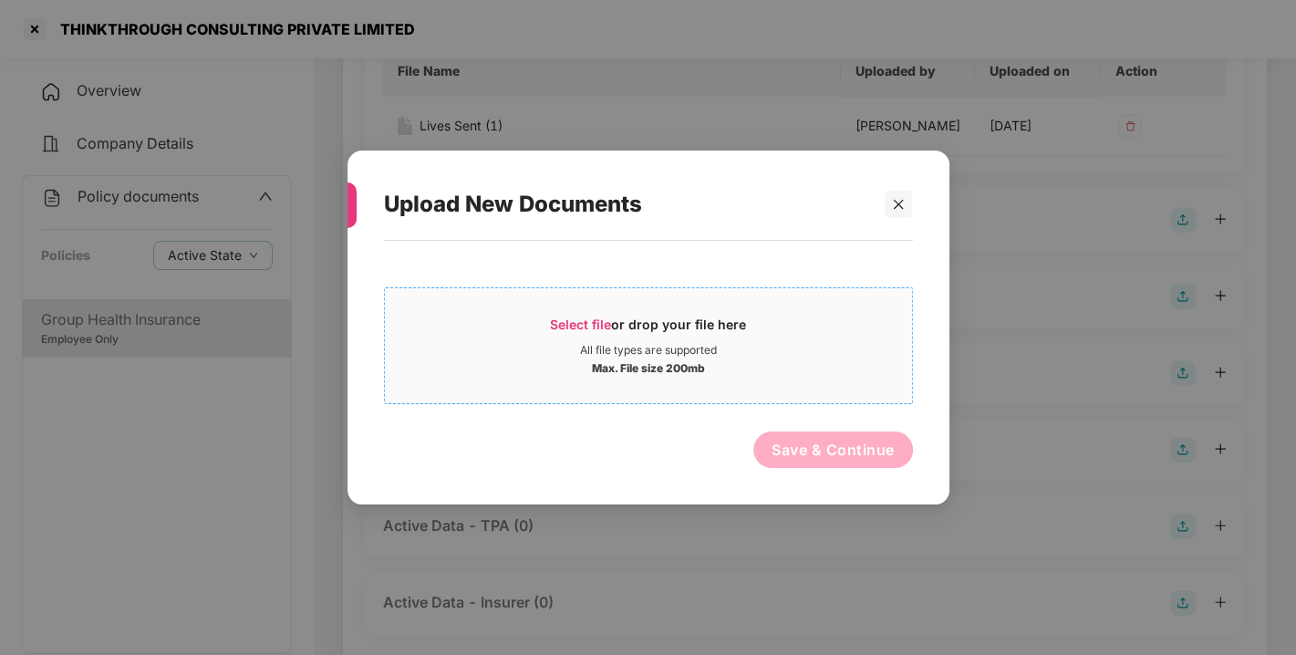
click at [588, 328] on span "Select file" at bounding box center [580, 323] width 61 height 15
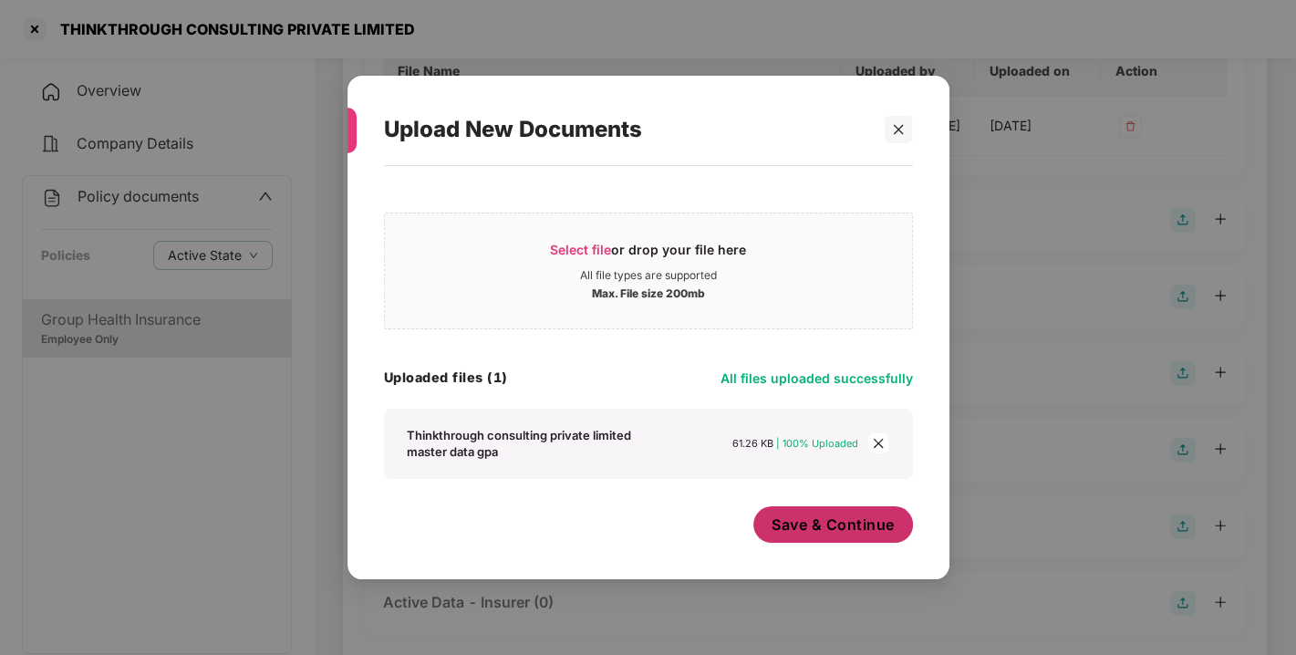
click at [807, 515] on span "Save & Continue" at bounding box center [832, 524] width 123 height 20
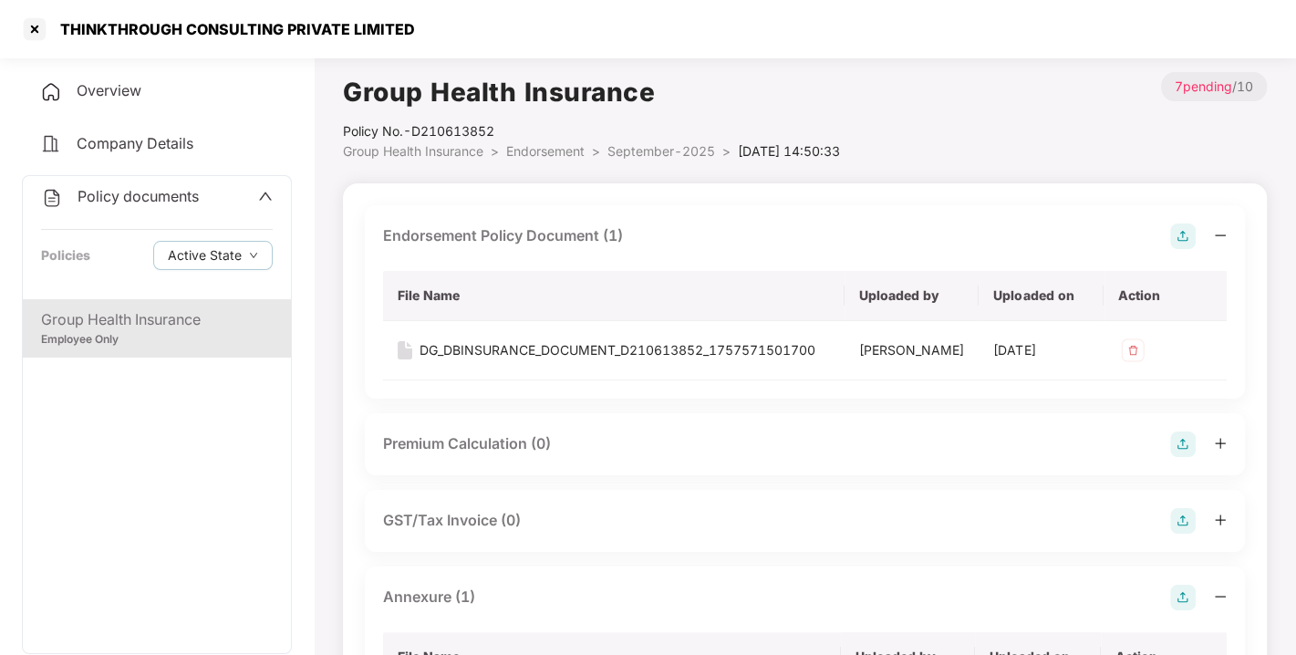
scroll to position [0, 0]
drag, startPoint x: 142, startPoint y: 181, endPoint x: 117, endPoint y: 201, distance: 32.5
click at [117, 201] on div "Policy documents Policies Active State" at bounding box center [157, 237] width 268 height 123
click at [117, 201] on span "Policy documents" at bounding box center [137, 196] width 121 height 18
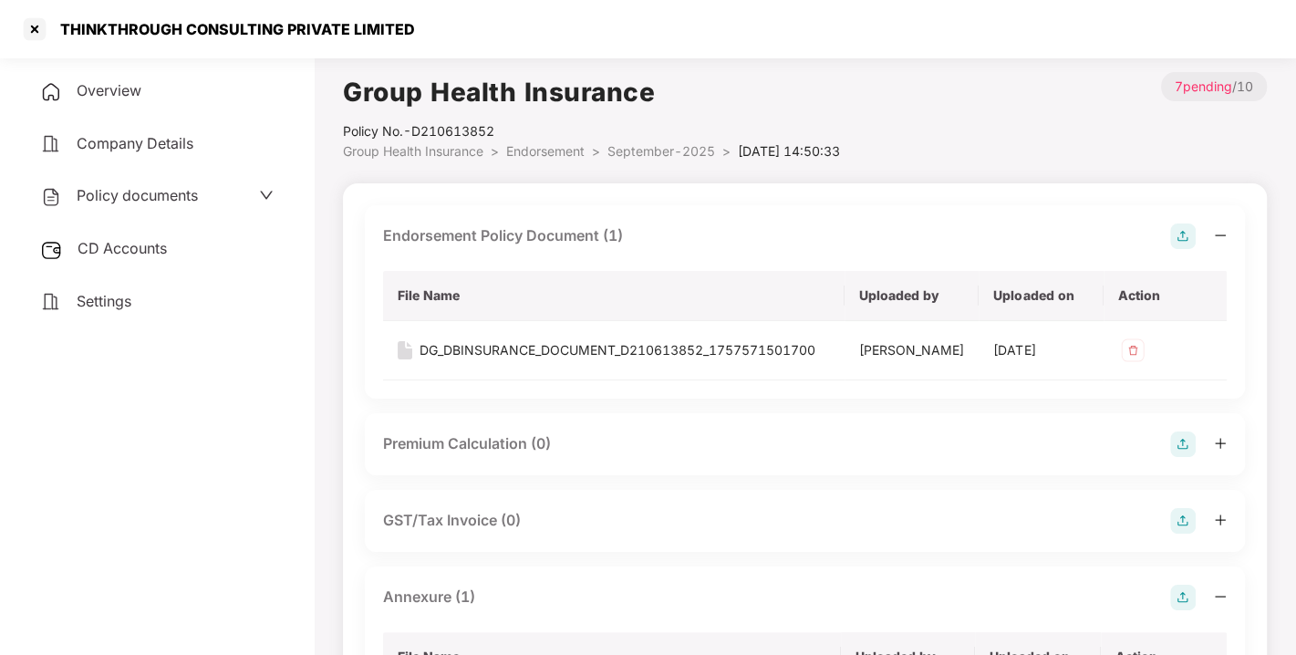
click at [127, 241] on span "CD Accounts" at bounding box center [121, 248] width 89 height 18
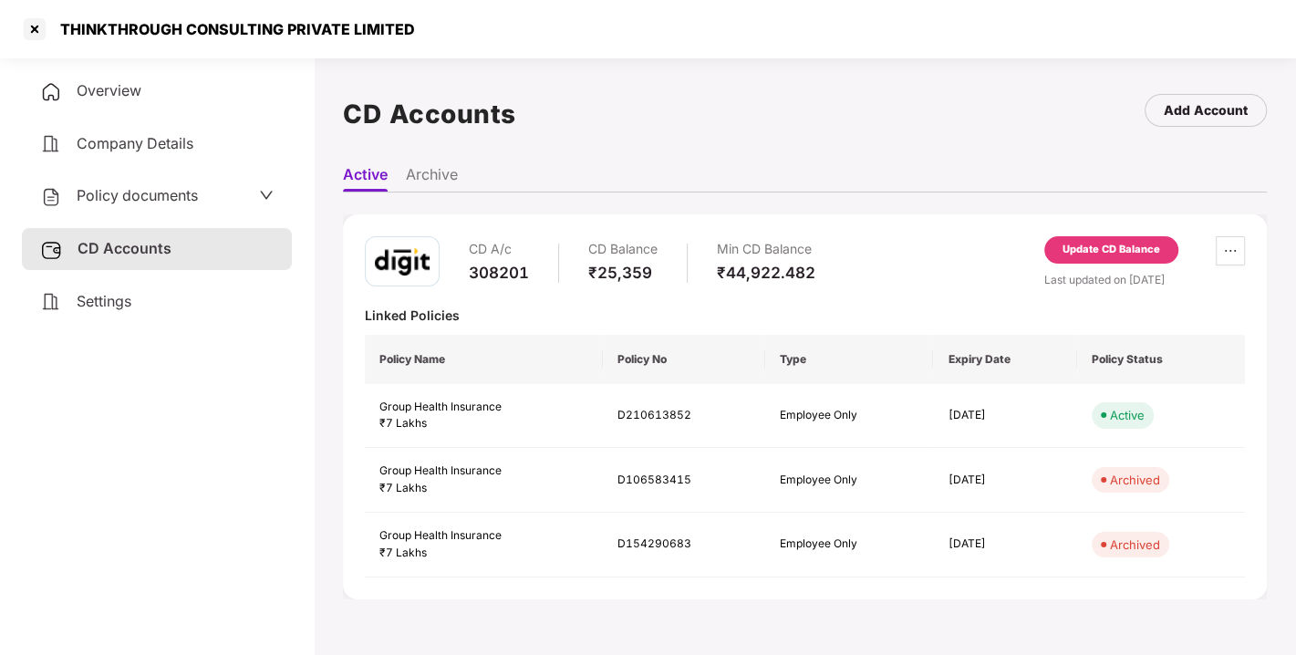
click at [1086, 236] on div "Update CD Balance" at bounding box center [1111, 249] width 134 height 27
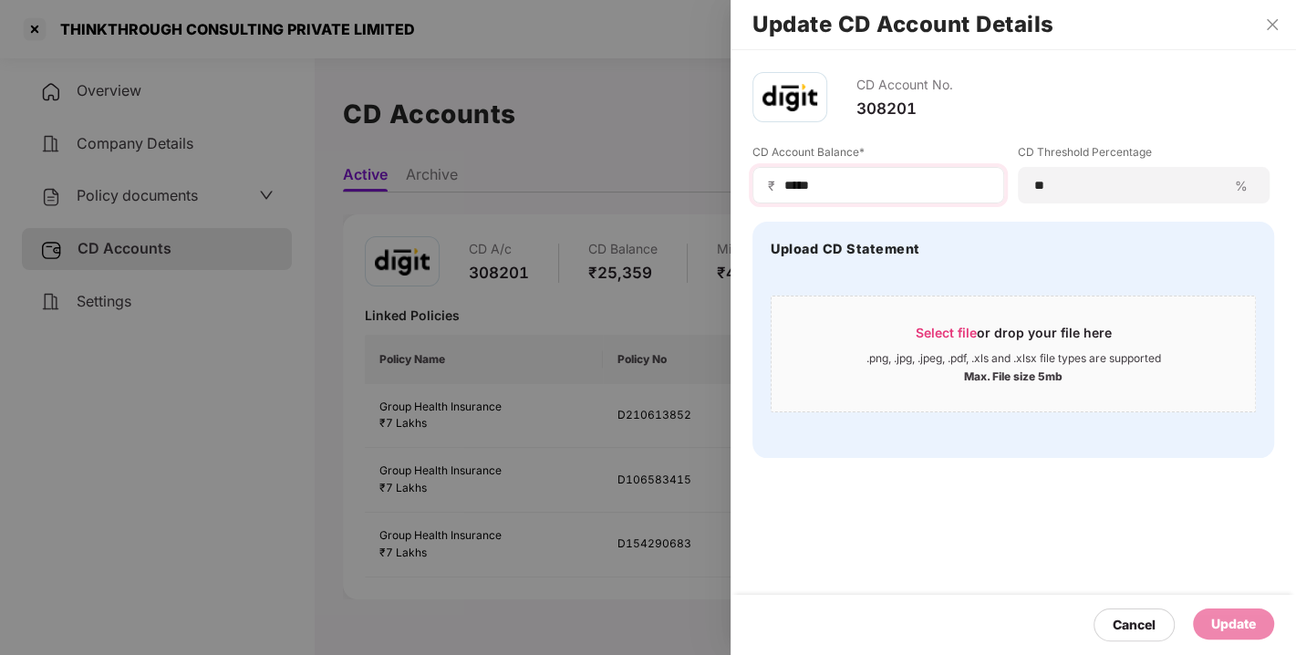
drag, startPoint x: 869, startPoint y: 195, endPoint x: 852, endPoint y: 184, distance: 19.7
click at [852, 184] on div "₹ *****" at bounding box center [878, 185] width 252 height 36
drag, startPoint x: 852, startPoint y: 184, endPoint x: 755, endPoint y: 178, distance: 97.8
click at [755, 178] on div "₹ *****" at bounding box center [878, 185] width 252 height 36
type input "*****"
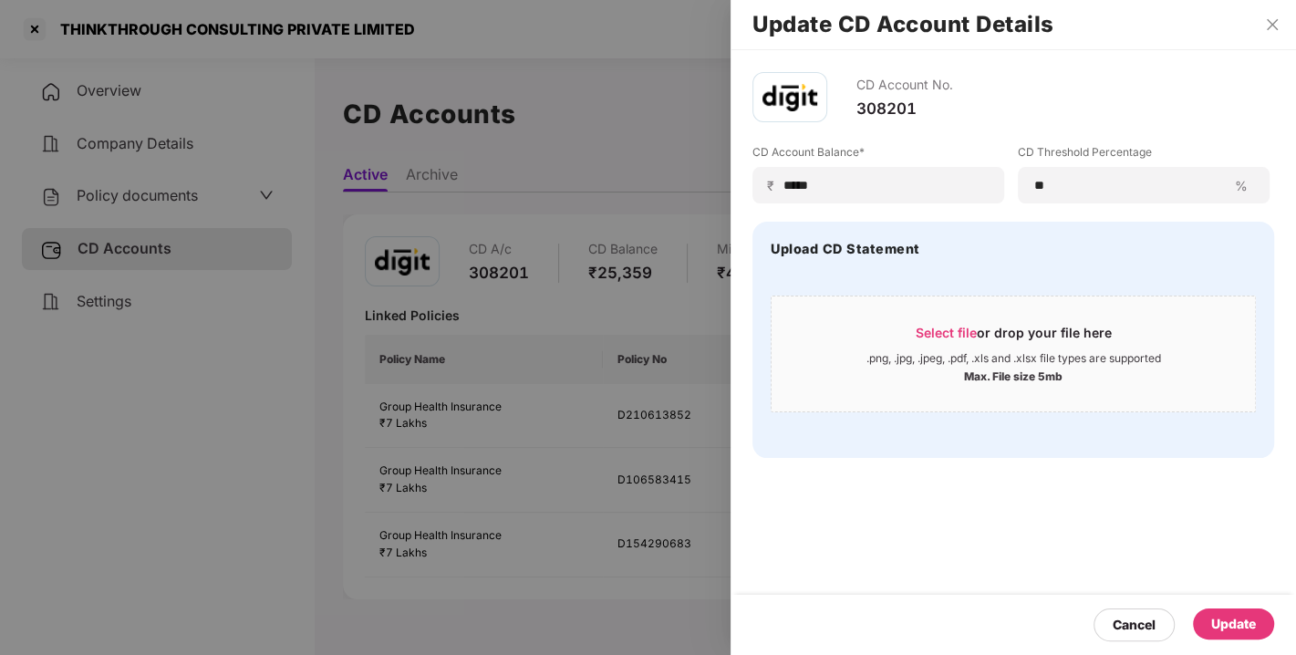
click at [1222, 609] on div "Update" at bounding box center [1233, 623] width 81 height 31
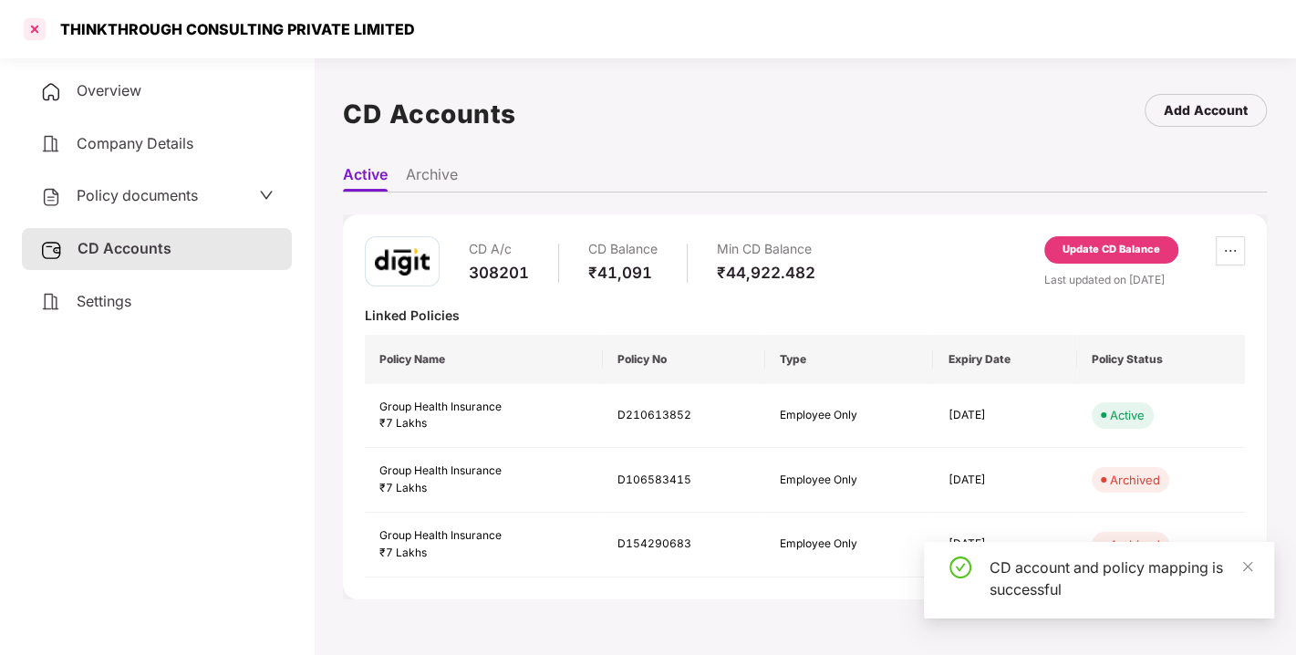
click at [39, 31] on div at bounding box center [34, 29] width 29 height 29
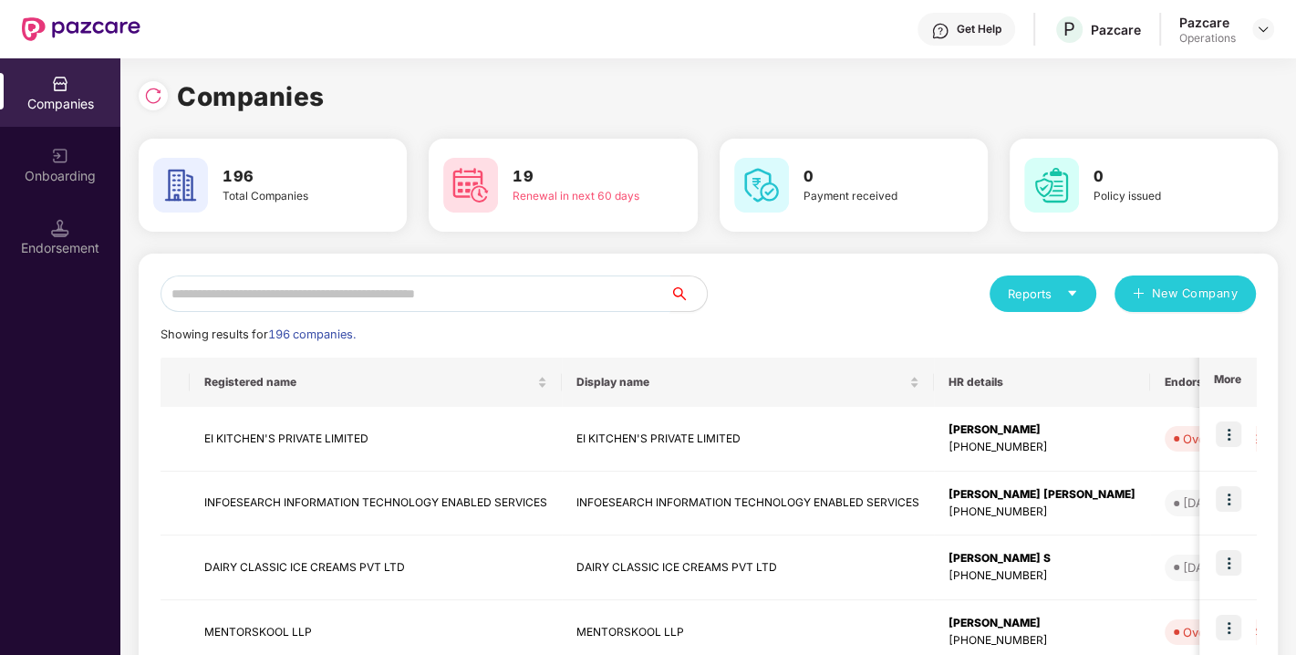
click at [362, 291] on input "text" at bounding box center [415, 293] width 510 height 36
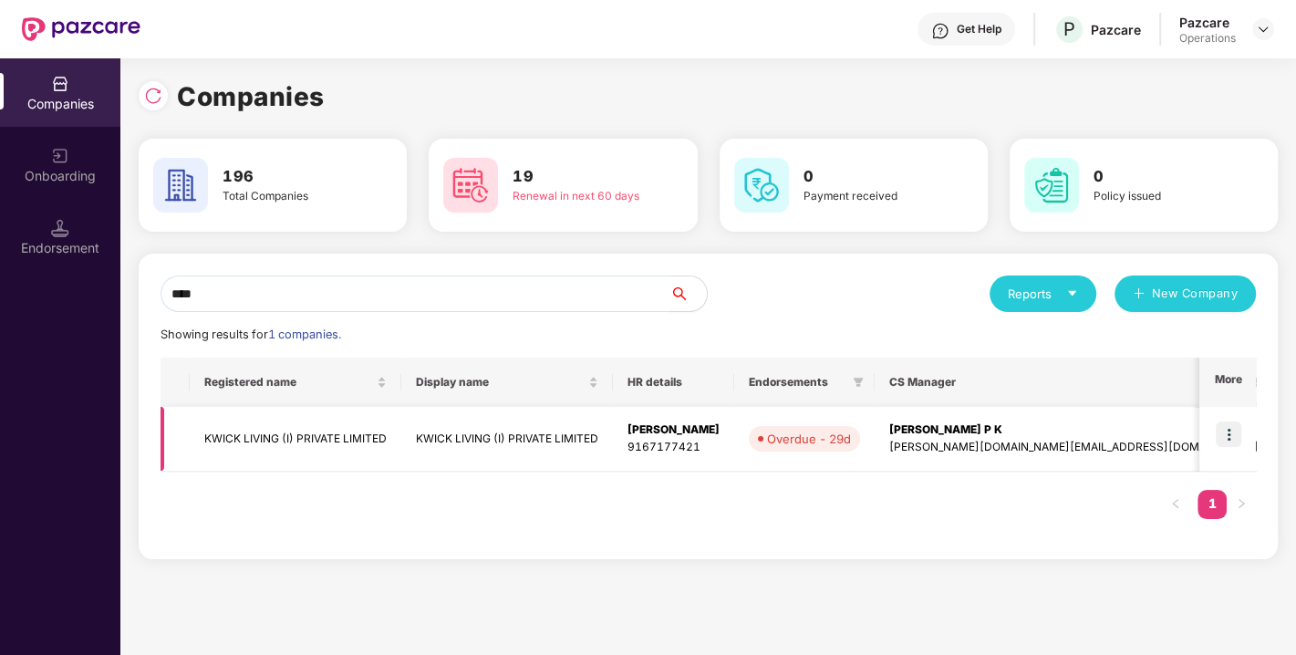
type input "****"
click at [253, 443] on td "KWICK LIVING (I) PRIVATE LIMITED" at bounding box center [296, 439] width 212 height 65
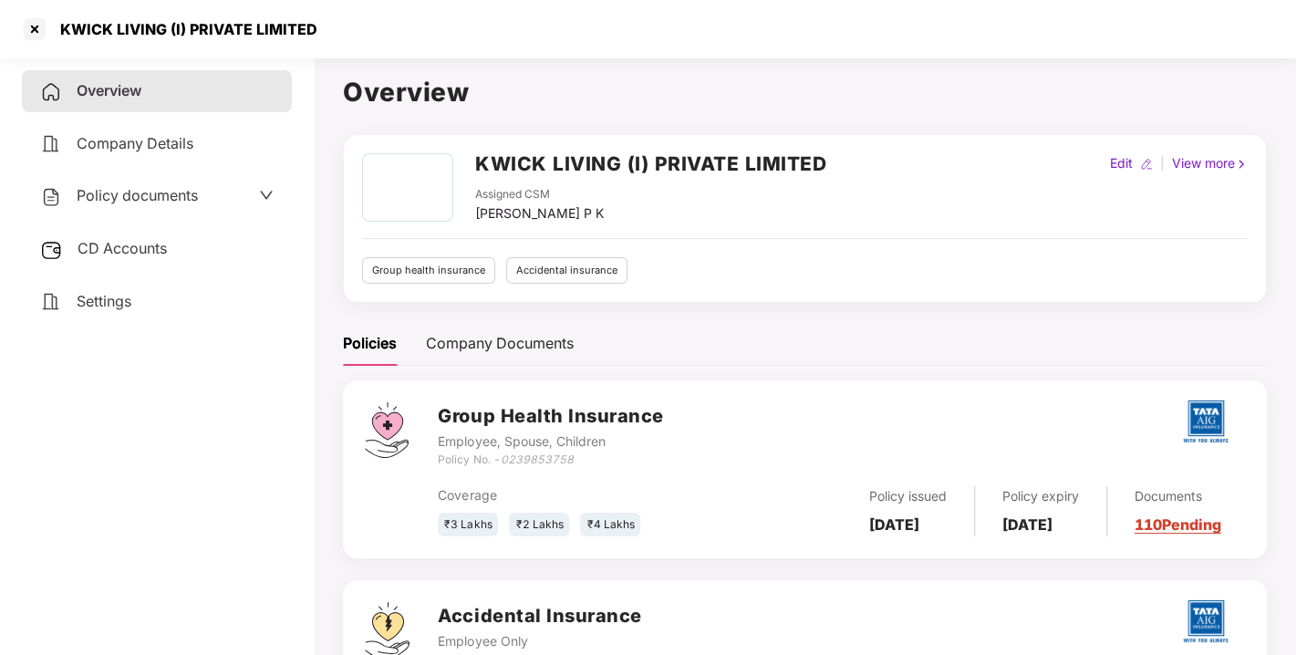
click at [140, 191] on span "Policy documents" at bounding box center [137, 195] width 121 height 18
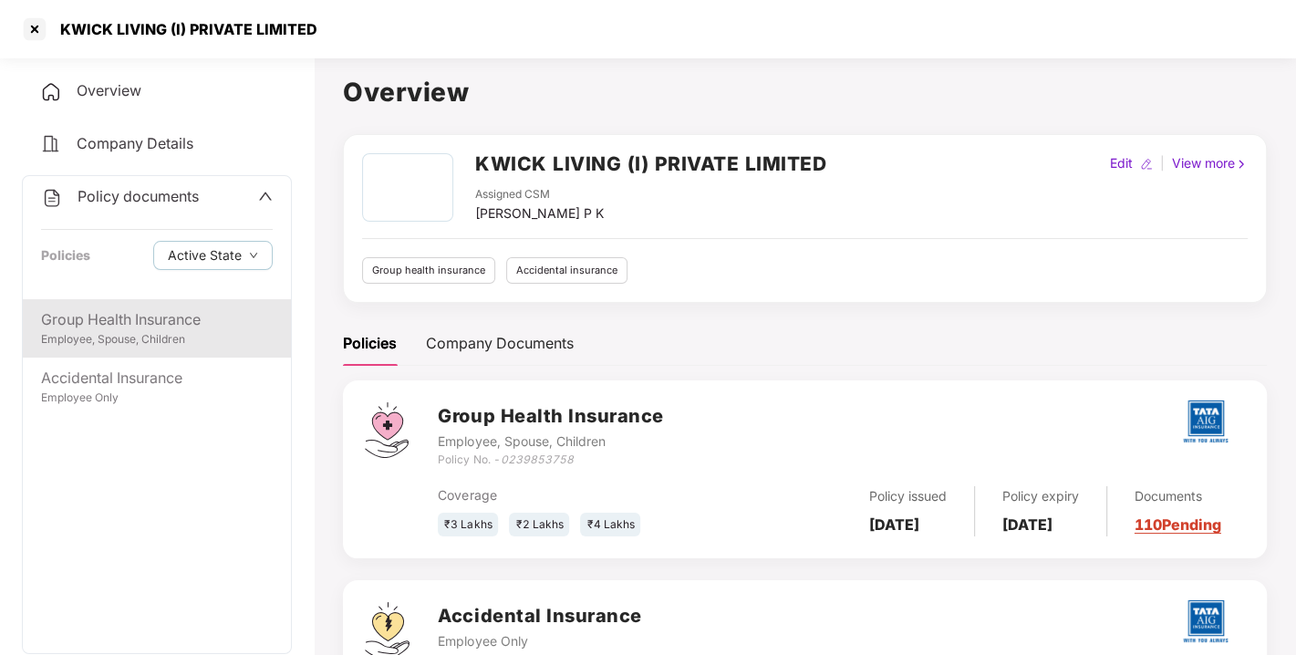
click at [127, 321] on div "Group Health Insurance" at bounding box center [157, 319] width 232 height 23
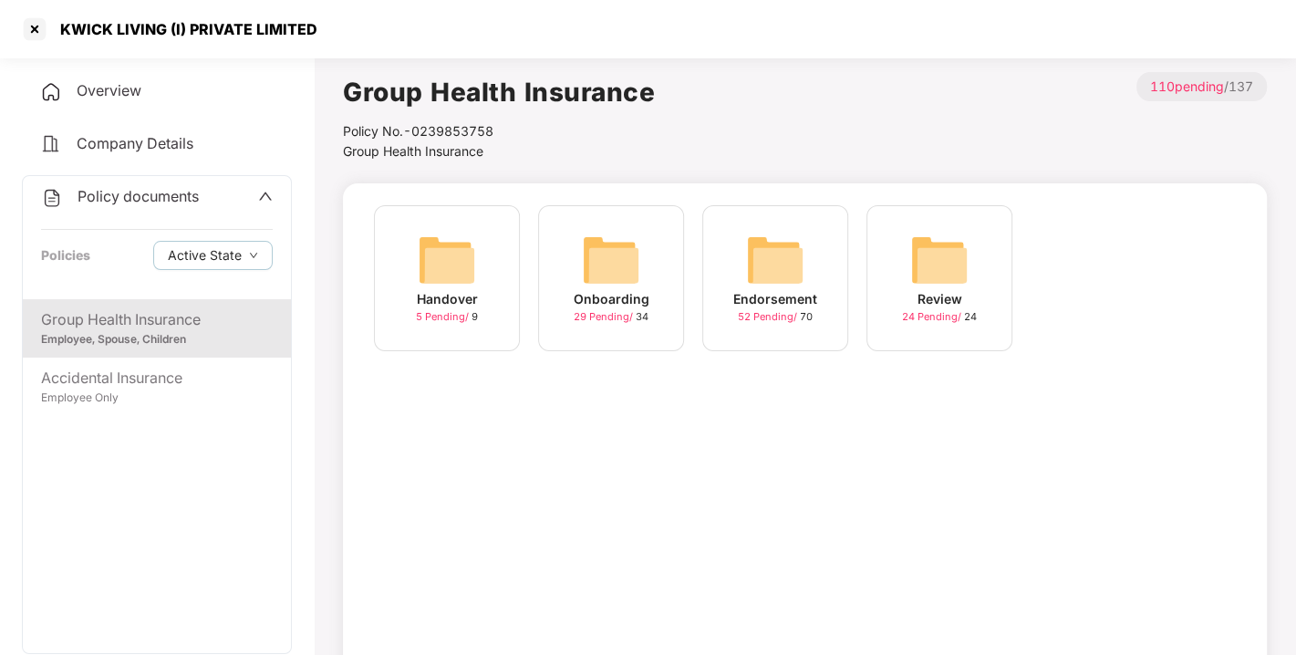
click at [786, 237] on img at bounding box center [775, 260] width 58 height 58
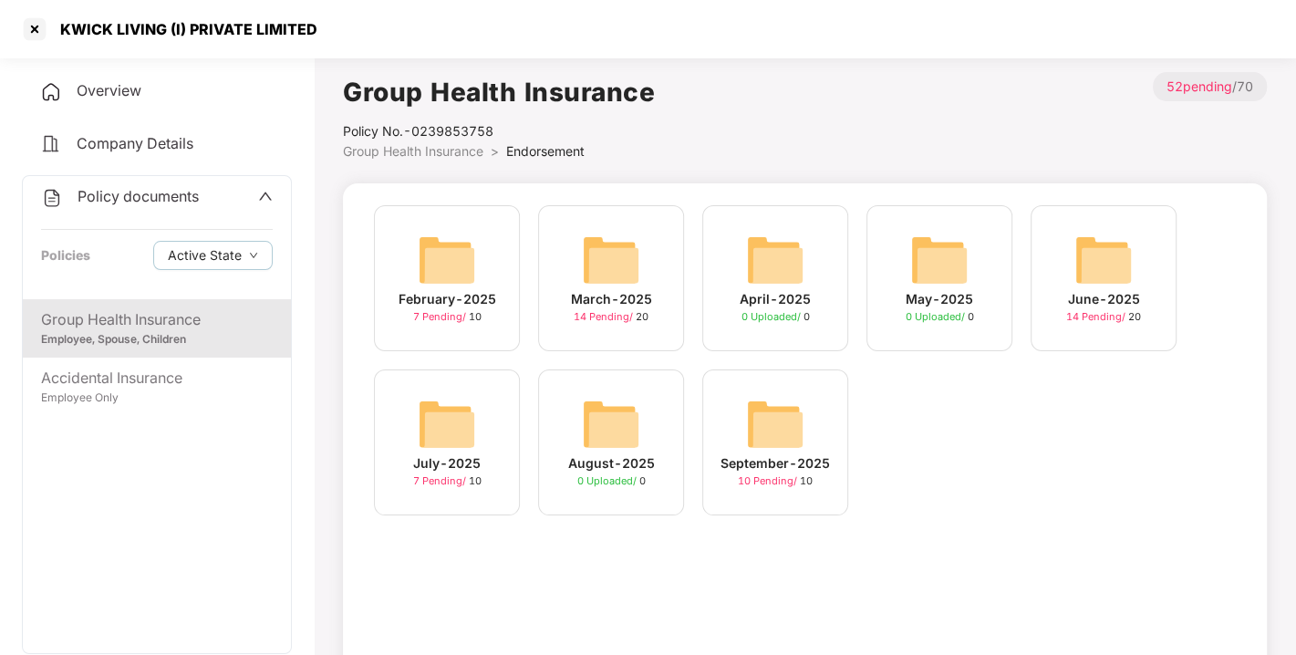
click at [791, 432] on img at bounding box center [775, 424] width 58 height 58
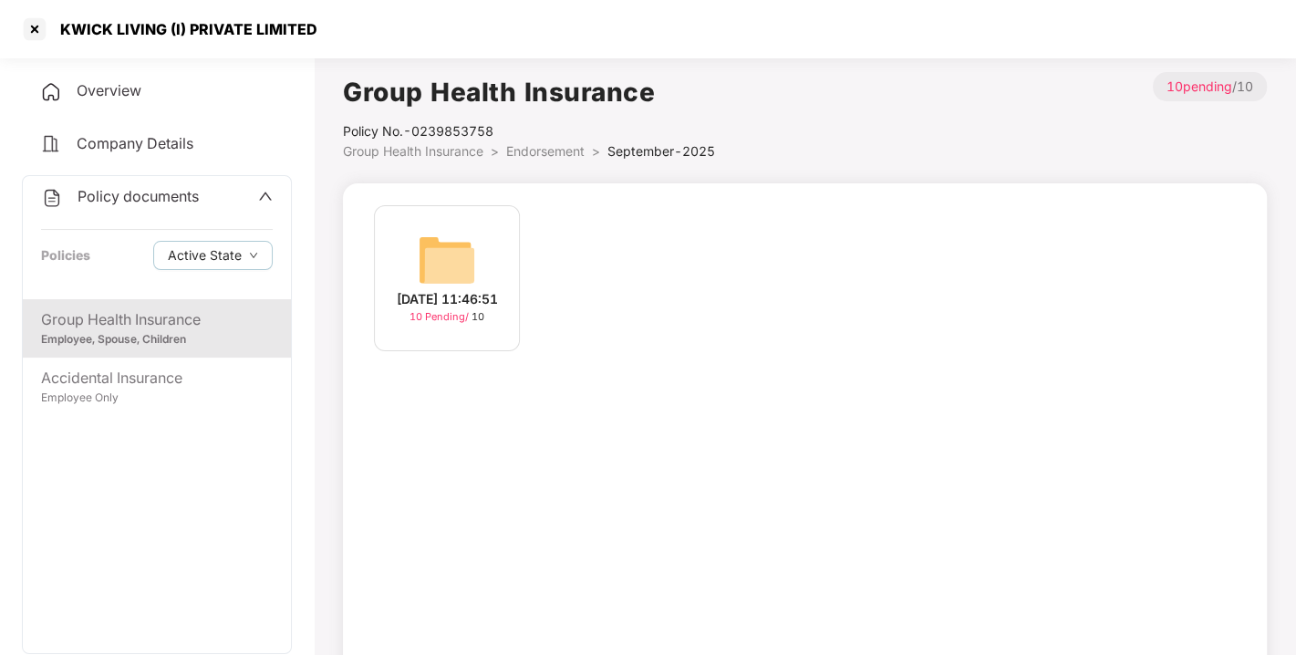
click at [424, 244] on img at bounding box center [447, 260] width 58 height 58
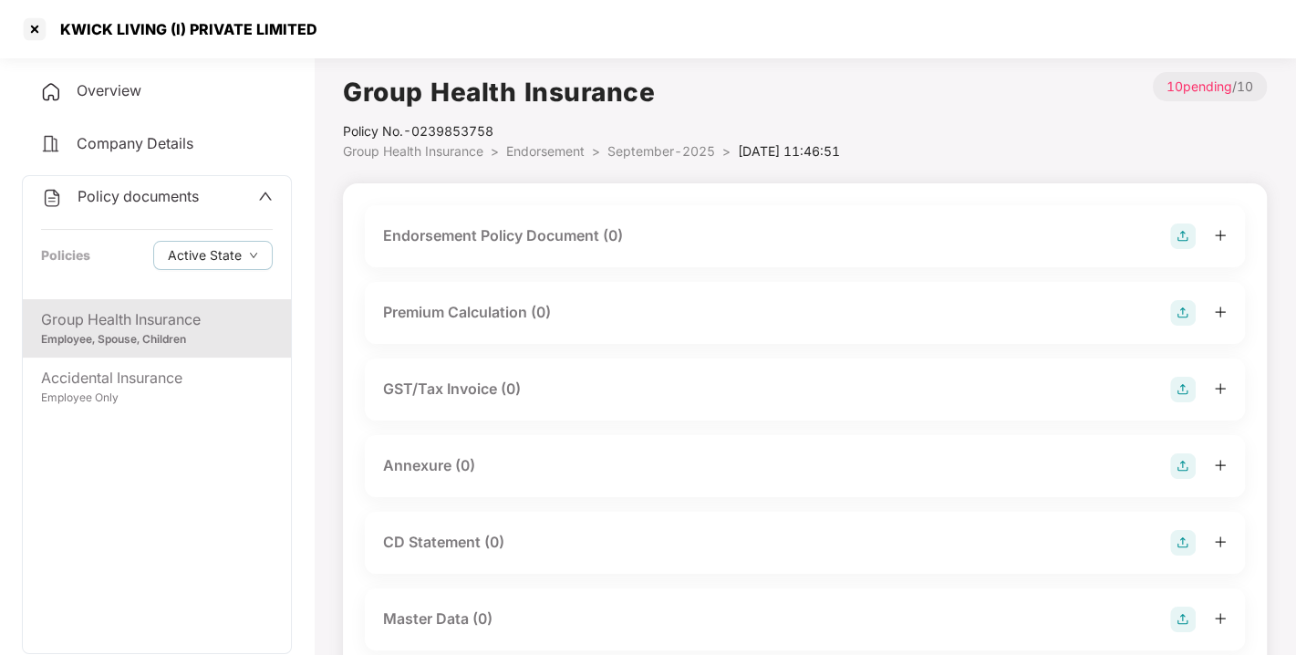
click at [1176, 233] on img at bounding box center [1183, 236] width 26 height 26
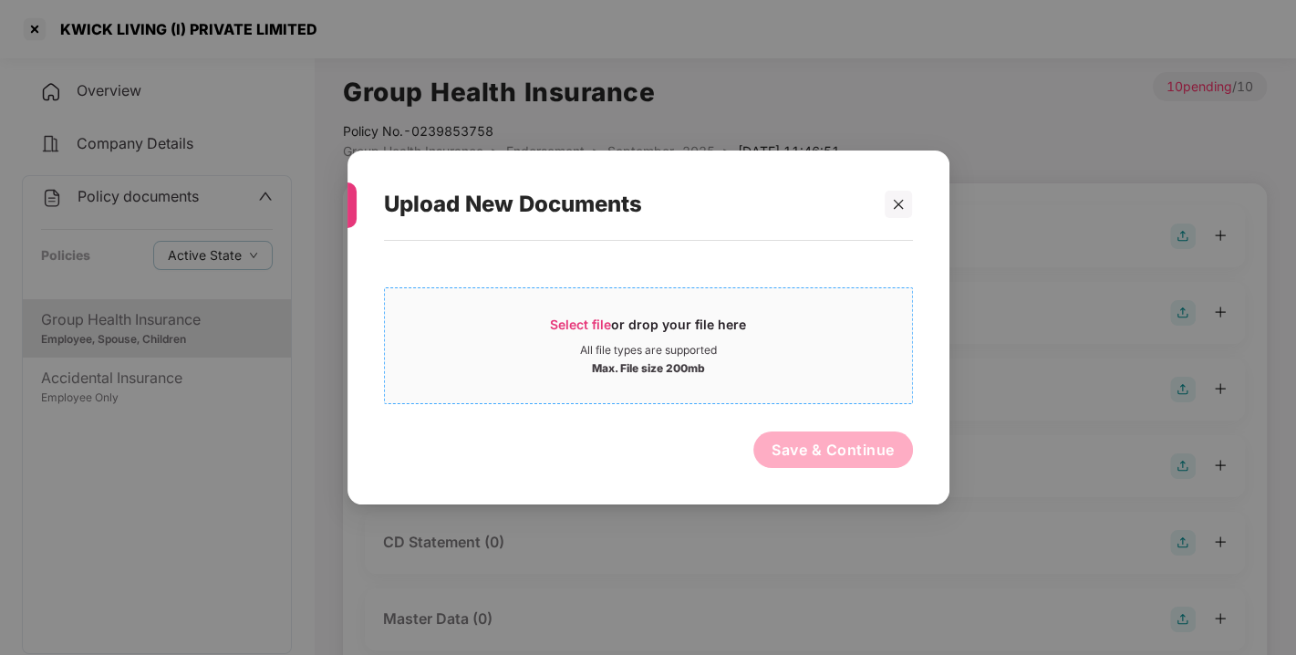
click at [575, 307] on span "Select file or drop your file here All file types are supported Max. File size …" at bounding box center [648, 346] width 527 height 88
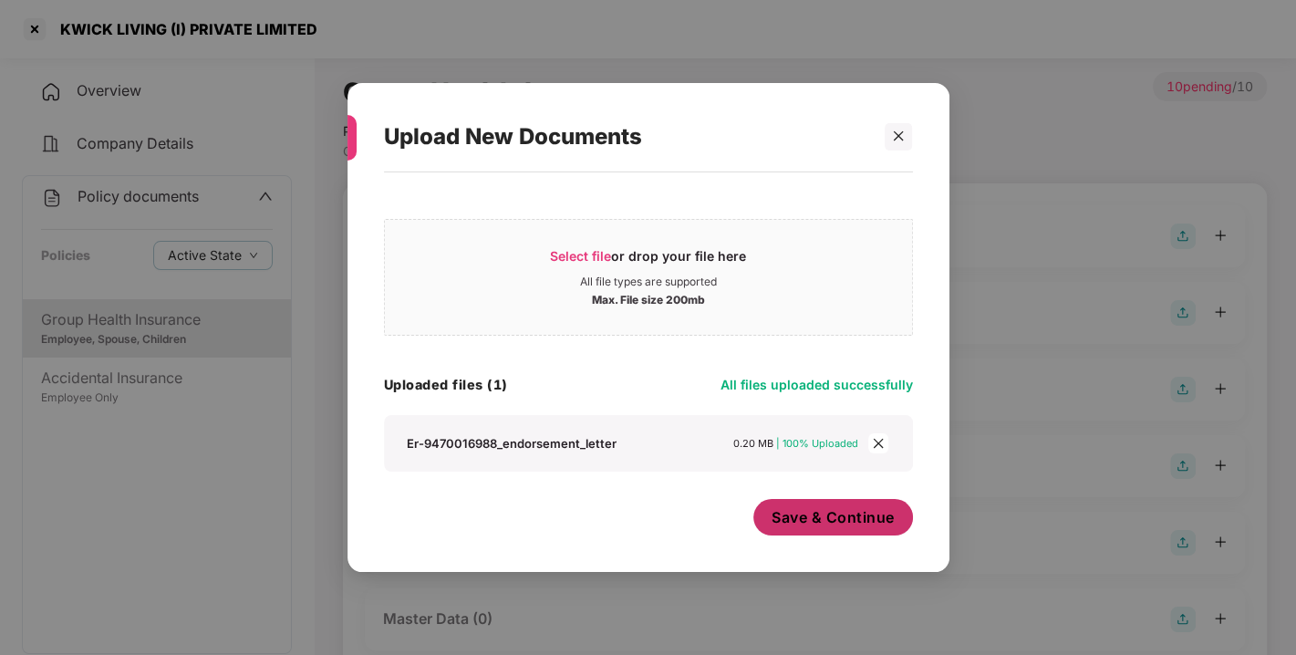
click at [773, 514] on span "Save & Continue" at bounding box center [832, 517] width 123 height 20
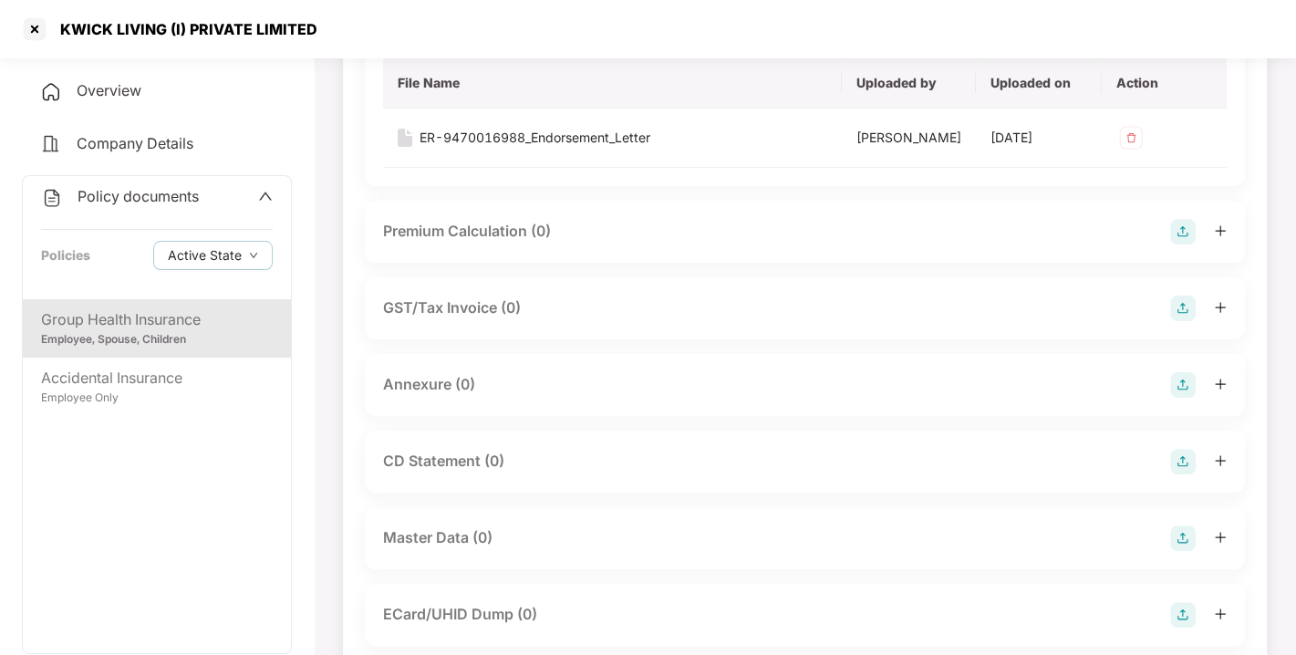
scroll to position [238, 0]
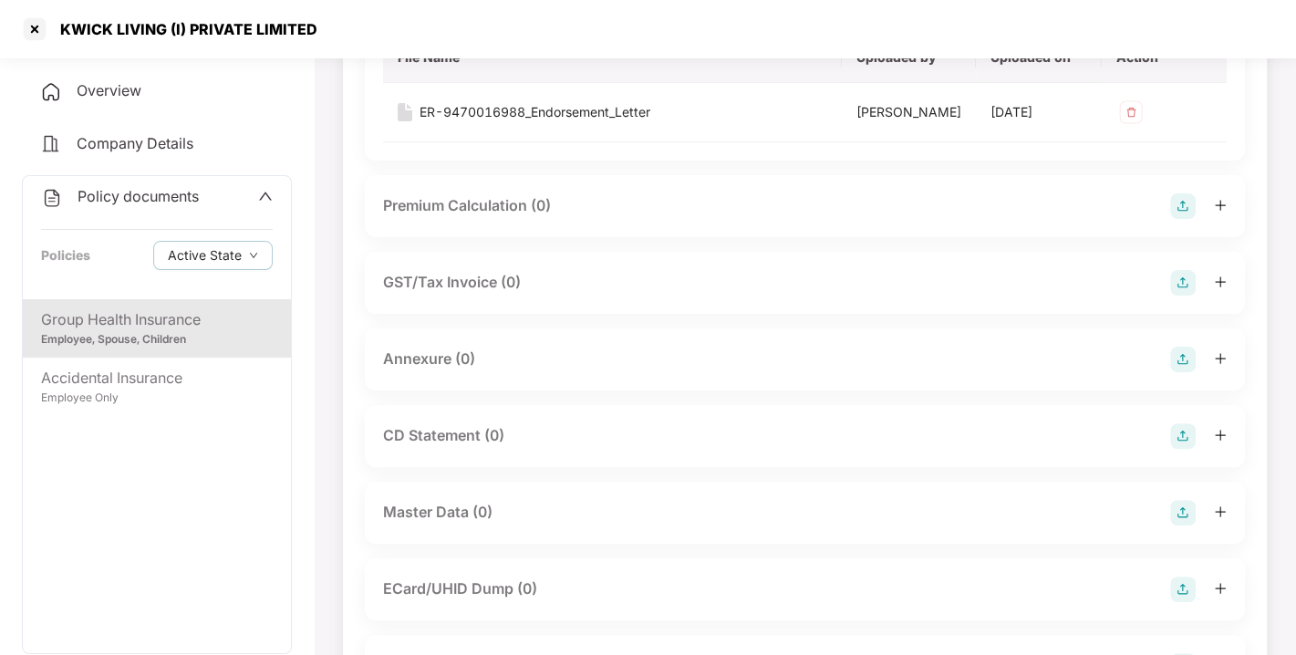
click at [1175, 372] on img at bounding box center [1183, 359] width 26 height 26
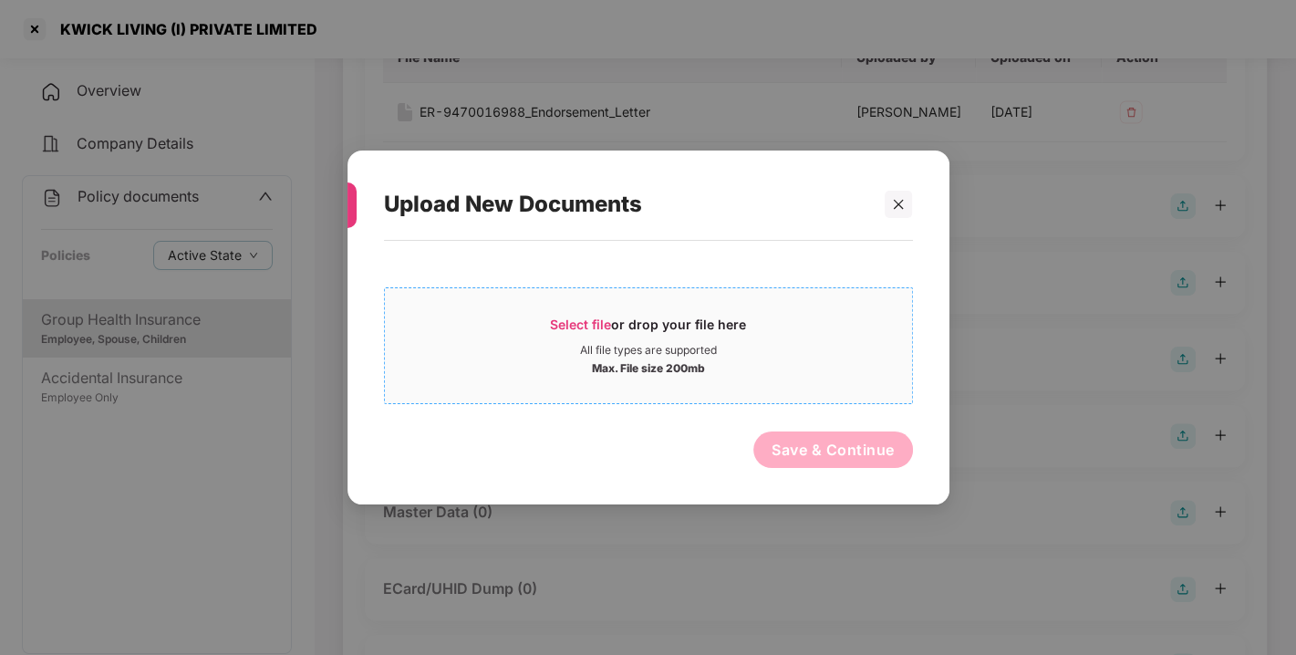
click at [594, 304] on span "Select file or drop your file here All file types are supported Max. File size …" at bounding box center [648, 346] width 527 height 88
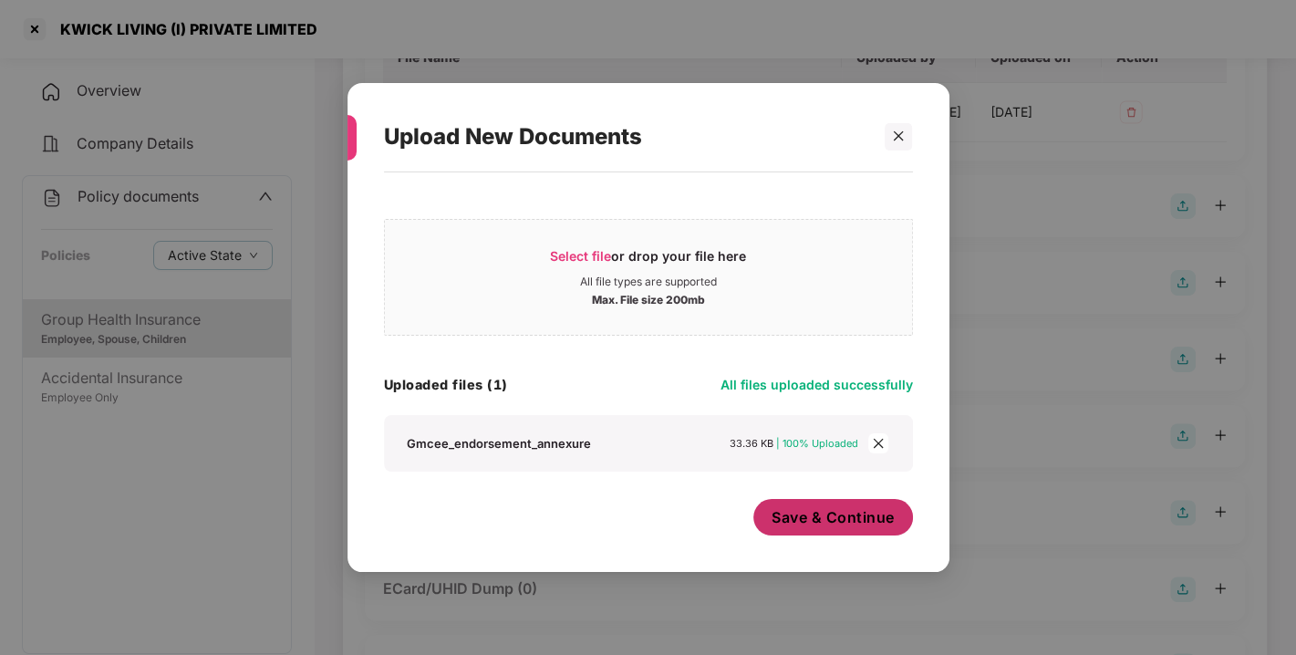
click at [809, 506] on button "Save & Continue" at bounding box center [833, 517] width 160 height 36
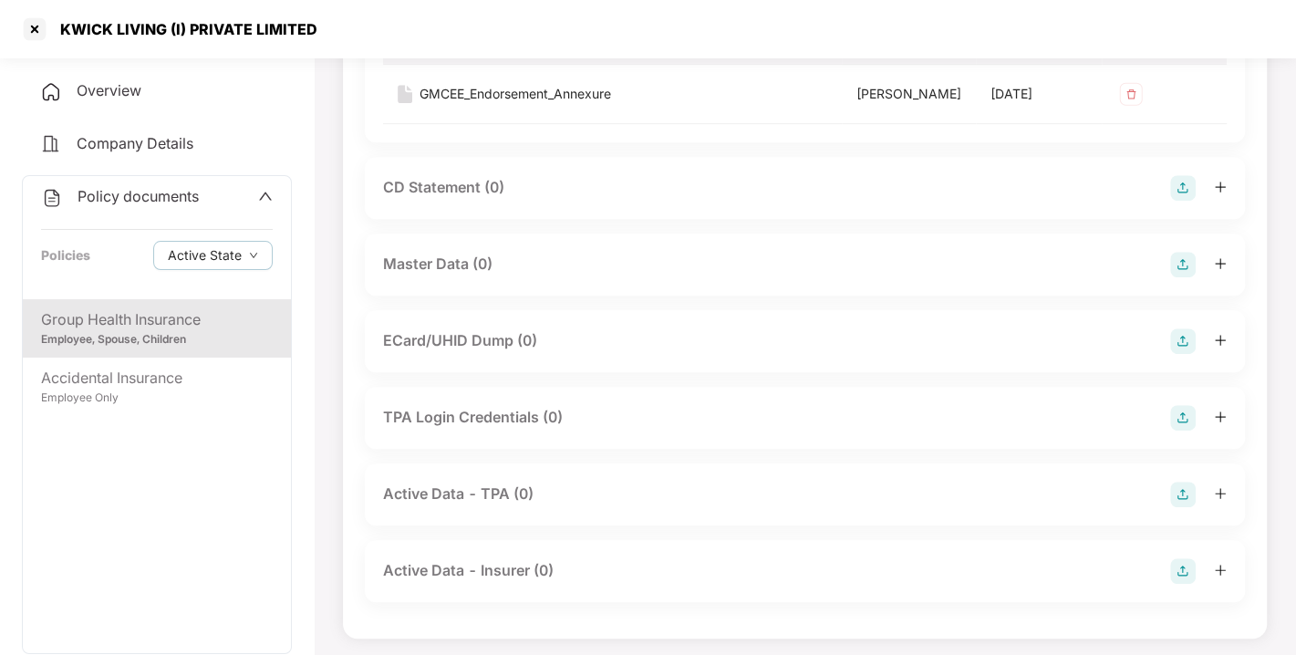
scroll to position [623, 0]
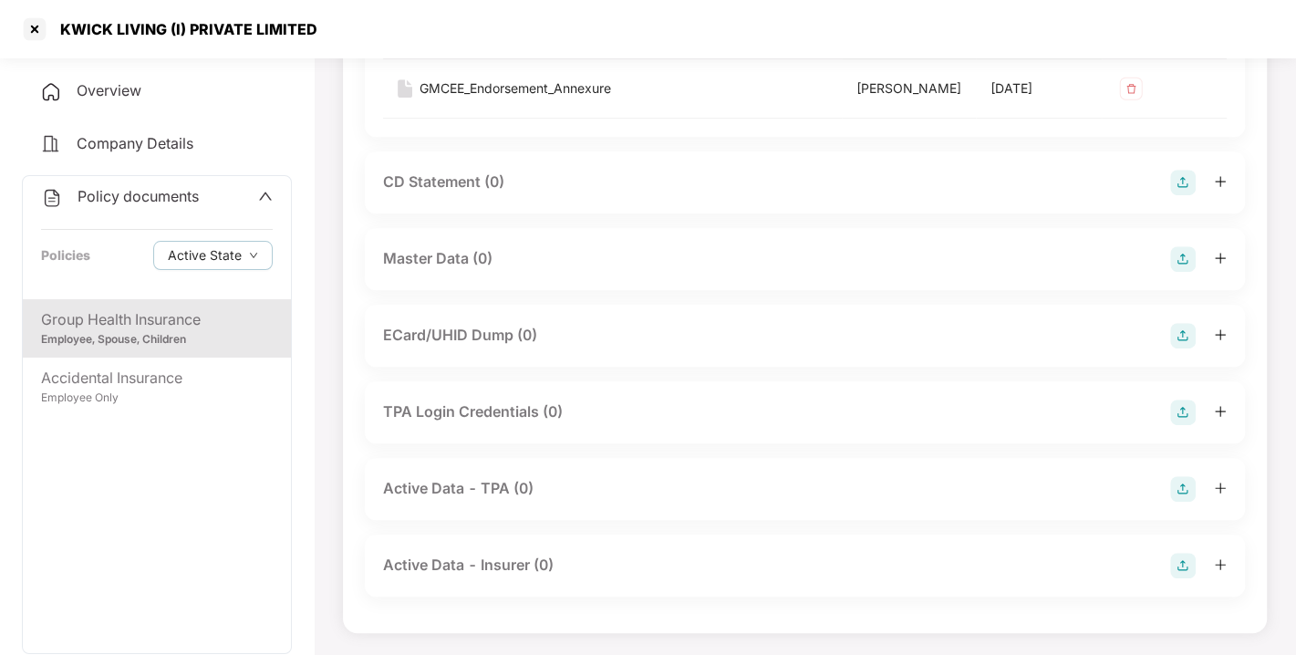
click at [1178, 272] on img at bounding box center [1183, 259] width 26 height 26
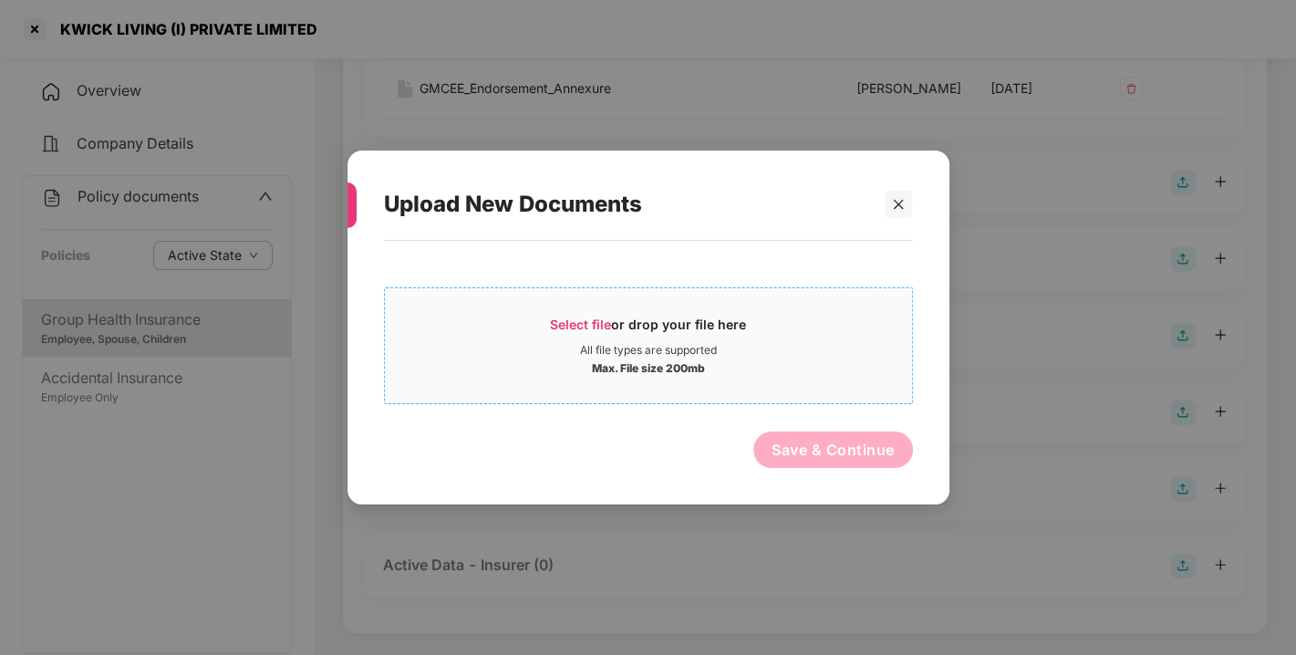
click at [563, 316] on span "Select file" at bounding box center [580, 323] width 61 height 15
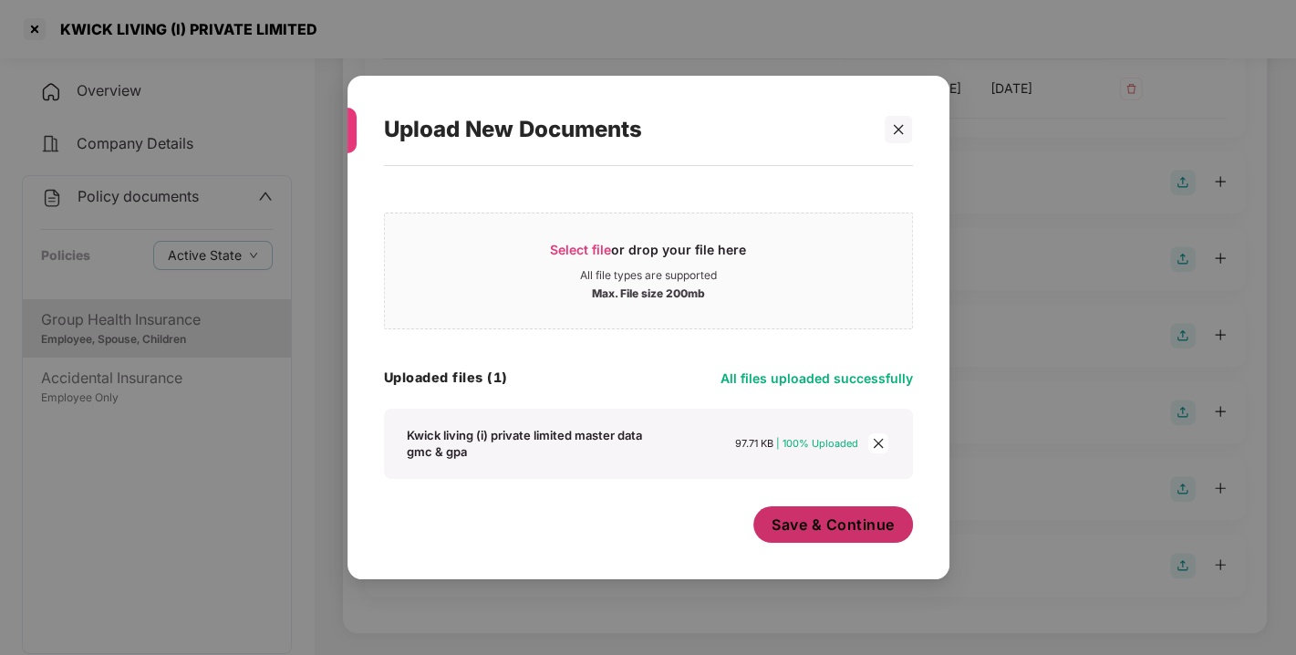
click at [831, 523] on span "Save & Continue" at bounding box center [832, 524] width 123 height 20
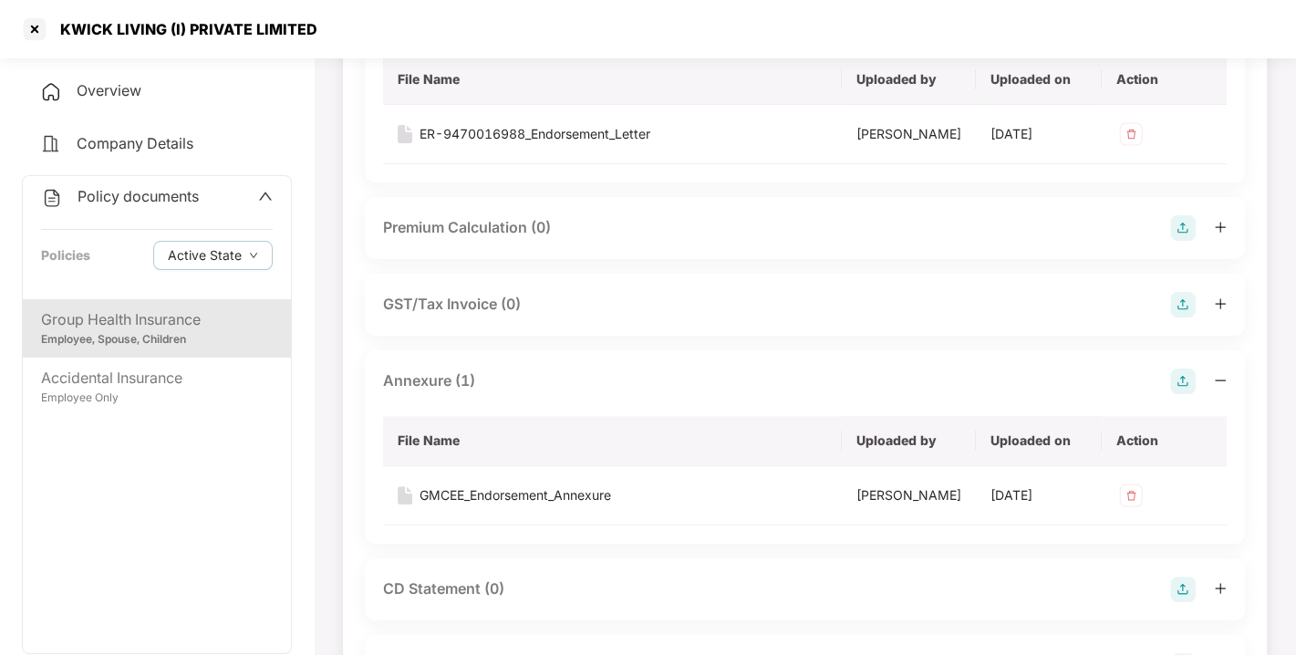
scroll to position [0, 0]
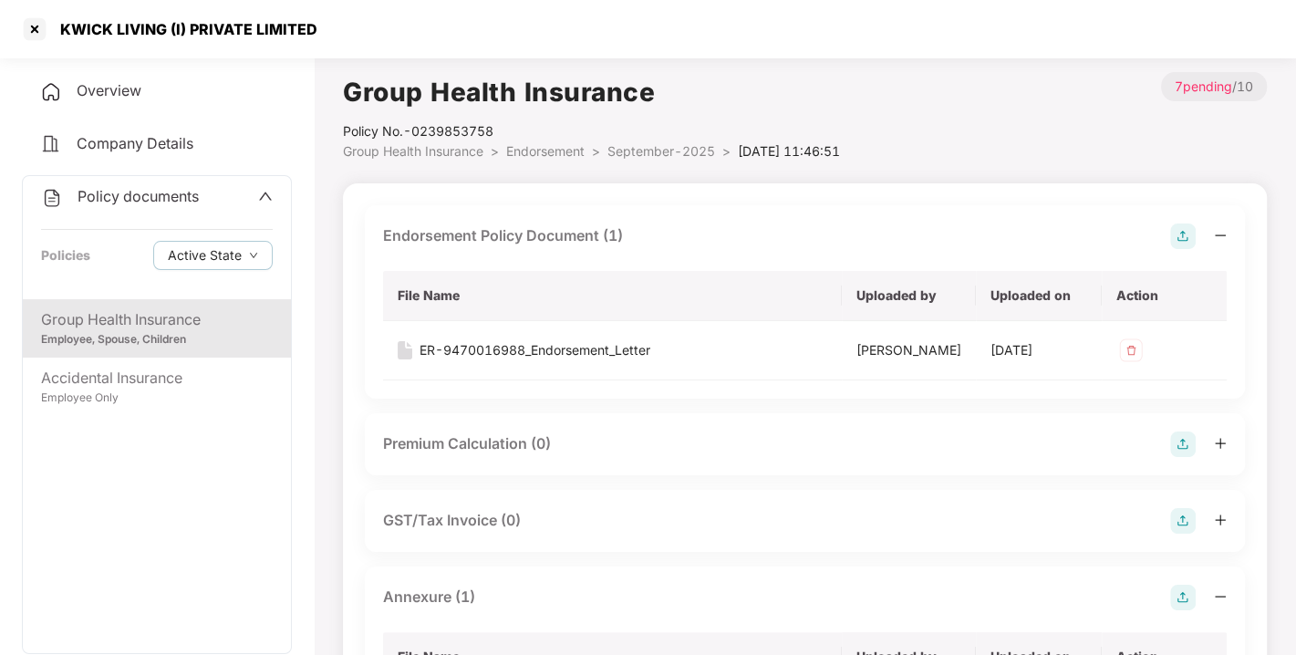
click at [547, 148] on span "Endorsement" at bounding box center [545, 150] width 78 height 15
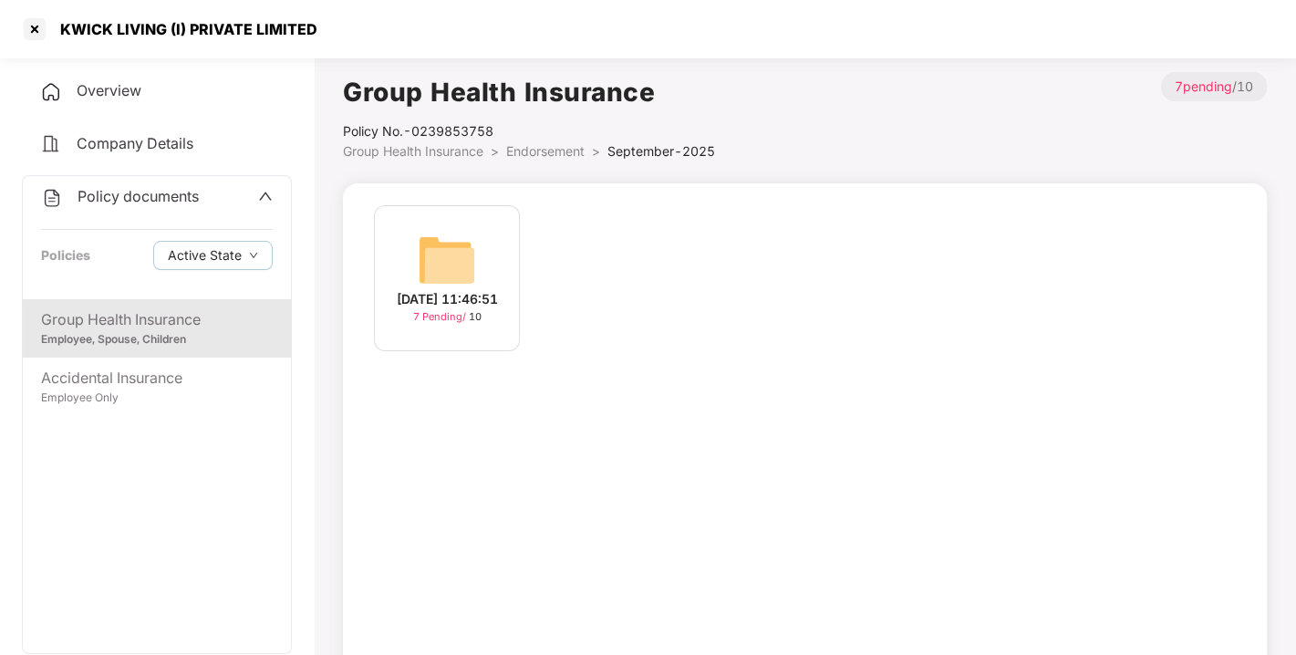
click at [547, 148] on span "Endorsement" at bounding box center [545, 150] width 78 height 15
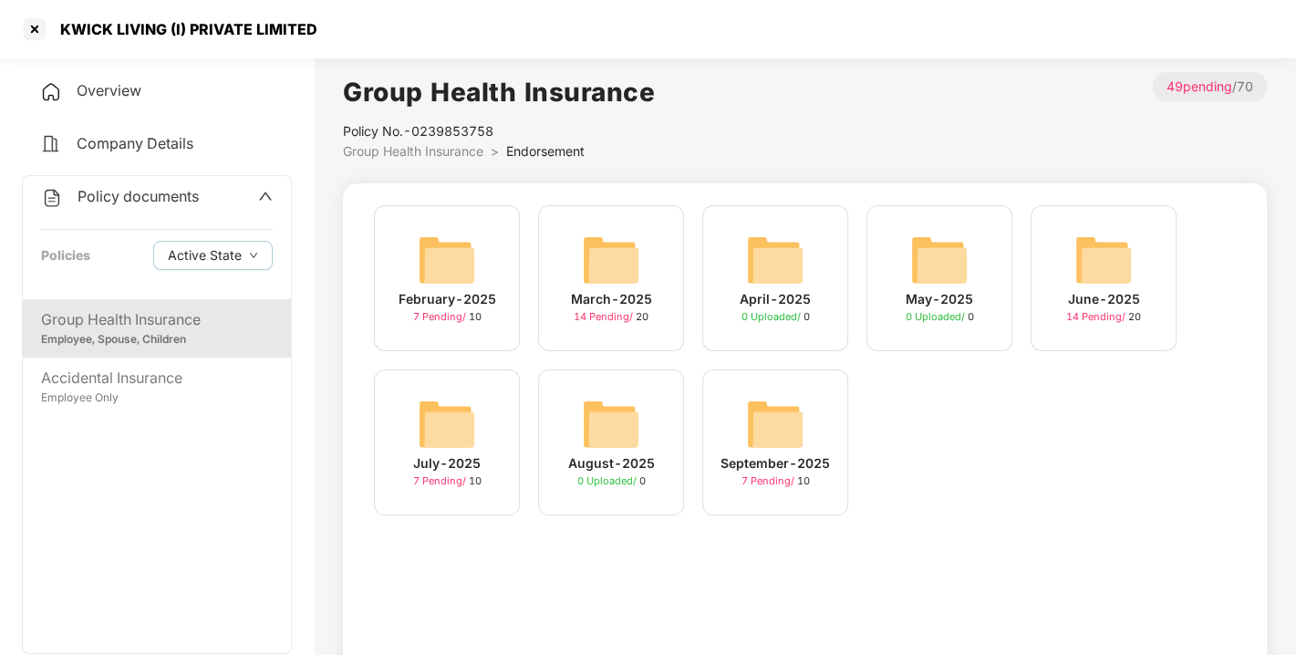
click at [547, 148] on span "Endorsement" at bounding box center [545, 150] width 78 height 15
click at [153, 195] on span "Policy documents" at bounding box center [137, 196] width 121 height 18
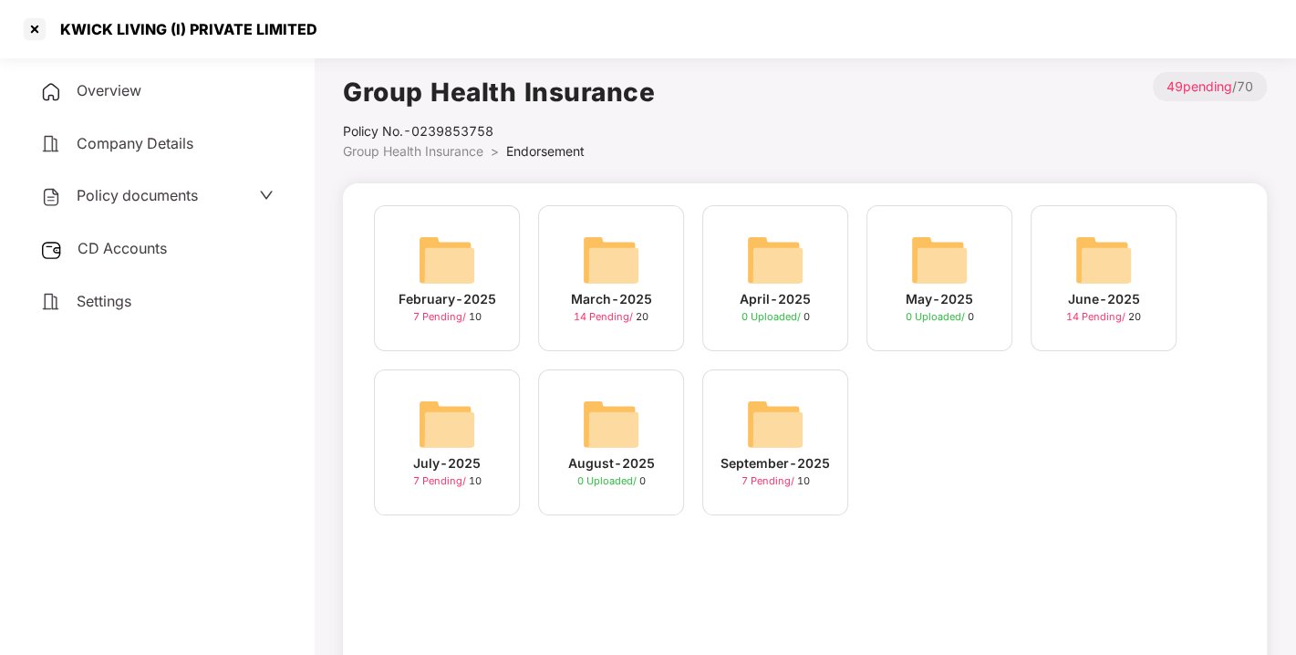
click at [119, 239] on span "CD Accounts" at bounding box center [121, 248] width 89 height 18
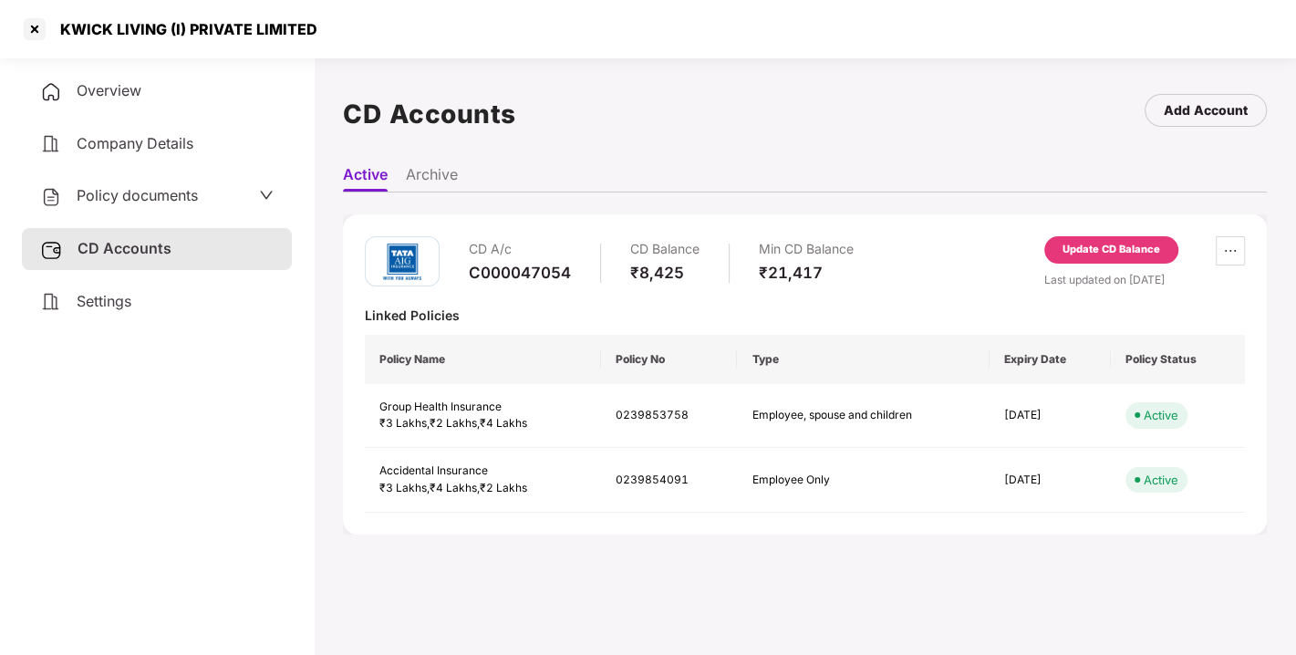
click at [1113, 234] on div "CD A/c C000047054 CD Balance ₹8,425 Min CD Balance ₹21,417 Update CD Balance La…" at bounding box center [805, 374] width 924 height 320
click at [1103, 242] on div "Update CD Balance" at bounding box center [1111, 250] width 98 height 16
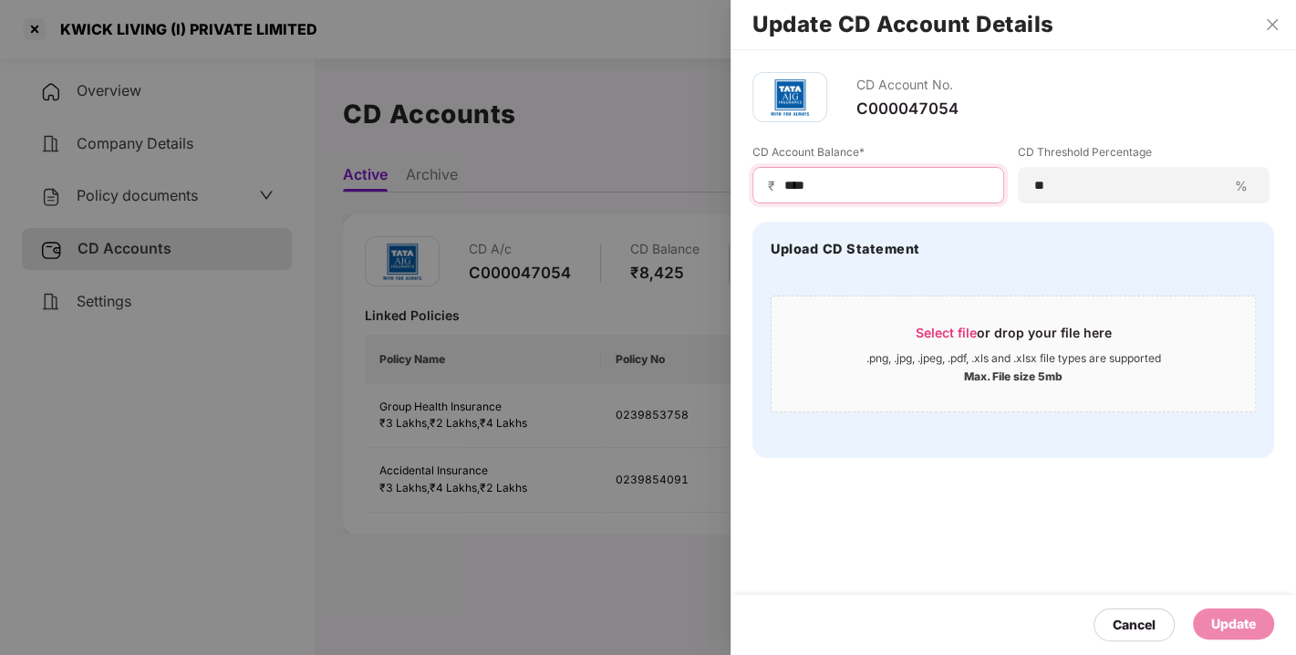
drag, startPoint x: 874, startPoint y: 185, endPoint x: 718, endPoint y: 187, distance: 155.9
click at [718, 187] on div "Update CD Account Details CD Account No. C000047054 CD Account Balance* ₹ **** …" at bounding box center [648, 327] width 1296 height 655
type input "****"
click at [1229, 618] on div "Update" at bounding box center [1233, 624] width 45 height 20
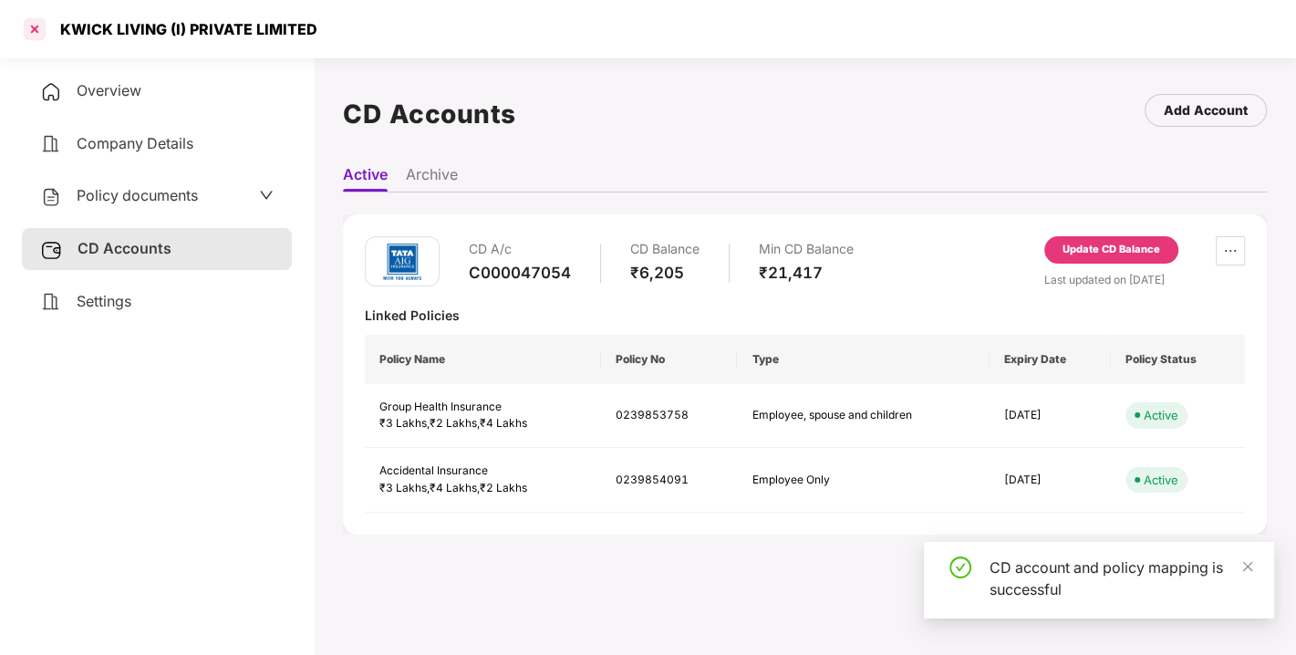
click at [41, 30] on div at bounding box center [34, 29] width 29 height 29
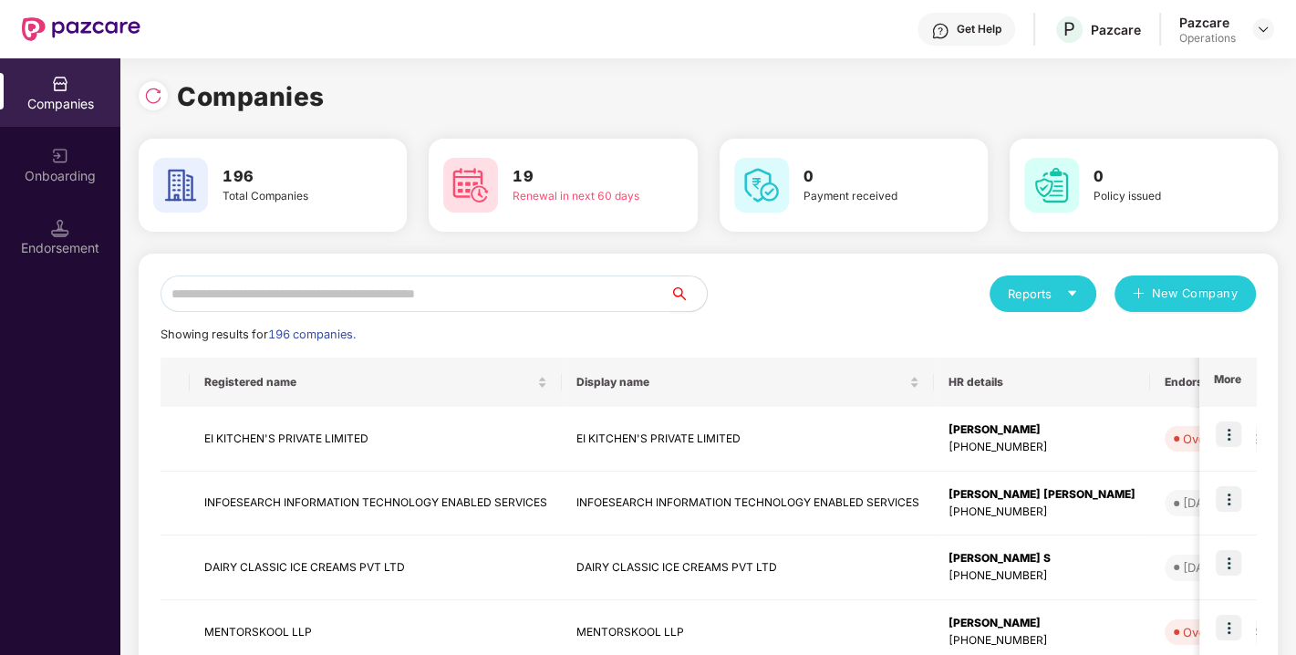
click at [332, 294] on input "text" at bounding box center [415, 293] width 510 height 36
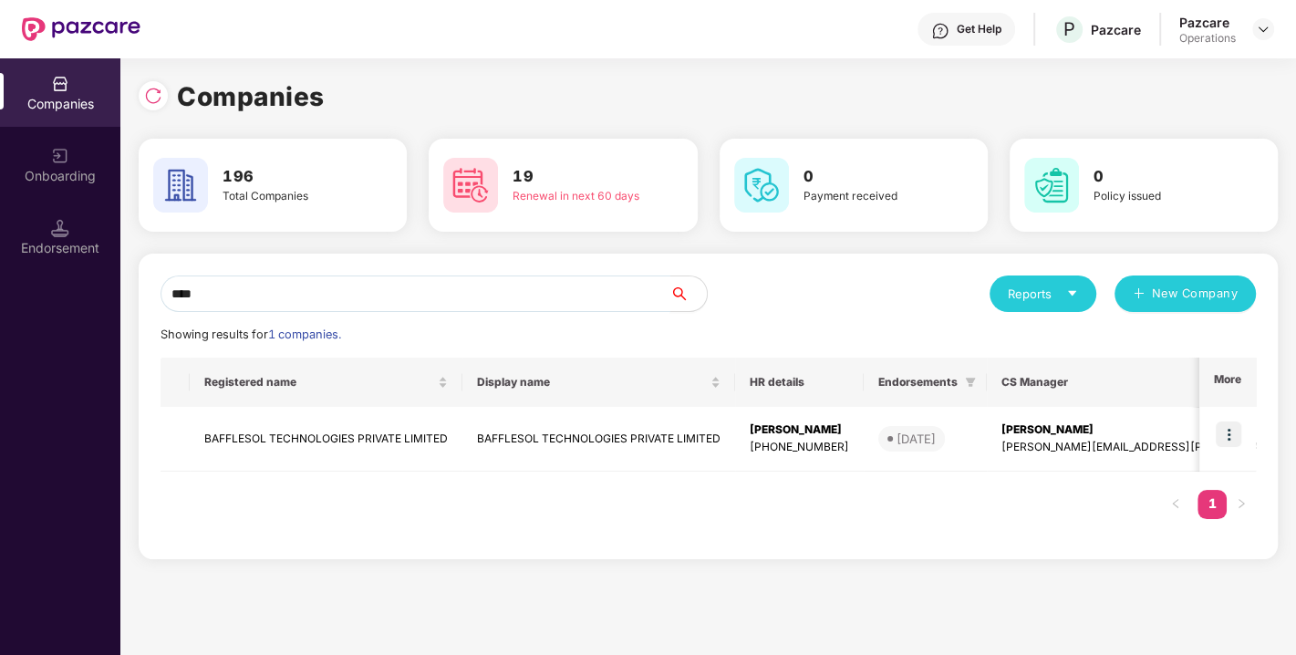
type input "****"
click at [294, 430] on td "BAFFLESOL TECHNOLOGIES PRIVATE LIMITED" at bounding box center [326, 439] width 273 height 65
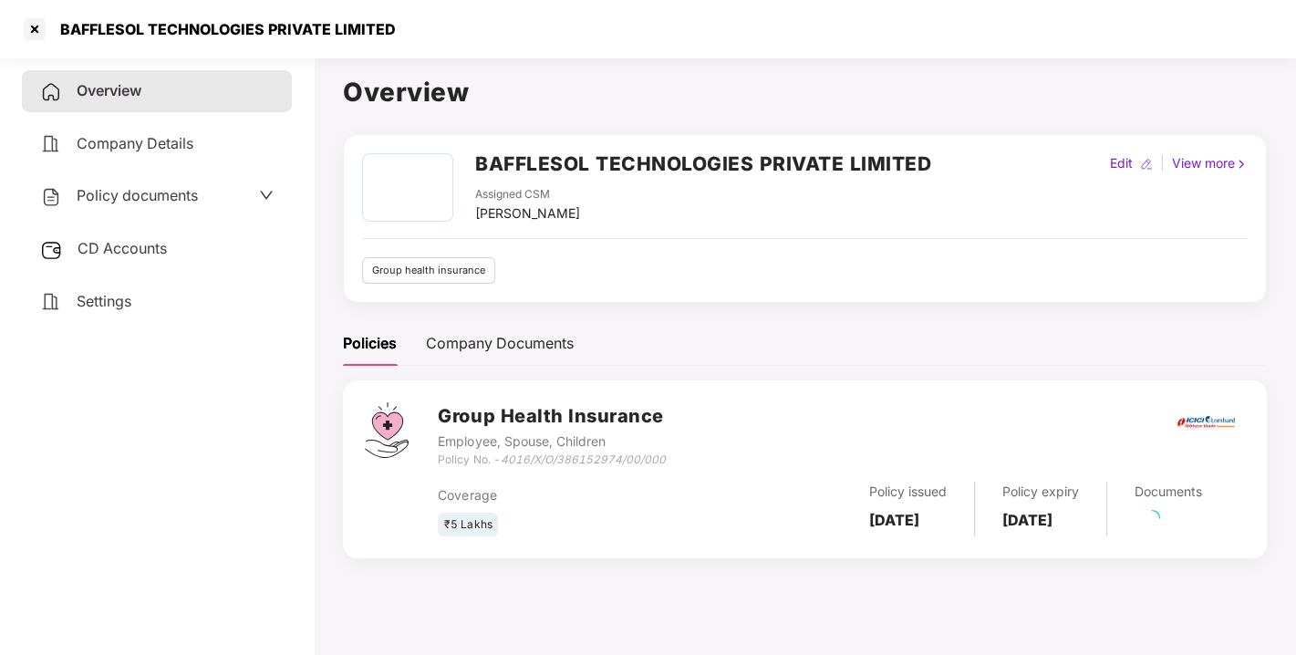
click at [133, 251] on span "CD Accounts" at bounding box center [121, 248] width 89 height 18
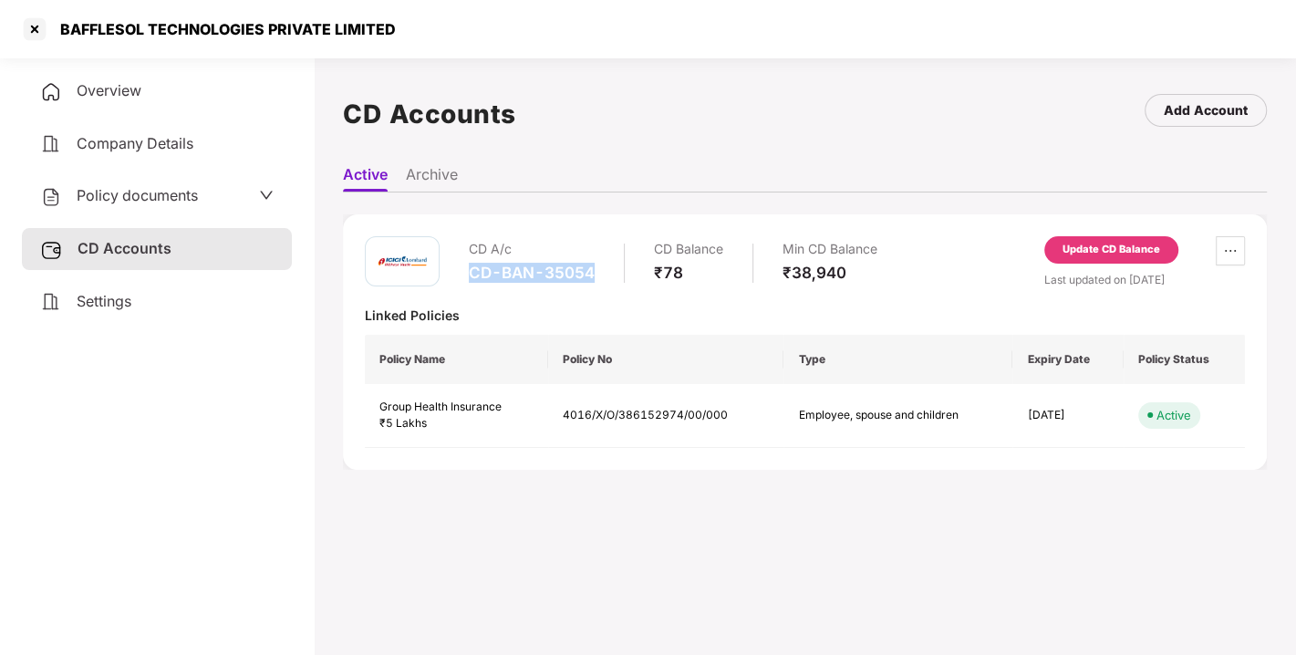
drag, startPoint x: 470, startPoint y: 268, endPoint x: 605, endPoint y: 273, distance: 135.0
click at [605, 273] on div "CD A/c CD-BAN-35054 CD Balance ₹78 Min CD Balance ₹38,940" at bounding box center [673, 262] width 408 height 52
copy div "CD-BAN-35054"
click at [145, 184] on div "Policy documents" at bounding box center [119, 196] width 158 height 24
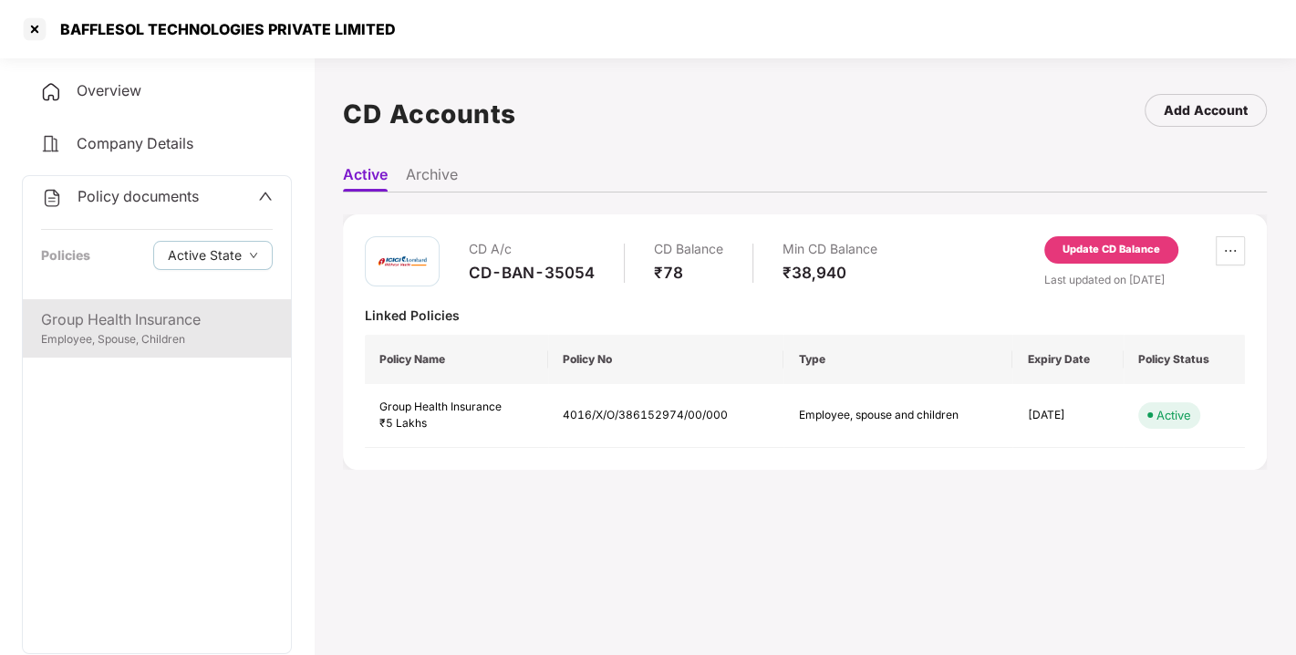
click at [129, 318] on div "Group Health Insurance" at bounding box center [157, 319] width 232 height 23
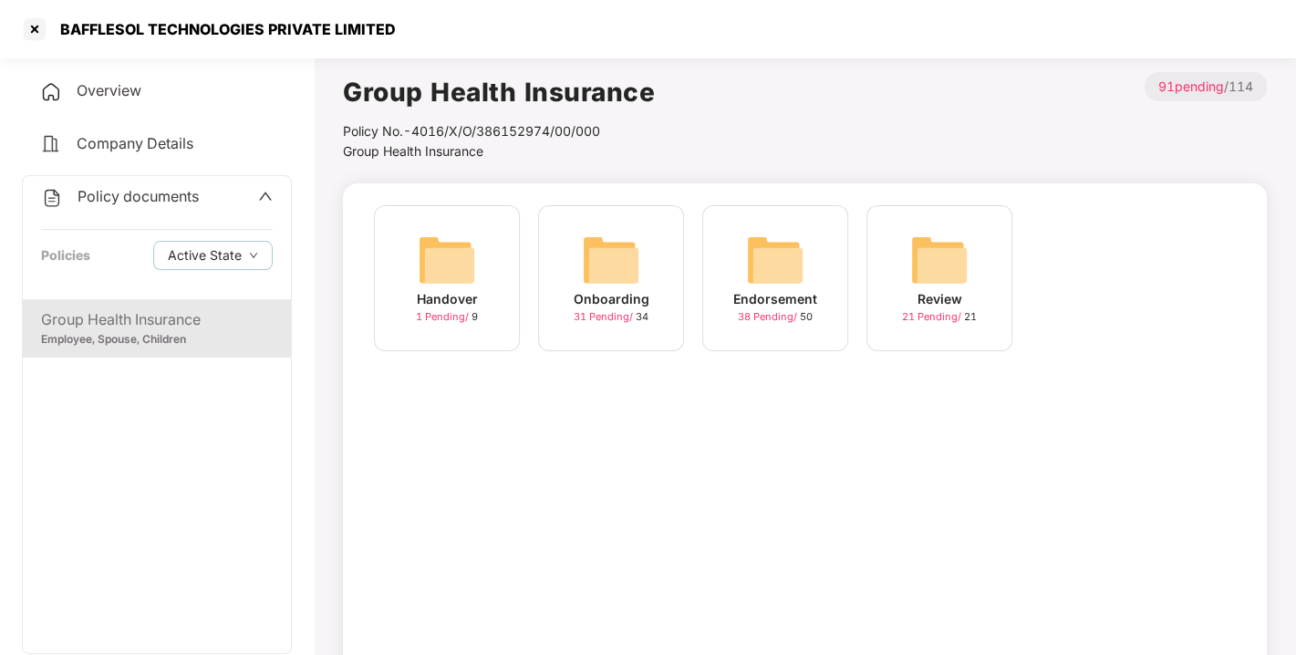
click at [765, 273] on img at bounding box center [775, 260] width 58 height 58
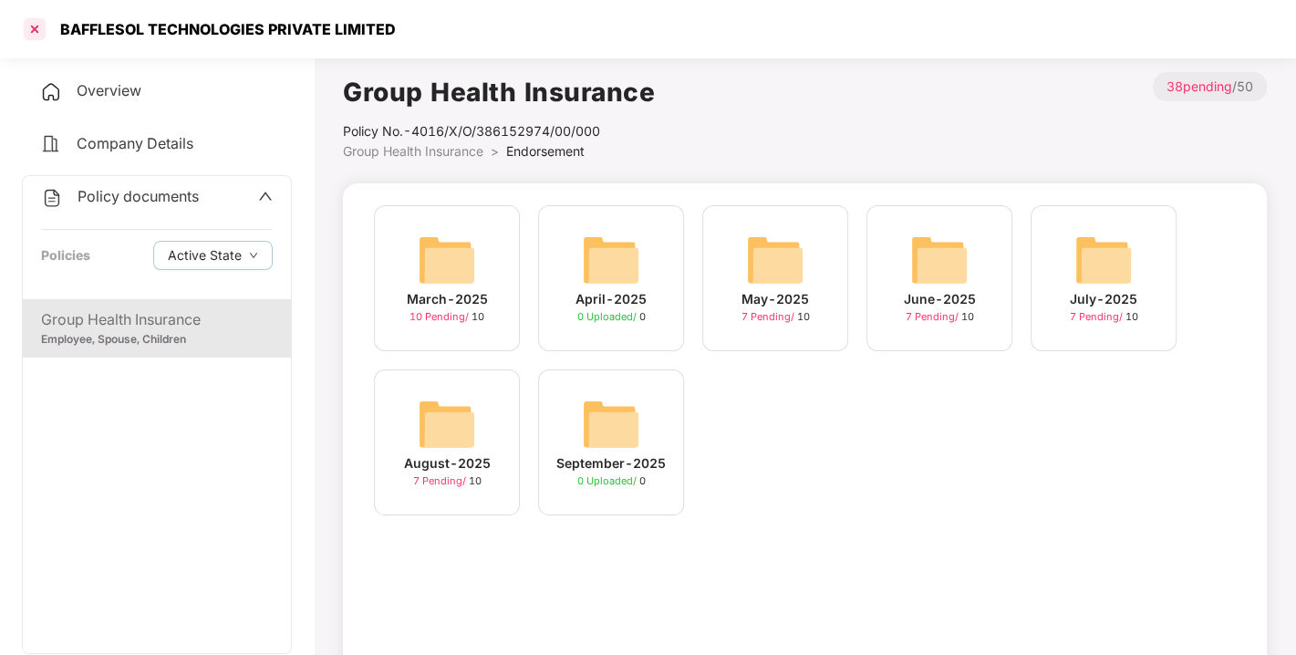
click at [36, 27] on div at bounding box center [34, 29] width 29 height 29
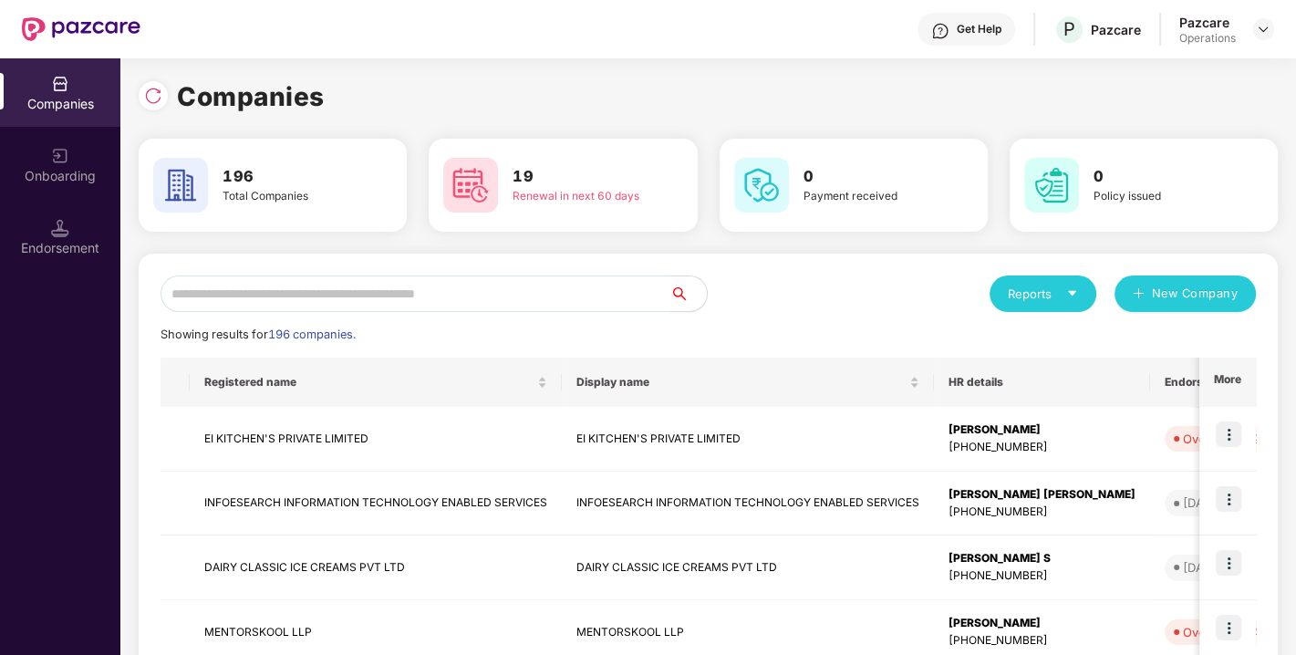
click at [305, 286] on input "text" at bounding box center [415, 293] width 510 height 36
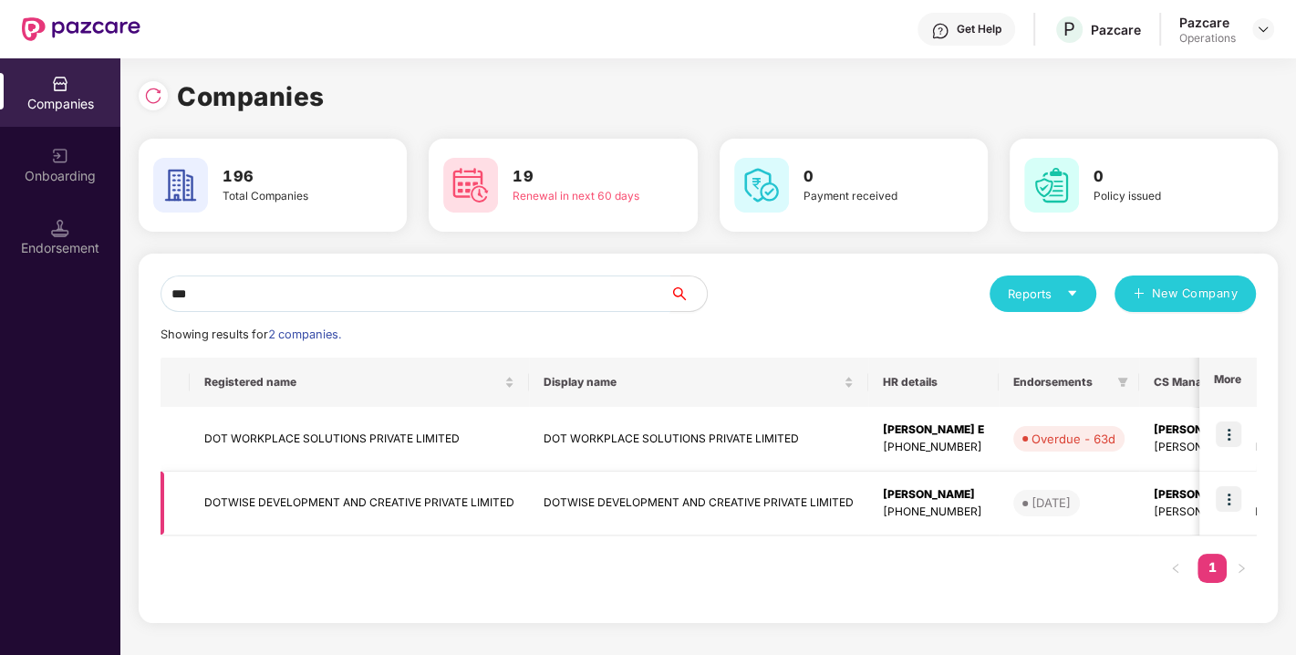
type input "***"
click at [277, 505] on td "DOTWISE DEVELOPMENT AND CREATIVE PRIVATE LIMITED" at bounding box center [359, 503] width 339 height 65
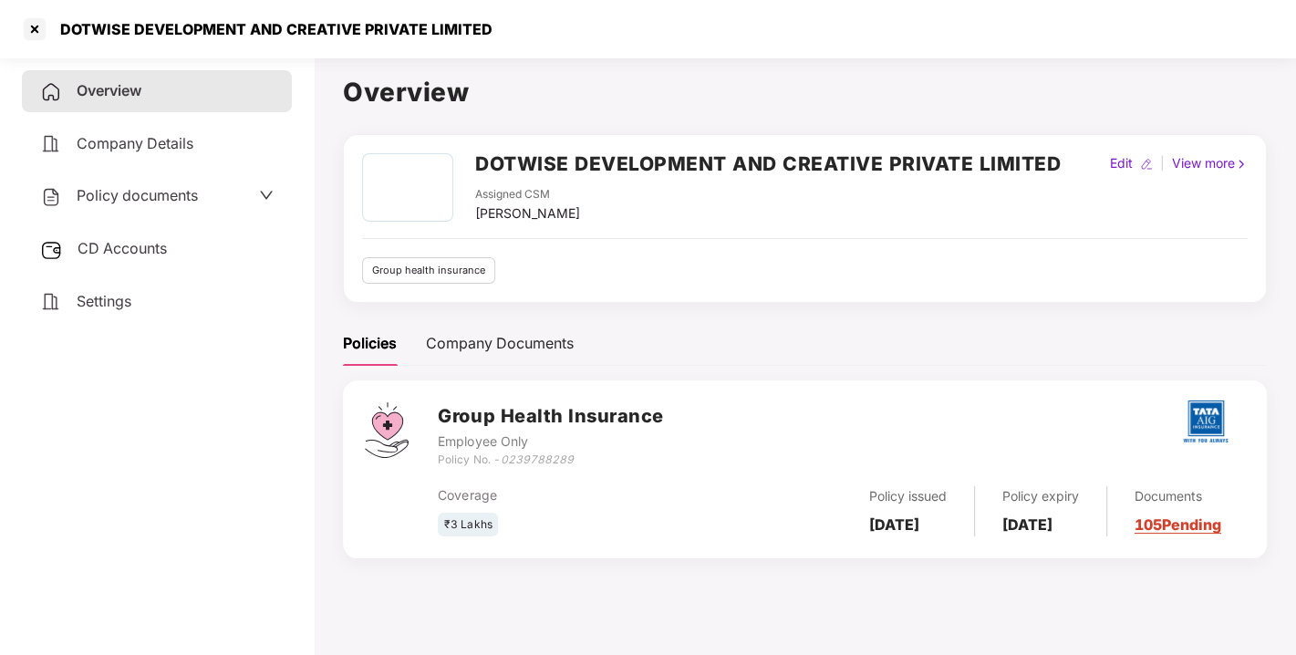
click at [122, 196] on span "Policy documents" at bounding box center [137, 195] width 121 height 18
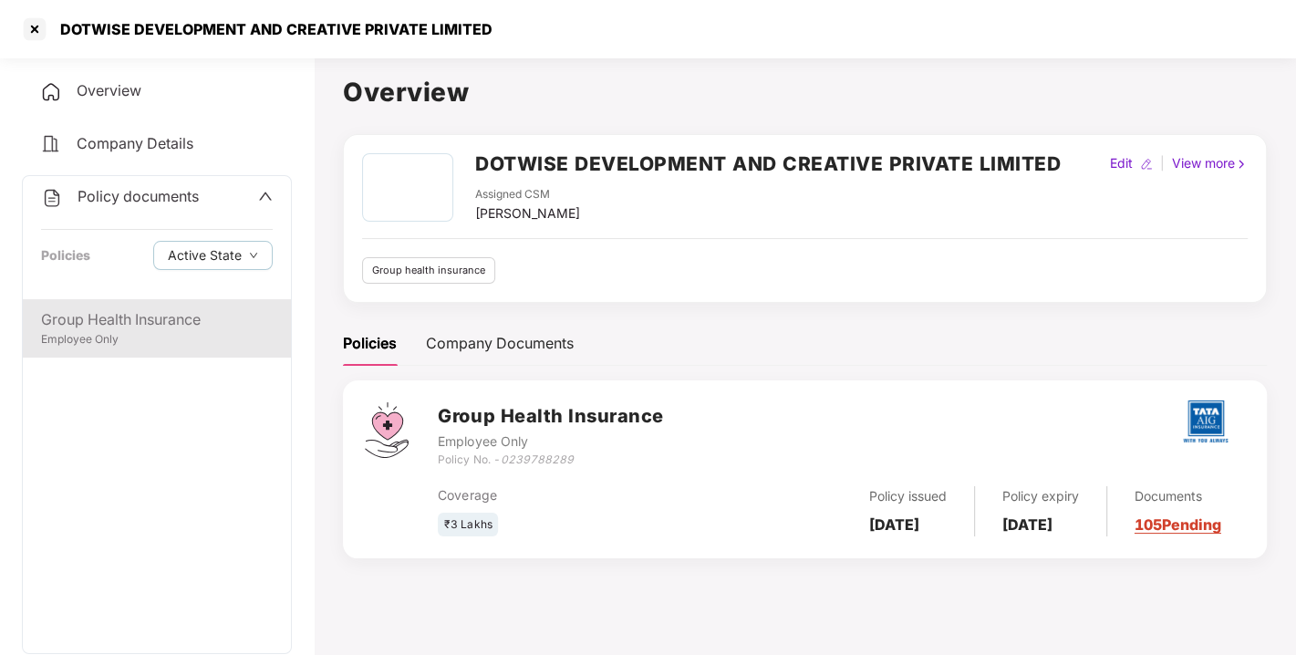
click at [146, 308] on div "Group Health Insurance" at bounding box center [157, 319] width 232 height 23
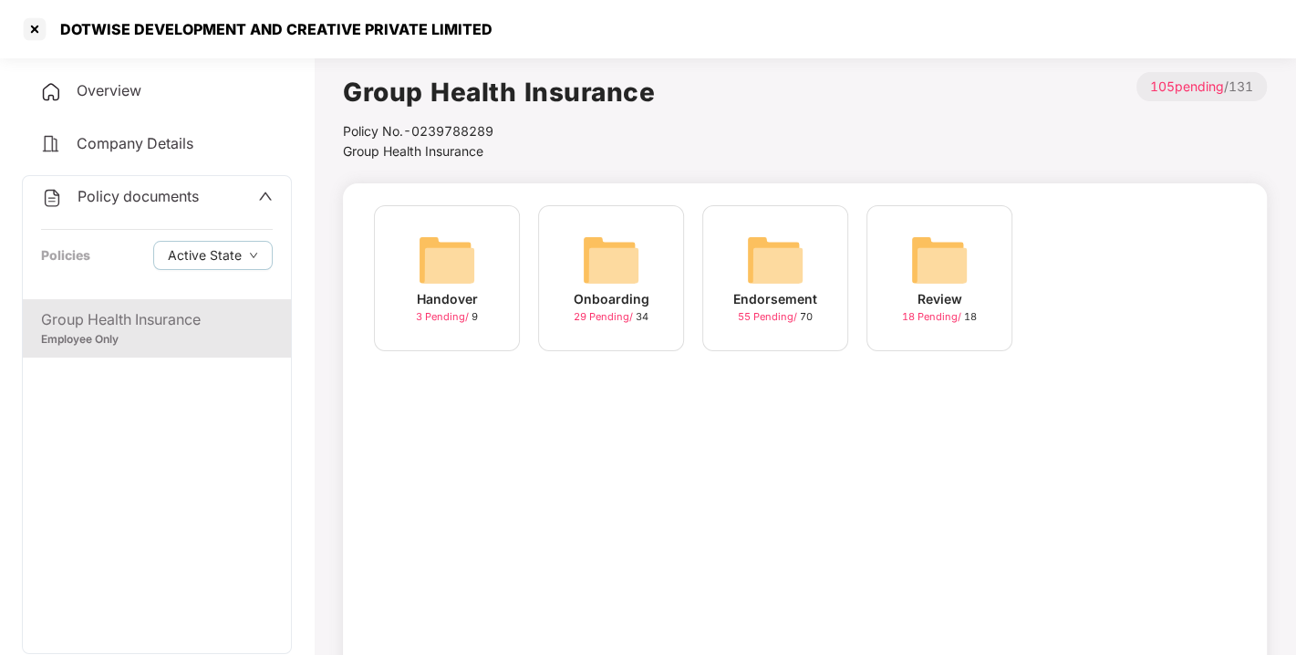
click at [777, 270] on img at bounding box center [775, 260] width 58 height 58
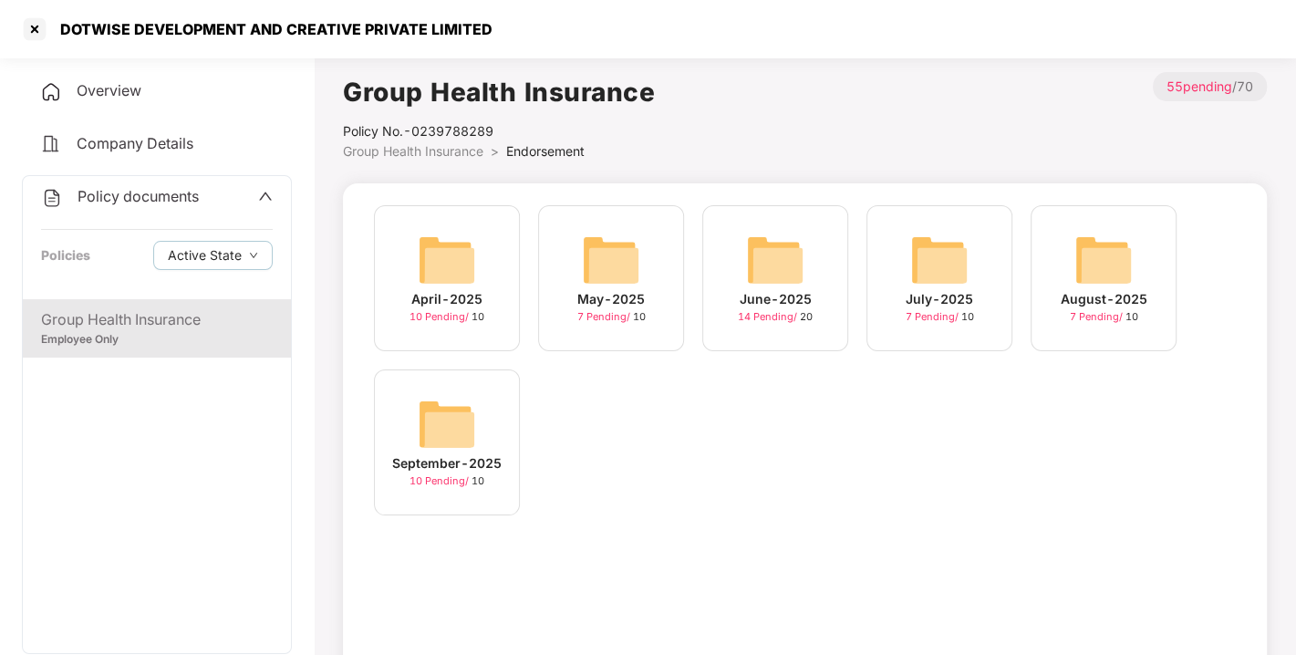
click at [449, 407] on img at bounding box center [447, 424] width 58 height 58
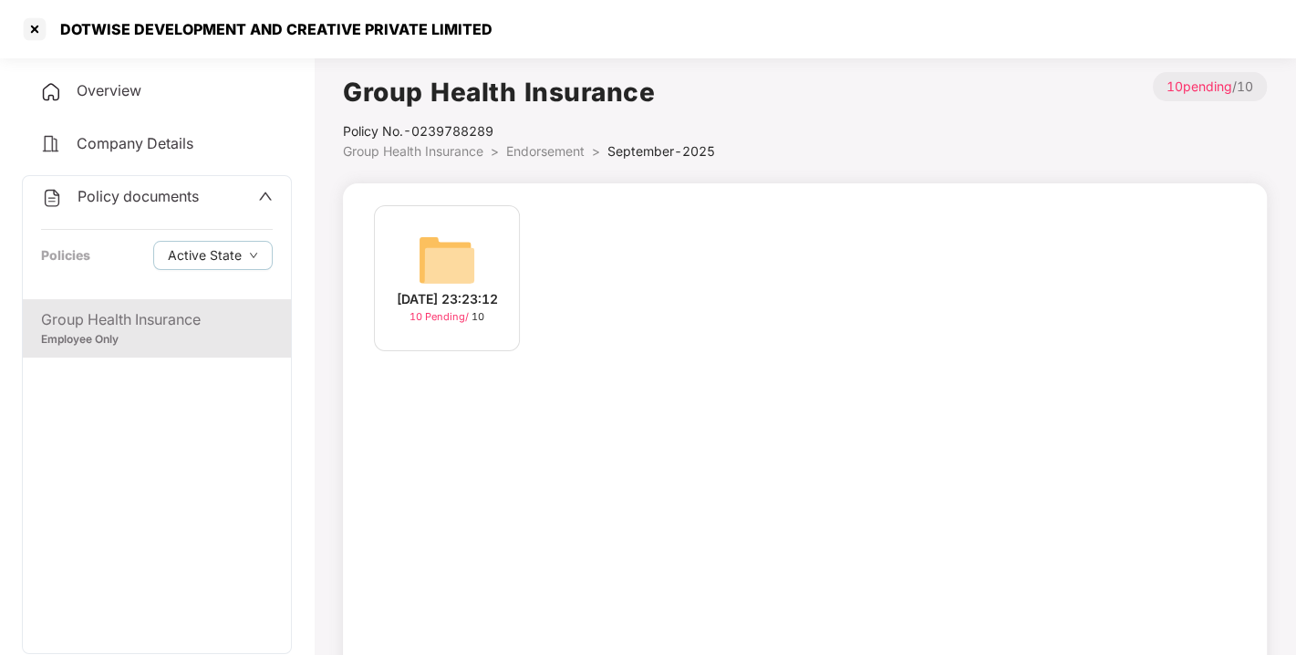
click at [418, 260] on img at bounding box center [447, 260] width 58 height 58
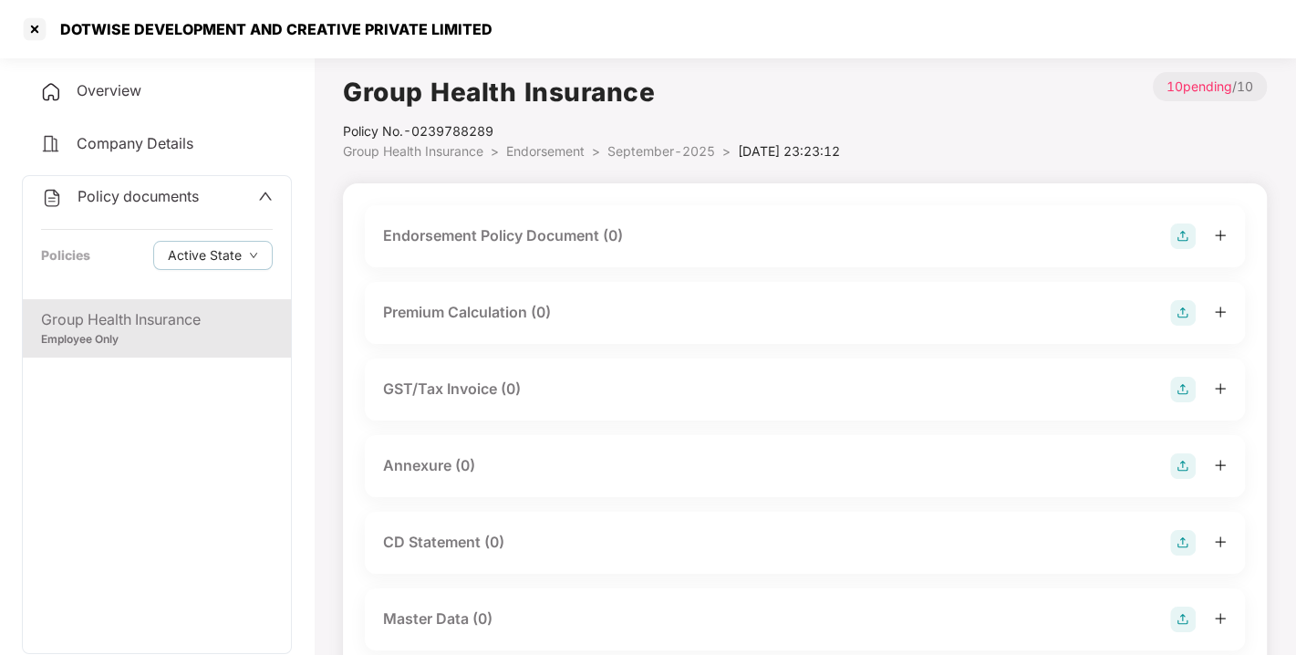
click at [1183, 226] on img at bounding box center [1183, 236] width 26 height 26
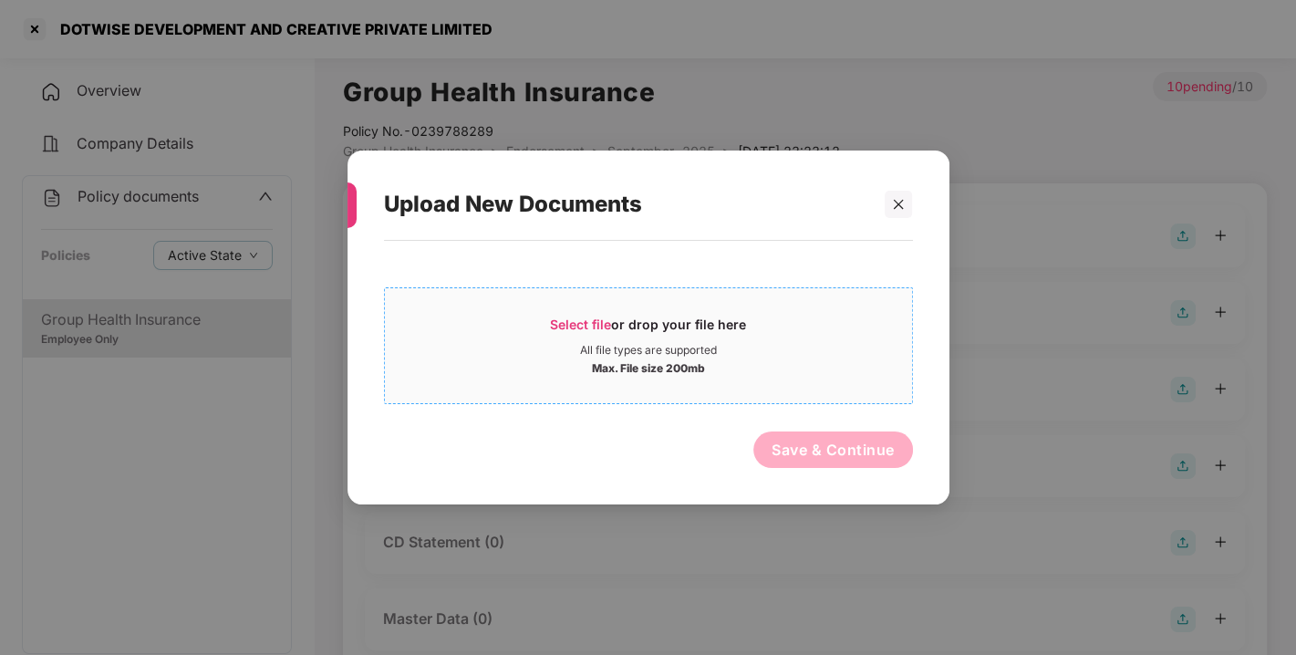
click at [575, 310] on span "Select file or drop your file here All file types are supported Max. File size …" at bounding box center [648, 346] width 527 height 88
click at [574, 328] on span "Select file" at bounding box center [580, 323] width 61 height 15
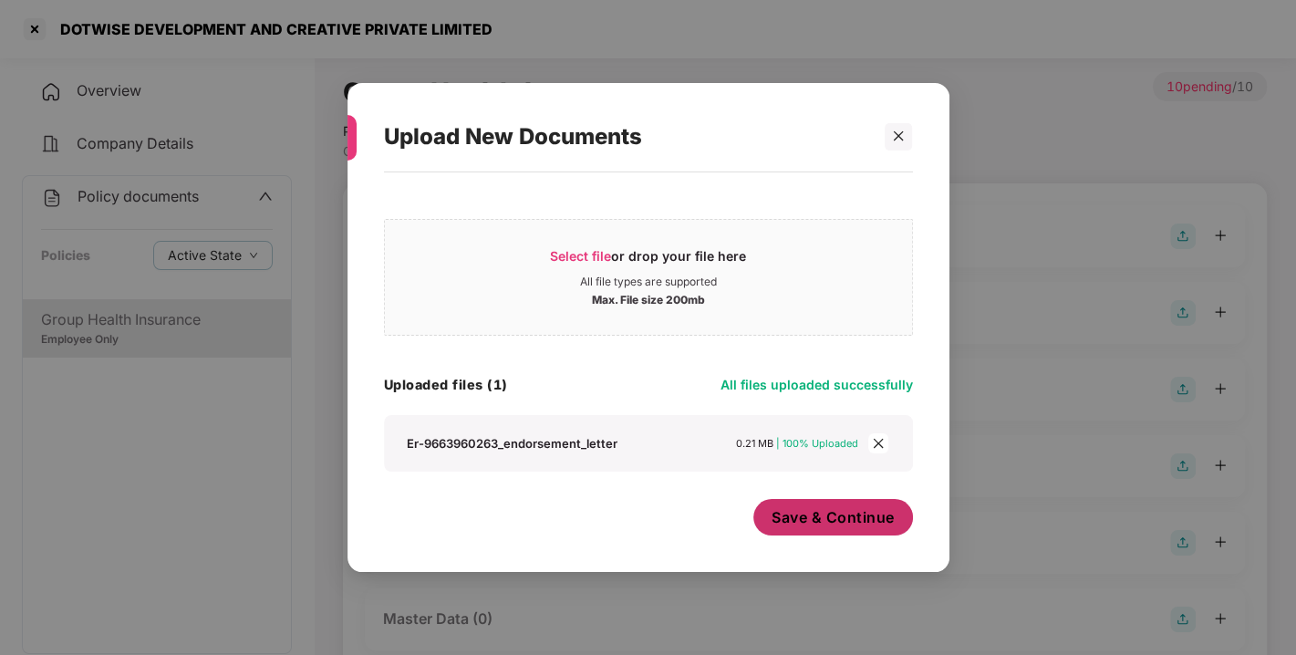
click at [867, 526] on span "Save & Continue" at bounding box center [832, 517] width 123 height 20
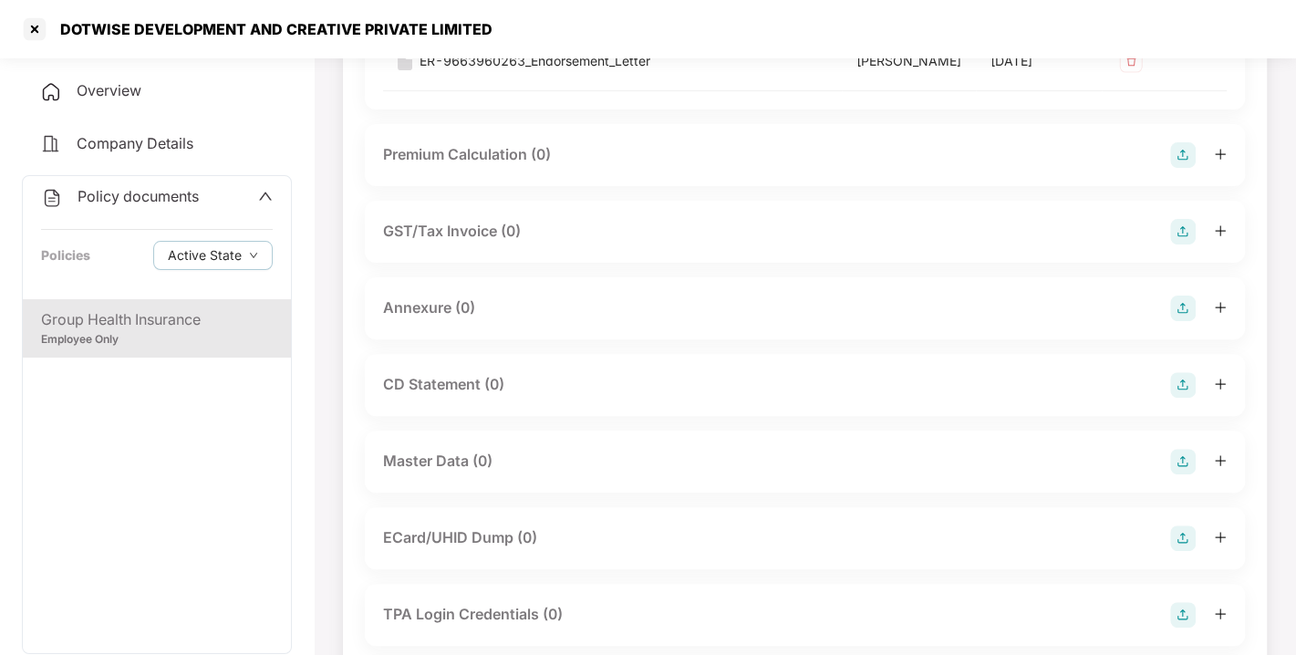
scroll to position [291, 0]
click at [1172, 319] on img at bounding box center [1183, 307] width 26 height 26
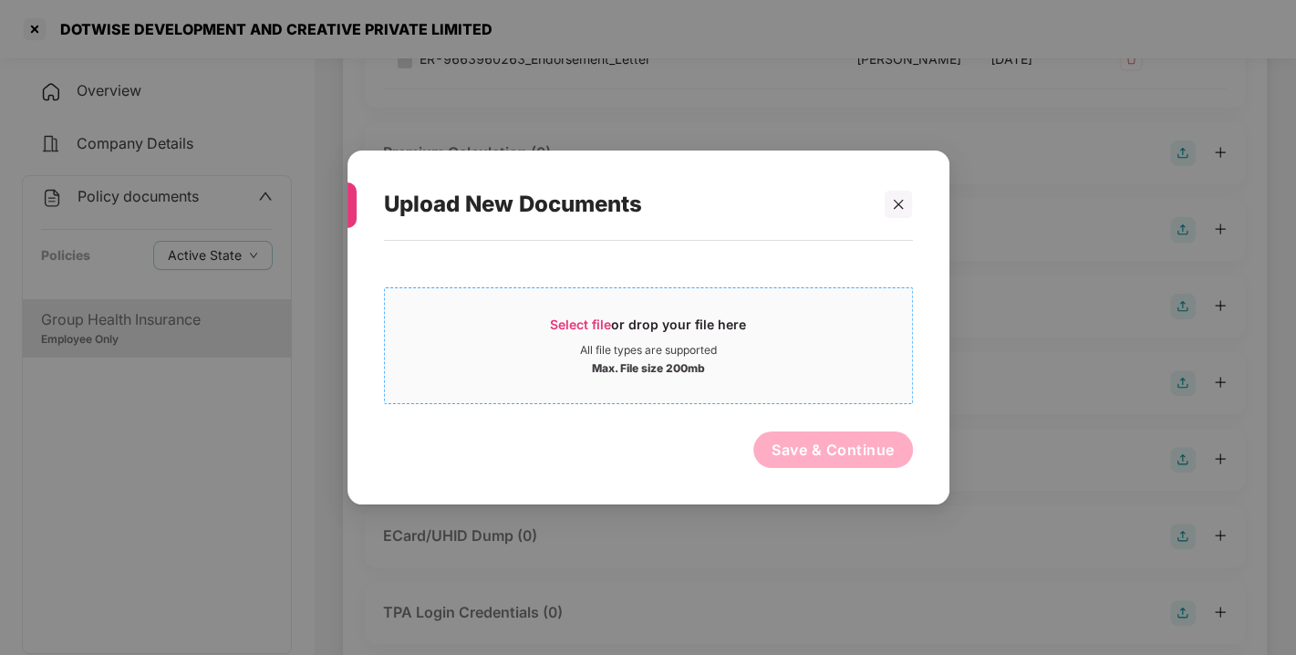
click at [552, 325] on span "Select file" at bounding box center [580, 323] width 61 height 15
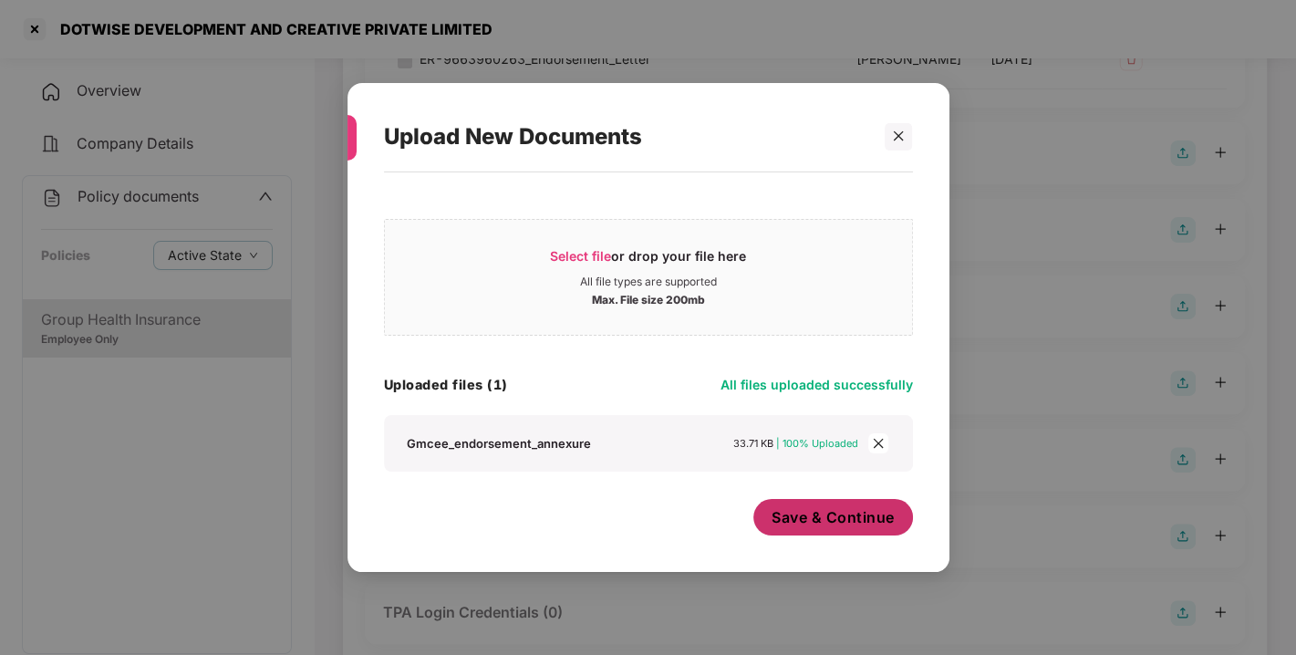
click at [798, 522] on span "Save & Continue" at bounding box center [832, 517] width 123 height 20
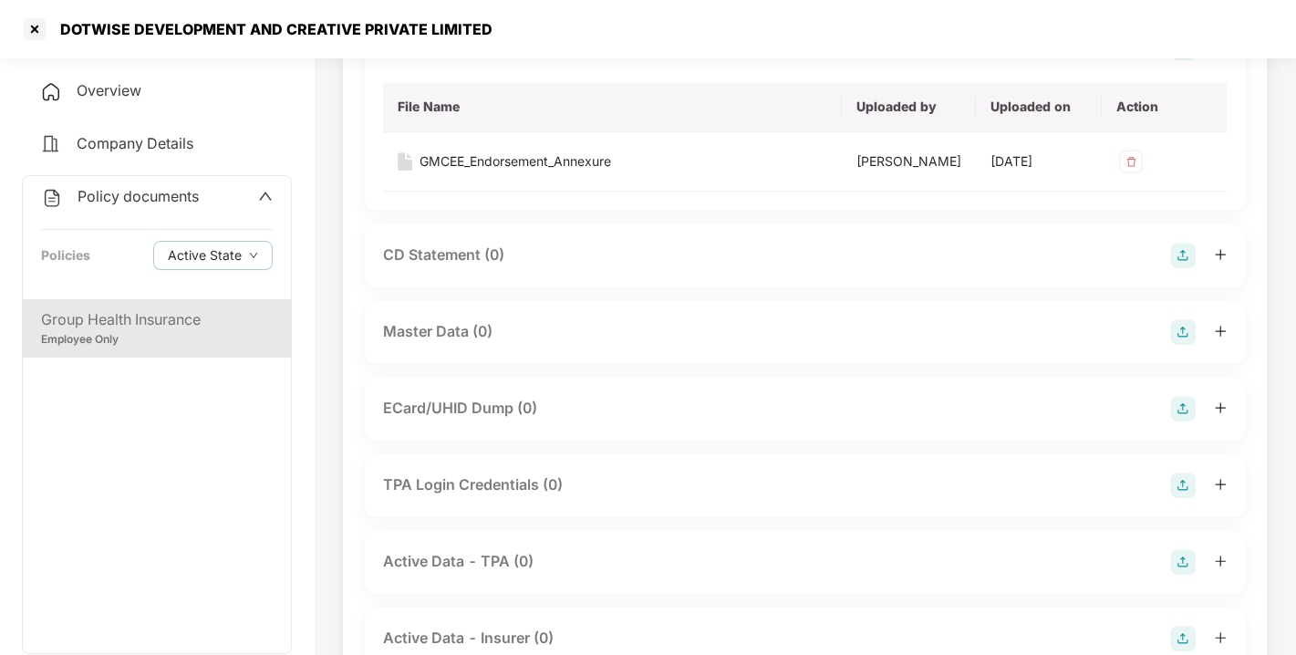
scroll to position [554, 0]
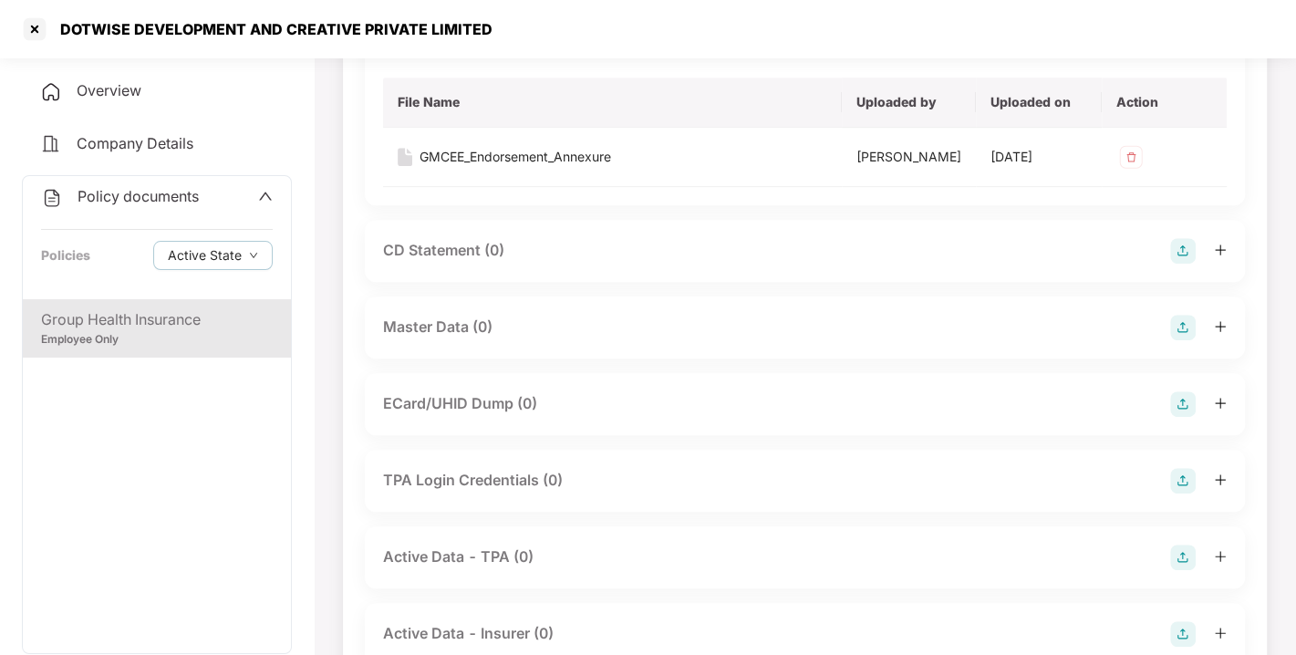
click at [1170, 340] on img at bounding box center [1183, 328] width 26 height 26
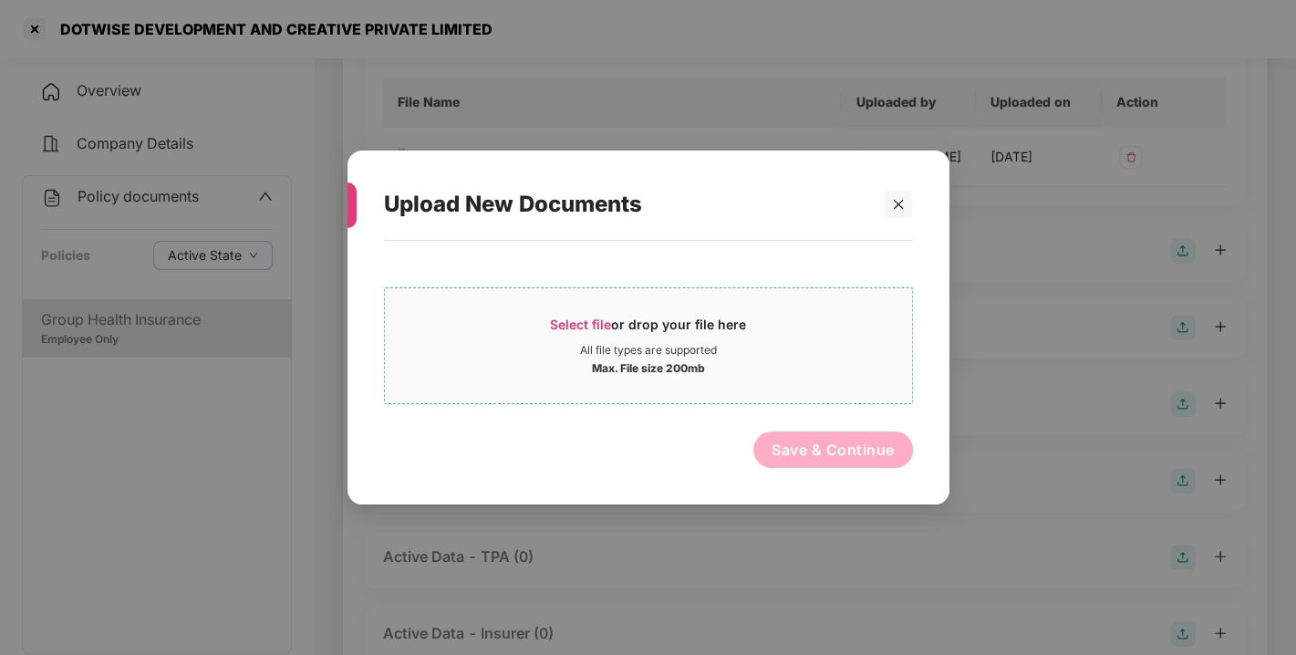
click at [572, 318] on span "Select file" at bounding box center [580, 323] width 61 height 15
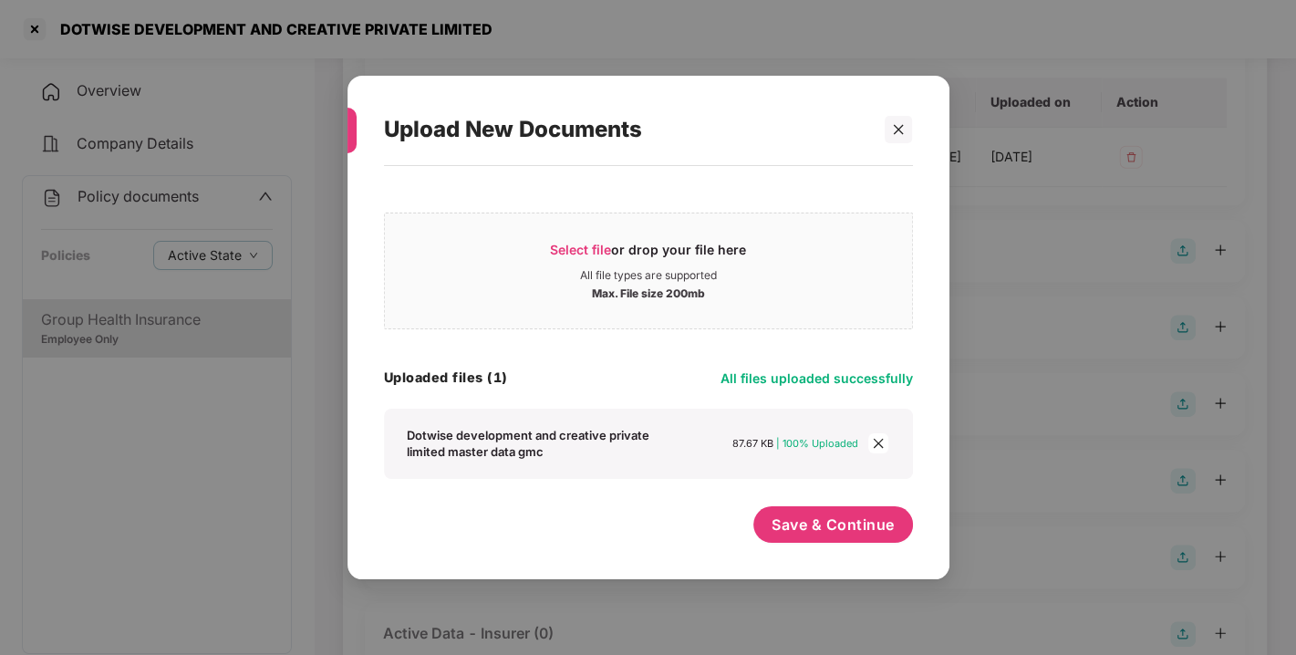
click at [820, 502] on div "Select file or drop your file here All file types are supported Max. File size …" at bounding box center [648, 363] width 529 height 377
click at [821, 539] on button "Save & Continue" at bounding box center [833, 524] width 160 height 36
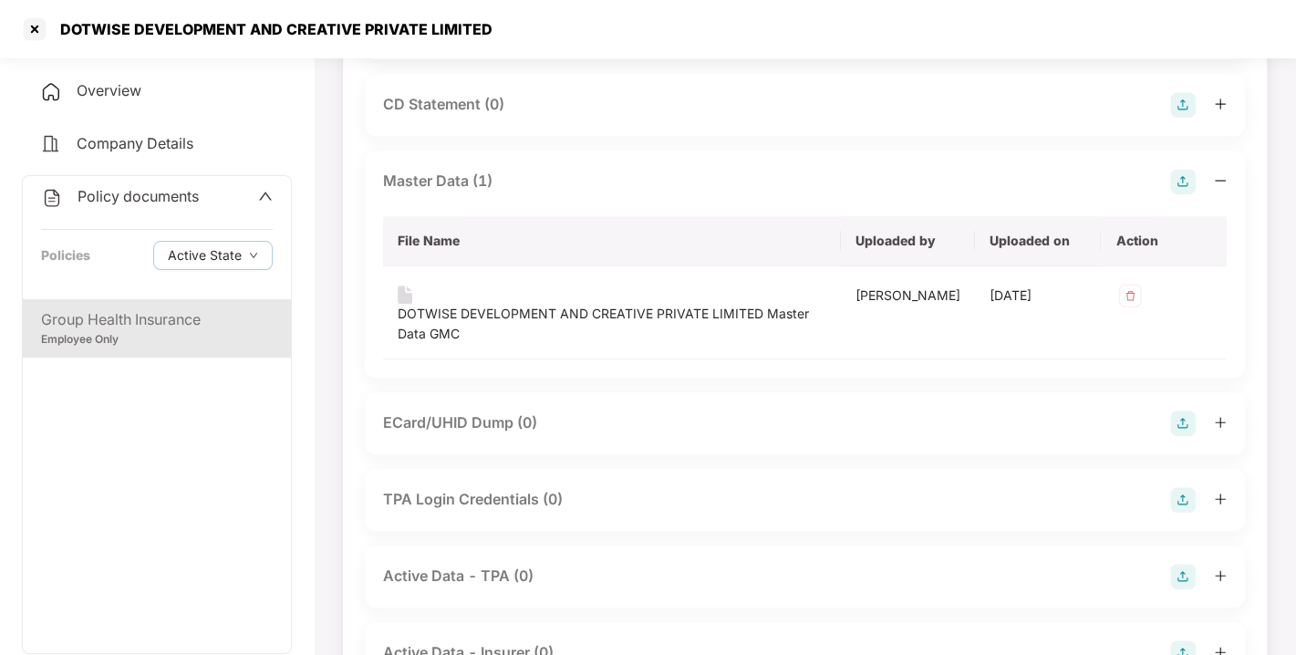
scroll to position [0, 0]
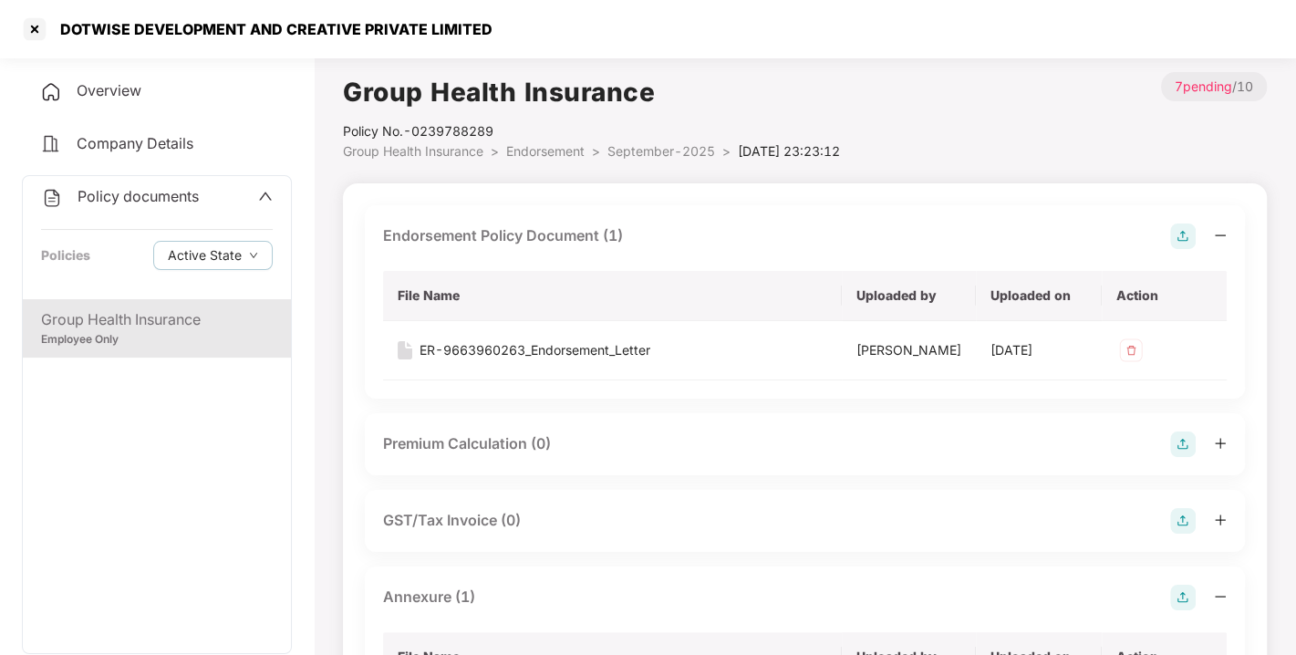
click at [128, 182] on div "Policy documents Policies Active State" at bounding box center [157, 237] width 268 height 123
click at [146, 198] on span "Policy documents" at bounding box center [137, 196] width 121 height 18
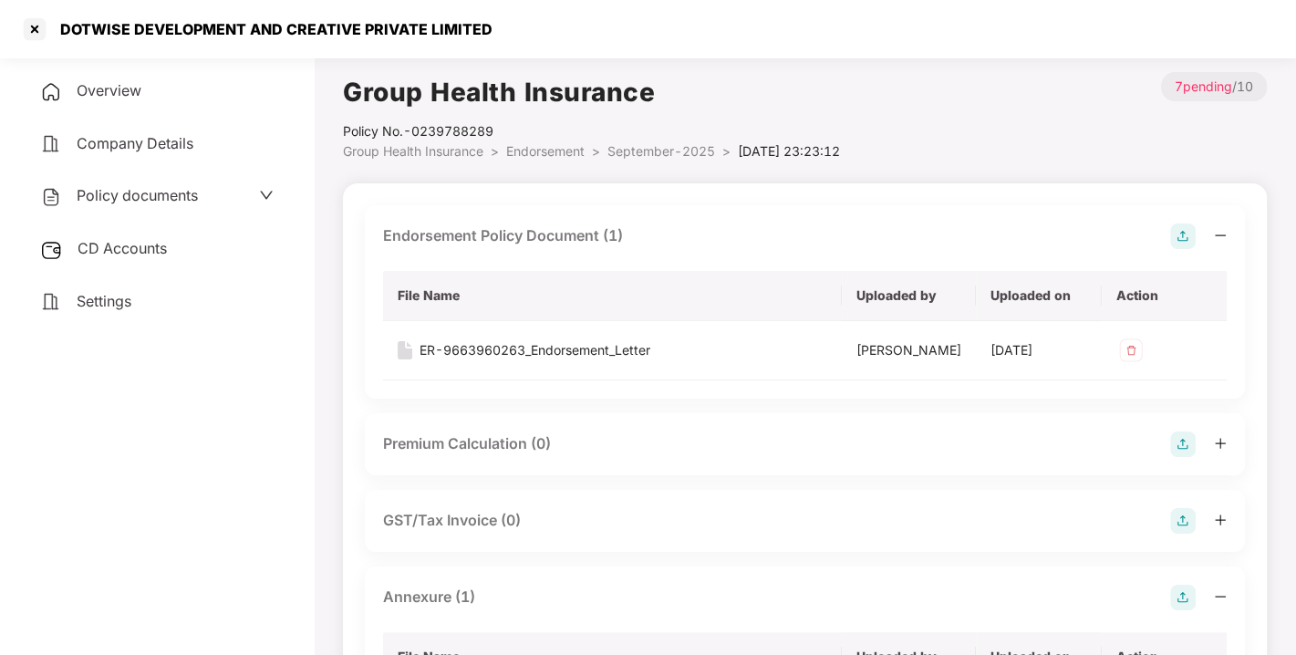
click at [132, 232] on div "CD Accounts" at bounding box center [157, 249] width 270 height 42
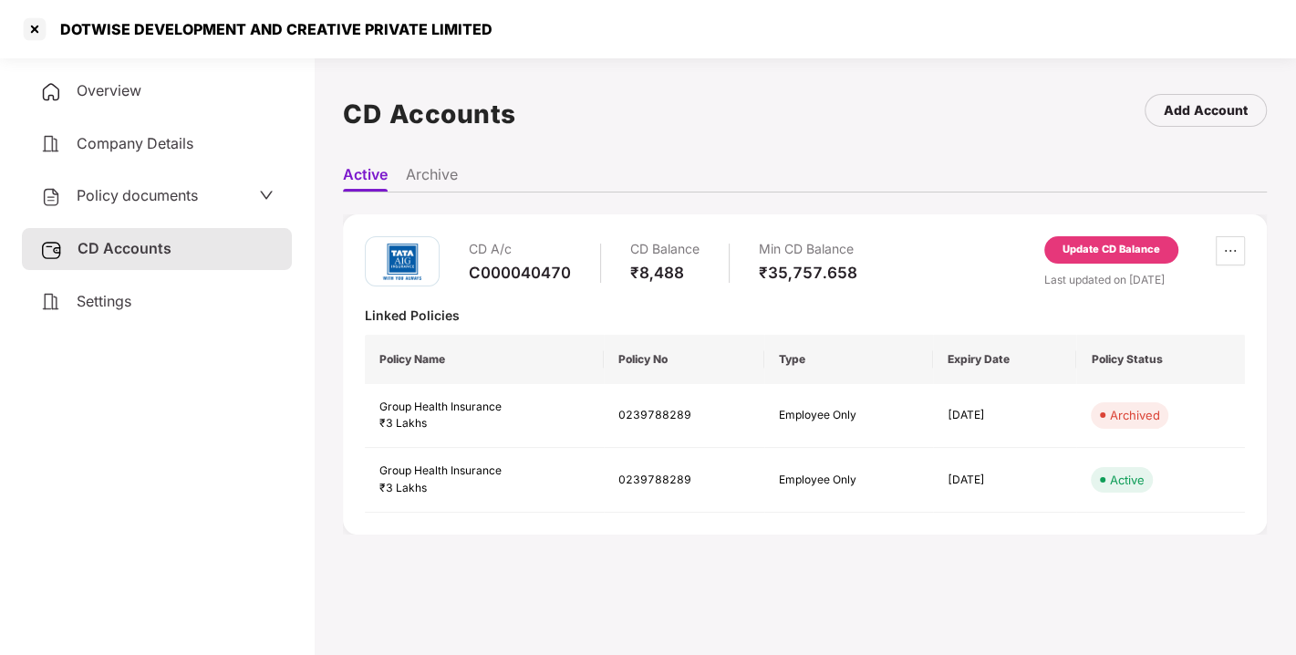
click at [1080, 247] on div "Update CD Balance" at bounding box center [1111, 250] width 98 height 16
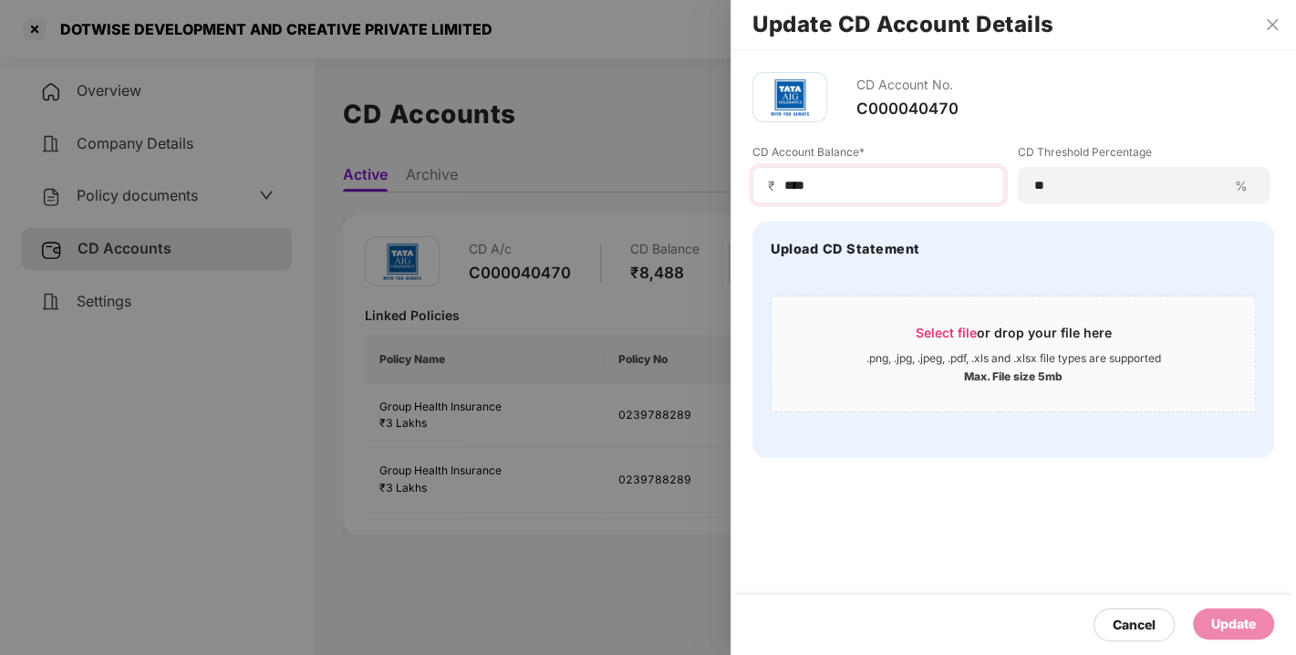
click at [826, 191] on div "₹ ****" at bounding box center [878, 185] width 252 height 36
drag, startPoint x: 826, startPoint y: 191, endPoint x: 724, endPoint y: 198, distance: 102.4
click at [724, 198] on div "Update CD Account Details CD Account No. C000040470 CD Account Balance* ₹ **** …" at bounding box center [648, 327] width 1296 height 655
type input "****"
click at [1231, 615] on div "Update" at bounding box center [1233, 624] width 45 height 20
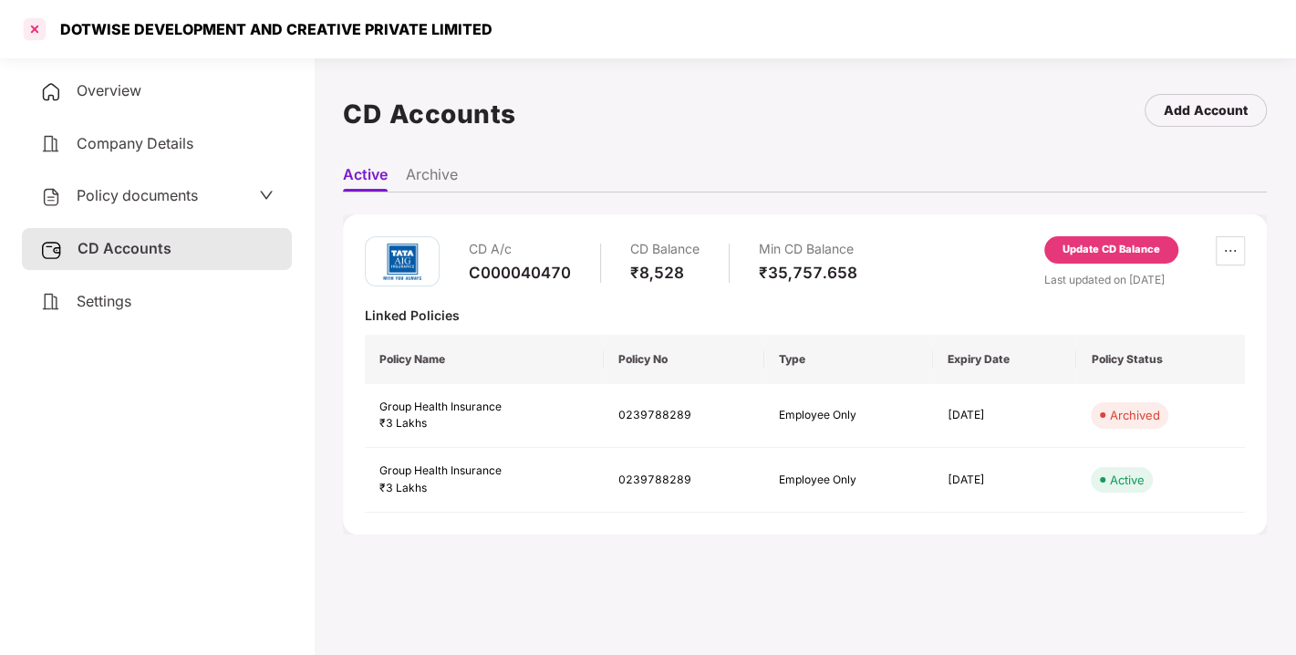
click at [32, 33] on div at bounding box center [34, 29] width 29 height 29
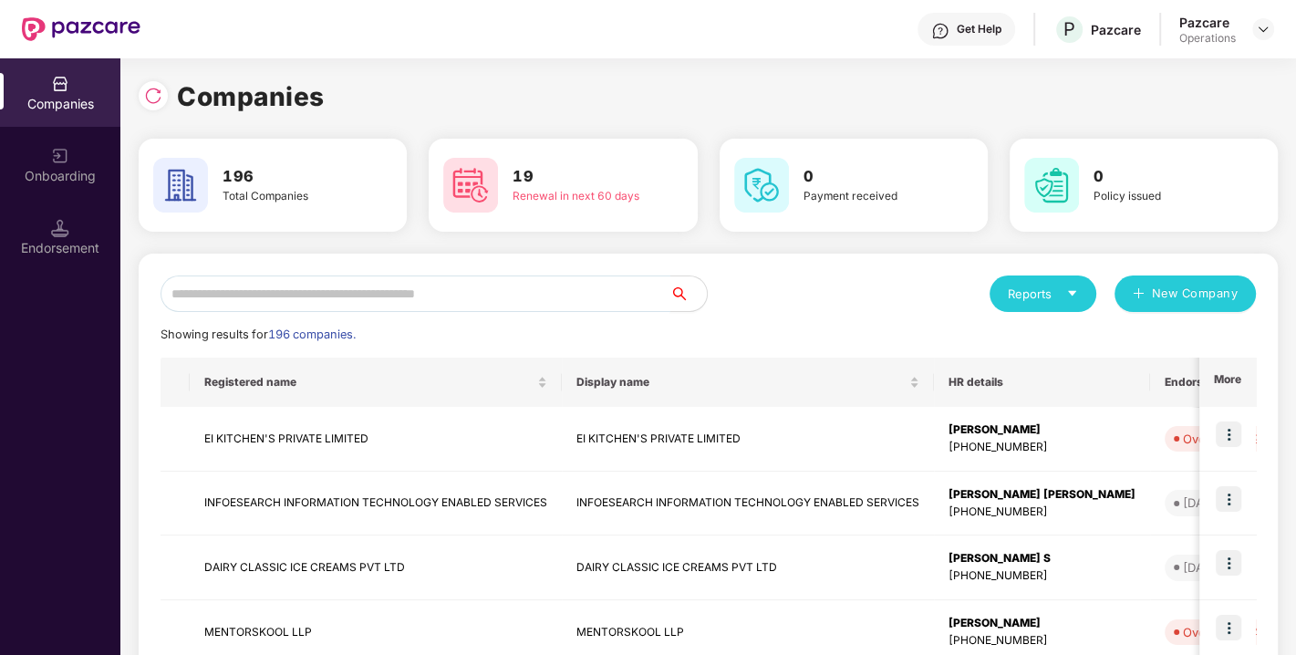
click at [247, 284] on input "text" at bounding box center [415, 293] width 510 height 36
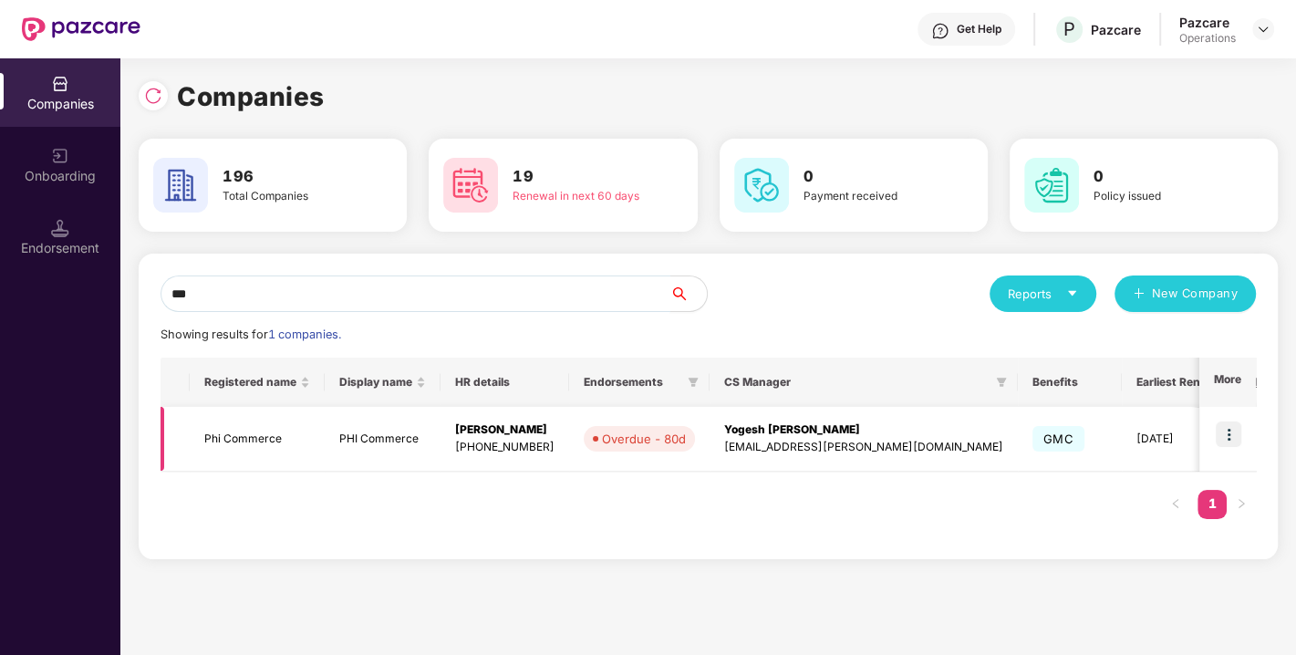
type input "***"
click at [245, 435] on td "Phi Commerce" at bounding box center [257, 439] width 135 height 65
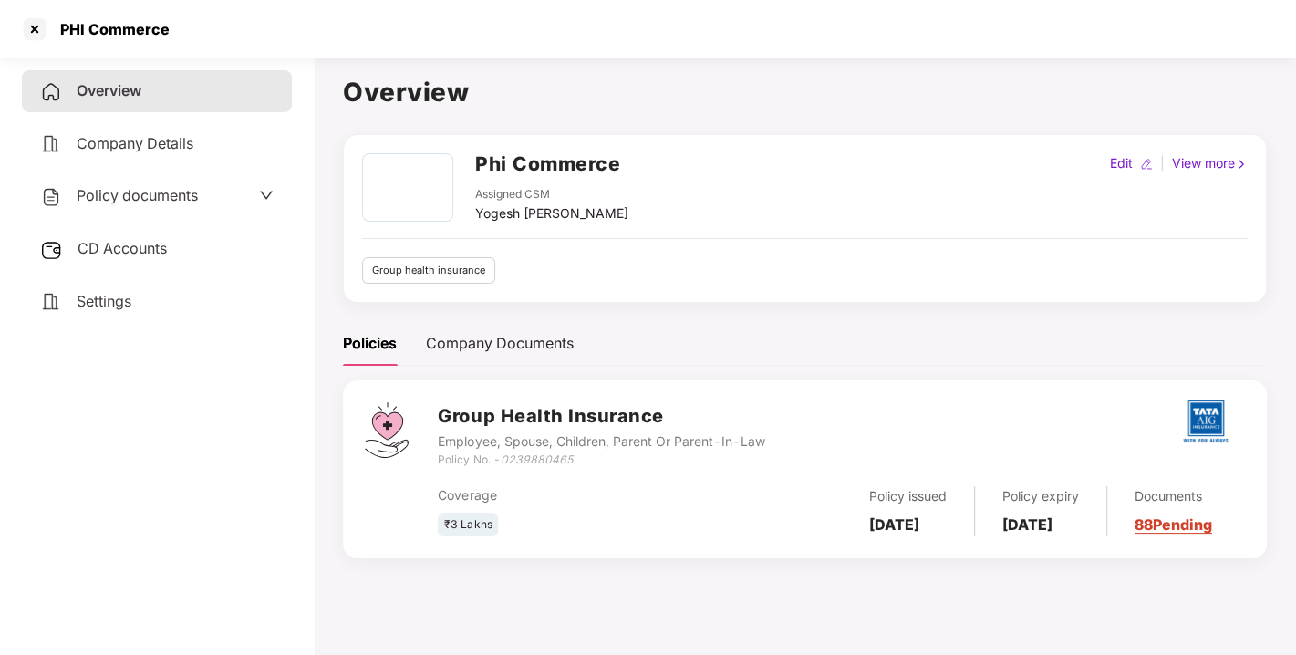
click at [108, 191] on span "Policy documents" at bounding box center [137, 195] width 121 height 18
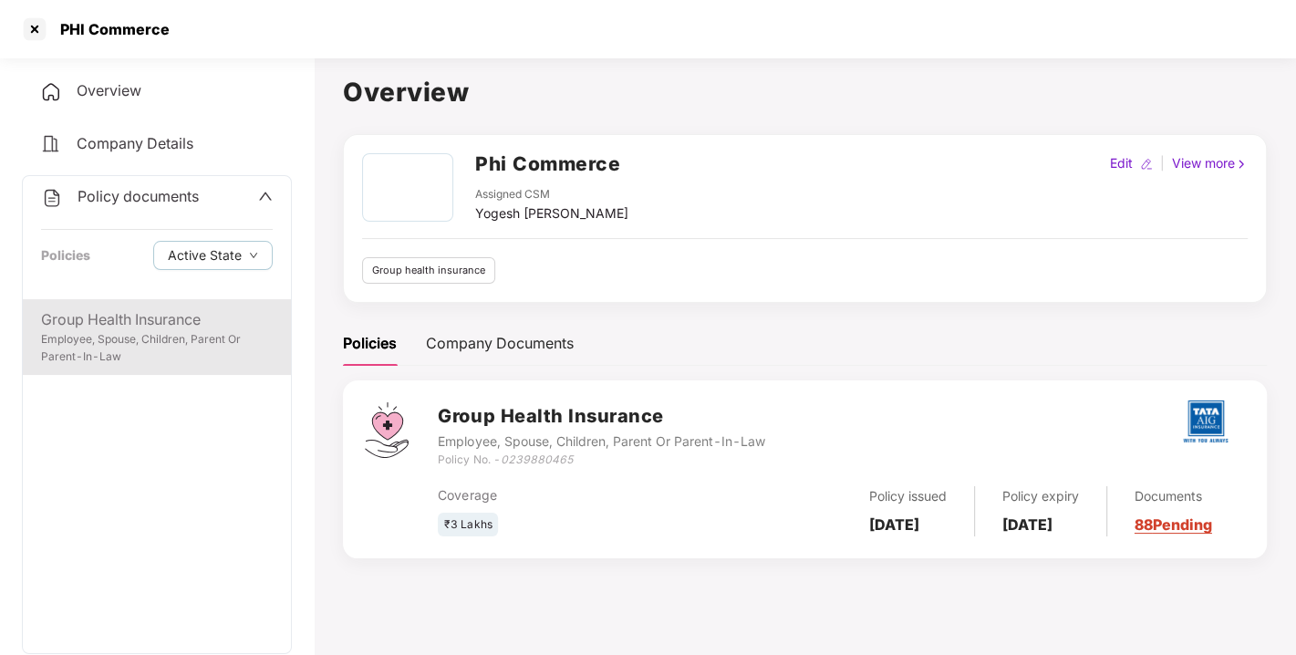
click at [112, 333] on div "Employee, Spouse, Children, Parent Or Parent-In-Law" at bounding box center [157, 348] width 232 height 35
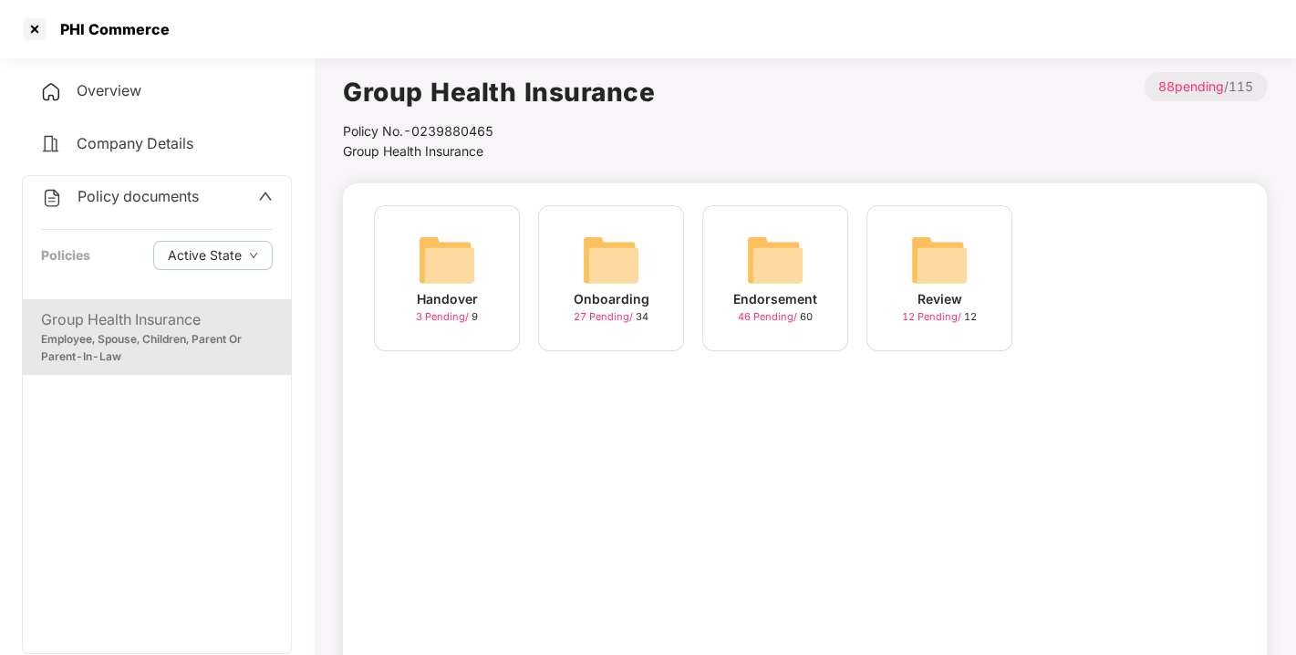
click at [771, 252] on img at bounding box center [775, 260] width 58 height 58
click at [929, 253] on img at bounding box center [939, 260] width 58 height 58
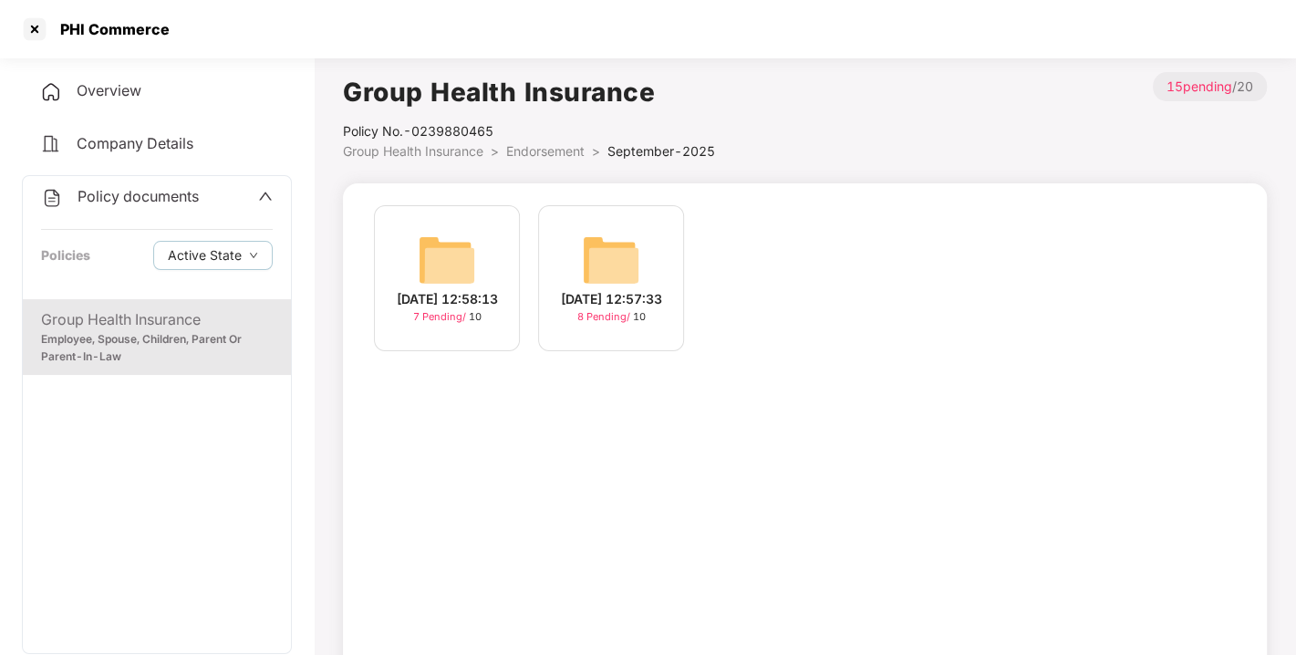
click at [448, 237] on img at bounding box center [447, 260] width 58 height 58
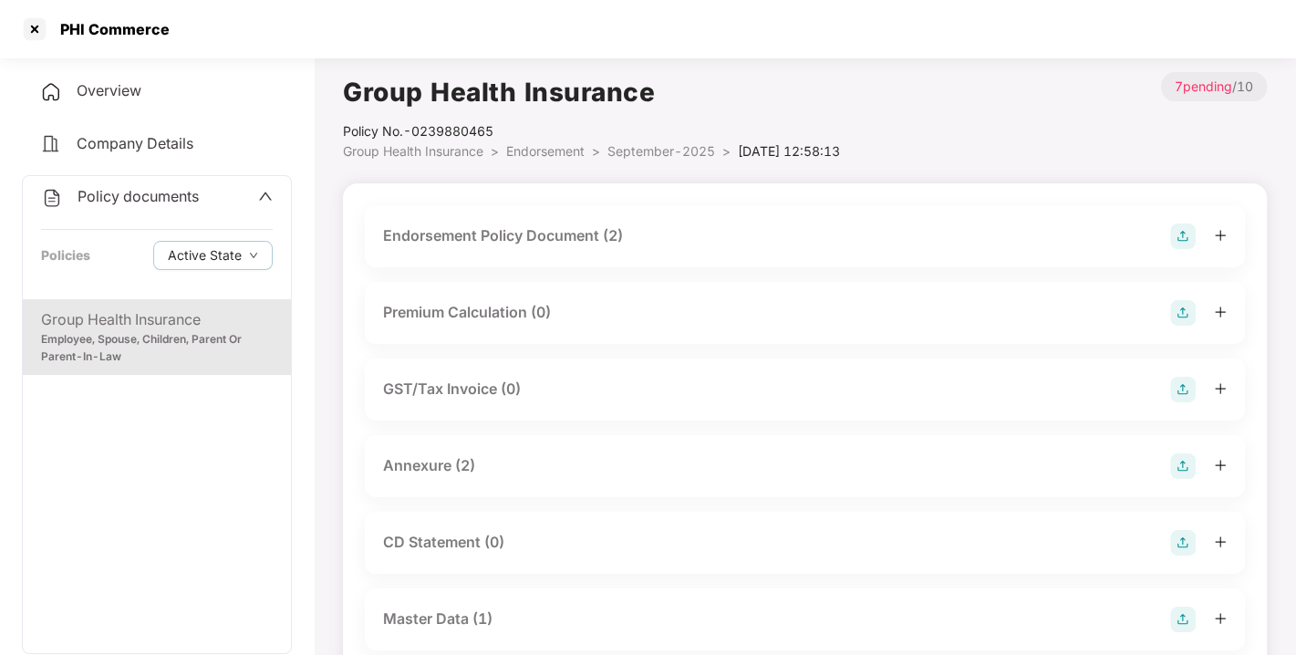
click at [1182, 238] on img at bounding box center [1183, 236] width 26 height 26
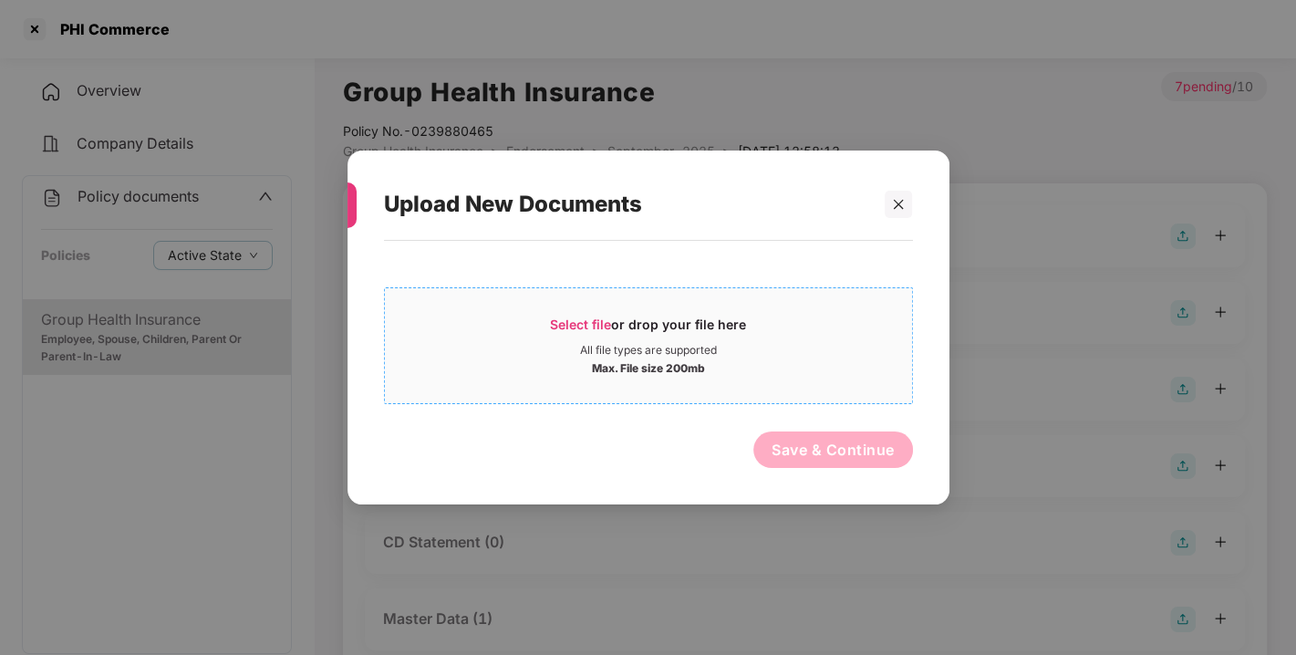
click at [571, 327] on span "Select file" at bounding box center [580, 323] width 61 height 15
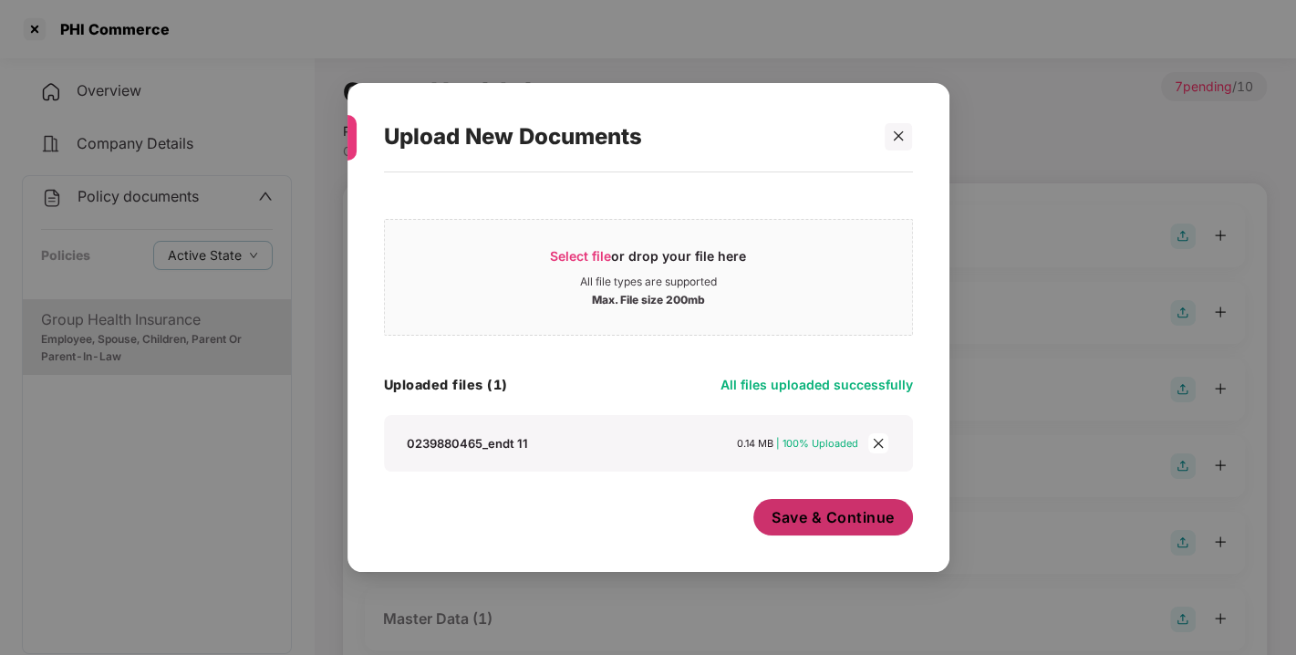
click at [799, 512] on span "Save & Continue" at bounding box center [832, 517] width 123 height 20
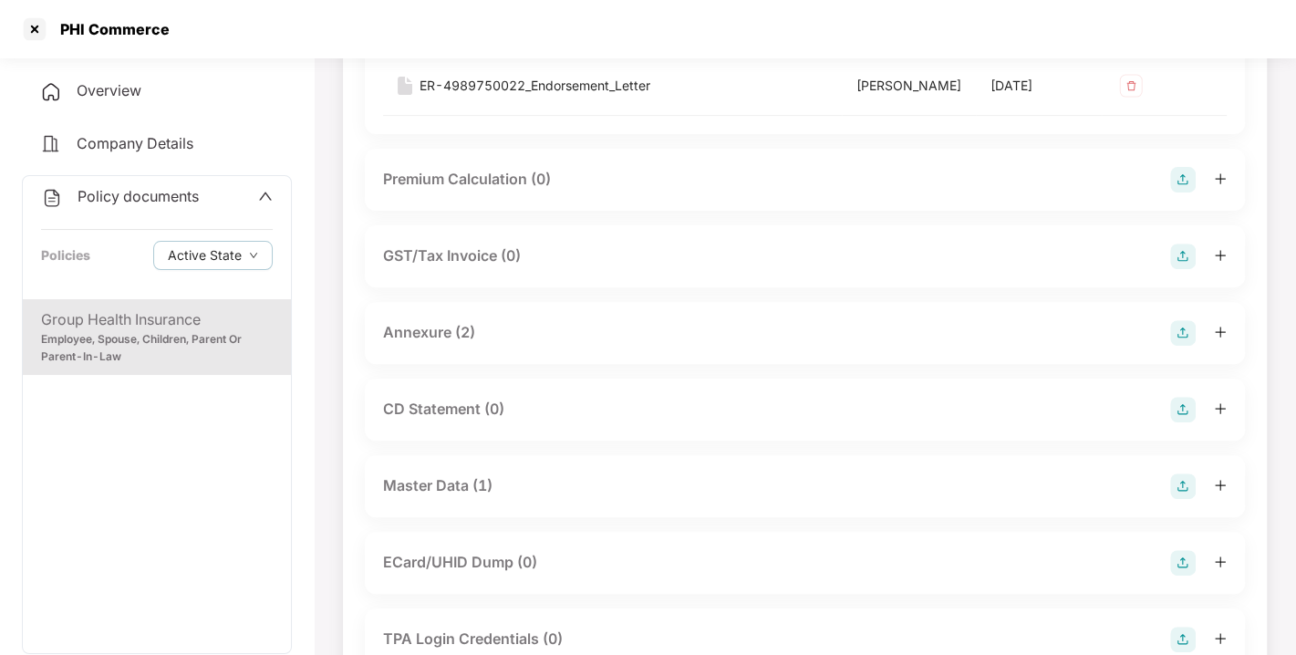
scroll to position [384, 0]
click at [1185, 345] on img at bounding box center [1183, 332] width 26 height 26
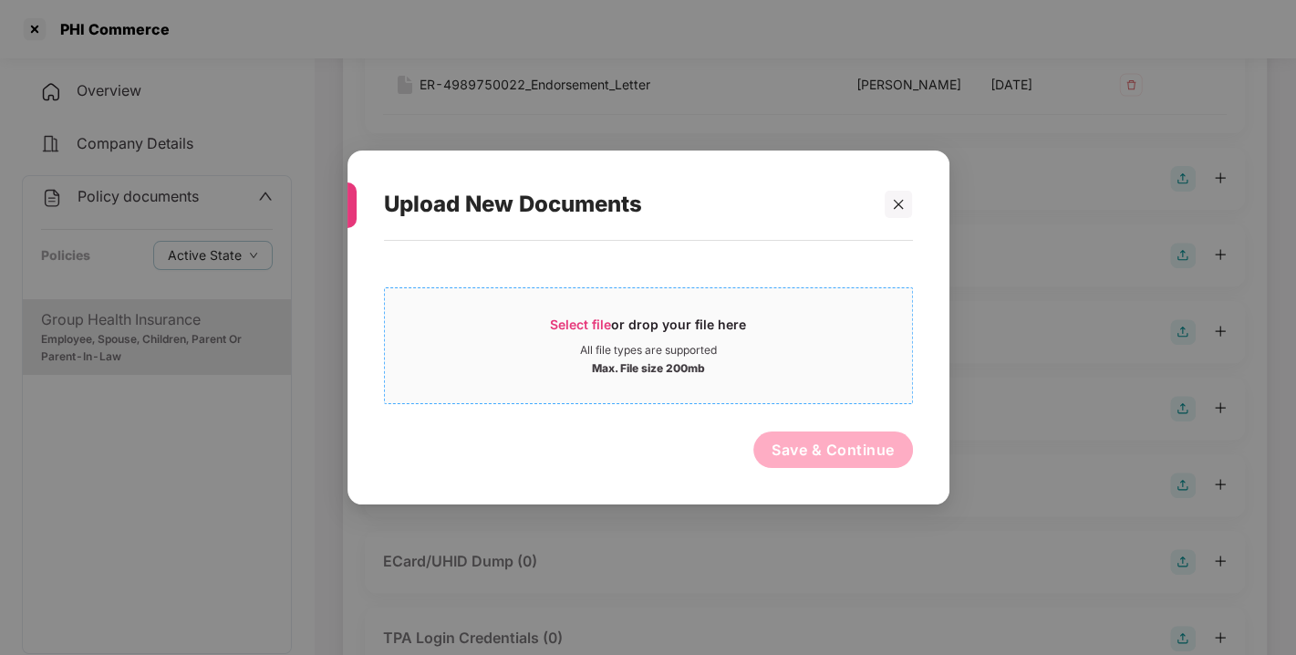
click at [552, 321] on span "Select file" at bounding box center [580, 323] width 61 height 15
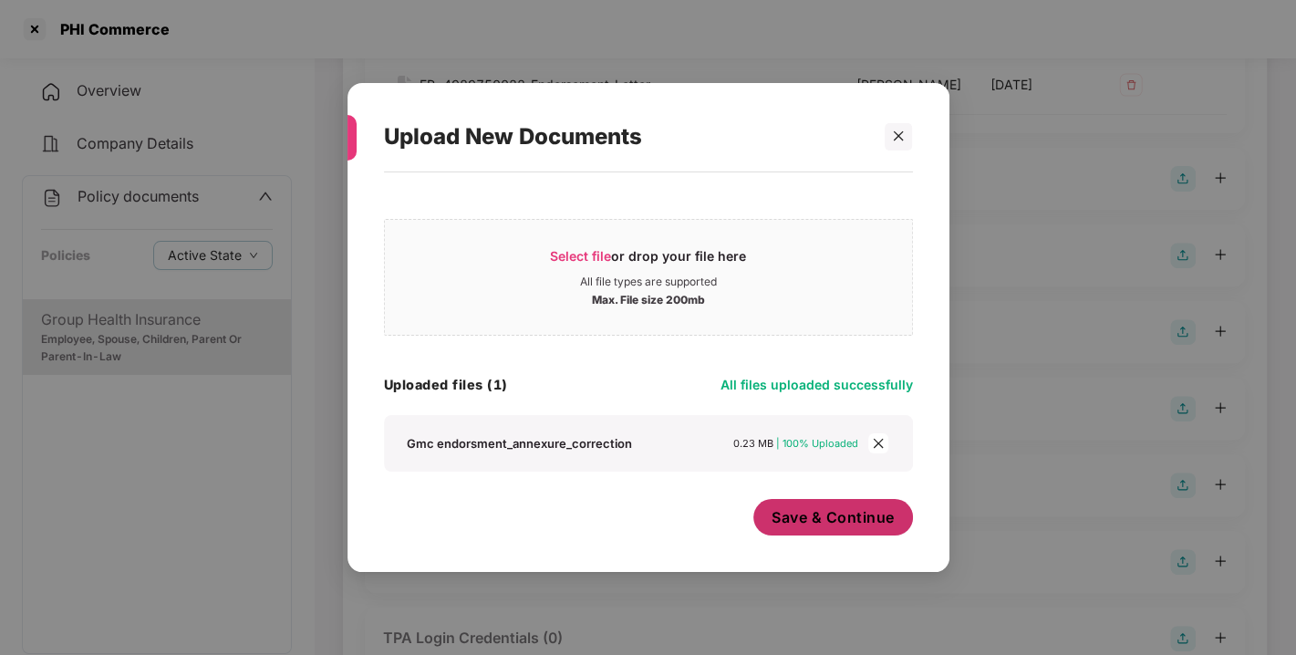
click at [806, 514] on span "Save & Continue" at bounding box center [832, 517] width 123 height 20
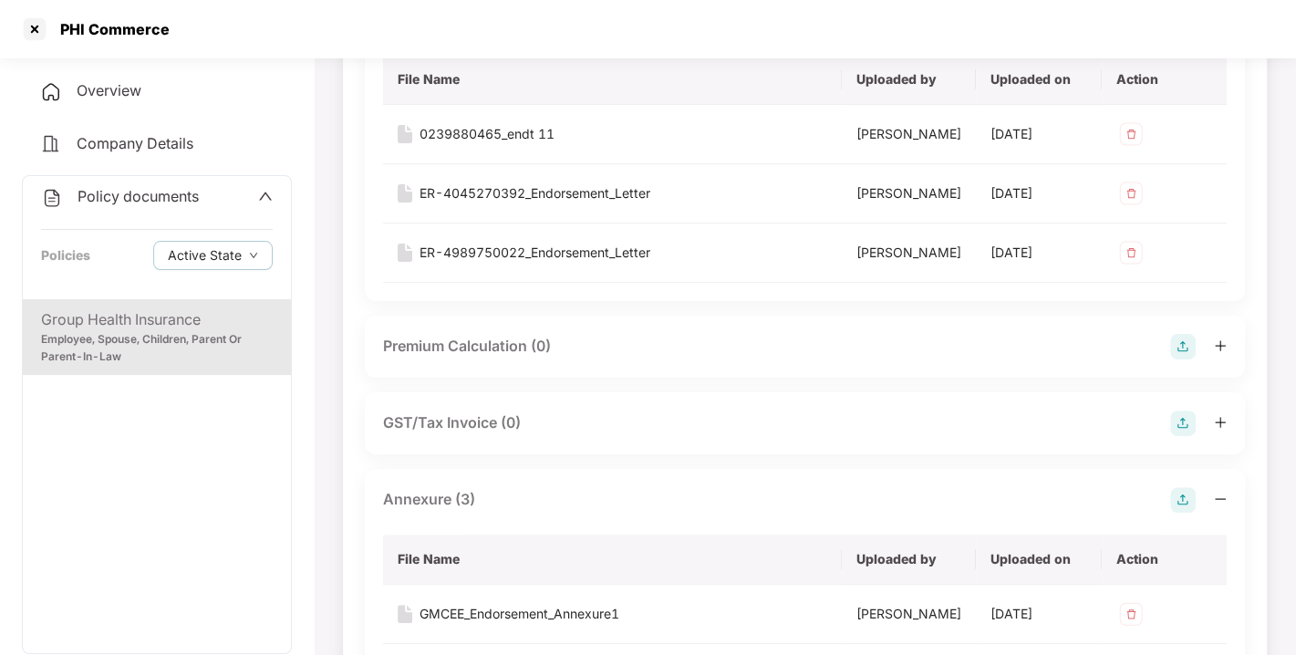
scroll to position [0, 0]
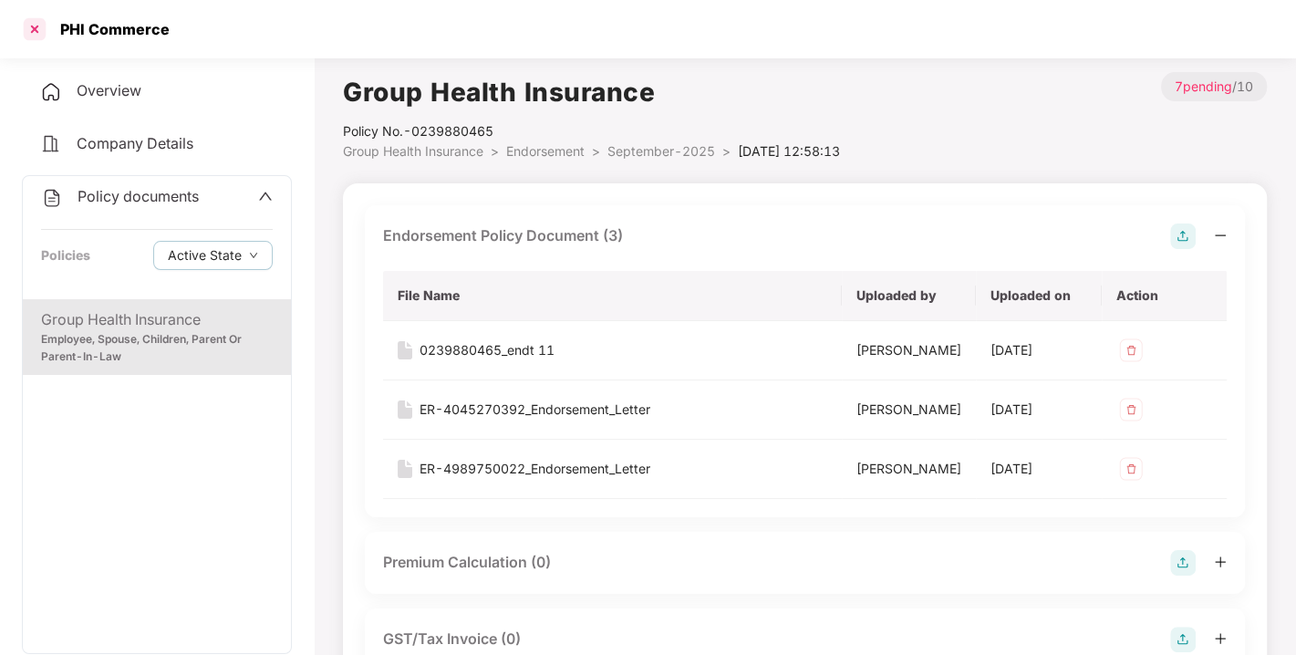
click at [31, 27] on div at bounding box center [34, 29] width 29 height 29
